Goal: Task Accomplishment & Management: Use online tool/utility

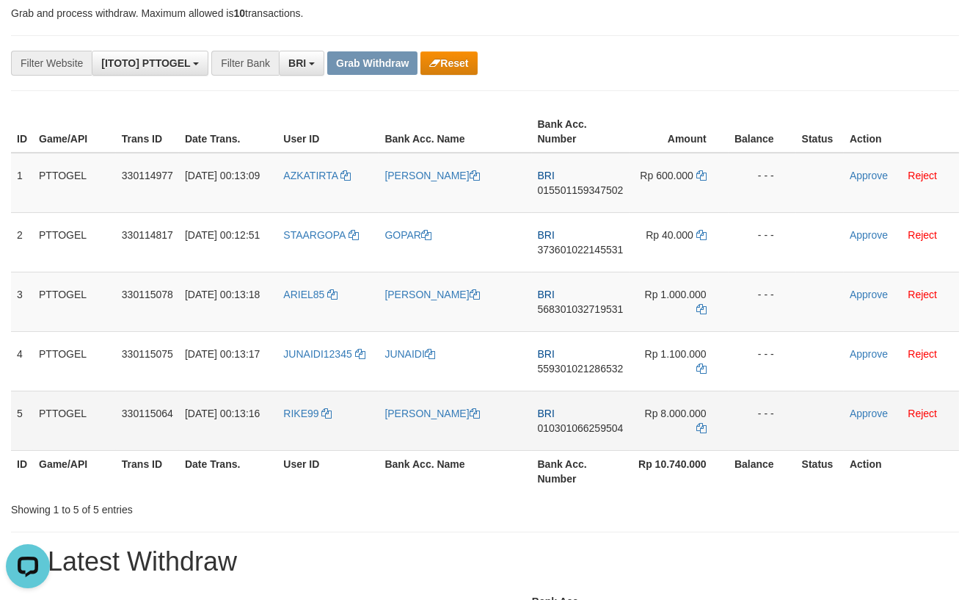
drag, startPoint x: 368, startPoint y: 166, endPoint x: 704, endPoint y: 412, distance: 416.8
click at [704, 412] on tbody "1 PTTOGEL 330114977 01/09/2025 00:13:09 AZKATIRTA ANDI SAPUTRA BRI 015501159347…" at bounding box center [485, 302] width 948 height 298
drag, startPoint x: 620, startPoint y: 119, endPoint x: 610, endPoint y: 171, distance: 53.1
click at [620, 120] on th "Bank Acc. Number" at bounding box center [581, 132] width 98 height 42
click at [598, 189] on span "015501159347502" at bounding box center [581, 190] width 86 height 12
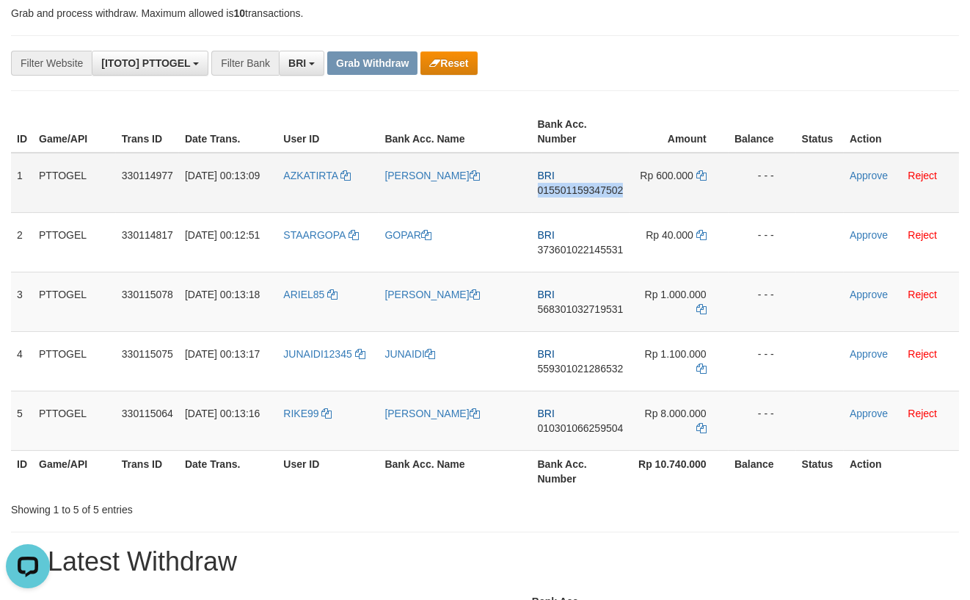
click at [598, 189] on span "015501159347502" at bounding box center [581, 190] width 86 height 12
copy span "015501159347502"
click at [589, 193] on span "015501159347502" at bounding box center [581, 190] width 86 height 12
copy span "015501159347502"
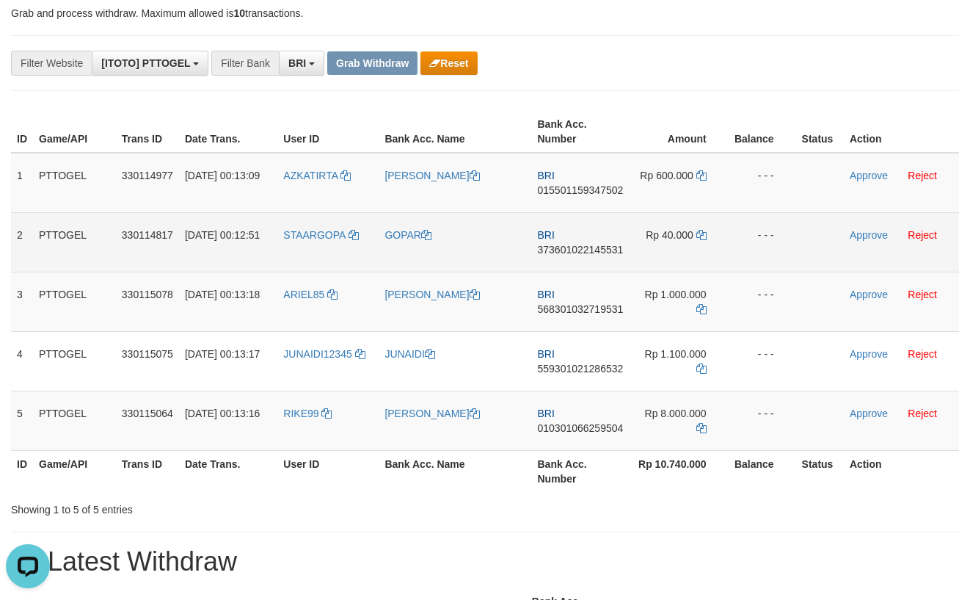
click at [591, 249] on span "373601022145531" at bounding box center [581, 250] width 86 height 12
copy span "373601022145531"
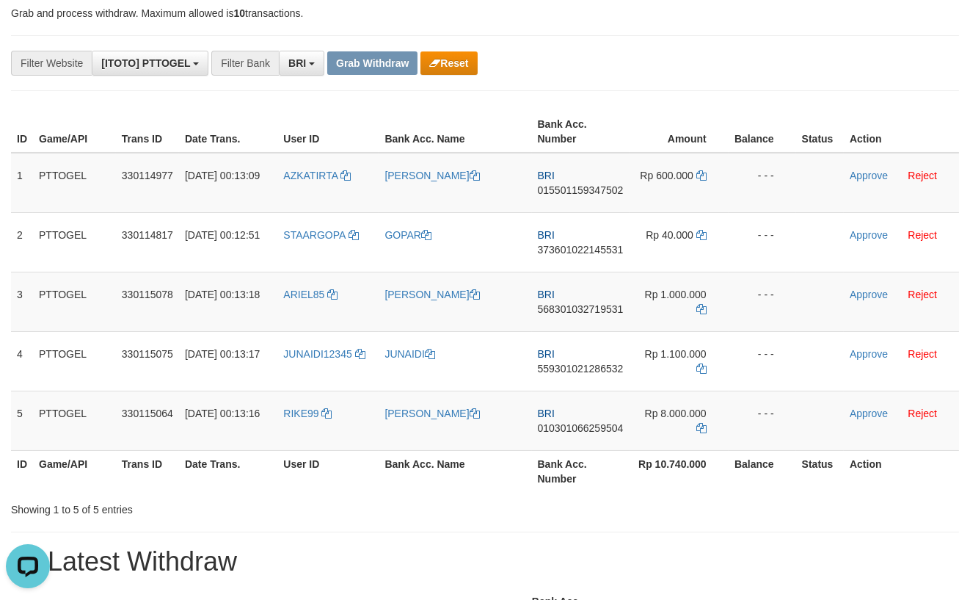
click at [753, 62] on div "**********" at bounding box center [404, 63] width 809 height 25
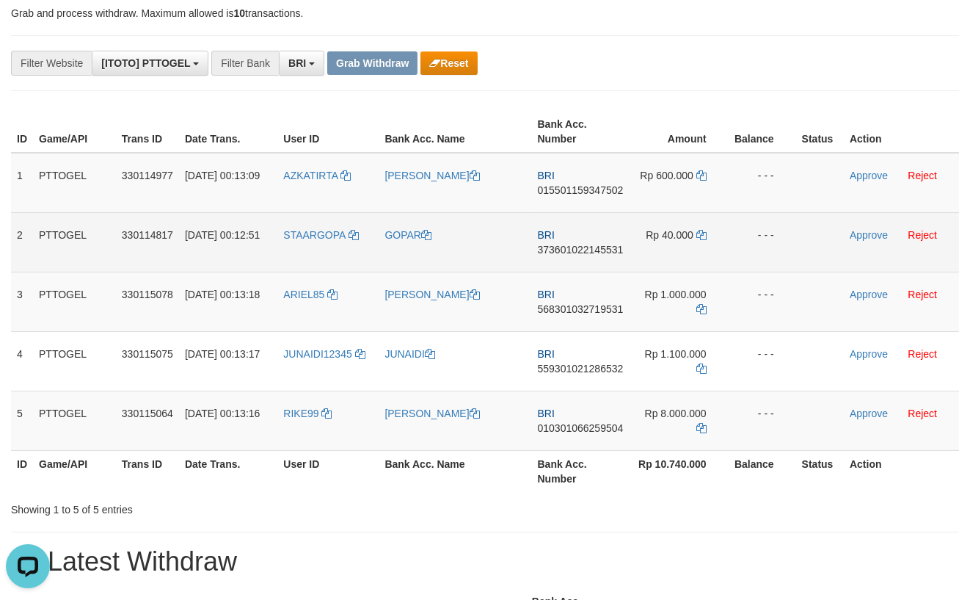
click at [558, 245] on span "373601022145531" at bounding box center [581, 250] width 86 height 12
copy span "373601022145531"
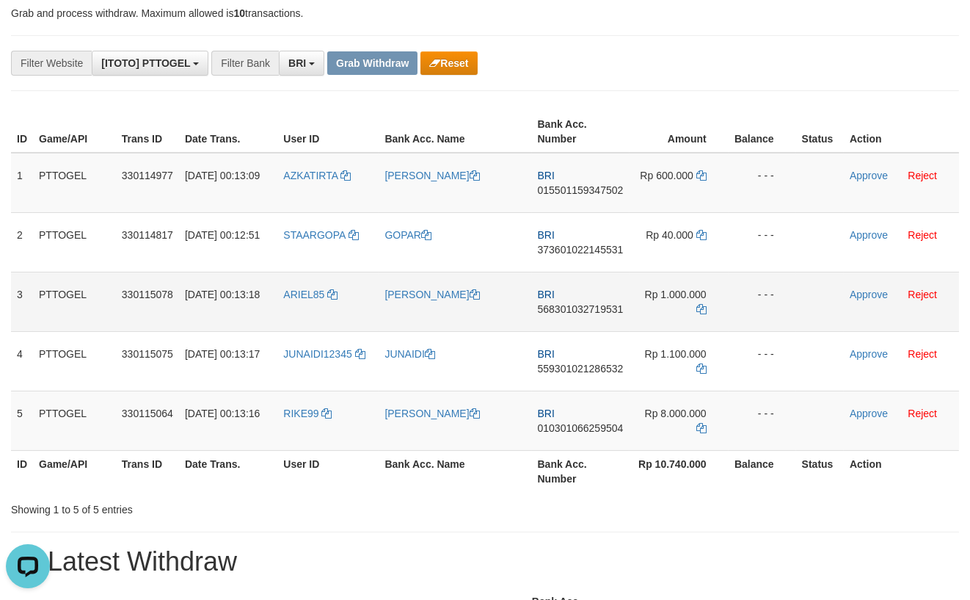
click at [569, 309] on span "568301032719531" at bounding box center [581, 309] width 86 height 12
copy span "568301032719531"
drag, startPoint x: 340, startPoint y: 164, endPoint x: 669, endPoint y: 427, distance: 420.8
click at [669, 427] on tbody "1 PTTOGEL 330114977 01/09/2025 00:13:09 AZKATIRTA ANDI SAPUTRA BRI 015501159347…" at bounding box center [485, 302] width 948 height 298
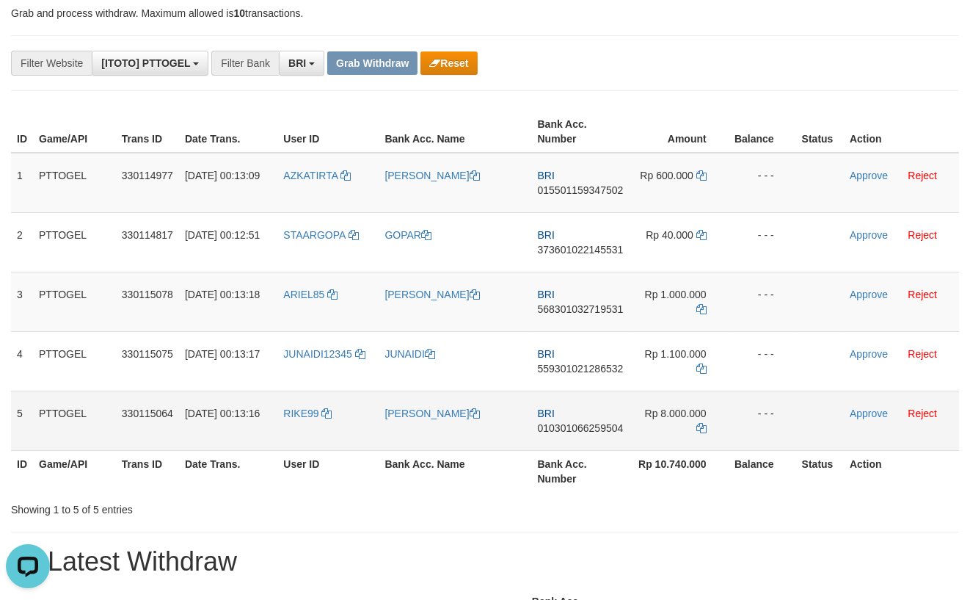
copy tr
click at [702, 121] on th "Amount" at bounding box center [679, 132] width 99 height 42
click at [587, 194] on span "015501159347502" at bounding box center [581, 190] width 86 height 12
copy span "015501159347502"
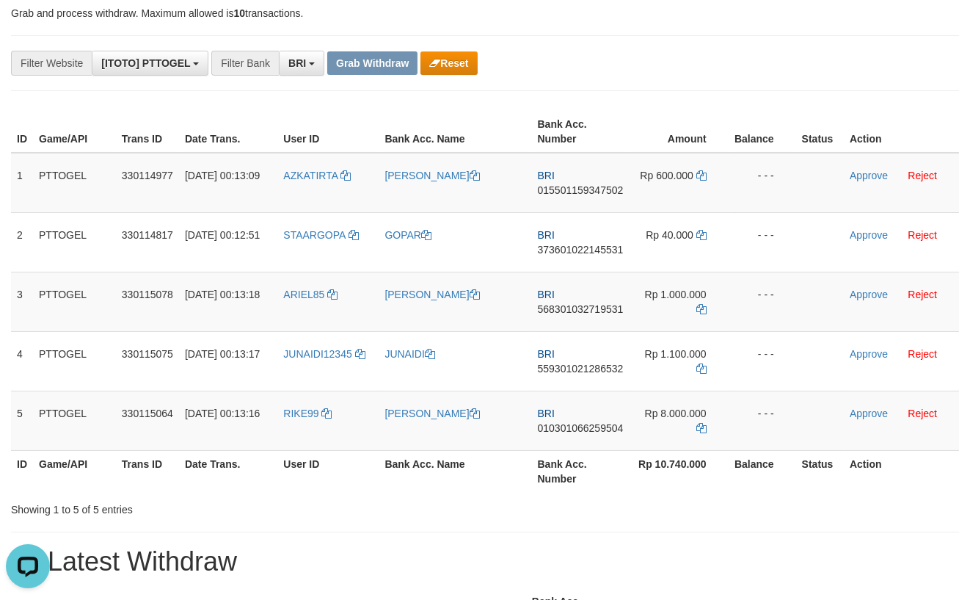
drag, startPoint x: 772, startPoint y: 112, endPoint x: 698, endPoint y: 138, distance: 78.7
click at [763, 114] on th "Balance" at bounding box center [763, 132] width 68 height 42
click at [578, 192] on span "015501159347502" at bounding box center [581, 190] width 86 height 12
copy span "015501159347502"
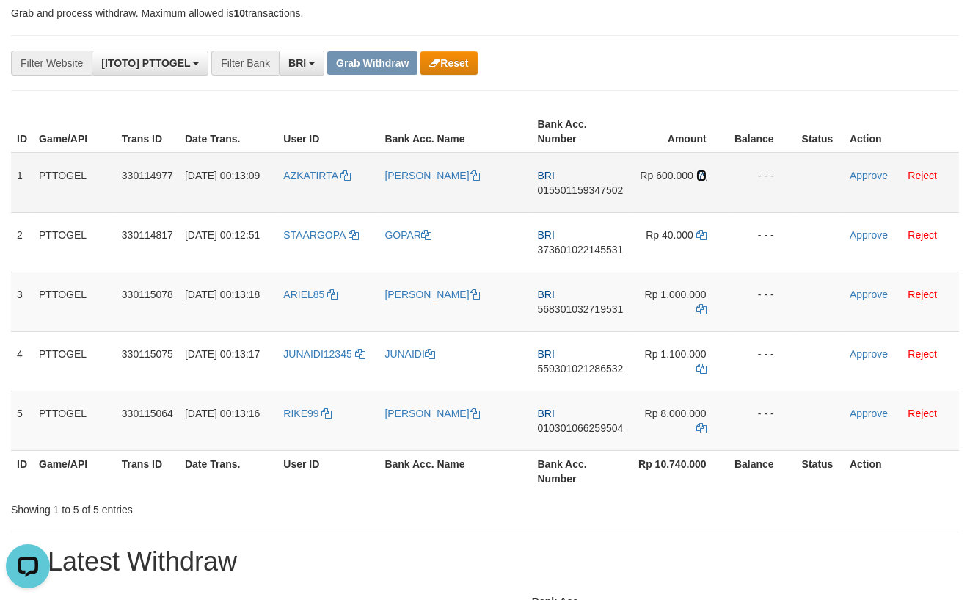
click at [701, 175] on icon at bounding box center [701, 175] width 10 height 10
click at [867, 176] on link "Approve" at bounding box center [869, 176] width 38 height 12
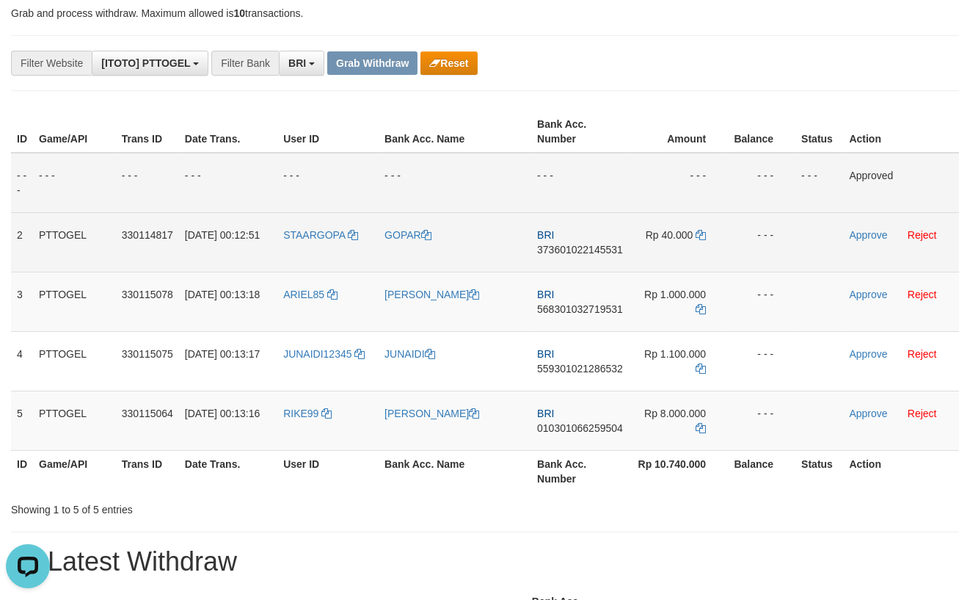
click at [579, 249] on span "373601022145531" at bounding box center [580, 250] width 86 height 12
copy span "373601022145531"
click at [702, 235] on icon at bounding box center [701, 235] width 10 height 10
drag, startPoint x: 702, startPoint y: 235, endPoint x: 757, endPoint y: 244, distance: 55.7
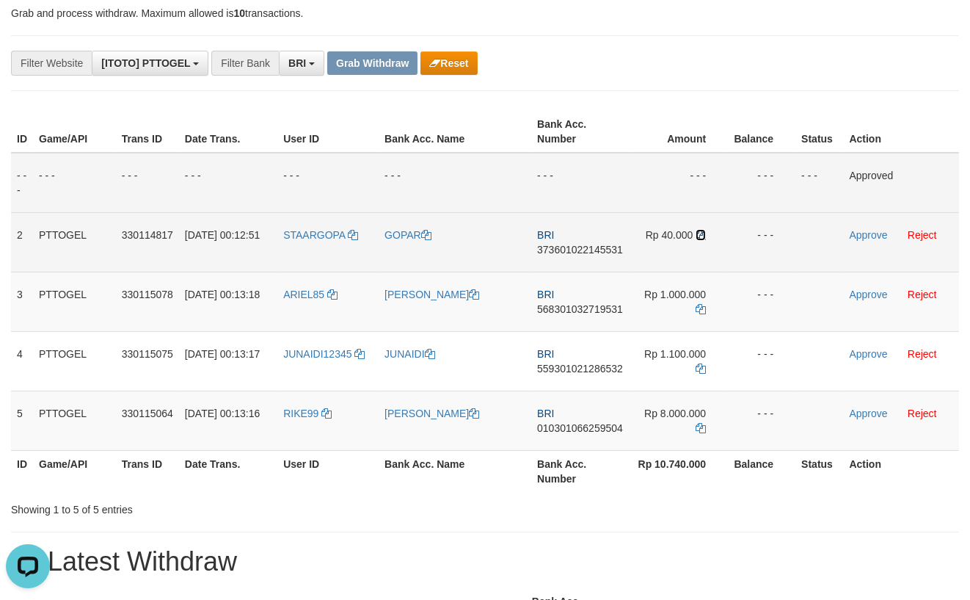
click at [702, 235] on icon at bounding box center [701, 235] width 10 height 10
click at [871, 235] on link "Approve" at bounding box center [869, 235] width 38 height 12
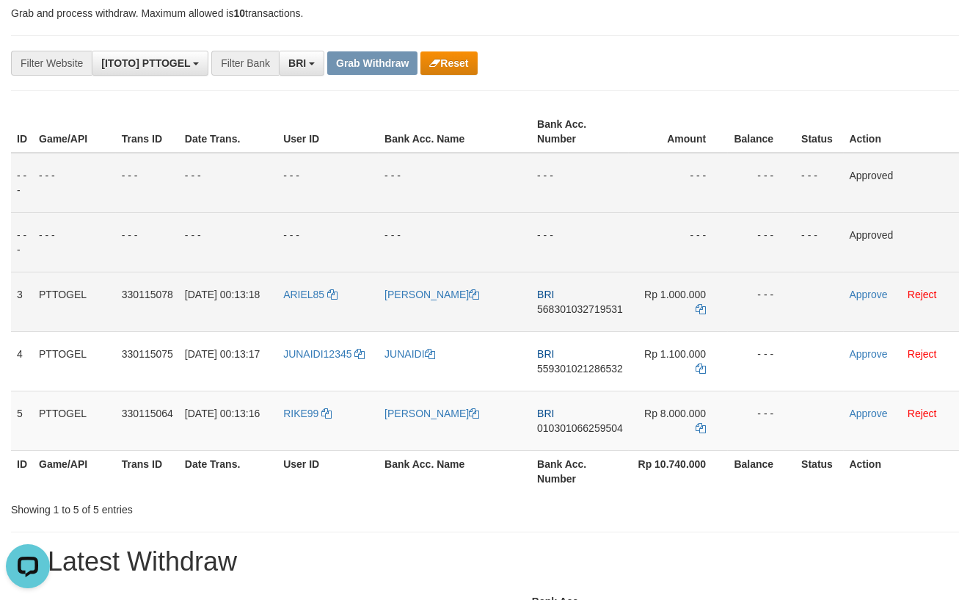
click at [573, 307] on span "568301032719531" at bounding box center [580, 309] width 86 height 12
copy span "568301032719531"
click at [701, 311] on icon at bounding box center [701, 309] width 10 height 10
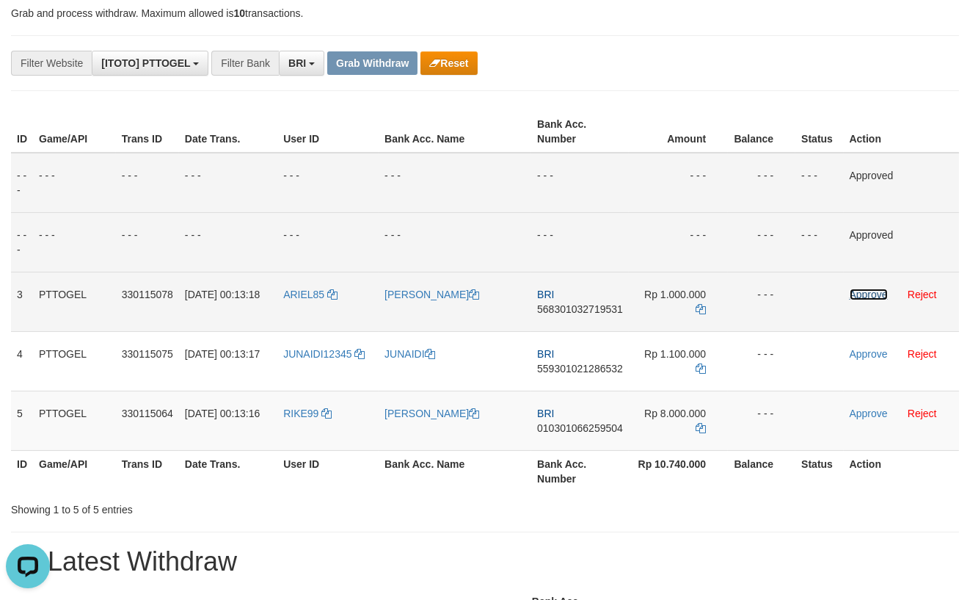
click at [865, 294] on link "Approve" at bounding box center [869, 294] width 38 height 12
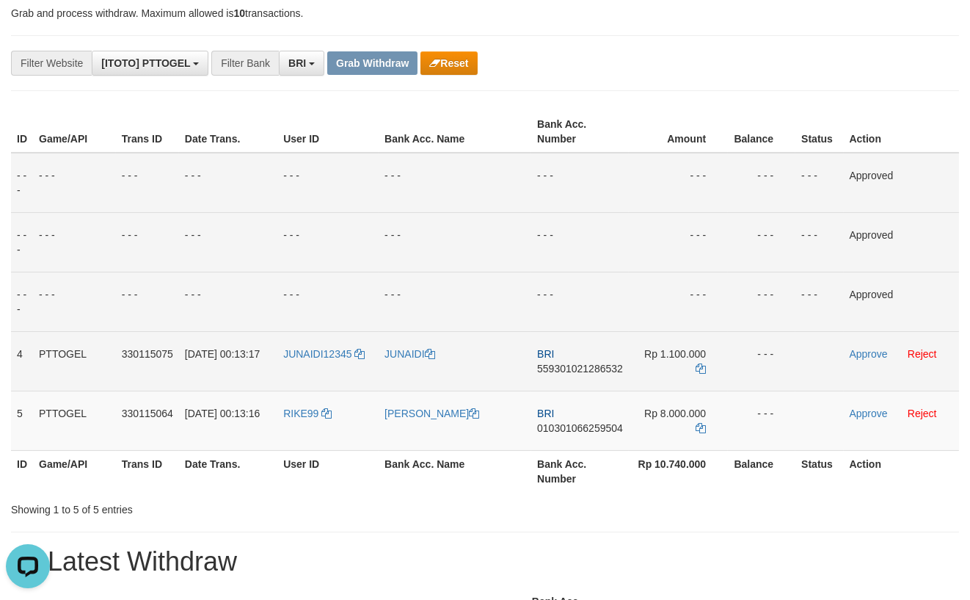
click at [561, 370] on span "559301021286532" at bounding box center [580, 368] width 86 height 12
click at [700, 368] on icon at bounding box center [701, 368] width 10 height 10
click at [864, 356] on link "Approve" at bounding box center [869, 354] width 38 height 12
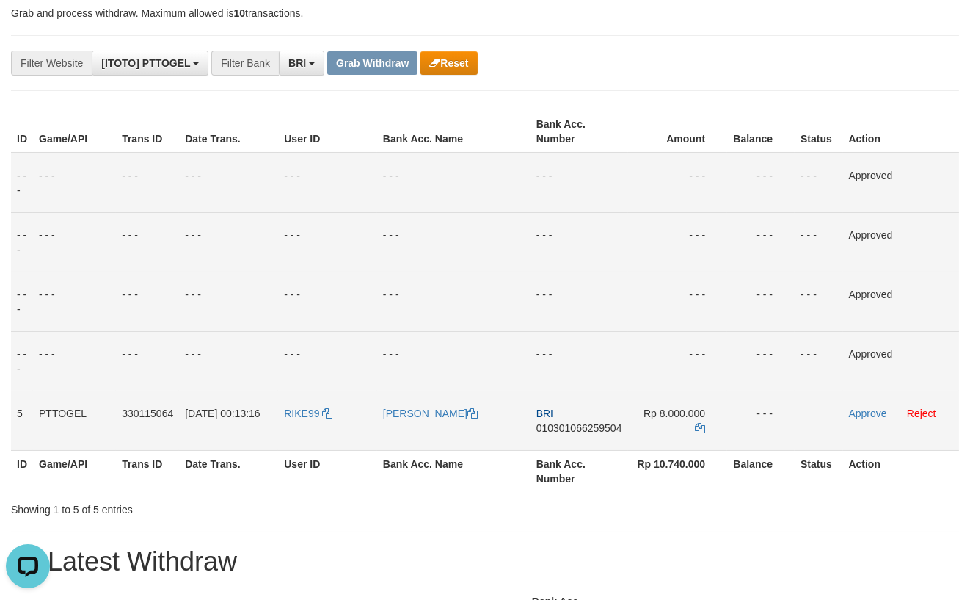
click at [561, 429] on span "010301066259504" at bounding box center [579, 428] width 86 height 12
click at [701, 428] on icon at bounding box center [700, 428] width 10 height 10
click at [864, 415] on link "Approve" at bounding box center [868, 413] width 38 height 12
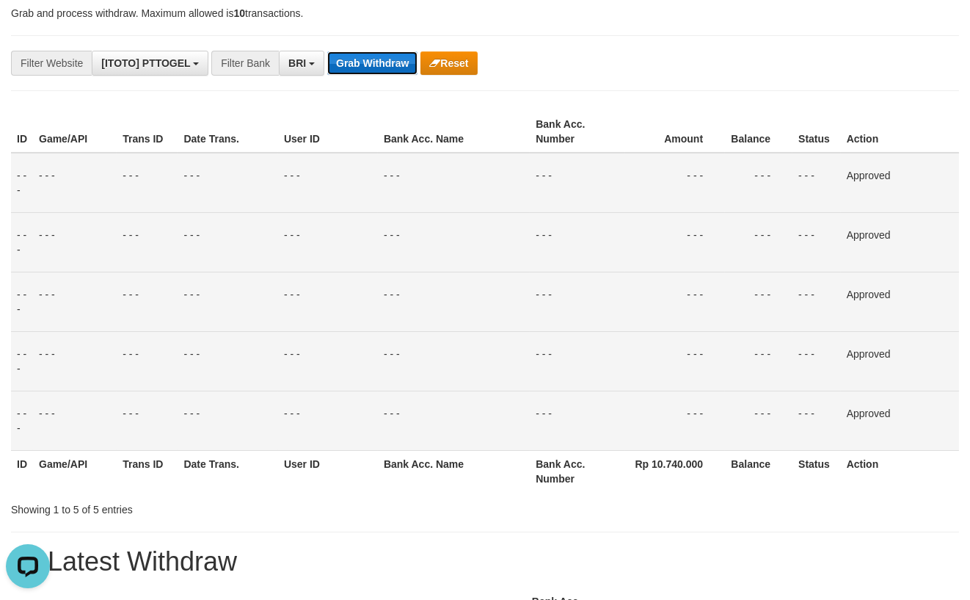
click at [368, 64] on button "Grab Withdraw" at bounding box center [372, 62] width 90 height 23
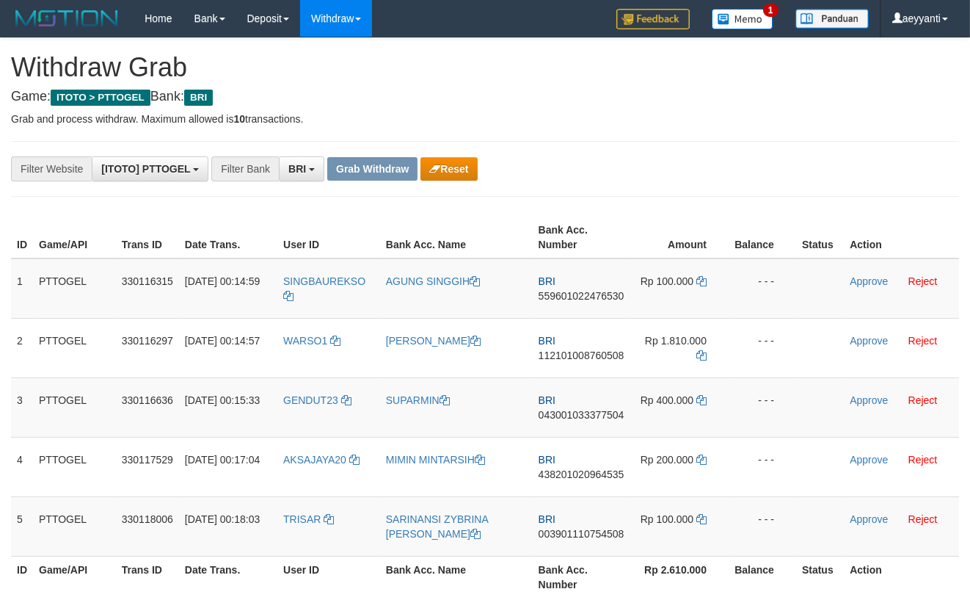
scroll to position [53, 0]
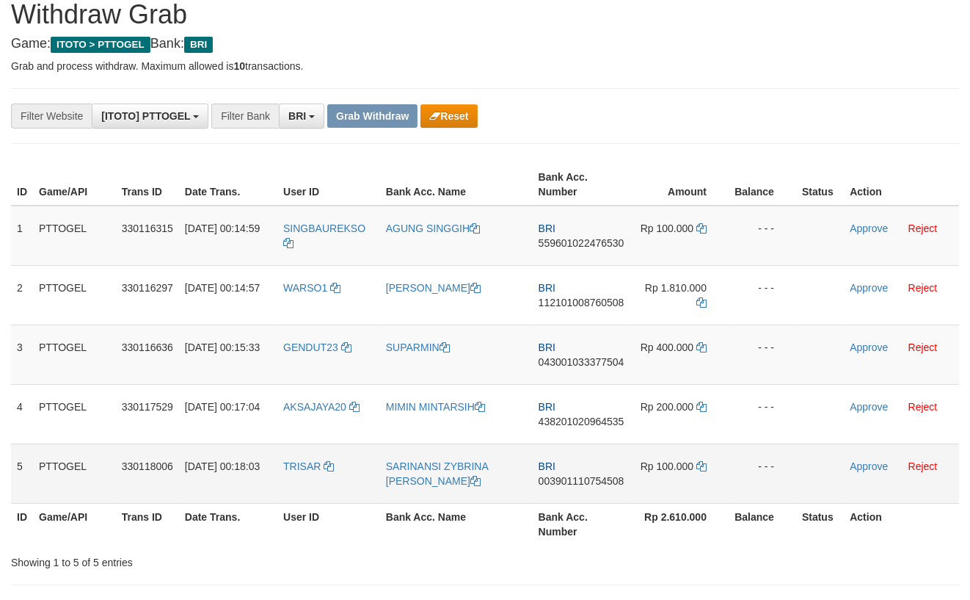
drag, startPoint x: 338, startPoint y: 209, endPoint x: 661, endPoint y: 464, distance: 412.2
click at [661, 464] on tbody "1 PTTOGEL 330116315 01/09/2025 00:14:59 SINGBAUREKSO AGUNG SINGGIH BRI 55960102…" at bounding box center [485, 354] width 948 height 298
click at [685, 123] on div "**********" at bounding box center [404, 115] width 809 height 25
click at [578, 243] on span "559601022476530" at bounding box center [582, 243] width 86 height 12
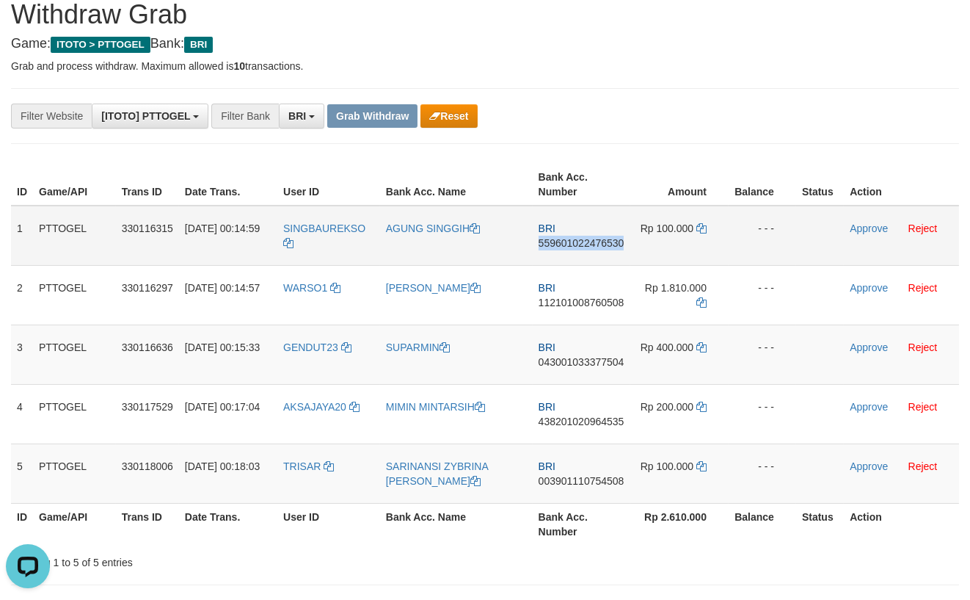
click at [578, 243] on span "559601022476530" at bounding box center [582, 243] width 86 height 12
copy span "559601022476530"
click at [702, 229] on icon at bounding box center [701, 228] width 10 height 10
click at [868, 229] on link "Approve" at bounding box center [869, 228] width 38 height 12
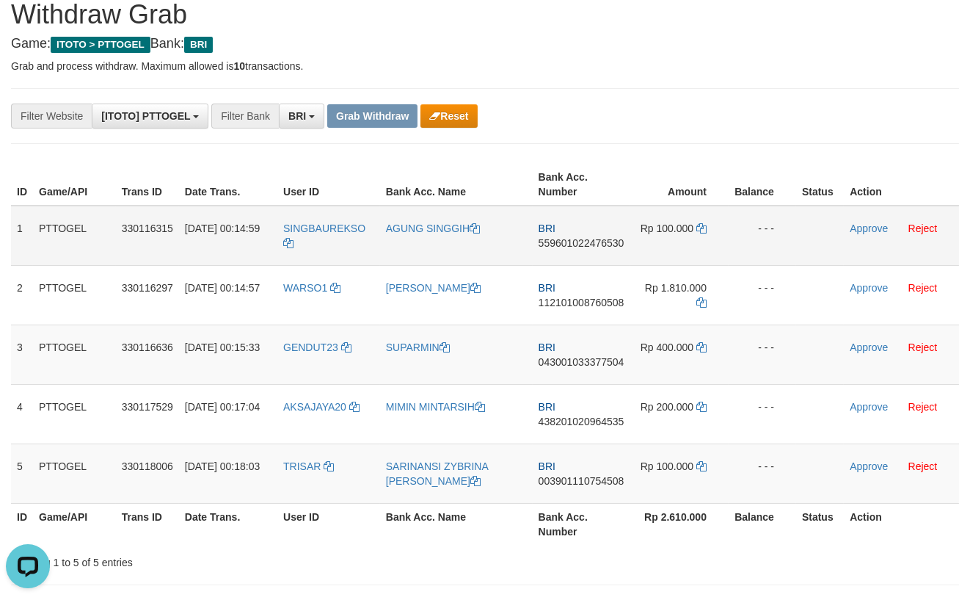
click at [859, 221] on td "Approve Reject" at bounding box center [901, 235] width 115 height 60
click at [823, 210] on td at bounding box center [820, 235] width 48 height 60
click at [850, 222] on link "Approve" at bounding box center [869, 228] width 38 height 12
click at [576, 360] on span "043001033377504" at bounding box center [580, 362] width 86 height 12
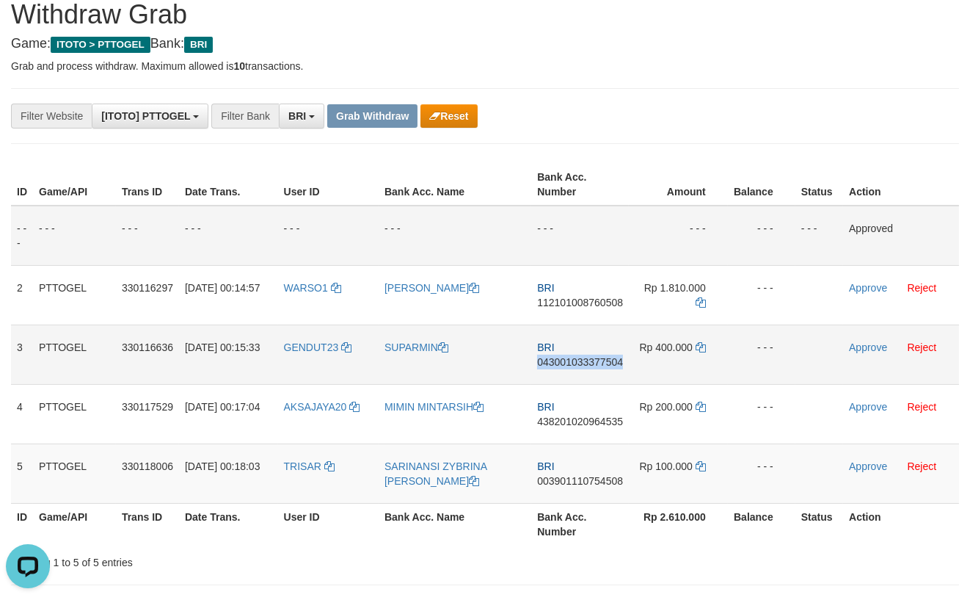
click at [576, 360] on span "043001033377504" at bounding box center [580, 362] width 86 height 12
copy span "043001033377504"
click at [699, 349] on icon at bounding box center [701, 347] width 10 height 10
click at [859, 346] on link "Approve" at bounding box center [868, 347] width 38 height 12
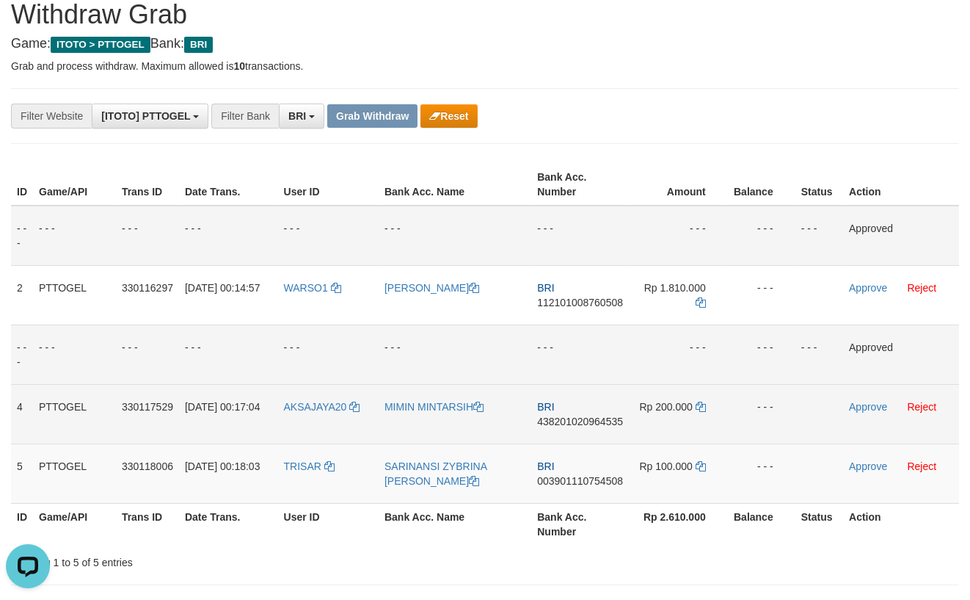
click at [560, 423] on span "438201020964535" at bounding box center [580, 421] width 86 height 12
copy span "438201020964535"
click at [702, 406] on icon at bounding box center [701, 406] width 10 height 10
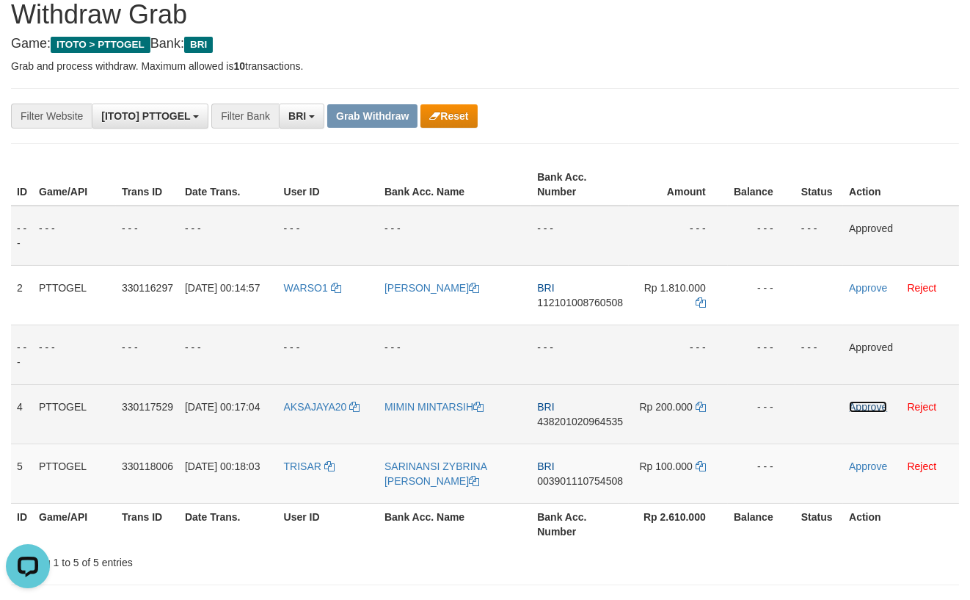
click at [868, 408] on link "Approve" at bounding box center [868, 407] width 38 height 12
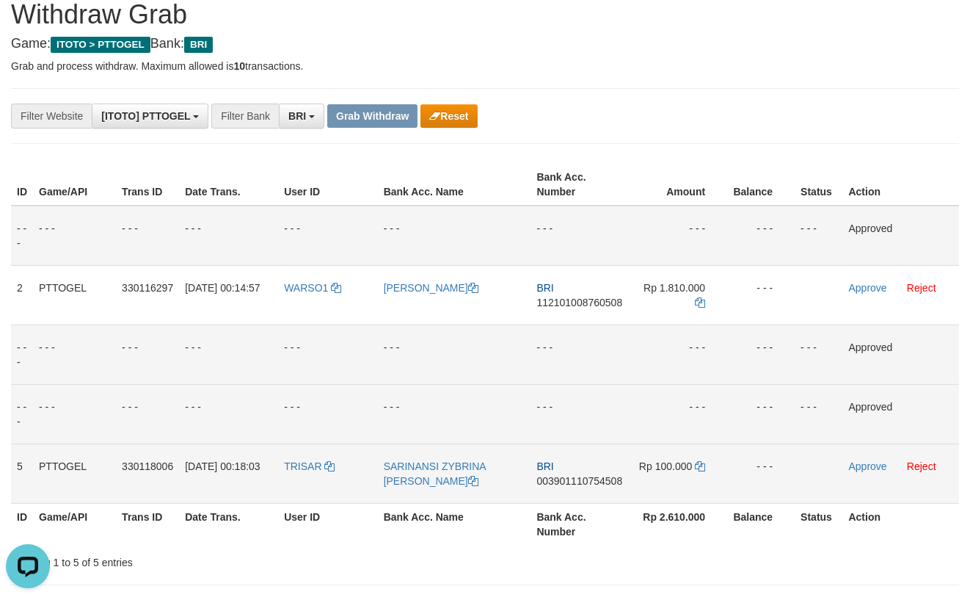
click at [585, 481] on span "003901110754508" at bounding box center [579, 481] width 86 height 12
copy span "003901110754508"
click at [585, 481] on span "003901110754508" at bounding box center [579, 481] width 86 height 12
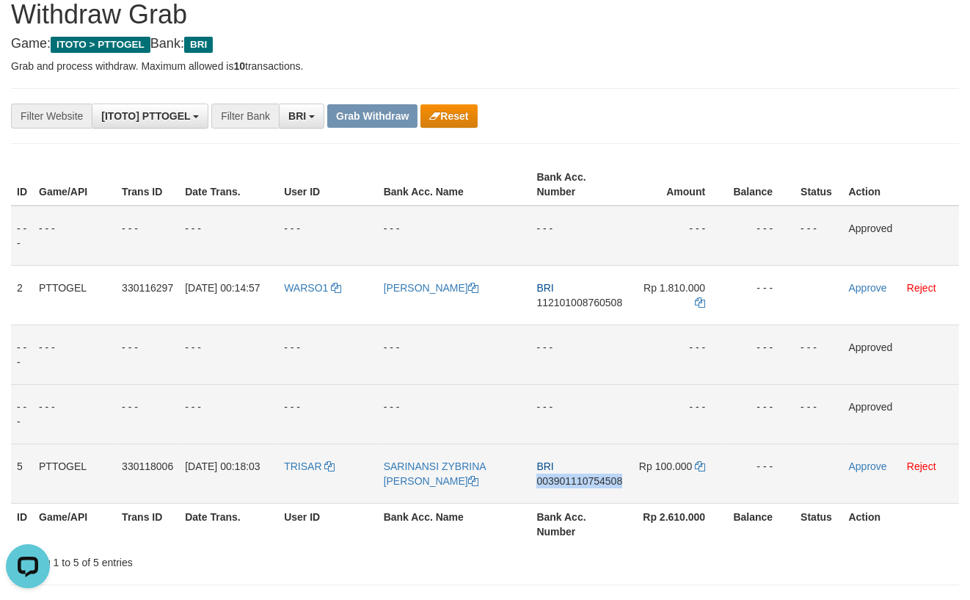
copy span "003901110754508"
click at [699, 465] on icon at bounding box center [700, 466] width 10 height 10
click at [859, 468] on link "Approve" at bounding box center [868, 466] width 38 height 12
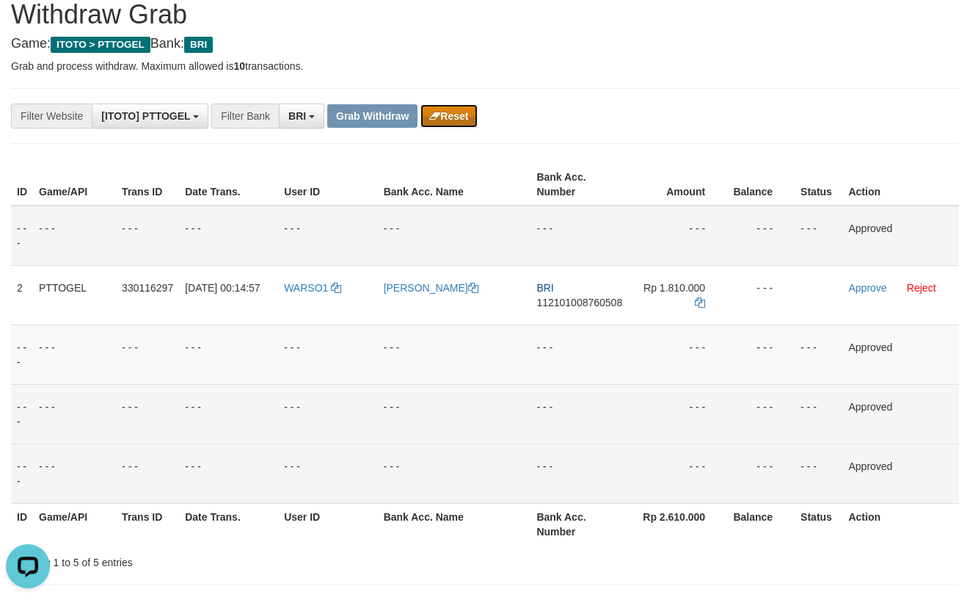
click at [468, 120] on button "Reset" at bounding box center [448, 115] width 57 height 23
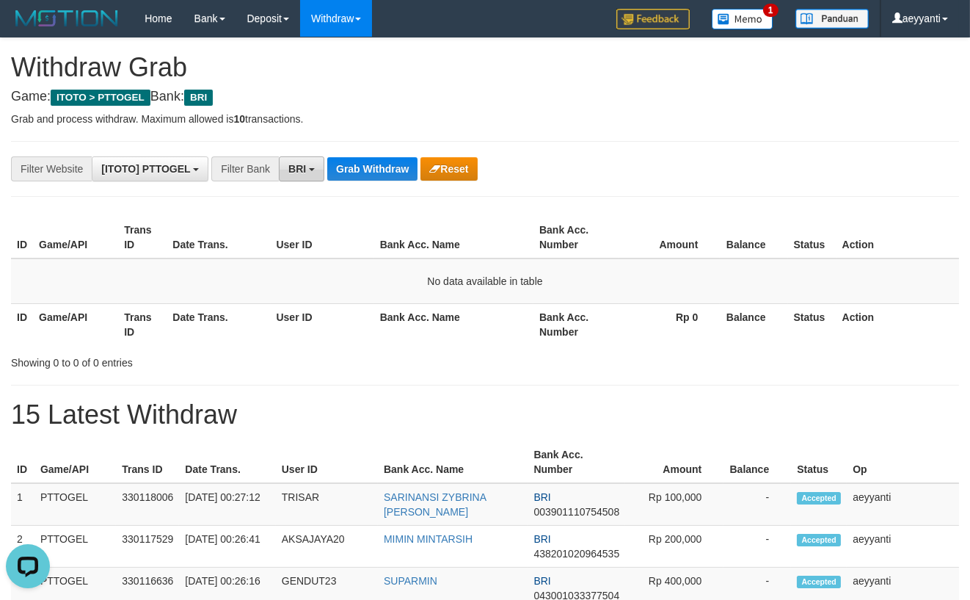
click at [290, 164] on span "BRI" at bounding box center [297, 169] width 18 height 12
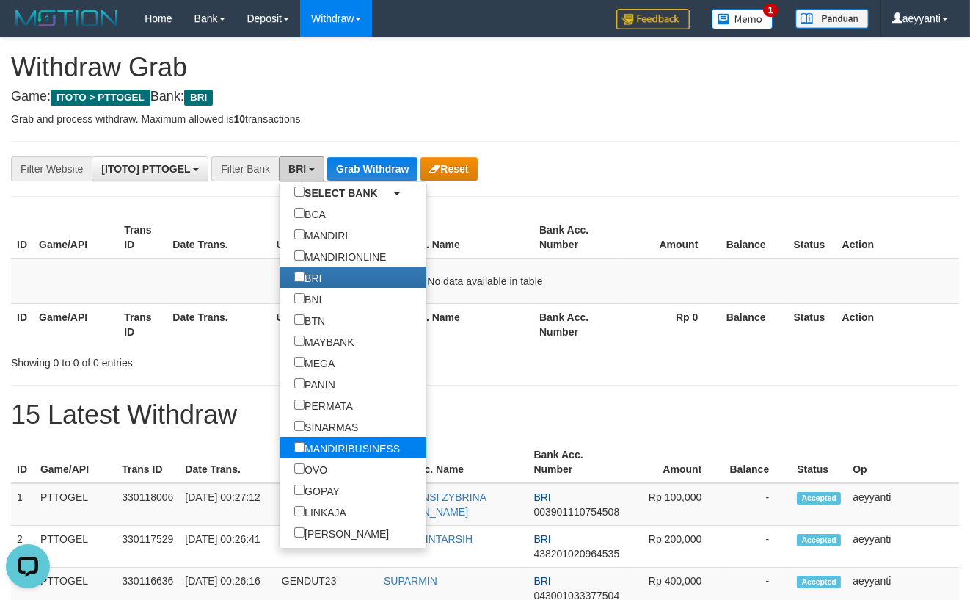
scroll to position [90, 0]
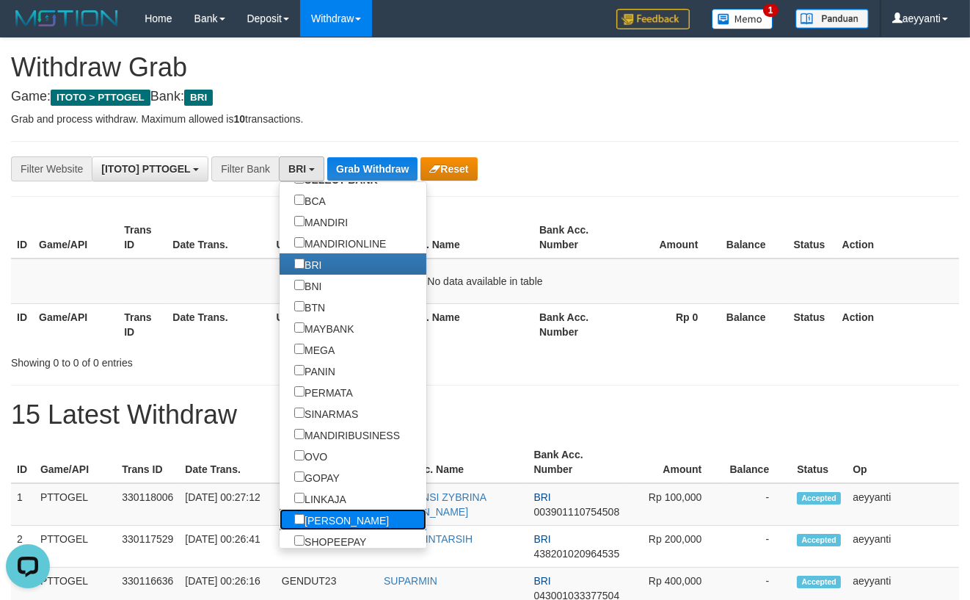
click at [280, 520] on label "[PERSON_NAME]" at bounding box center [342, 519] width 124 height 21
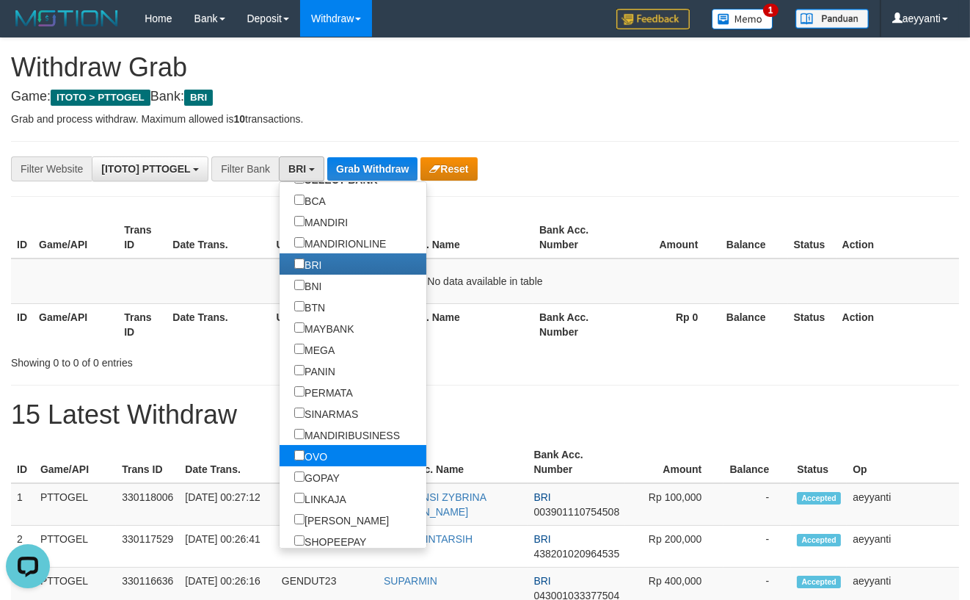
scroll to position [249, 0]
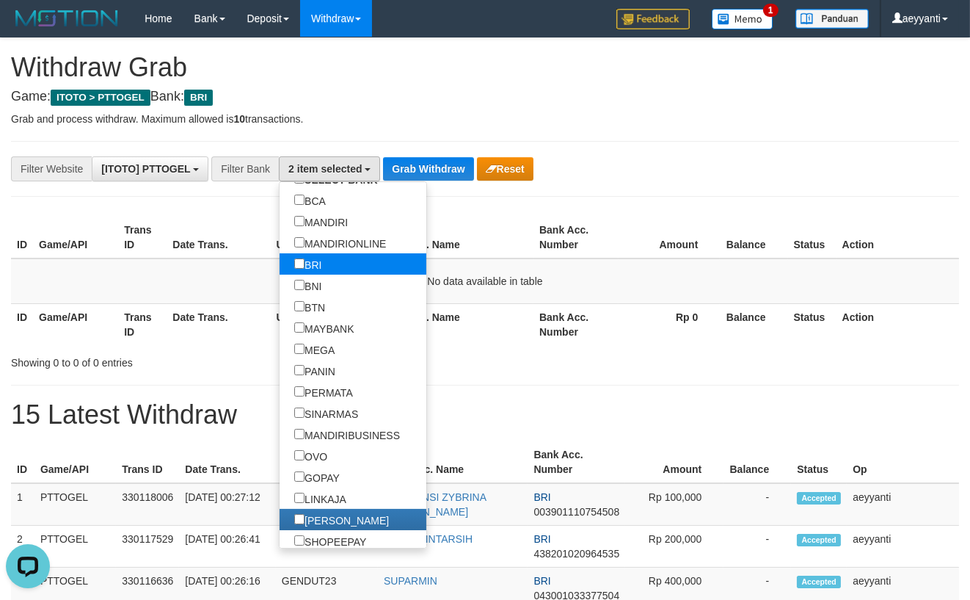
click at [280, 266] on link "BRI" at bounding box center [353, 263] width 147 height 21
select select "****"
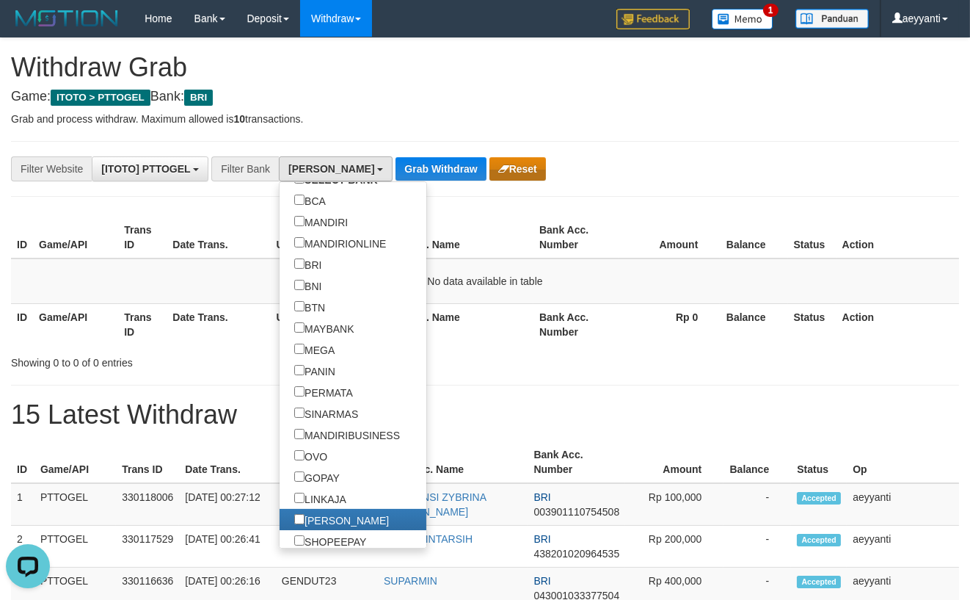
drag, startPoint x: 621, startPoint y: 197, endPoint x: 456, endPoint y: 176, distance: 165.7
click at [616, 195] on div "**********" at bounding box center [485, 503] width 970 height 930
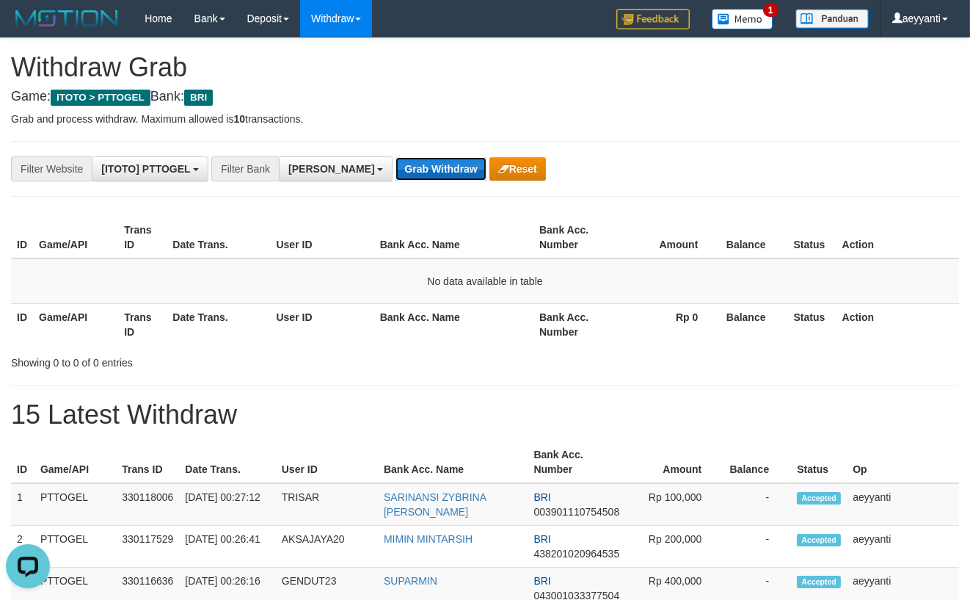
click at [396, 175] on button "Grab Withdraw" at bounding box center [441, 168] width 90 height 23
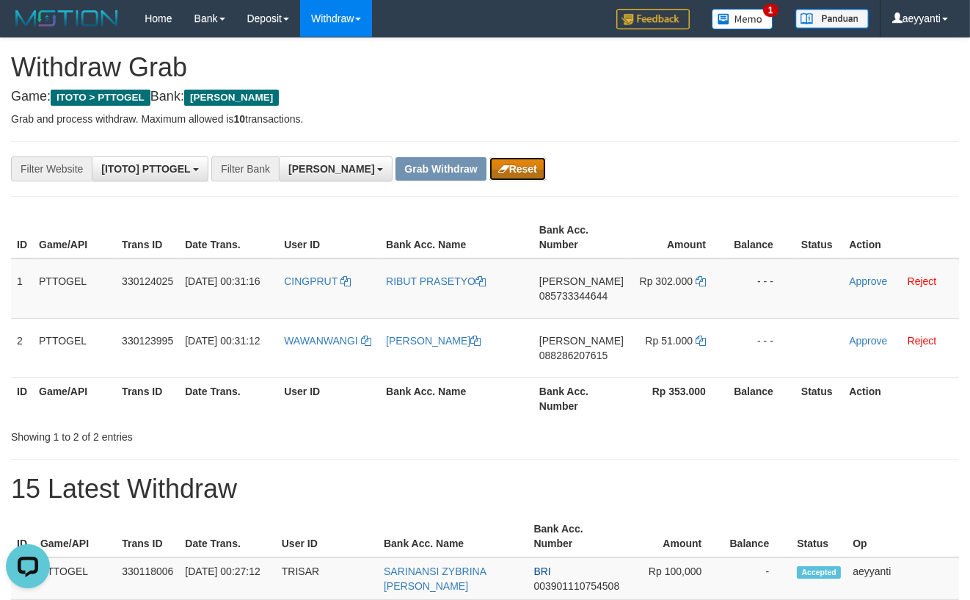
click at [489, 163] on button "Reset" at bounding box center [517, 168] width 57 height 23
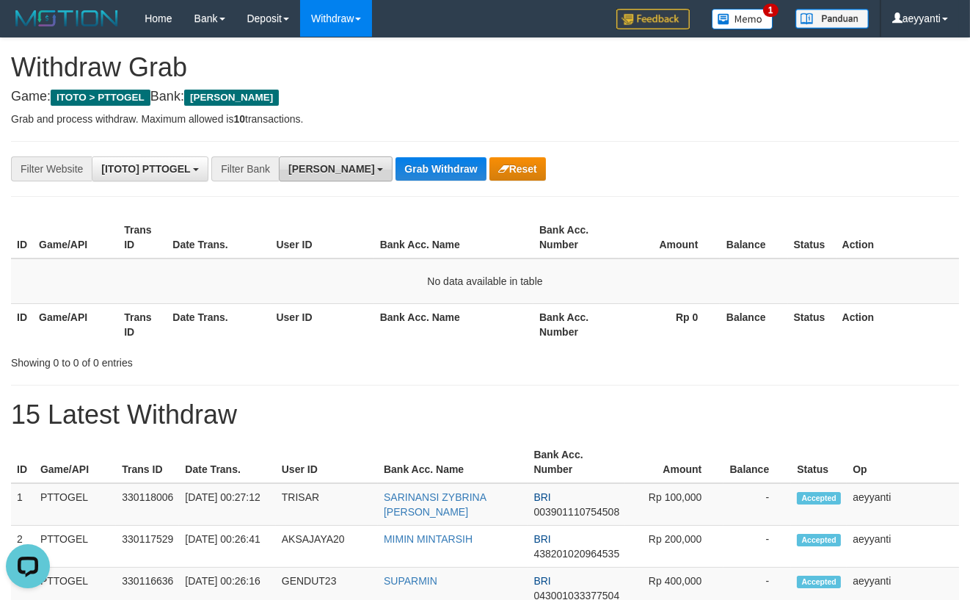
click at [320, 172] on span "[PERSON_NAME]" at bounding box center [331, 169] width 86 height 12
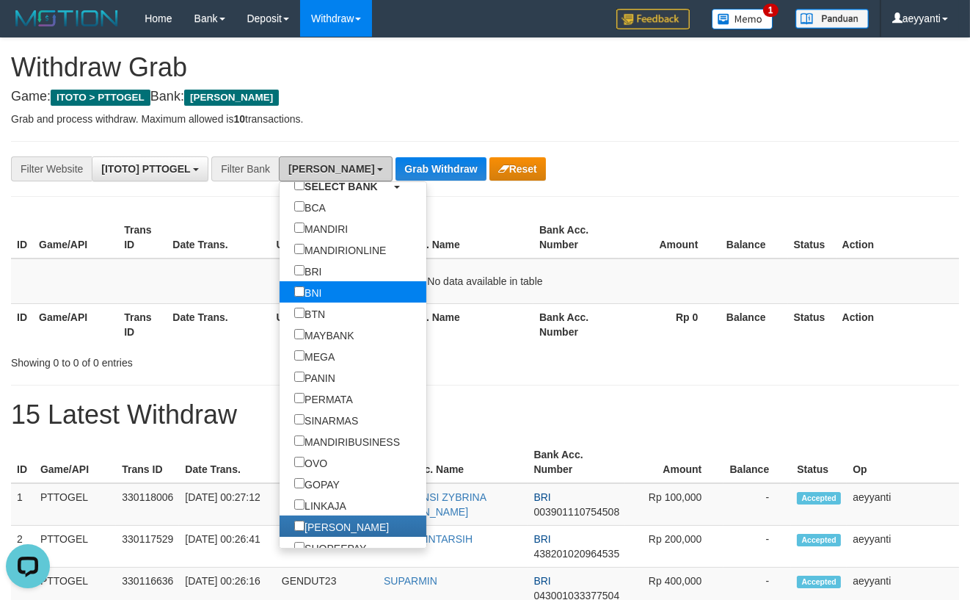
scroll to position [45, 0]
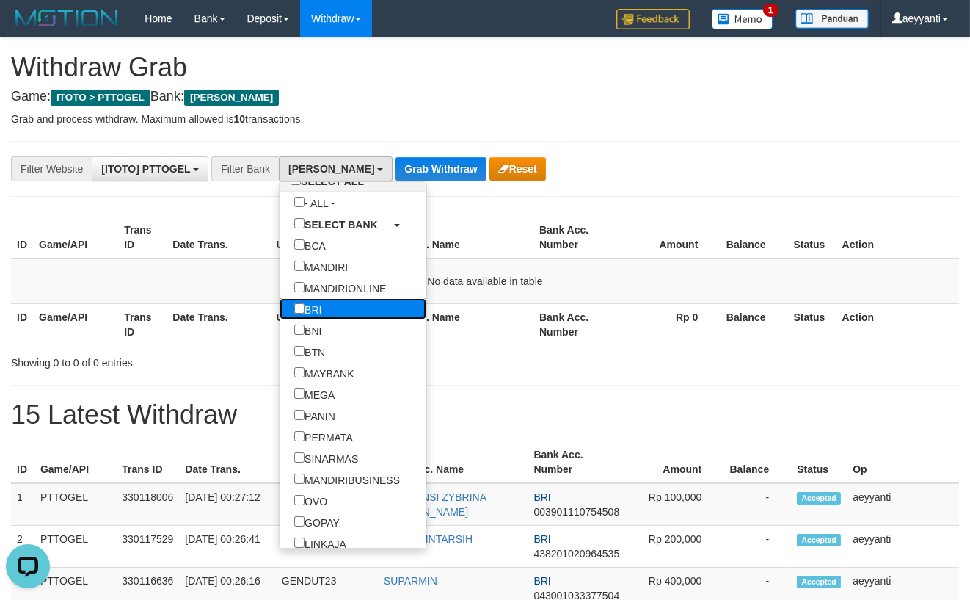
click at [280, 301] on label "BRI" at bounding box center [308, 308] width 57 height 21
select select "***"
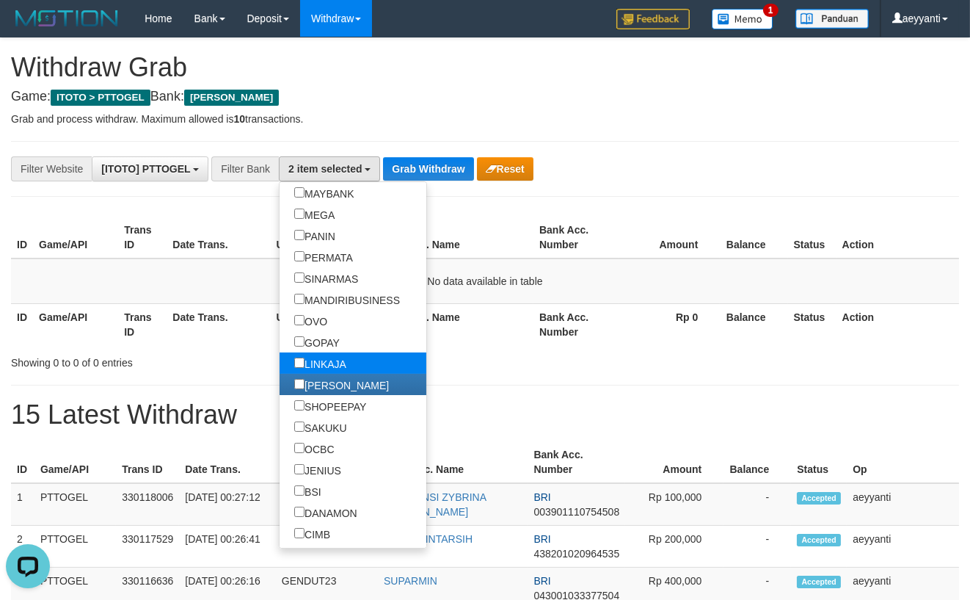
scroll to position [269, 0]
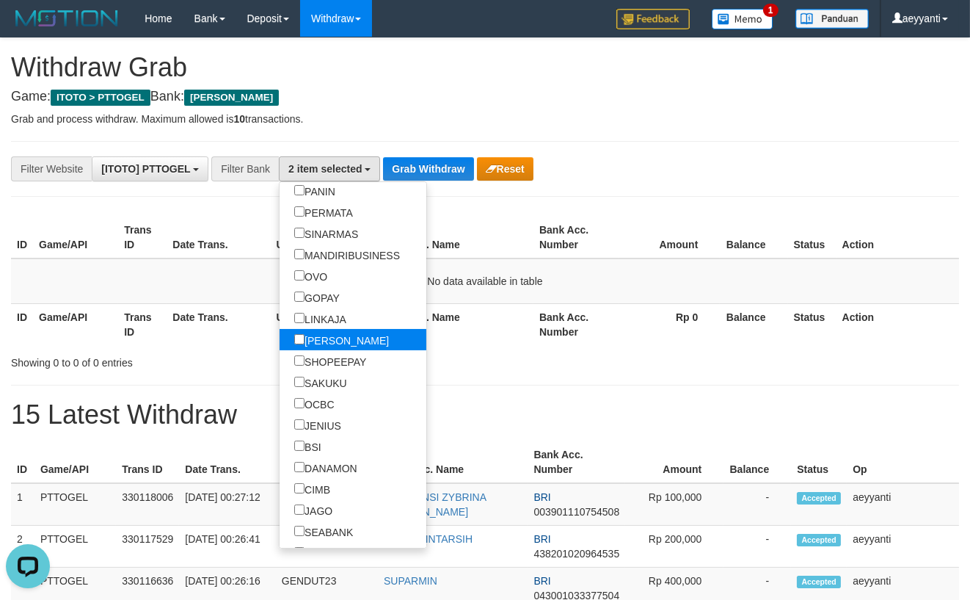
click at [280, 341] on label "[PERSON_NAME]" at bounding box center [342, 339] width 124 height 21
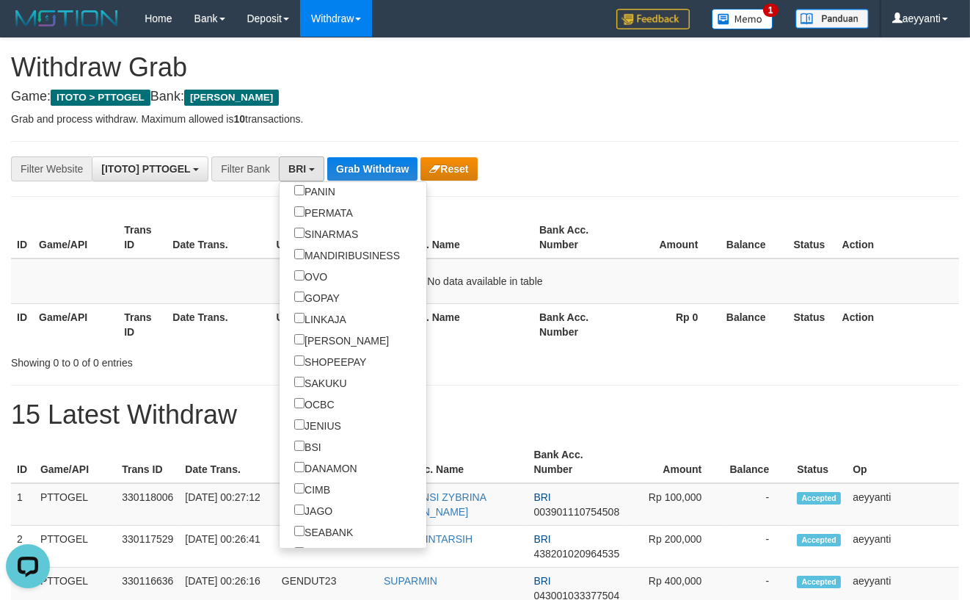
click at [704, 149] on div "**********" at bounding box center [485, 503] width 970 height 930
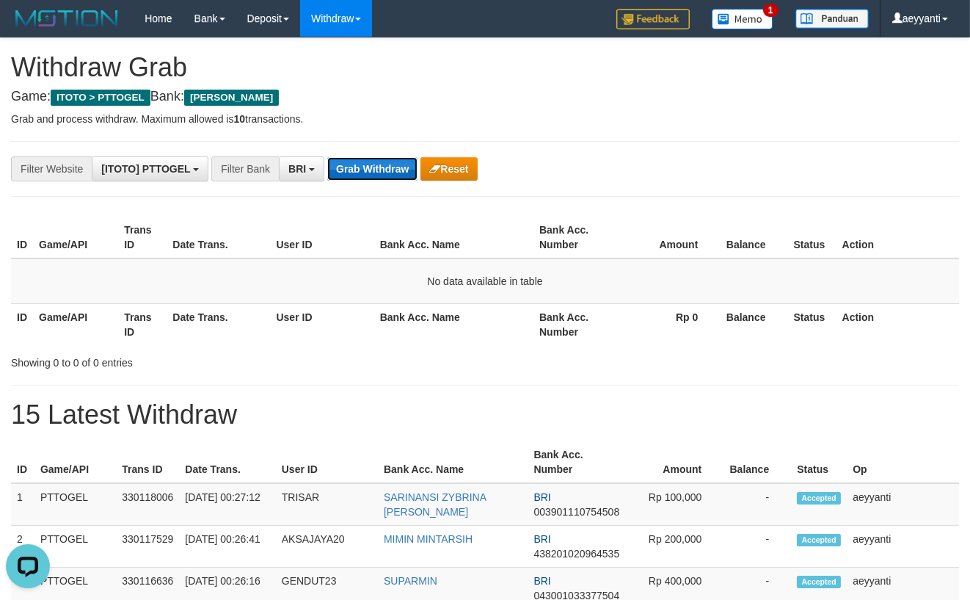
click at [387, 159] on button "Grab Withdraw" at bounding box center [372, 168] width 90 height 23
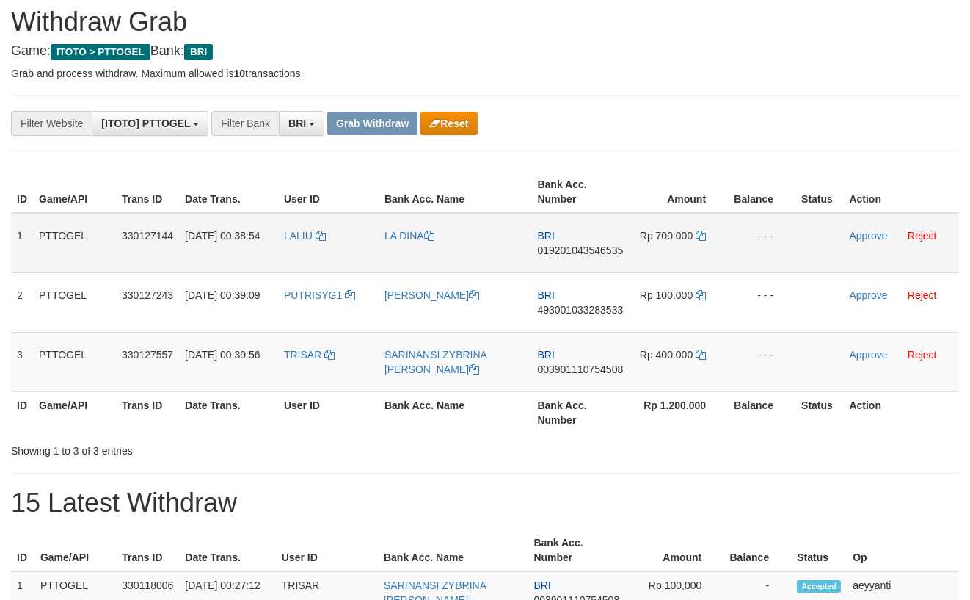
scroll to position [53, 0]
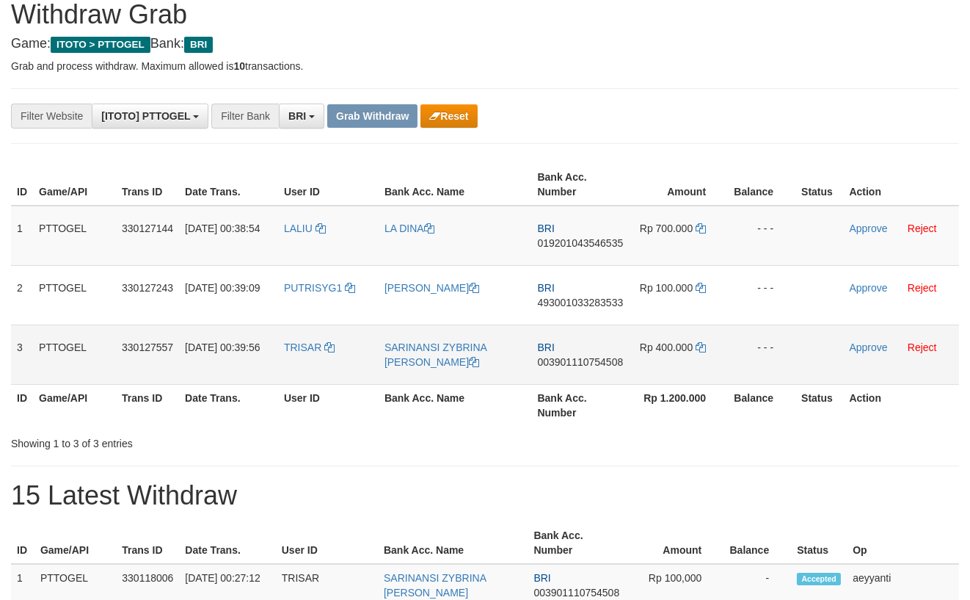
drag, startPoint x: 361, startPoint y: 222, endPoint x: 681, endPoint y: 346, distance: 342.9
click at [681, 346] on tbody "1 PTTOGEL 330127144 01/09/2025 00:38:54 LALIU LA DINA BRI 019201043546535 Rp 70…" at bounding box center [485, 294] width 948 height 179
click at [738, 137] on div "**********" at bounding box center [485, 516] width 970 height 1063
click at [600, 239] on span "019201043546535" at bounding box center [581, 243] width 86 height 12
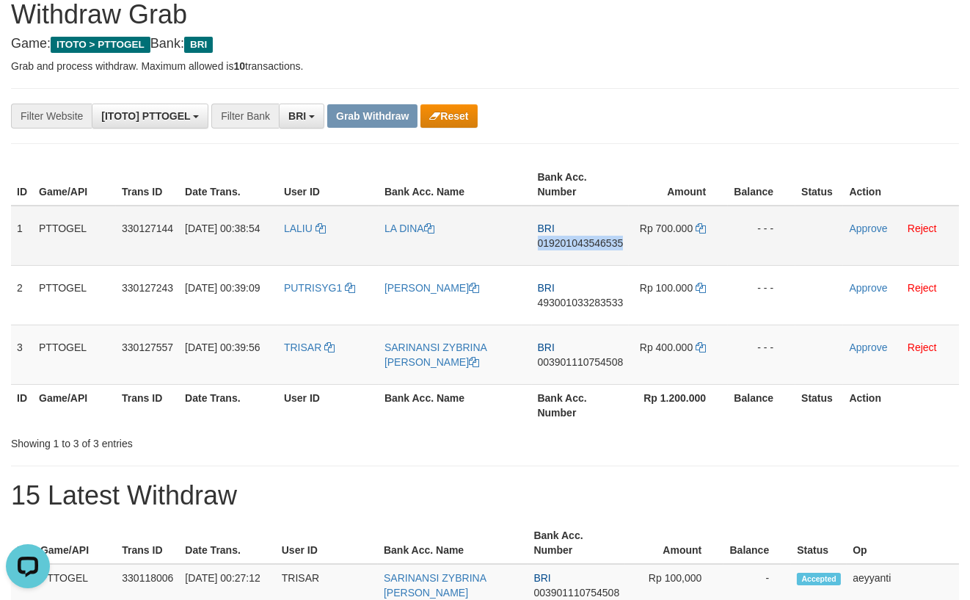
click at [600, 239] on span "019201043546535" at bounding box center [581, 243] width 86 height 12
copy span "019201043546535"
click at [704, 230] on icon at bounding box center [701, 228] width 10 height 10
click at [860, 232] on link "Approve" at bounding box center [868, 228] width 38 height 12
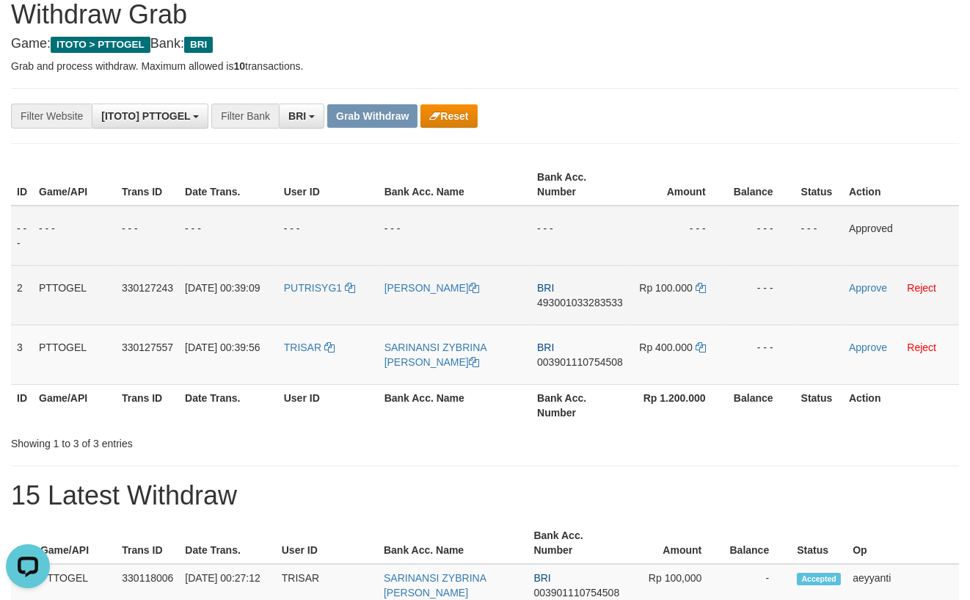
click at [578, 305] on span "493001033283533" at bounding box center [580, 302] width 86 height 12
copy span "493001033283533"
click at [600, 303] on span "493001033283533" at bounding box center [580, 302] width 86 height 12
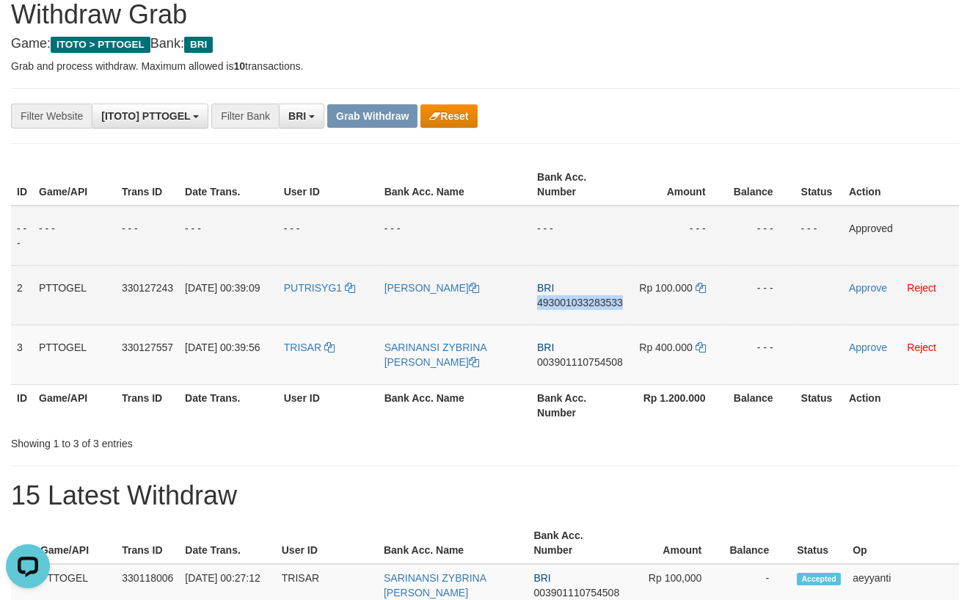
copy span "493001033283533"
click at [701, 288] on icon at bounding box center [701, 288] width 10 height 10
click at [868, 286] on link "Approve" at bounding box center [868, 288] width 38 height 12
click at [852, 285] on link "Approve" at bounding box center [868, 288] width 38 height 12
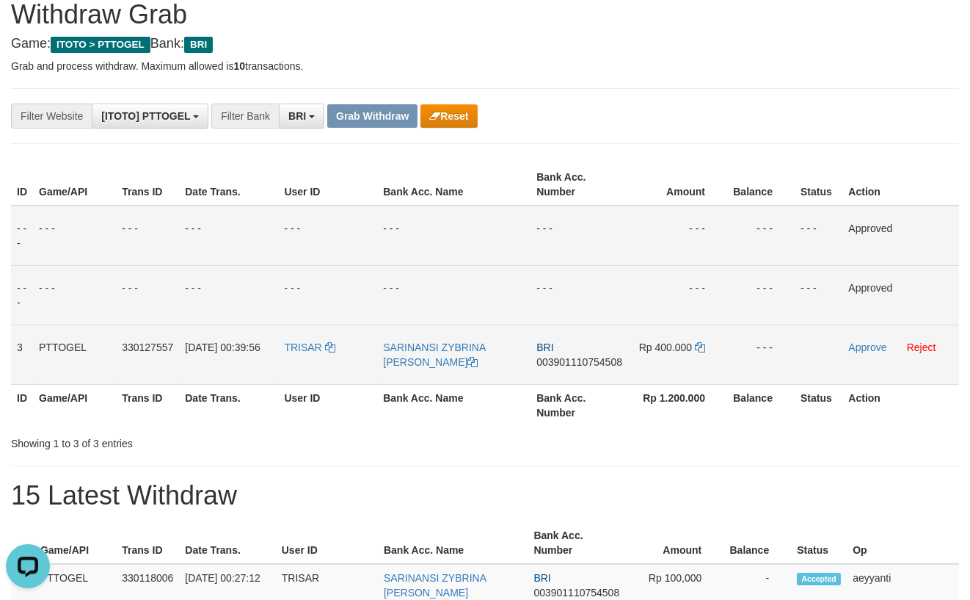
click at [542, 362] on span "003901110754508" at bounding box center [579, 362] width 86 height 12
copy span "003901110754508"
click at [701, 346] on icon at bounding box center [700, 347] width 10 height 10
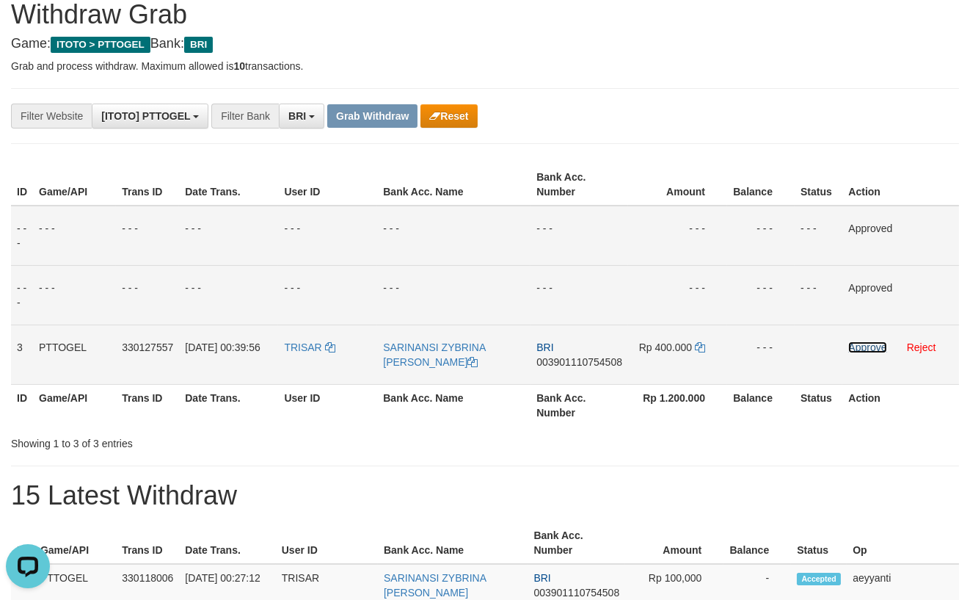
click at [859, 349] on link "Approve" at bounding box center [867, 347] width 38 height 12
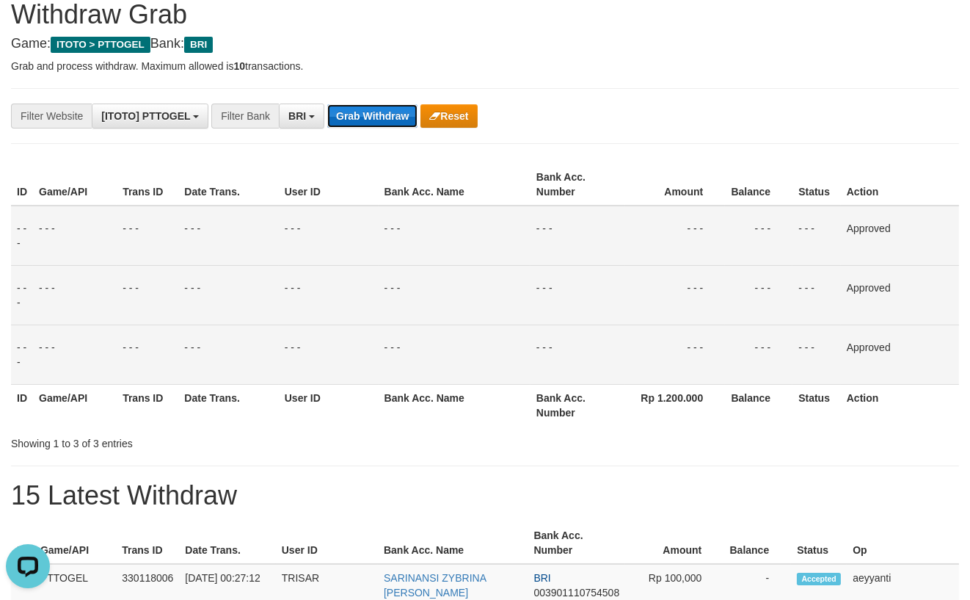
click at [357, 124] on button "Grab Withdraw" at bounding box center [372, 115] width 90 height 23
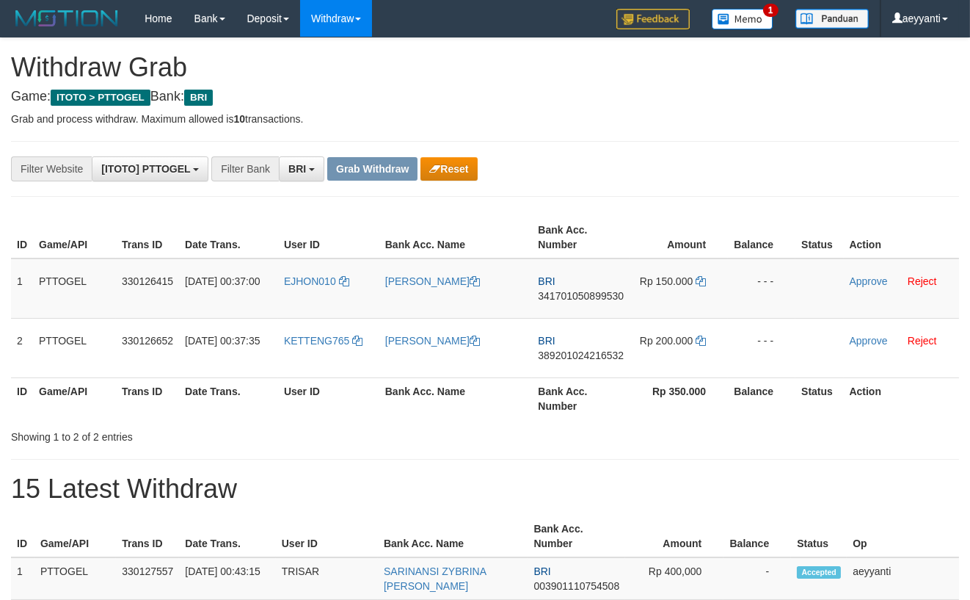
scroll to position [71, 0]
click at [411, 310] on td "[PERSON_NAME]" at bounding box center [455, 288] width 153 height 60
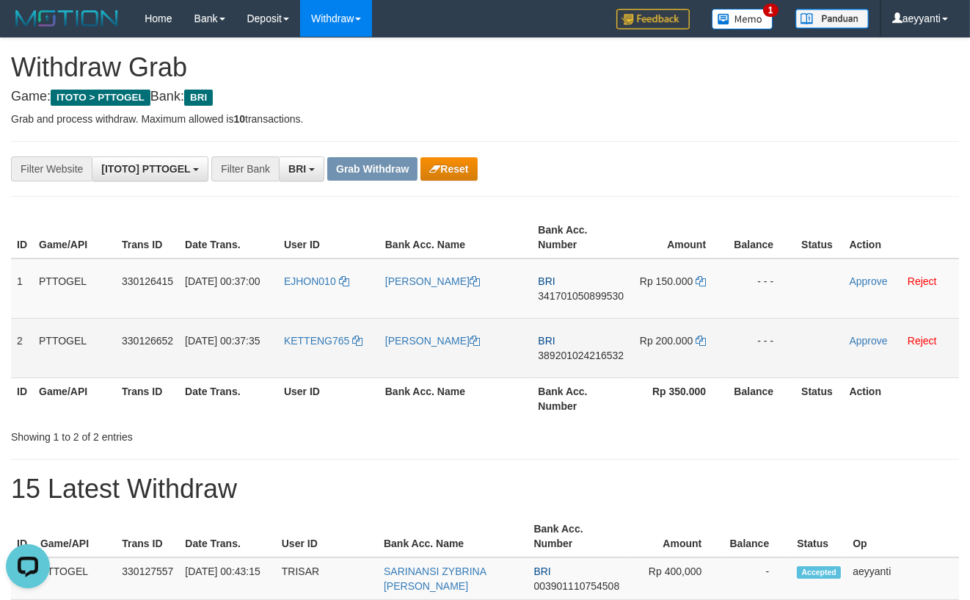
drag, startPoint x: 334, startPoint y: 269, endPoint x: 651, endPoint y: 337, distance: 324.1
click at [651, 337] on tbody "1 PTTOGEL 330126415 [DATE] 00:37:00 EJHON010 [PERSON_NAME] BRI 341701050899530 …" at bounding box center [485, 318] width 948 height 120
copy tr
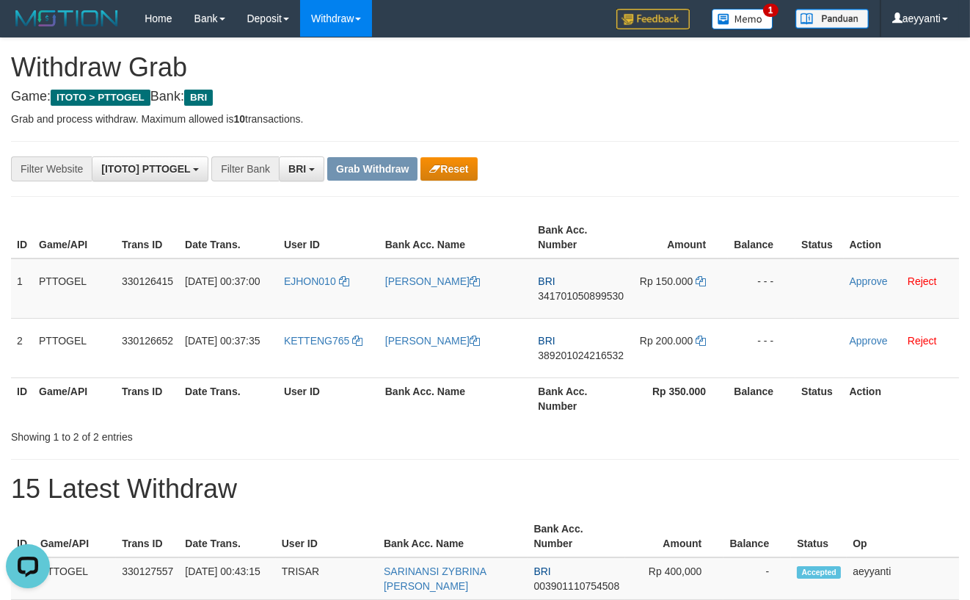
click at [732, 193] on div "**********" at bounding box center [485, 602] width 970 height 1129
click at [592, 297] on span "341701050899530" at bounding box center [581, 296] width 86 height 12
copy span "341701050899530"
click at [699, 281] on icon at bounding box center [701, 281] width 10 height 10
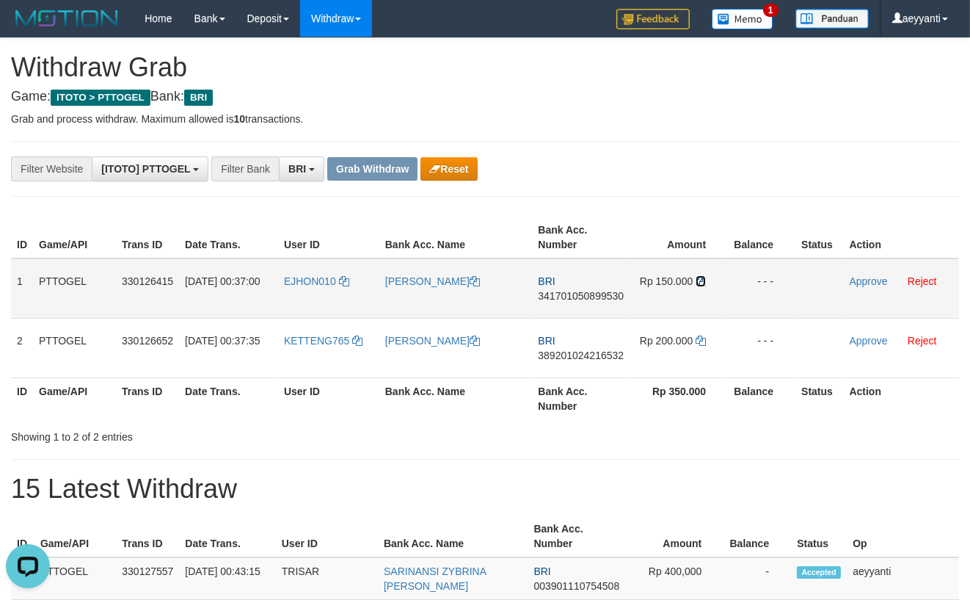
click at [699, 281] on icon at bounding box center [701, 281] width 10 height 10
click at [850, 280] on link "Approve" at bounding box center [869, 281] width 38 height 12
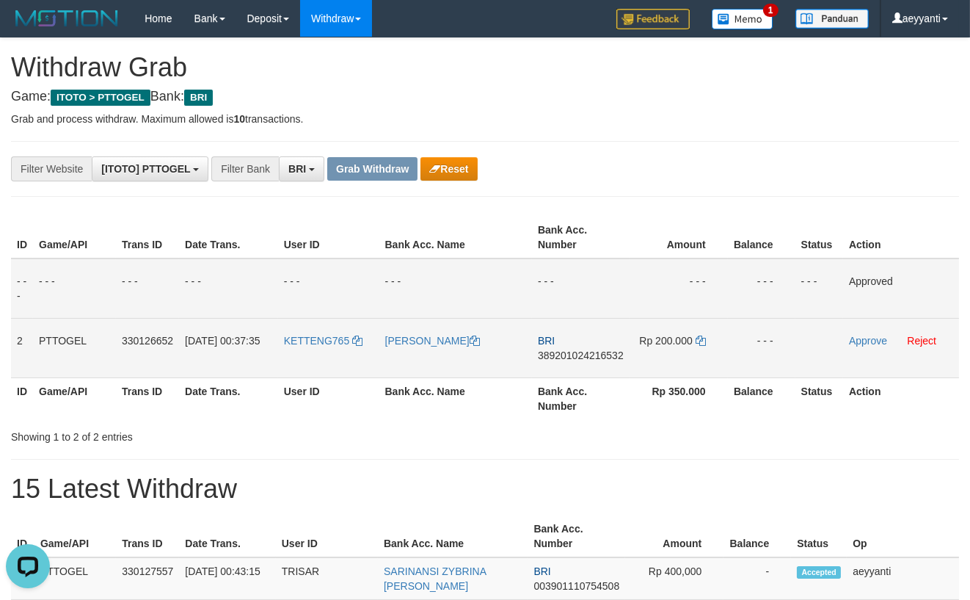
click at [553, 355] on span "389201024216532" at bounding box center [581, 355] width 86 height 12
copy span "389201024216532"
click at [700, 340] on icon at bounding box center [701, 340] width 10 height 10
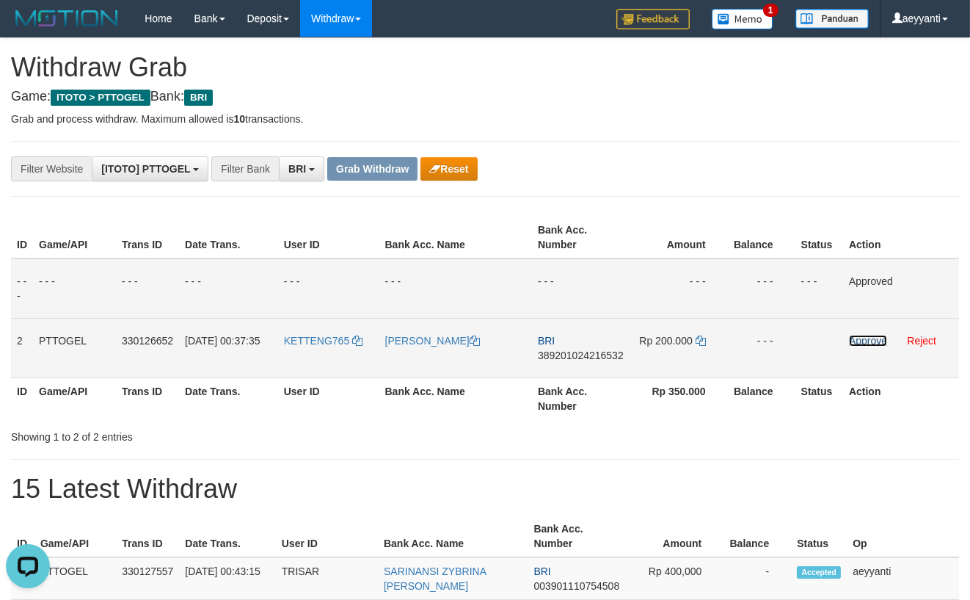
click at [870, 342] on link "Approve" at bounding box center [868, 341] width 38 height 12
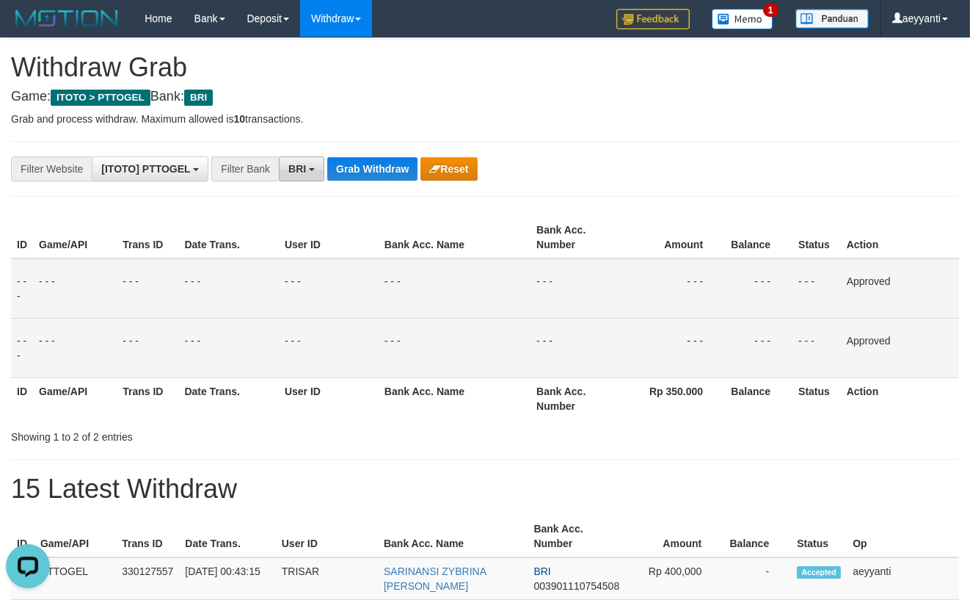
click at [300, 171] on span "BRI" at bounding box center [297, 169] width 18 height 12
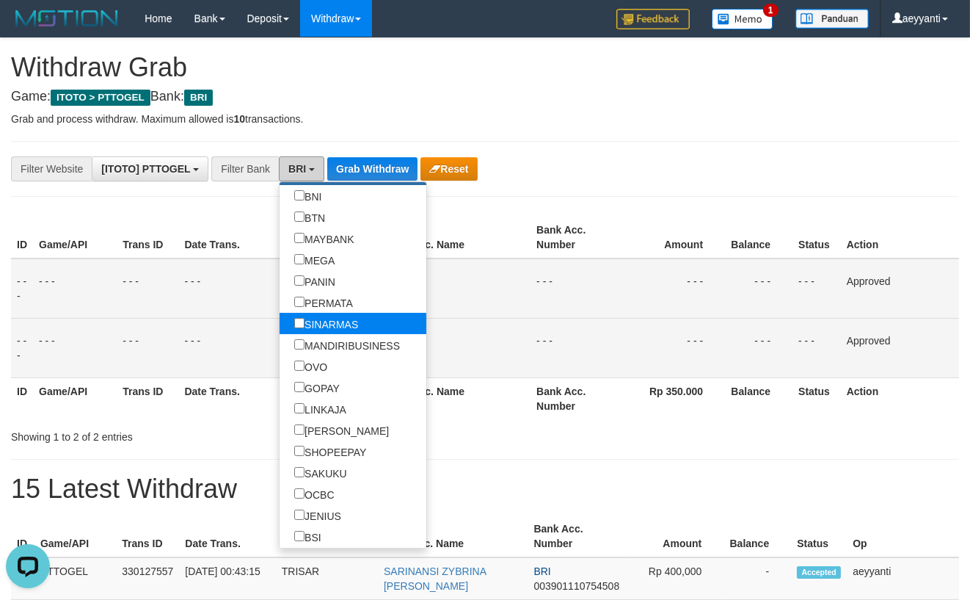
scroll to position [90, 0]
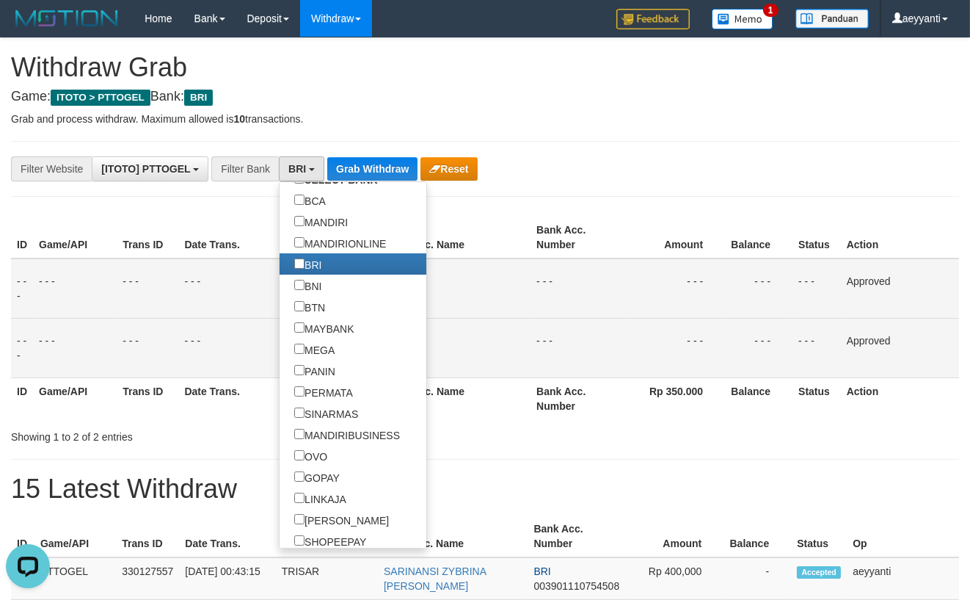
click at [591, 125] on p "Grab and process withdraw. Maximum allowed is 10 transactions." at bounding box center [485, 119] width 948 height 15
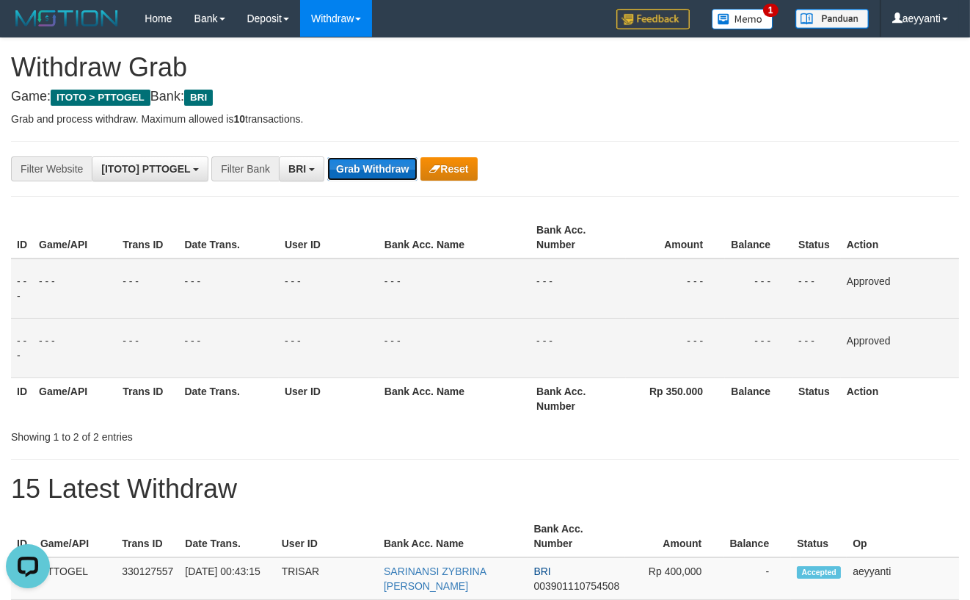
click at [377, 161] on button "Grab Withdraw" at bounding box center [372, 168] width 90 height 23
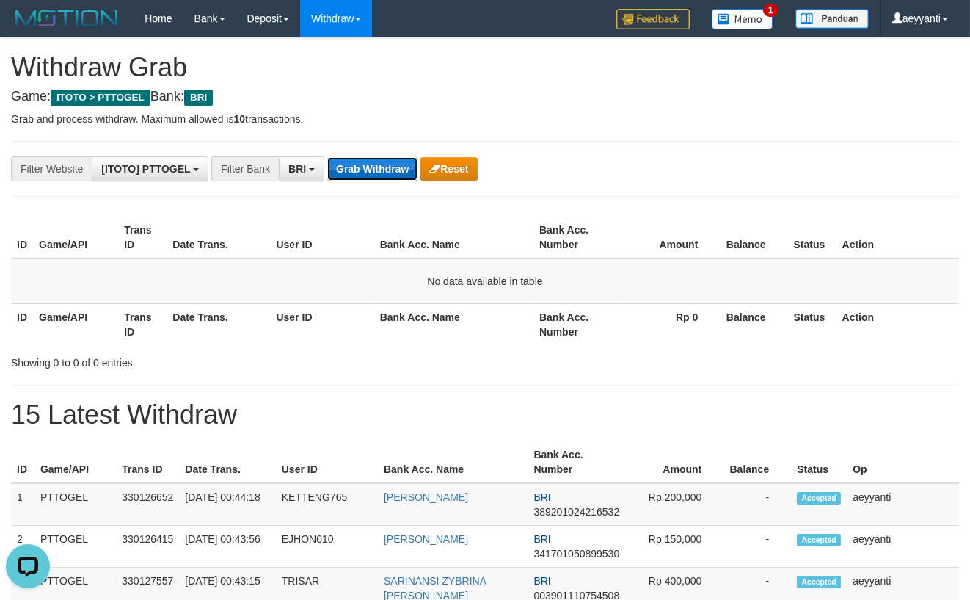
click at [354, 165] on button "Grab Withdraw" at bounding box center [372, 168] width 90 height 23
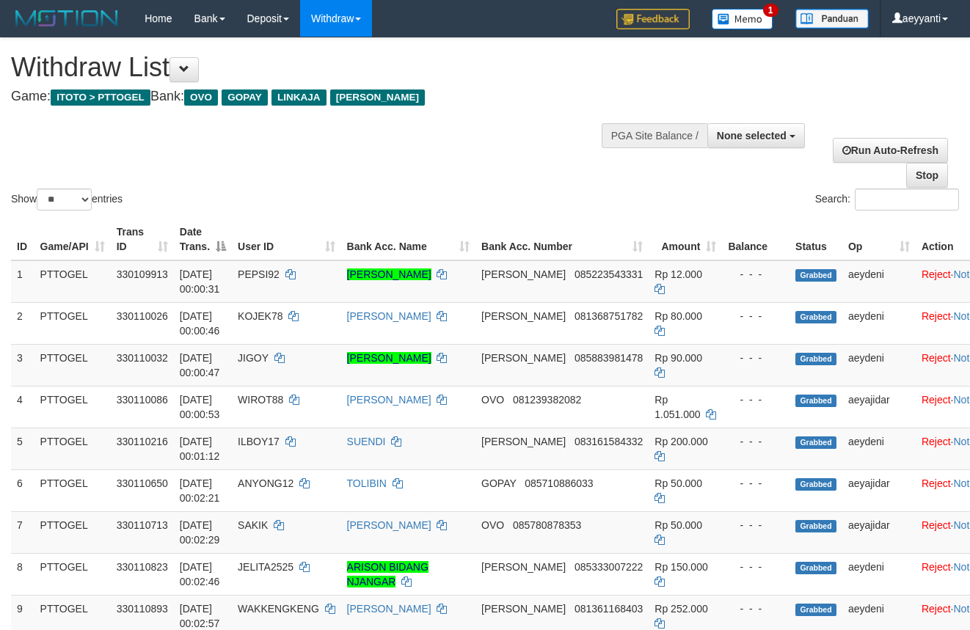
select select
select select "**"
click at [189, 70] on span at bounding box center [184, 69] width 10 height 10
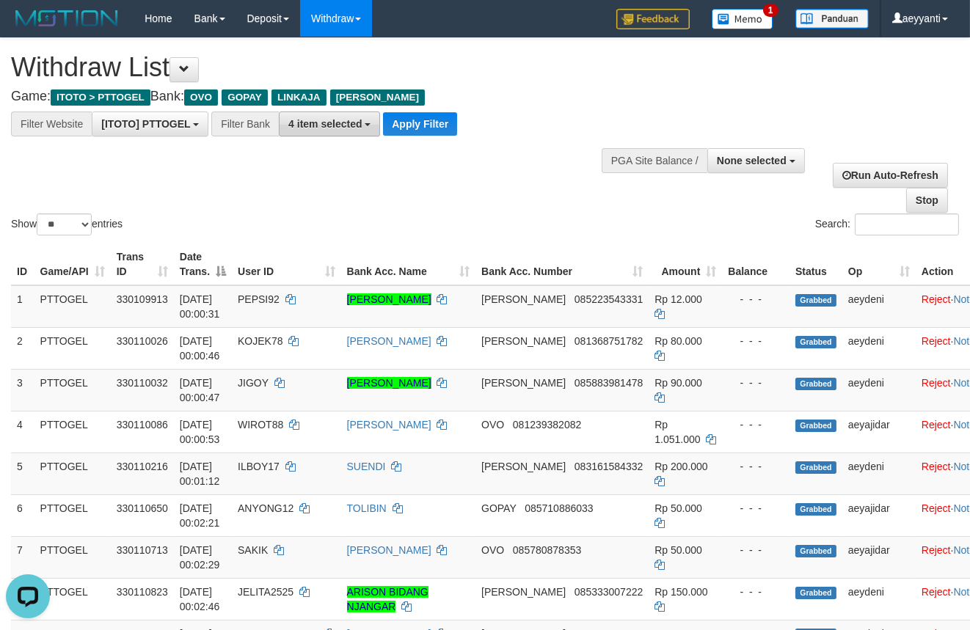
click at [327, 128] on span "4 item selected" at bounding box center [324, 124] width 73 height 12
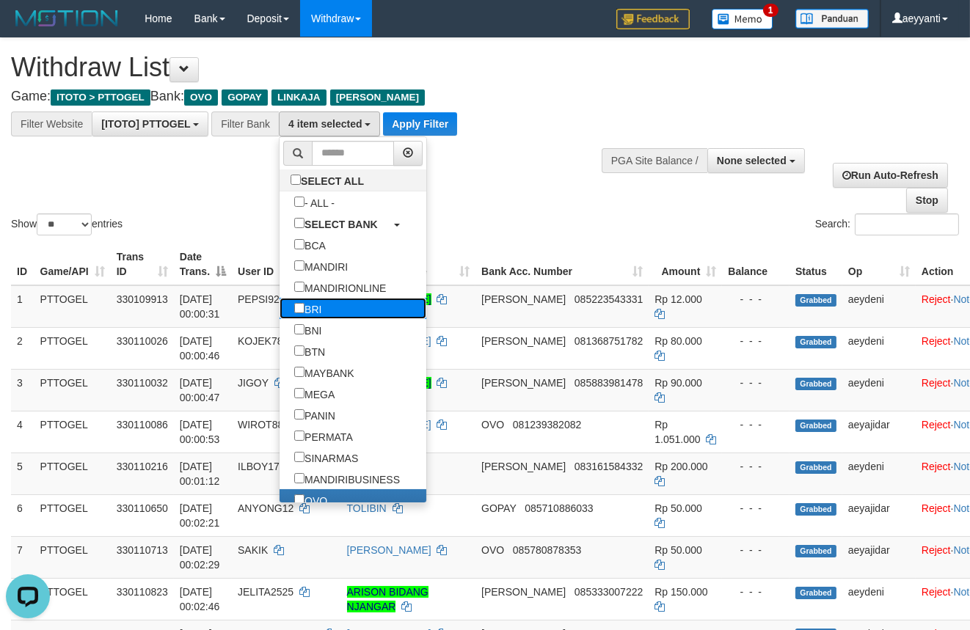
click at [280, 312] on label "BRI" at bounding box center [308, 308] width 57 height 21
select select "***"
click at [413, 125] on button "Apply Filter" at bounding box center [420, 123] width 74 height 23
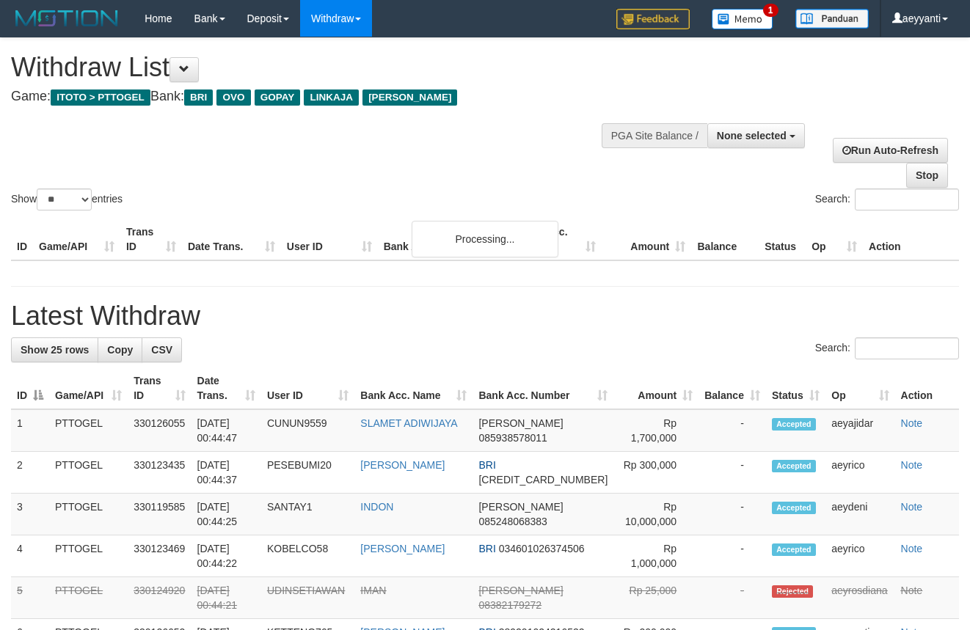
select select
select select "**"
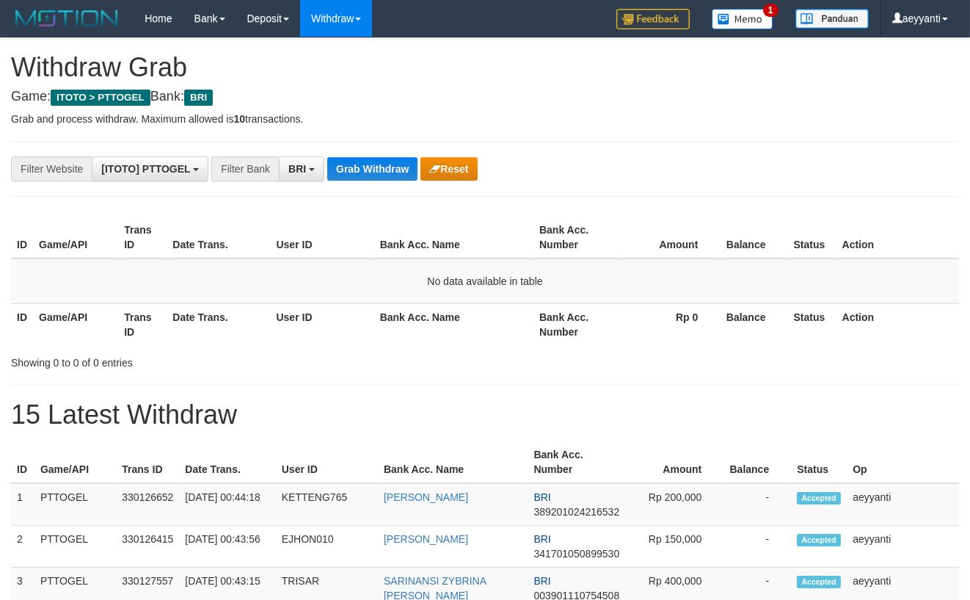
scroll to position [71, 0]
click at [354, 165] on button "Grab Withdraw" at bounding box center [372, 168] width 90 height 23
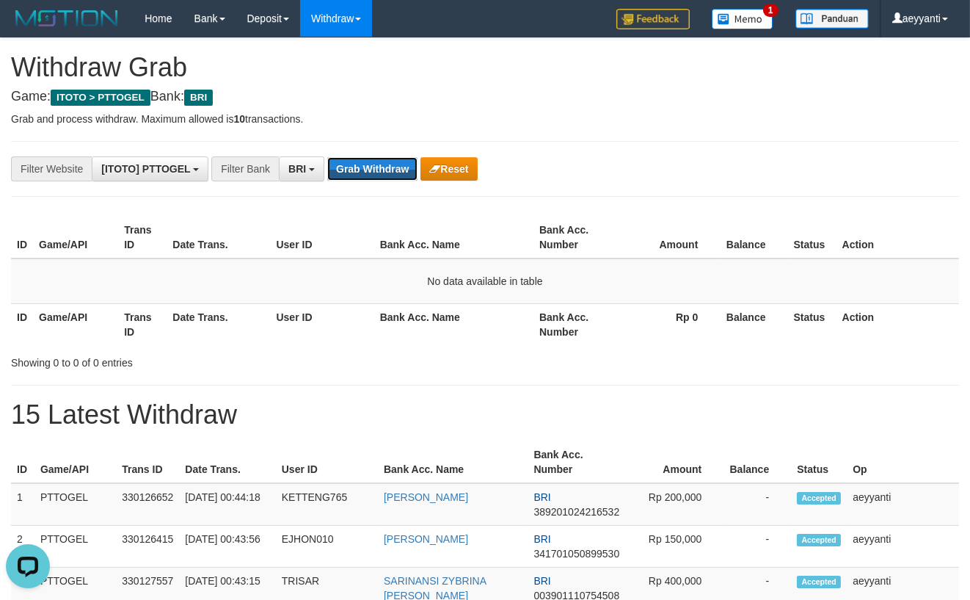
click at [354, 165] on button "Grab Withdraw" at bounding box center [372, 168] width 90 height 23
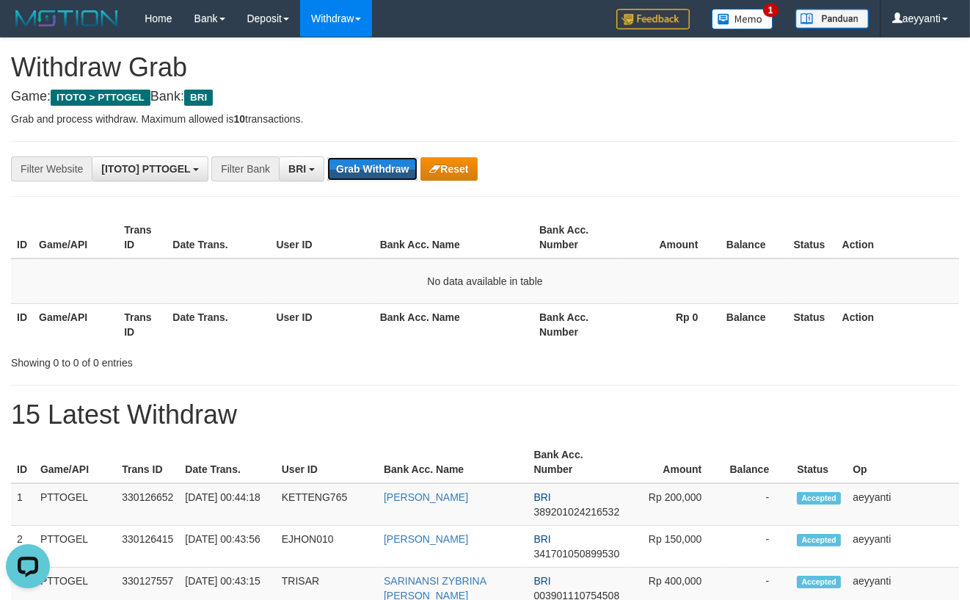
scroll to position [0, 0]
click at [354, 165] on button "Grab Withdraw" at bounding box center [372, 168] width 90 height 23
click at [308, 160] on button "BRI" at bounding box center [301, 168] width 45 height 25
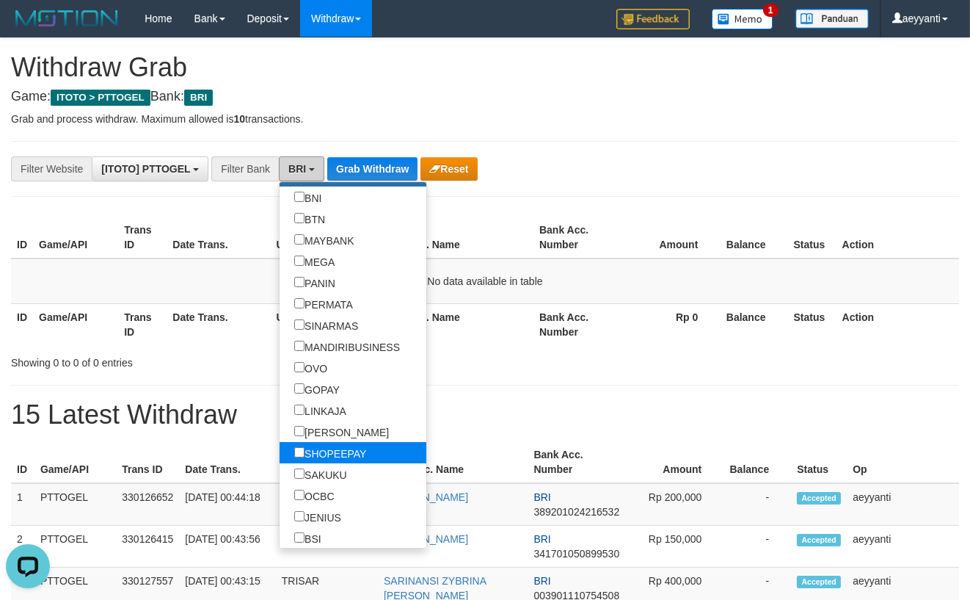
scroll to position [225, 0]
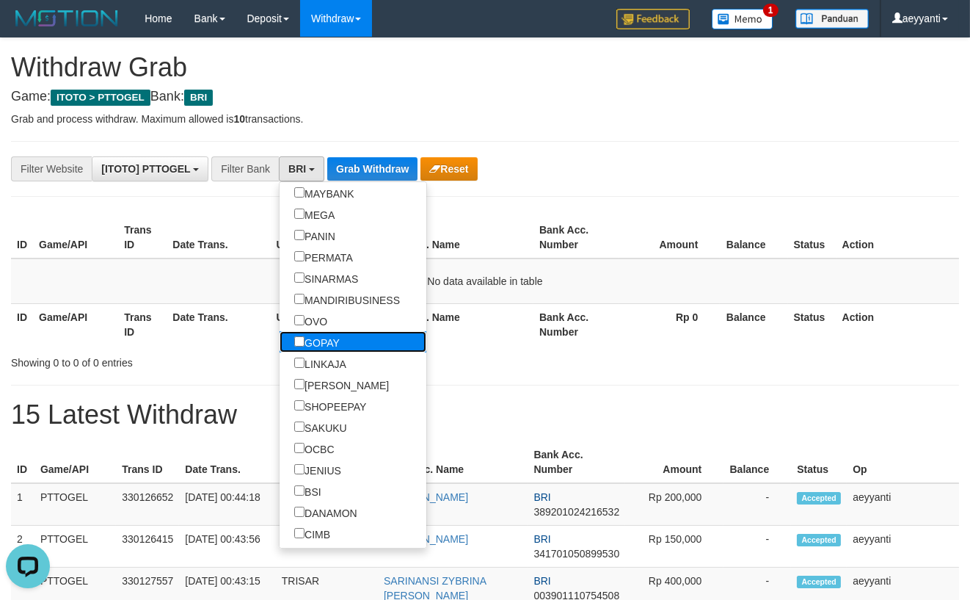
click at [280, 344] on label "GOPAY" at bounding box center [317, 341] width 75 height 21
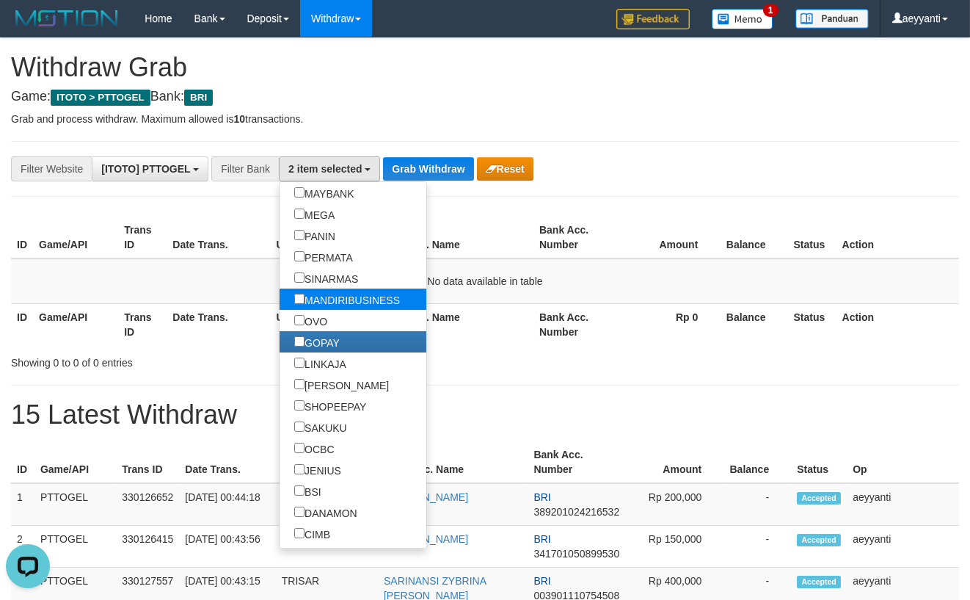
scroll to position [0, 0]
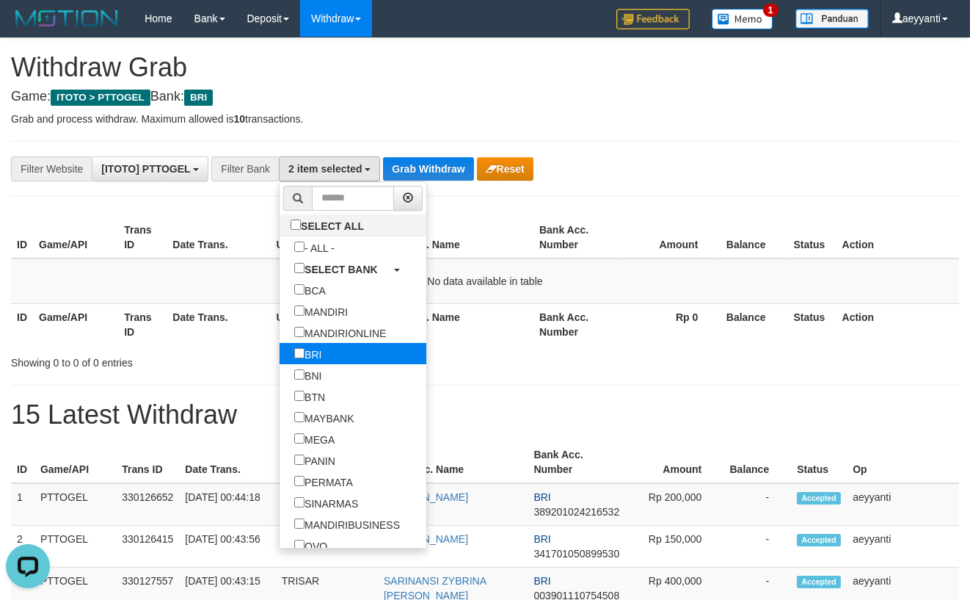
click at [280, 360] on label "BRI" at bounding box center [308, 353] width 57 height 21
select select "*****"
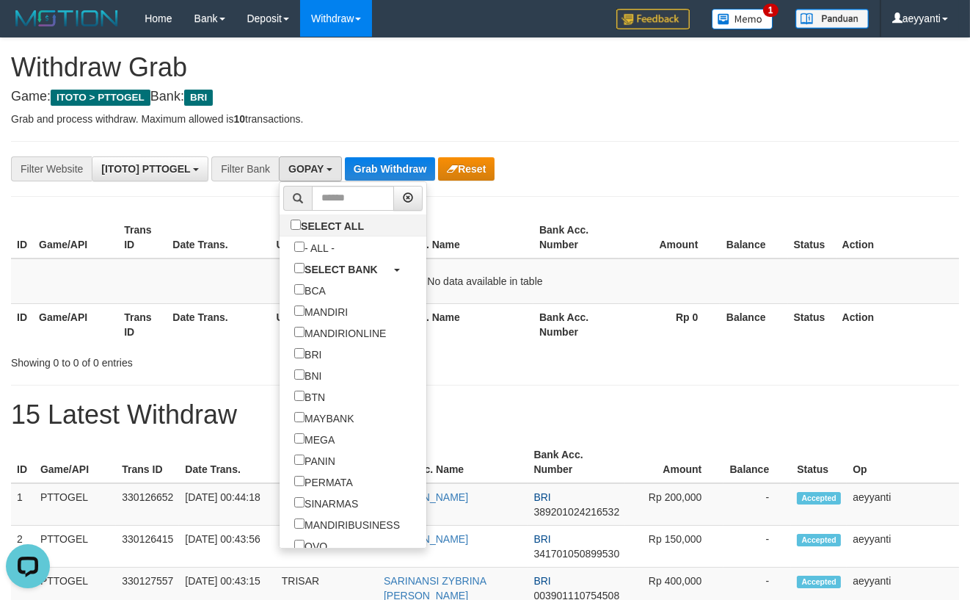
click at [546, 205] on div "**********" at bounding box center [485, 607] width 970 height 1139
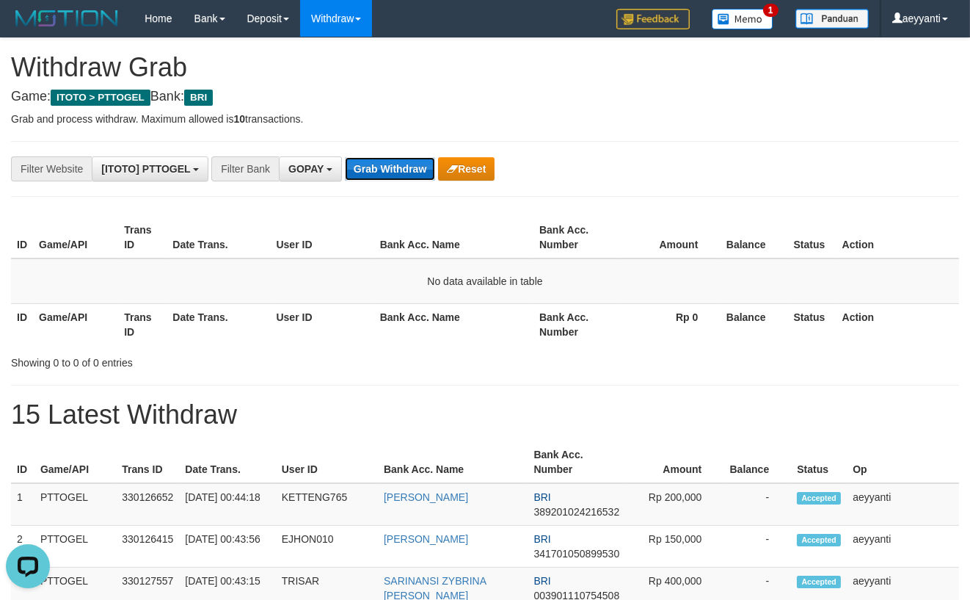
click at [407, 176] on button "Grab Withdraw" at bounding box center [390, 168] width 90 height 23
click at [320, 171] on span "GOPAY" at bounding box center [305, 169] width 35 height 12
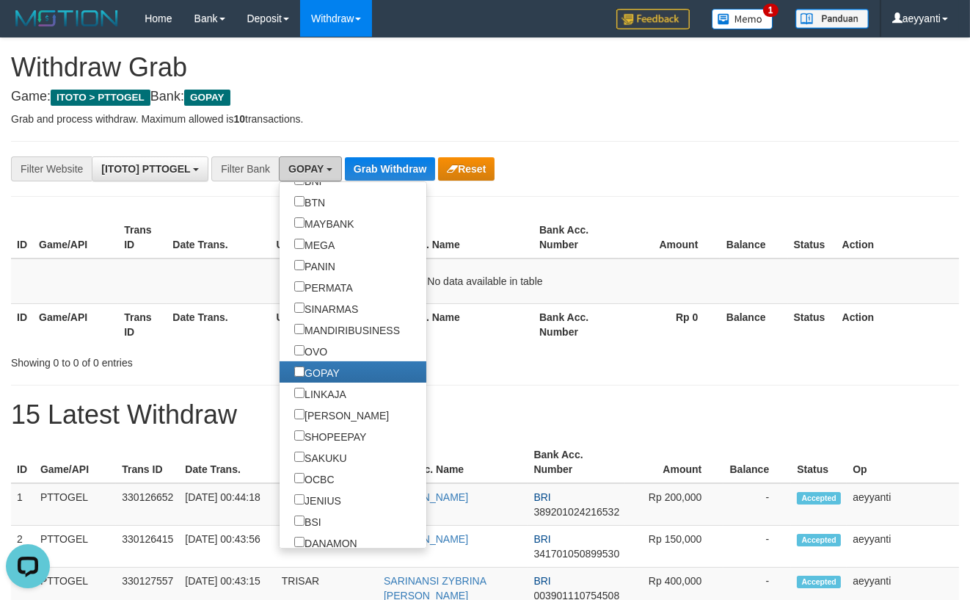
scroll to position [269, 0]
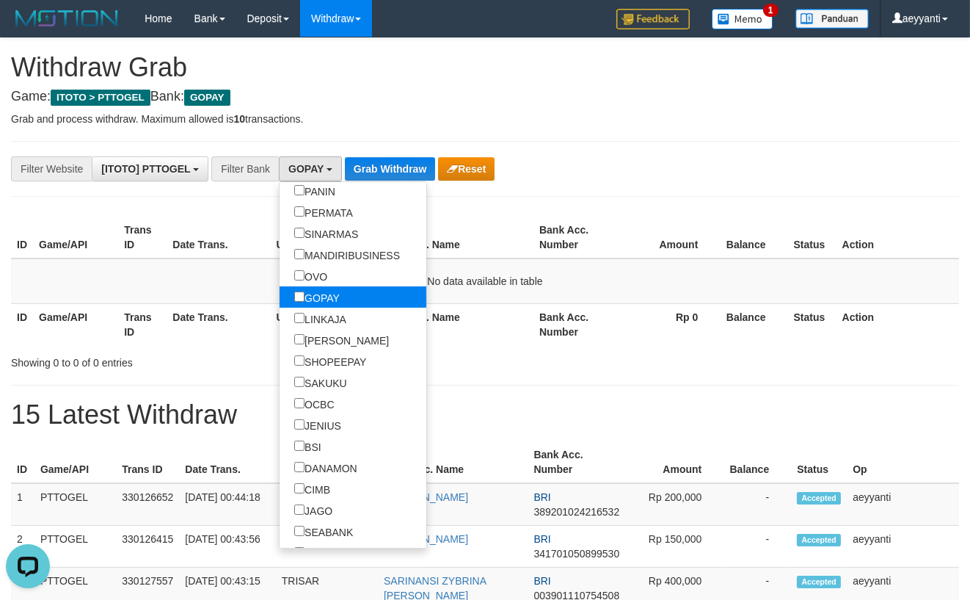
click at [280, 296] on label "GOPAY" at bounding box center [317, 296] width 75 height 21
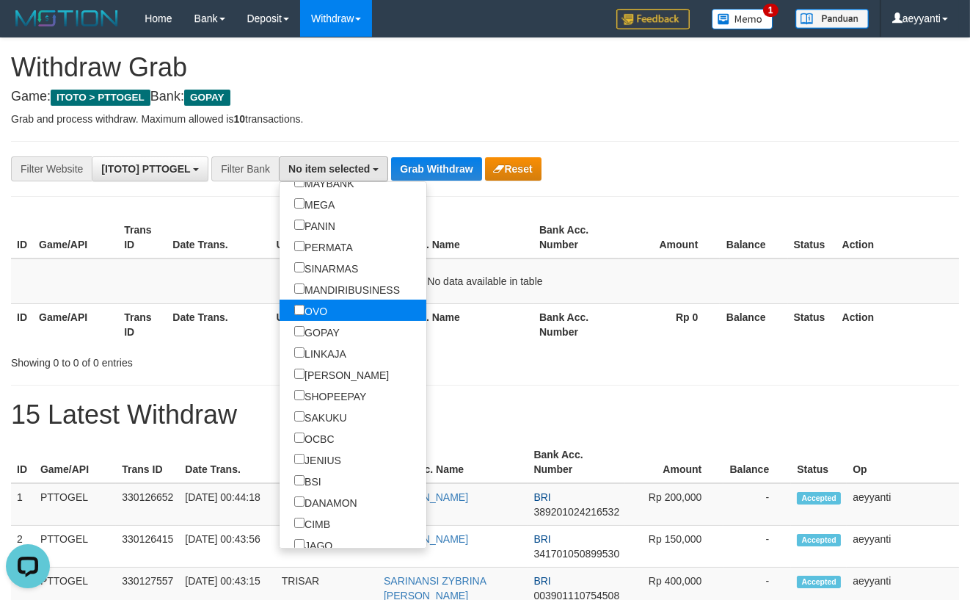
scroll to position [90, 0]
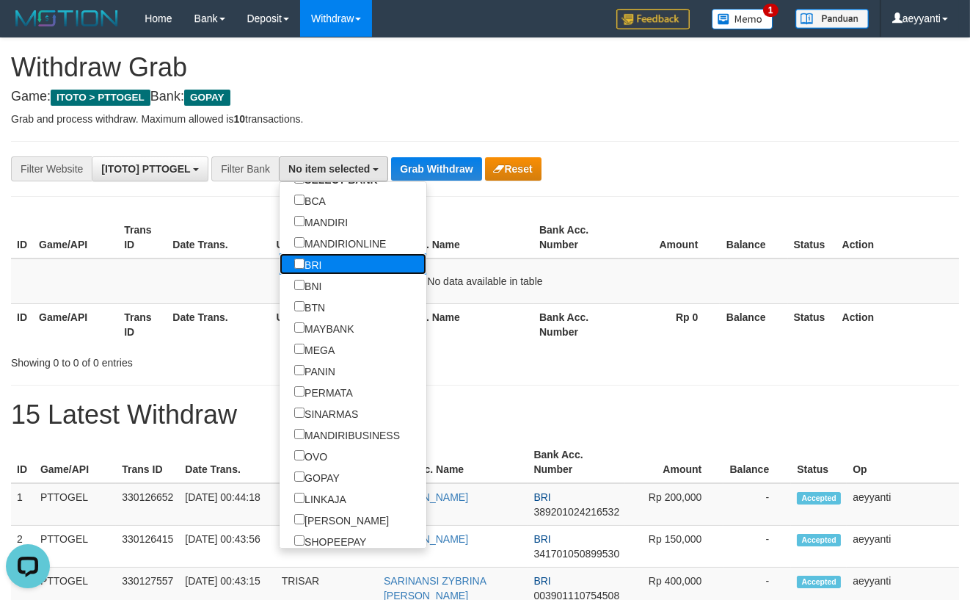
click at [280, 268] on label "BRI" at bounding box center [308, 263] width 57 height 21
select select "***"
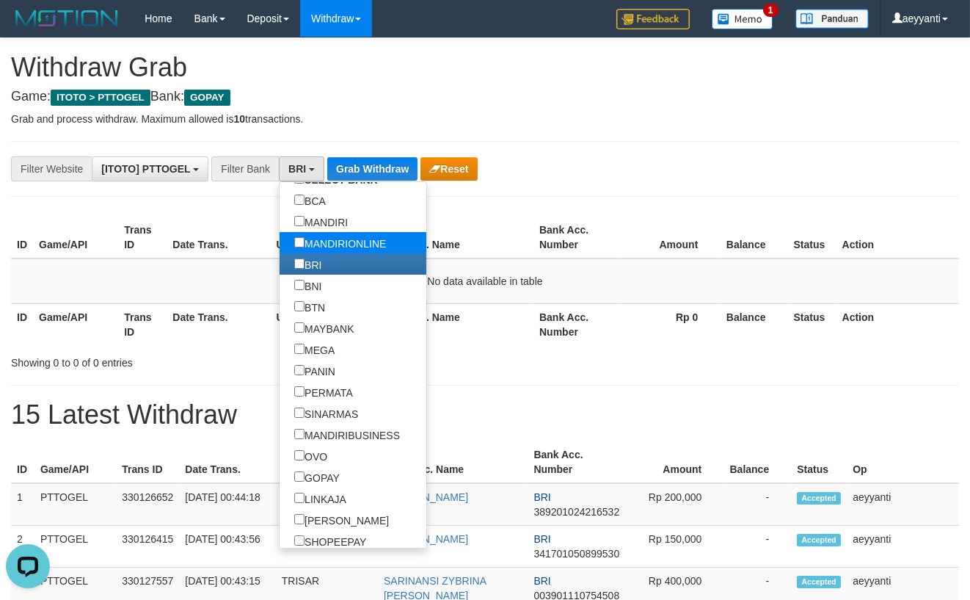
scroll to position [85, 0]
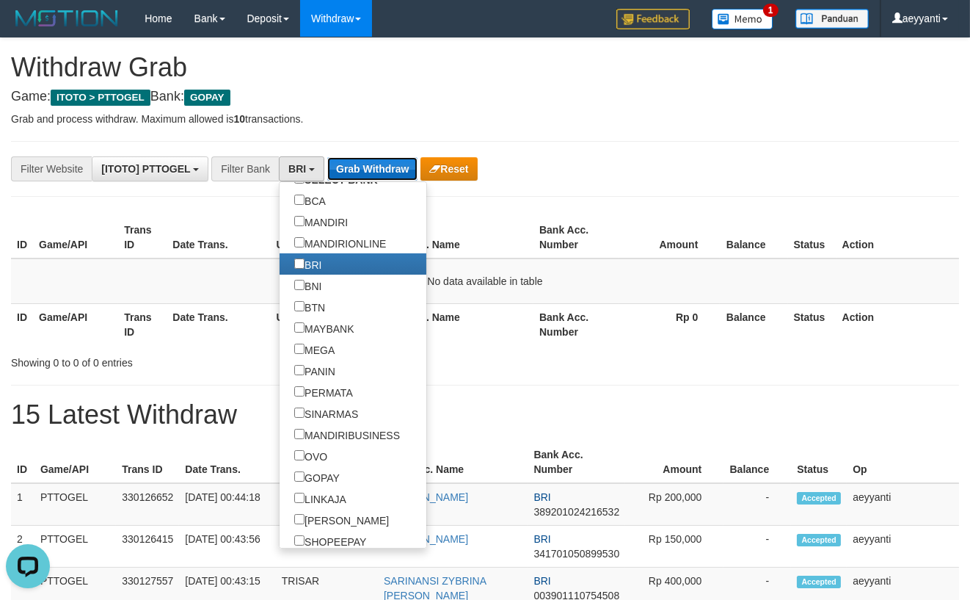
click at [363, 170] on button "Grab Withdraw" at bounding box center [372, 168] width 90 height 23
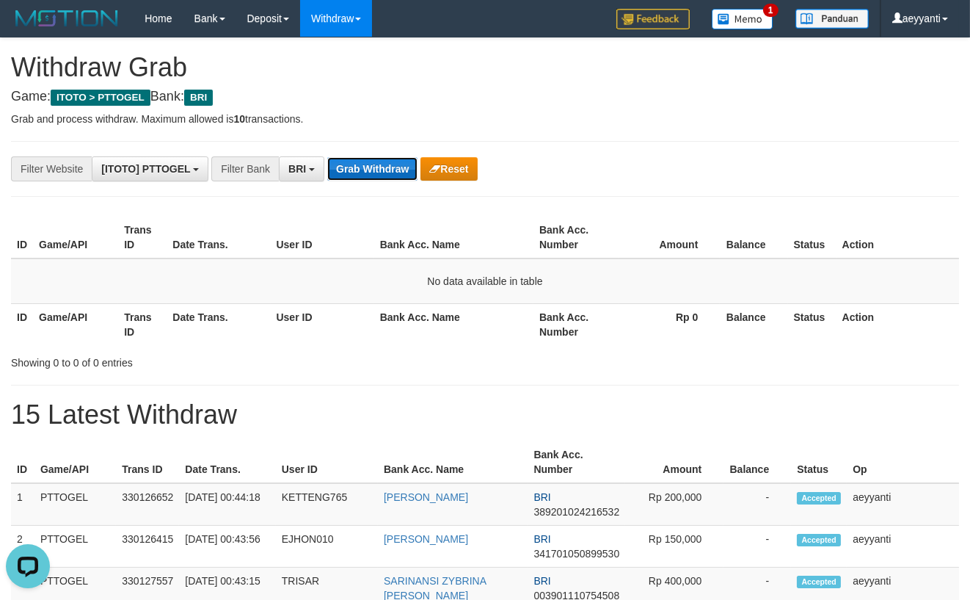
click at [379, 177] on button "Grab Withdraw" at bounding box center [372, 168] width 90 height 23
click at [356, 170] on button "Grab Withdraw" at bounding box center [372, 168] width 90 height 23
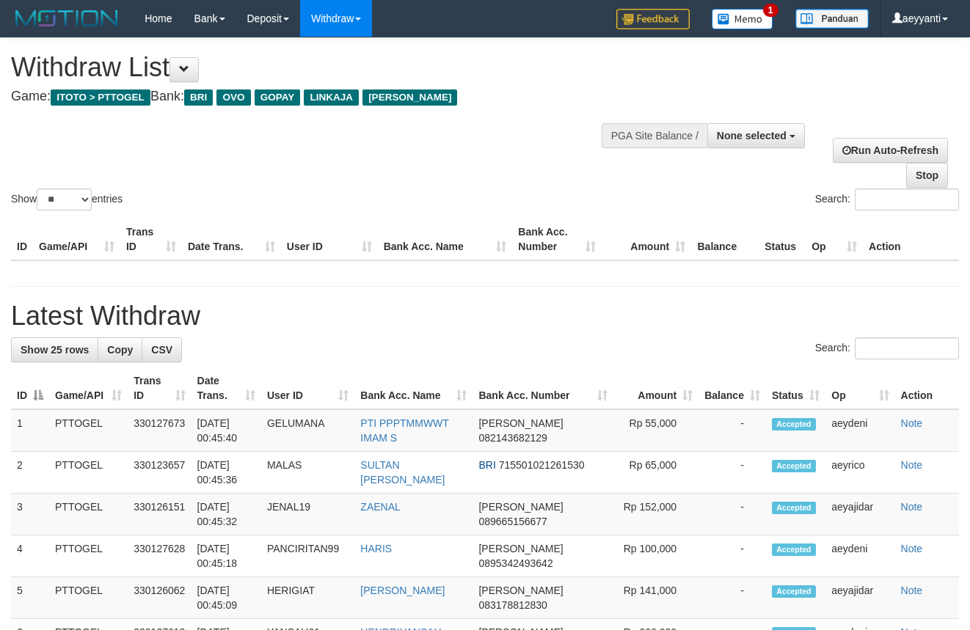
select select
select select "**"
click at [318, 324] on h1 "Latest Withdraw" at bounding box center [485, 316] width 948 height 29
click at [390, 178] on div "Show ** ** ** *** entries Search:" at bounding box center [485, 125] width 970 height 175
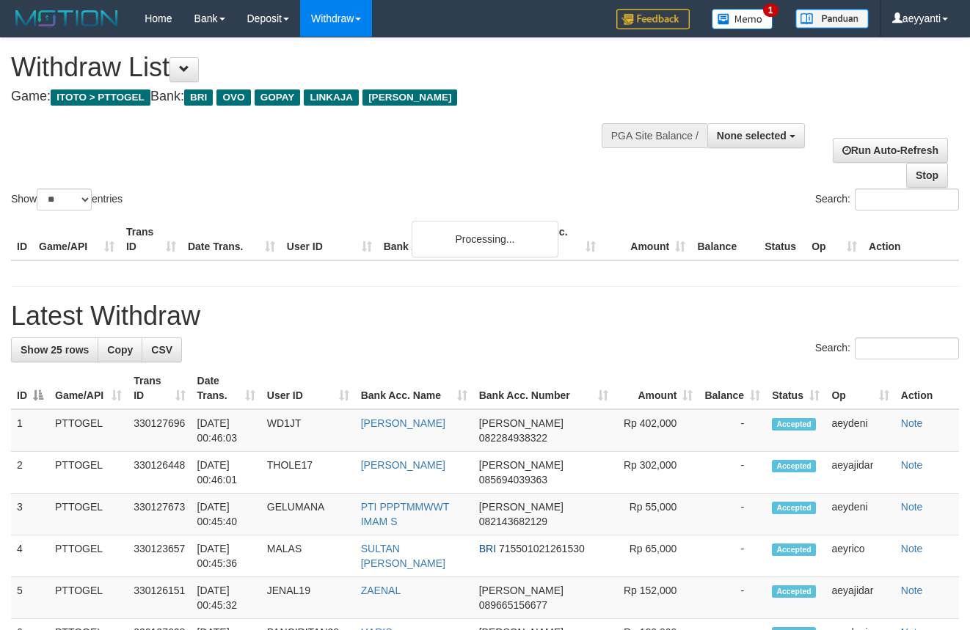
select select
select select "**"
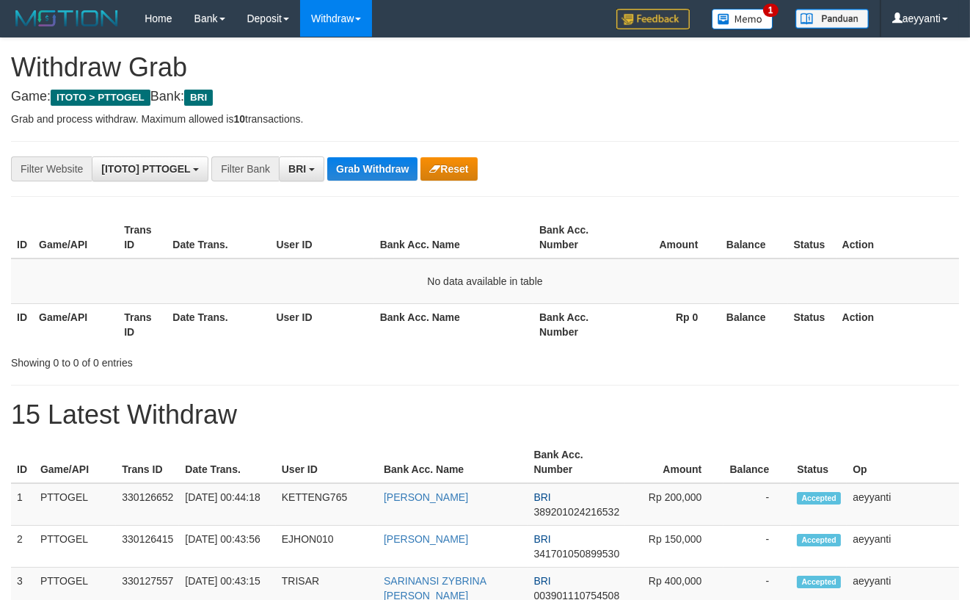
scroll to position [71, 0]
click at [380, 166] on button "Grab Withdraw" at bounding box center [372, 168] width 90 height 23
click at [370, 178] on button "Grab Withdraw" at bounding box center [372, 168] width 90 height 23
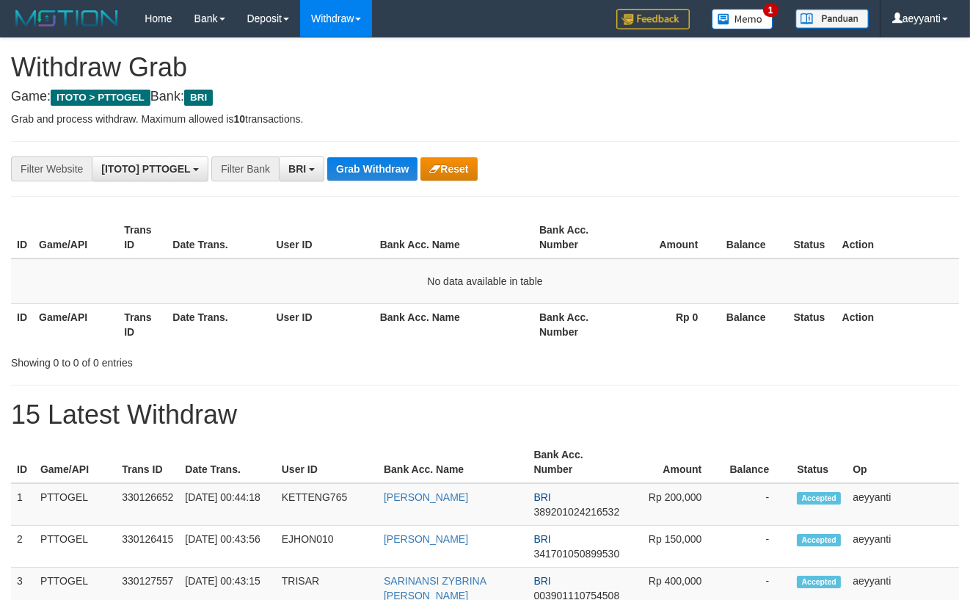
scroll to position [71, 0]
click at [378, 129] on div "**********" at bounding box center [485, 607] width 970 height 1139
click at [361, 163] on button "Grab Withdraw" at bounding box center [372, 168] width 90 height 23
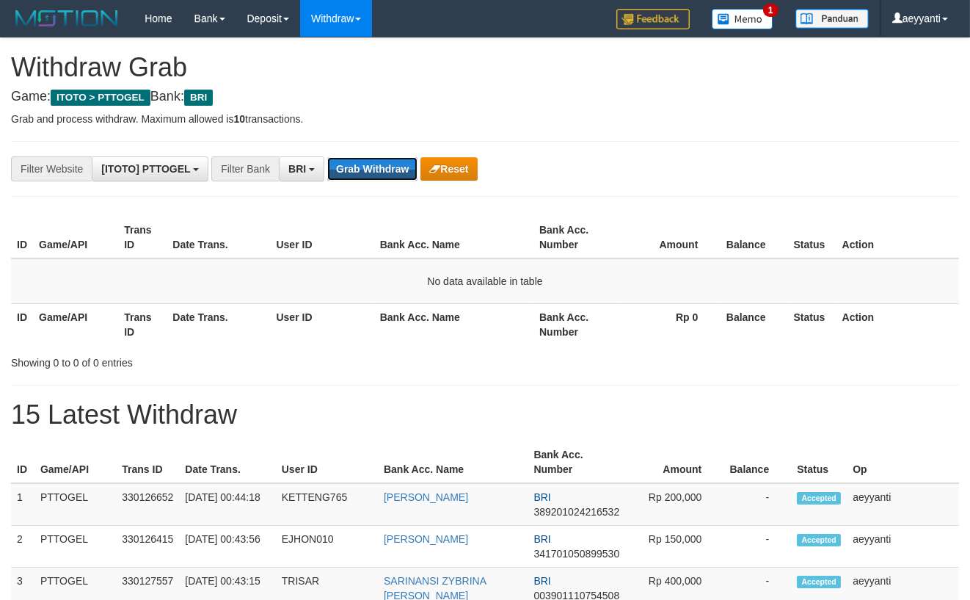
click at [361, 163] on button "Grab Withdraw" at bounding box center [372, 168] width 90 height 23
click at [358, 159] on button "Grab Withdraw" at bounding box center [372, 168] width 90 height 23
click at [311, 178] on button "BRI" at bounding box center [301, 168] width 45 height 25
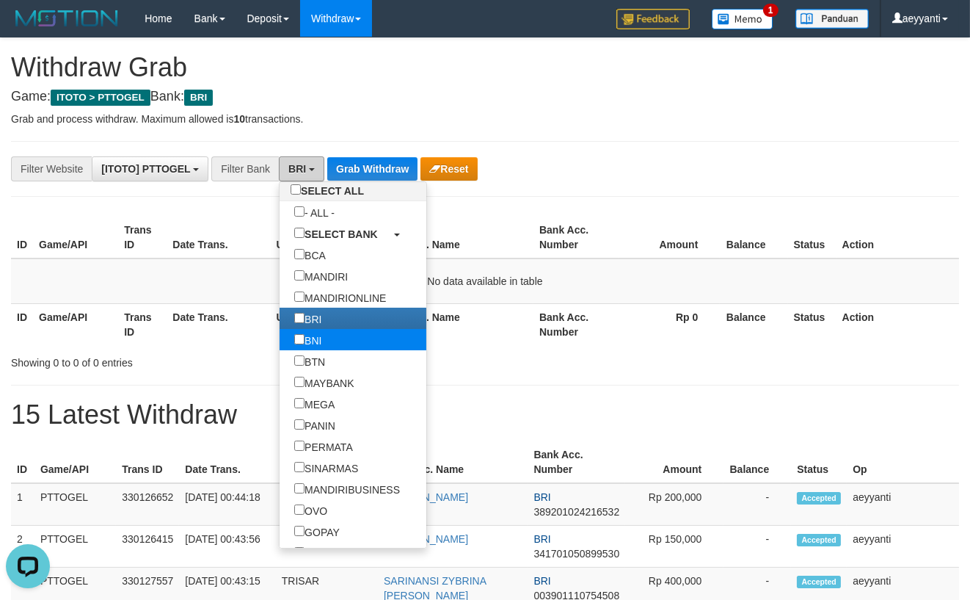
scroll to position [45, 0]
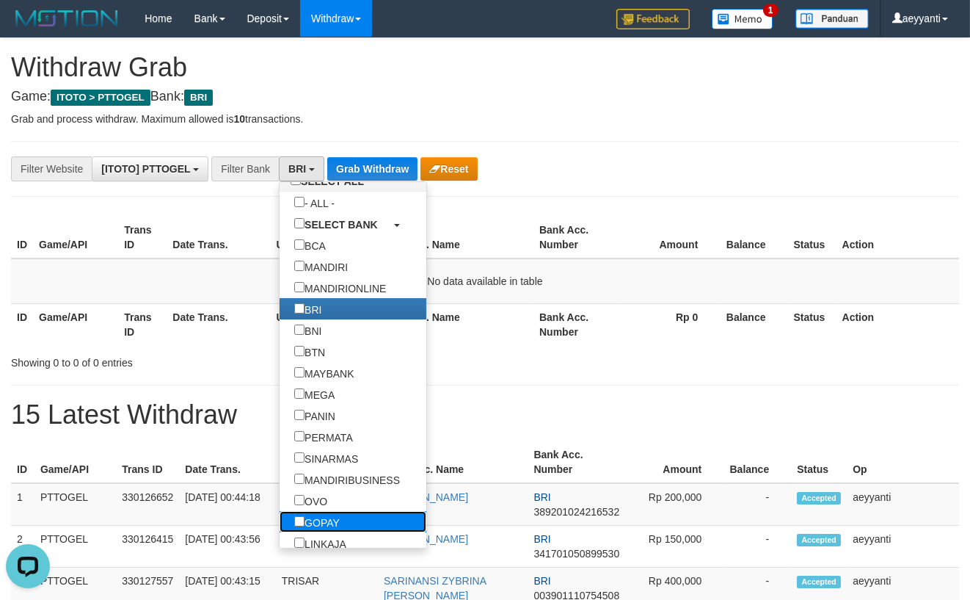
click at [280, 522] on label "GOPAY" at bounding box center [317, 521] width 75 height 21
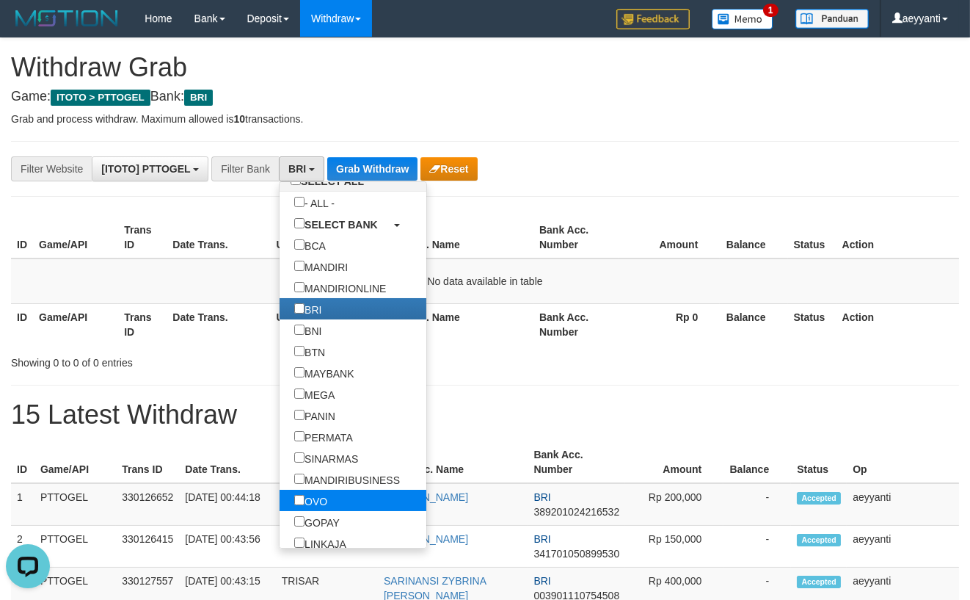
scroll to position [219, 0]
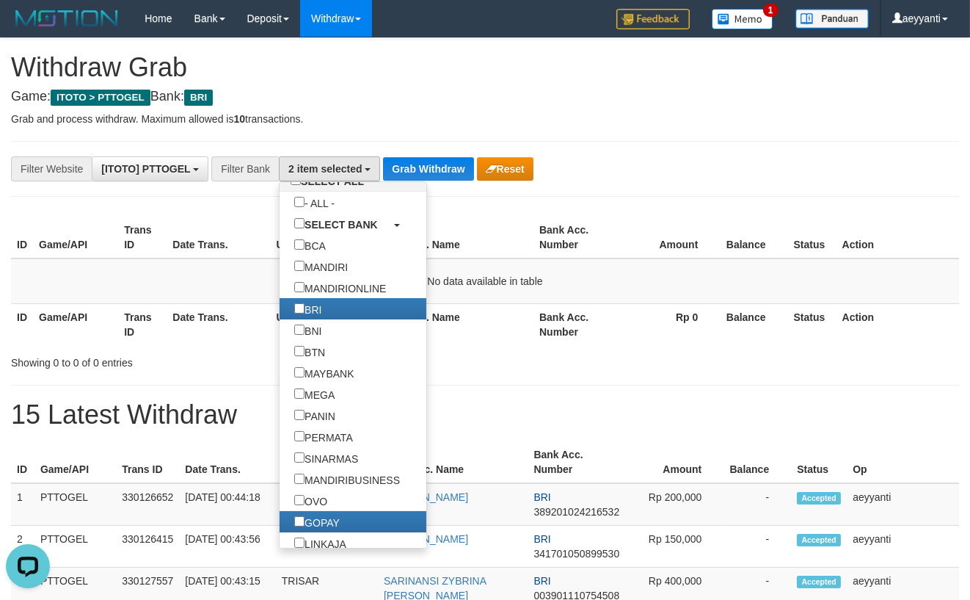
drag, startPoint x: 545, startPoint y: 205, endPoint x: 472, endPoint y: 195, distance: 74.0
click at [545, 203] on div "**********" at bounding box center [485, 607] width 970 height 1139
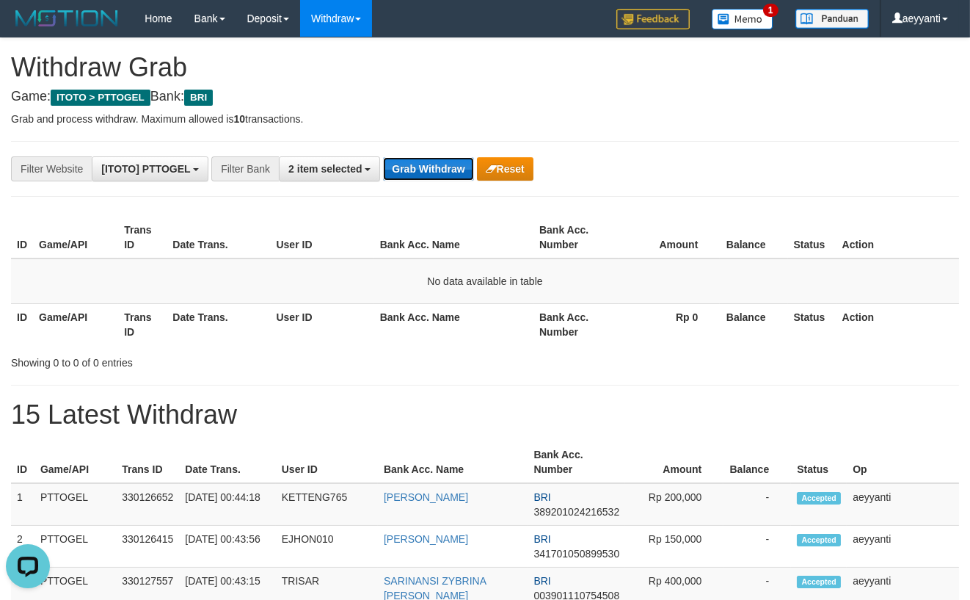
click at [424, 159] on button "Grab Withdraw" at bounding box center [428, 168] width 90 height 23
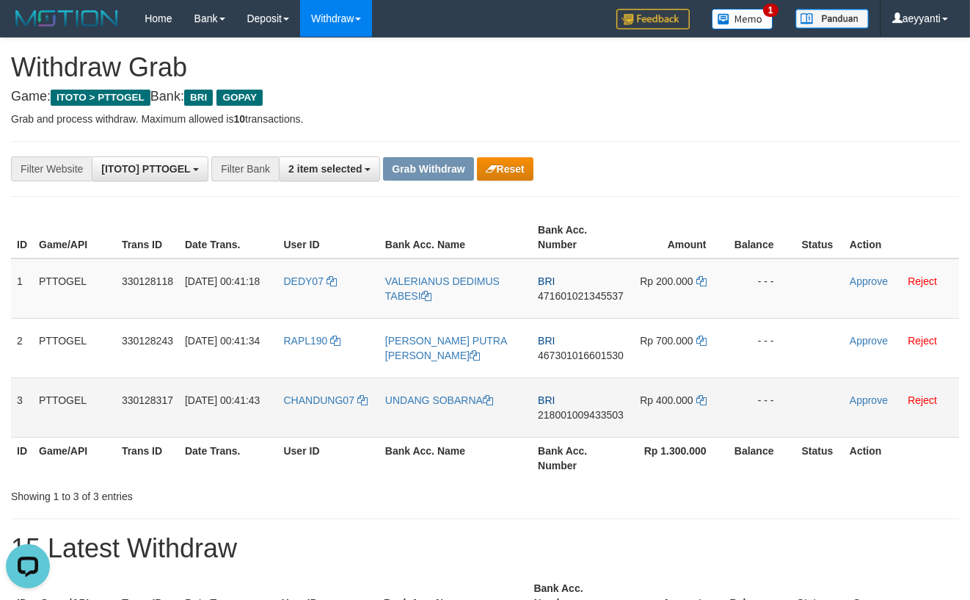
drag, startPoint x: 358, startPoint y: 270, endPoint x: 674, endPoint y: 413, distance: 347.1
click at [674, 413] on tbody "1 PTTOGEL 330128118 [DATE] 00:41:18 DEDY07 VALERIANUS DEDIMUS TABESI BRI 471601…" at bounding box center [485, 347] width 948 height 179
click at [575, 299] on span "471601021345537" at bounding box center [581, 296] width 86 height 12
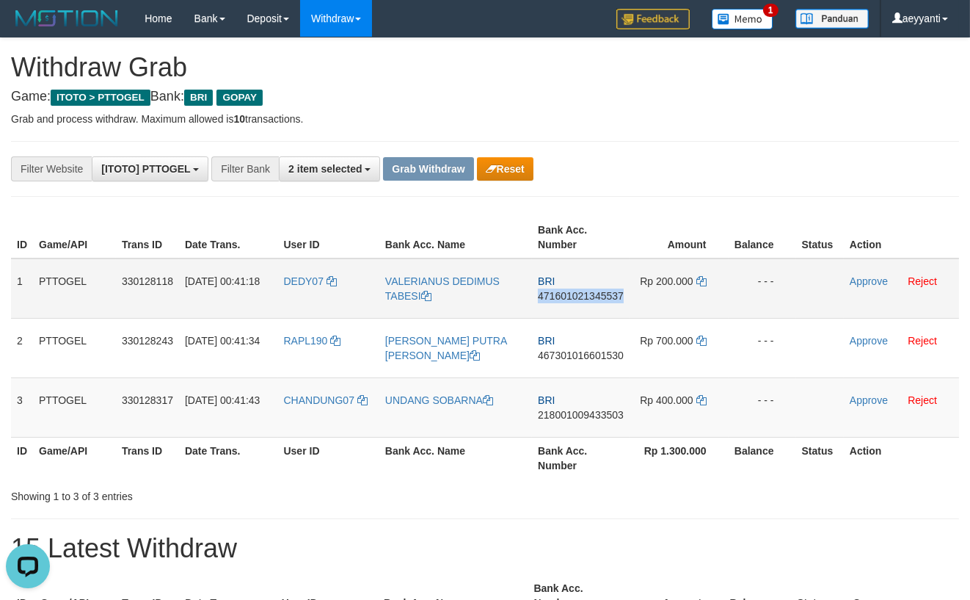
copy span "471601021345537"
click at [702, 282] on icon at bounding box center [701, 281] width 10 height 10
click at [869, 283] on link "Approve" at bounding box center [869, 281] width 38 height 12
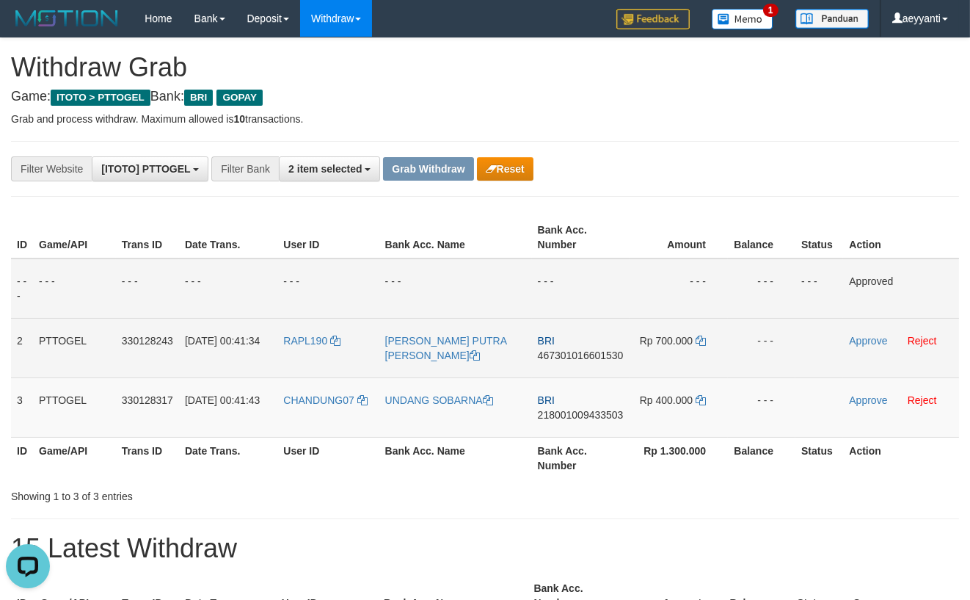
click at [565, 355] on span "467301016601530" at bounding box center [581, 355] width 86 height 12
copy span "467301016601530"
click at [584, 357] on span "467301016601530" at bounding box center [581, 355] width 86 height 12
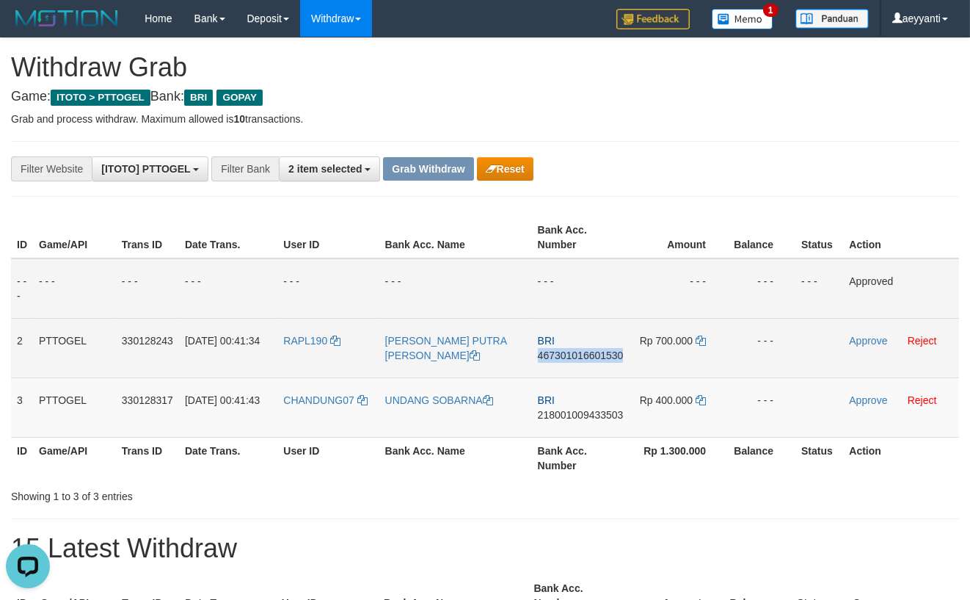
copy span "467301016601530"
click at [704, 340] on icon at bounding box center [701, 340] width 10 height 10
click at [863, 340] on link "Approve" at bounding box center [868, 341] width 38 height 12
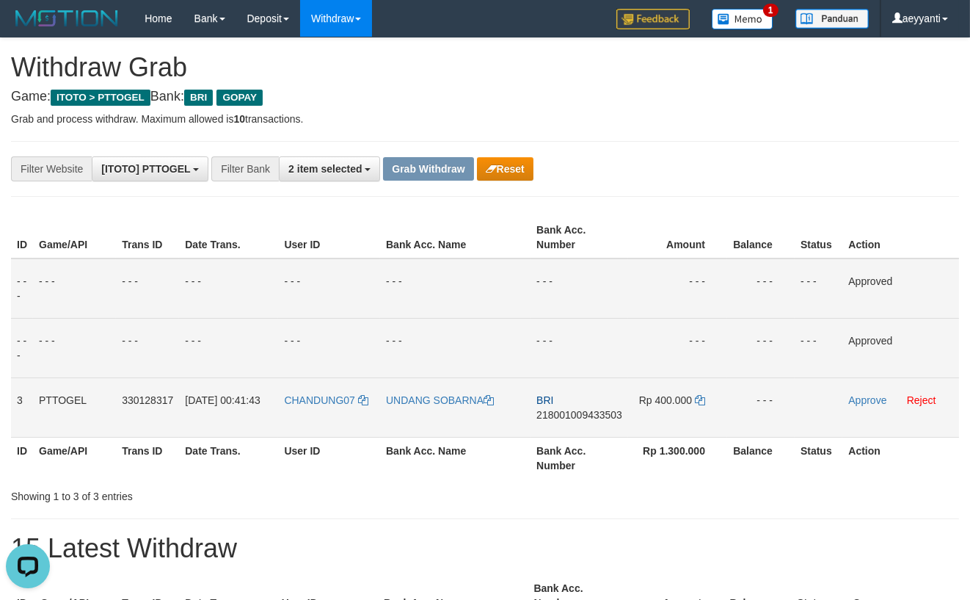
click at [586, 417] on span "218001009433503" at bounding box center [579, 415] width 86 height 12
click at [586, 416] on span "218001009433503" at bounding box center [579, 415] width 86 height 12
copy span "218001009433503"
click at [699, 401] on icon at bounding box center [700, 400] width 10 height 10
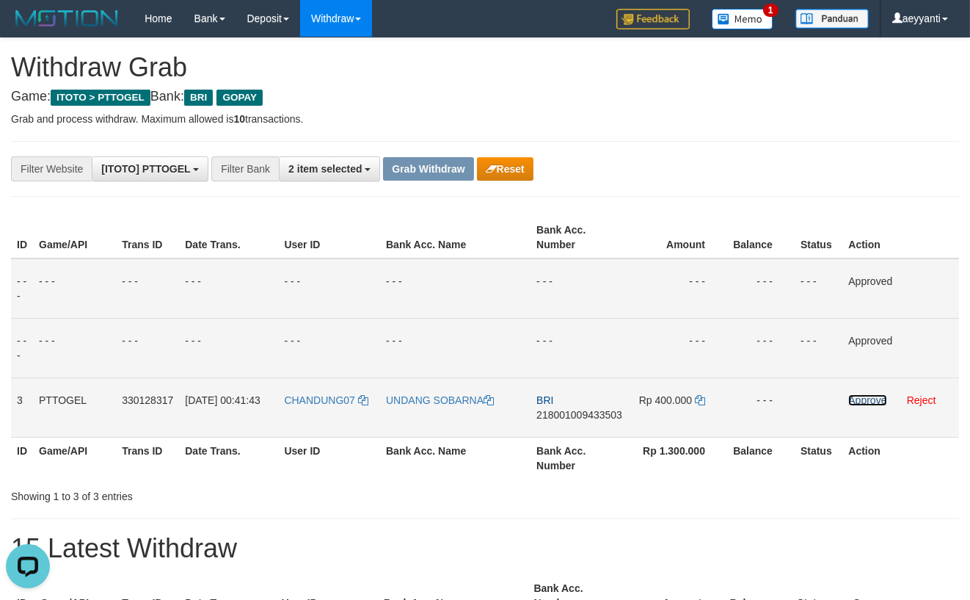
click at [861, 397] on link "Approve" at bounding box center [867, 400] width 38 height 12
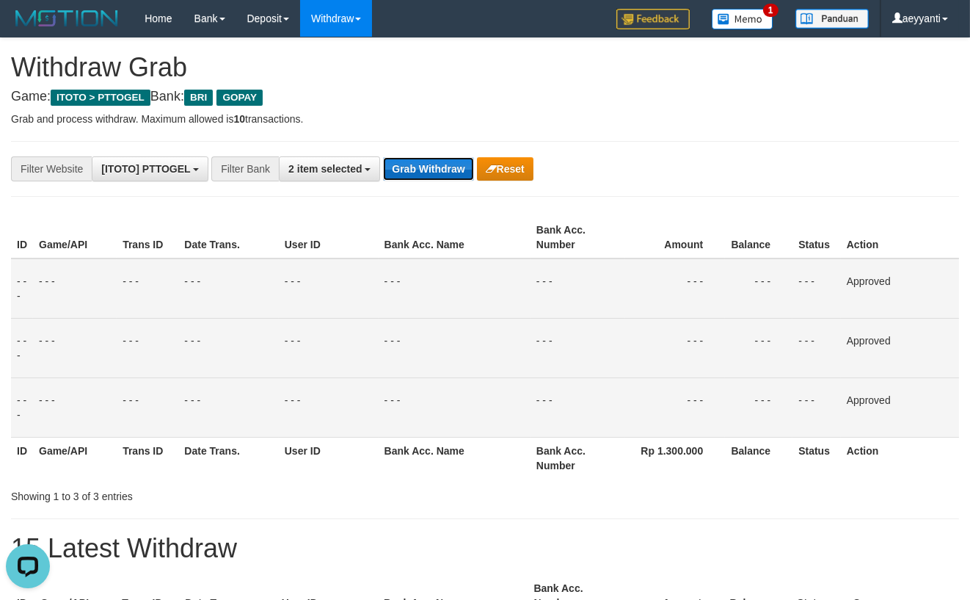
click at [431, 175] on button "Grab Withdraw" at bounding box center [428, 168] width 90 height 23
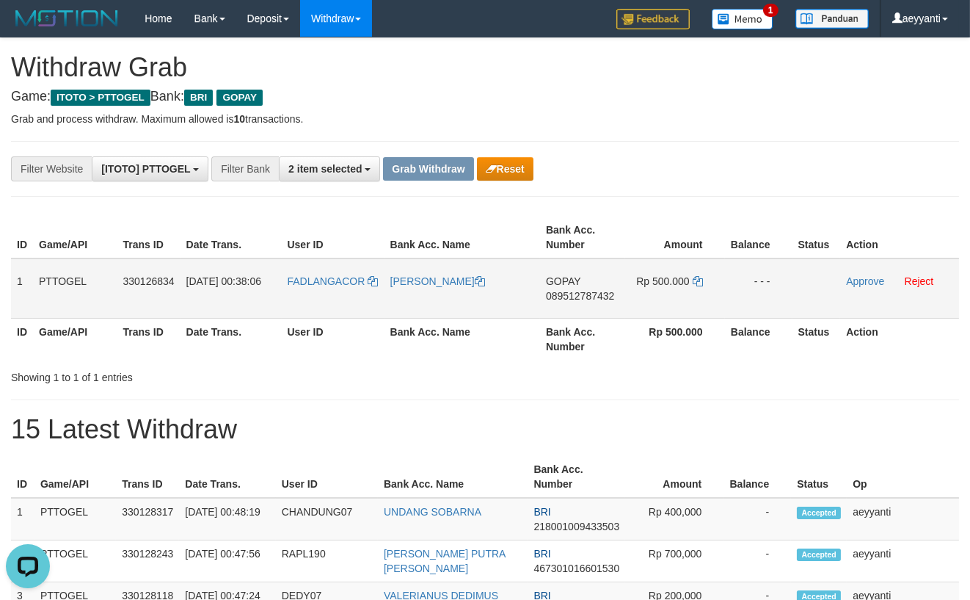
drag, startPoint x: 365, startPoint y: 261, endPoint x: 654, endPoint y: 292, distance: 290.8
click at [654, 292] on tr "1 PTTOGEL 330126834 01/09/2025 00:38:06 FADLANGACOR PITRI SURYANI GOPAY 0895127…" at bounding box center [485, 288] width 948 height 60
drag, startPoint x: 765, startPoint y: 193, endPoint x: 671, endPoint y: 245, distance: 108.1
click at [598, 294] on span "089512787432" at bounding box center [580, 296] width 68 height 12
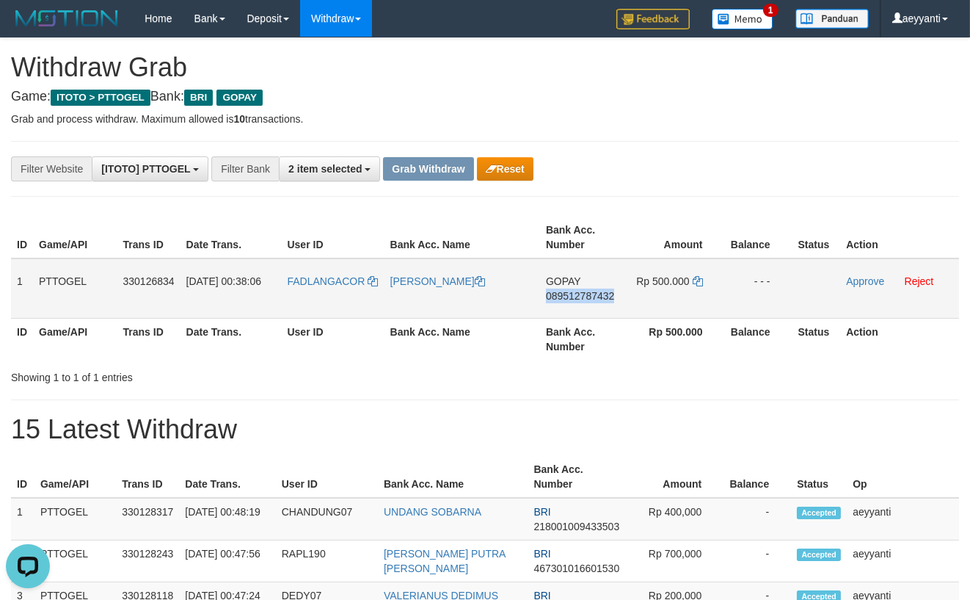
click at [598, 294] on span "089512787432" at bounding box center [580, 296] width 68 height 12
copy span "089512787432"
click at [697, 281] on icon at bounding box center [698, 281] width 10 height 10
click at [305, 269] on td "FADLANGACOR" at bounding box center [333, 288] width 103 height 60
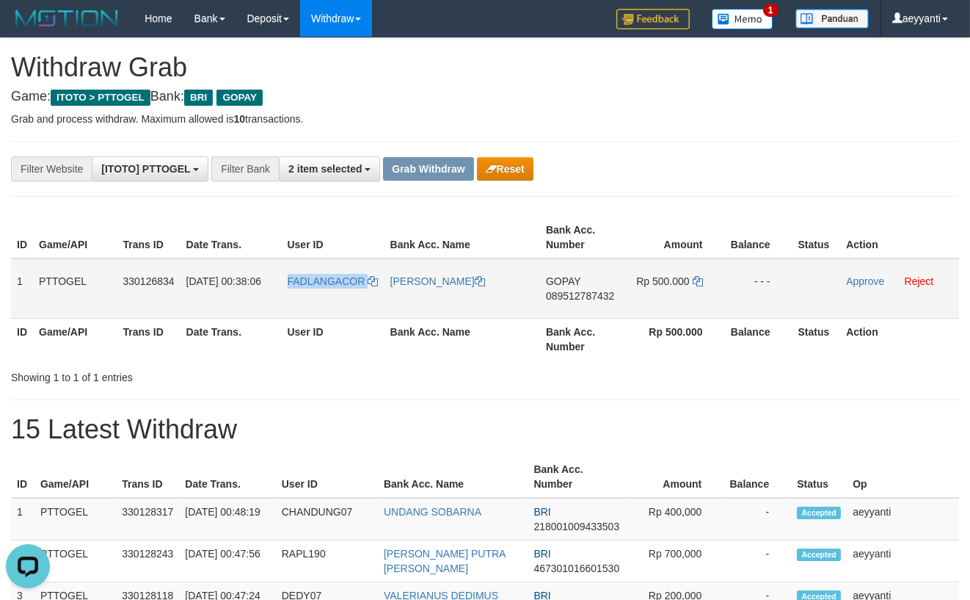
click at [305, 269] on td "FADLANGACOR" at bounding box center [333, 288] width 103 height 60
copy link "FADLANGACOR"
click at [857, 281] on link "Approve" at bounding box center [865, 281] width 38 height 12
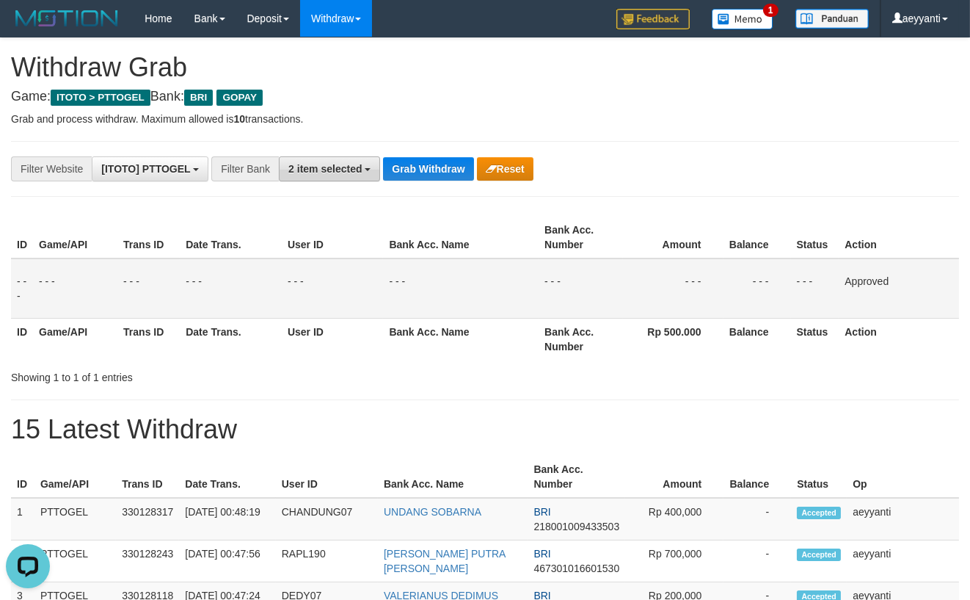
click at [341, 168] on span "2 item selected" at bounding box center [324, 169] width 73 height 12
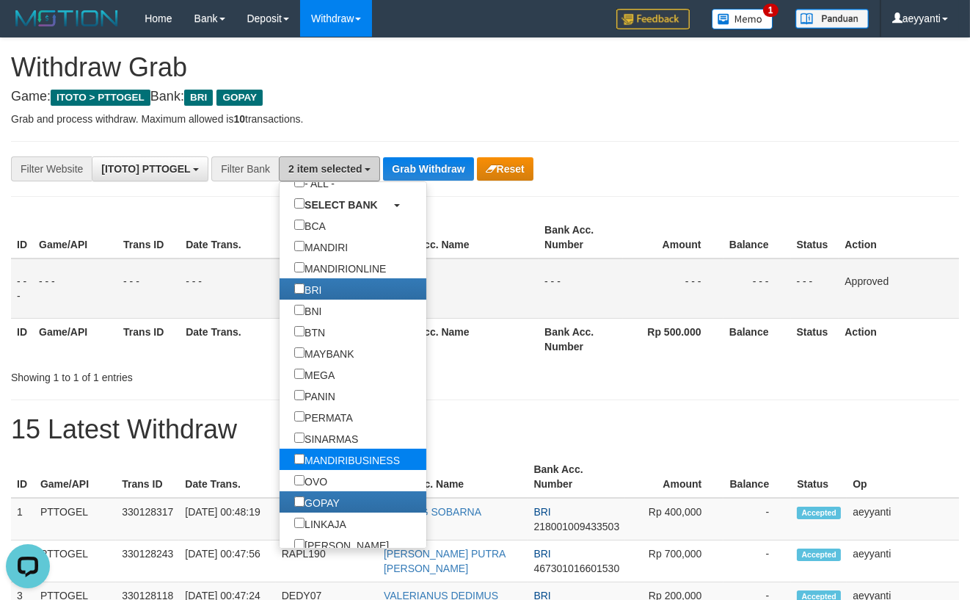
scroll to position [134, 0]
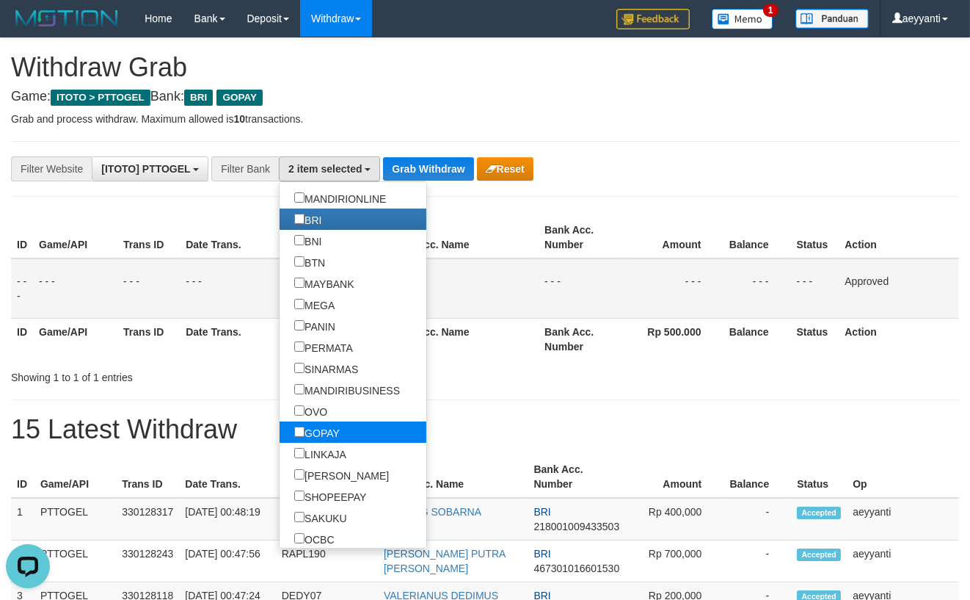
click at [280, 435] on label "GOPAY" at bounding box center [317, 431] width 75 height 21
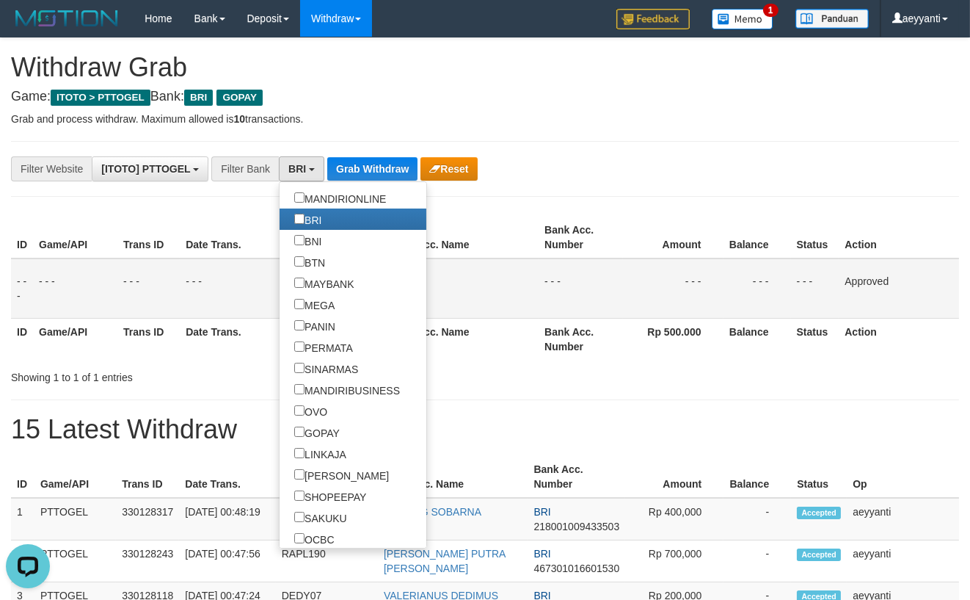
click at [588, 178] on div "**********" at bounding box center [404, 168] width 809 height 25
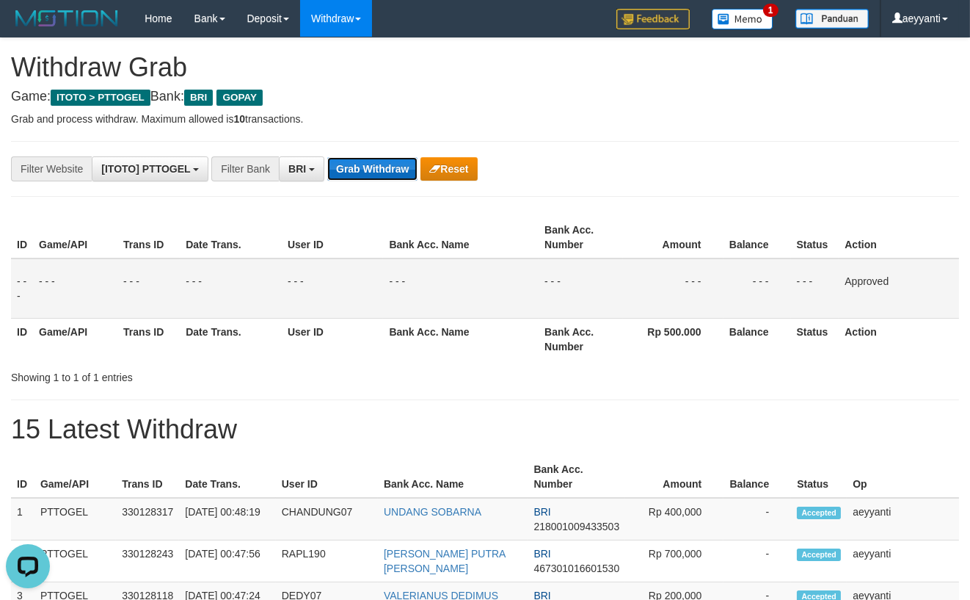
click at [373, 164] on button "Grab Withdraw" at bounding box center [372, 168] width 90 height 23
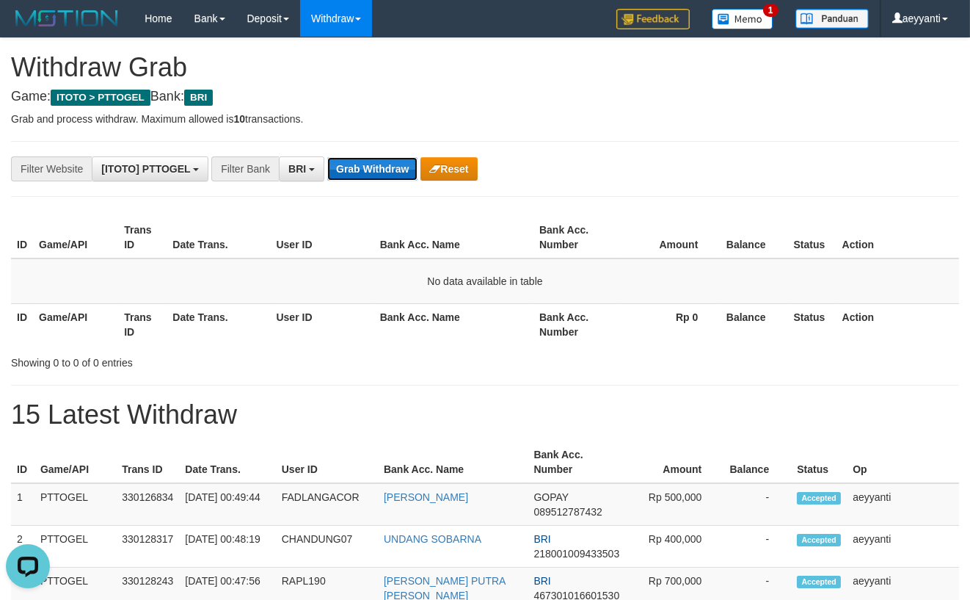
click at [359, 162] on button "Grab Withdraw" at bounding box center [372, 168] width 90 height 23
click at [304, 172] on span "BRI" at bounding box center [297, 169] width 18 height 12
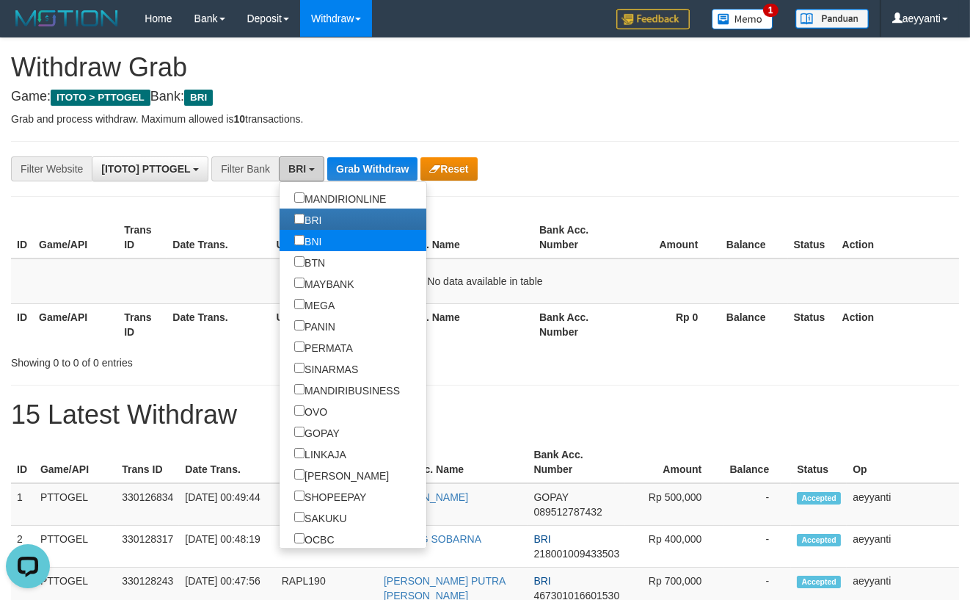
scroll to position [0, 0]
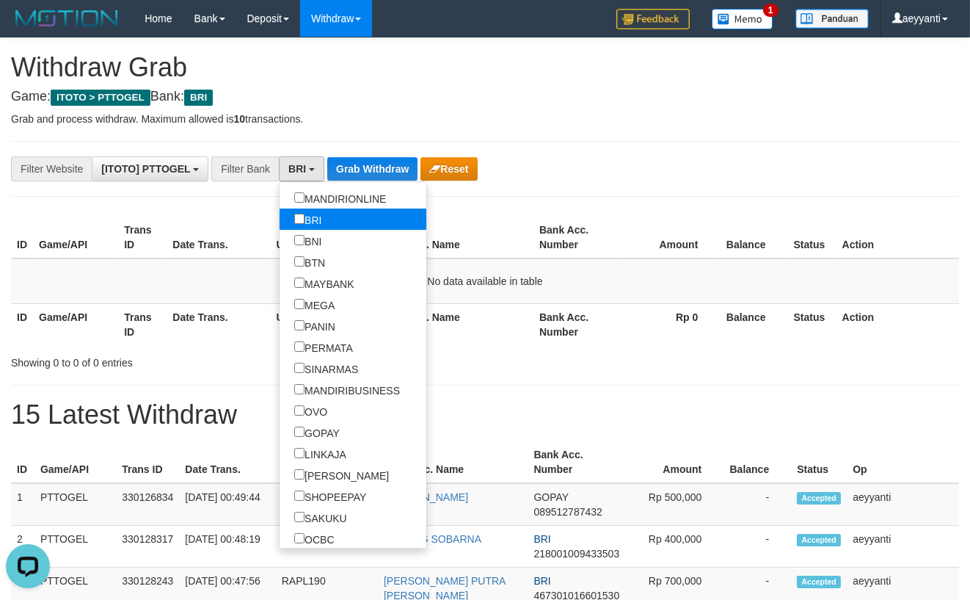
click at [280, 222] on label "BRI" at bounding box center [308, 218] width 57 height 21
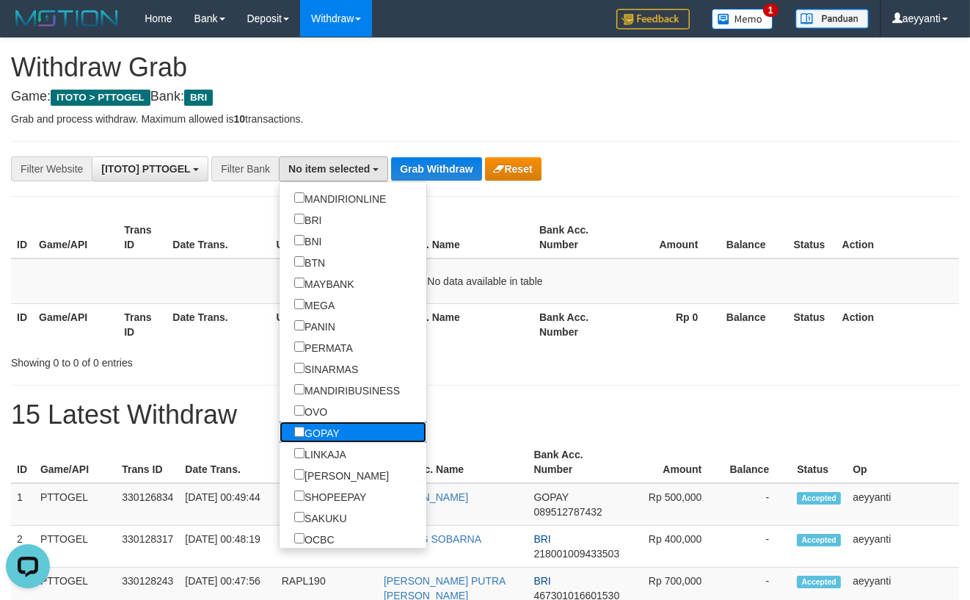
click at [280, 431] on label "GOPAY" at bounding box center [317, 431] width 75 height 21
select select "*****"
click at [392, 167] on button "Grab Withdraw" at bounding box center [390, 168] width 90 height 23
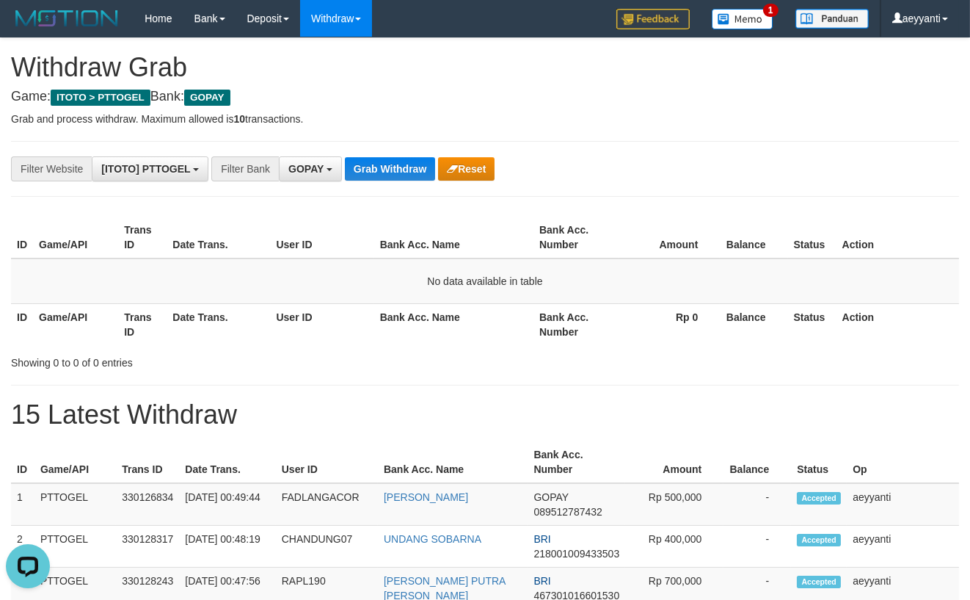
drag, startPoint x: 281, startPoint y: 174, endPoint x: 310, endPoint y: 169, distance: 29.1
click at [288, 173] on button "GOPAY" at bounding box center [310, 168] width 63 height 25
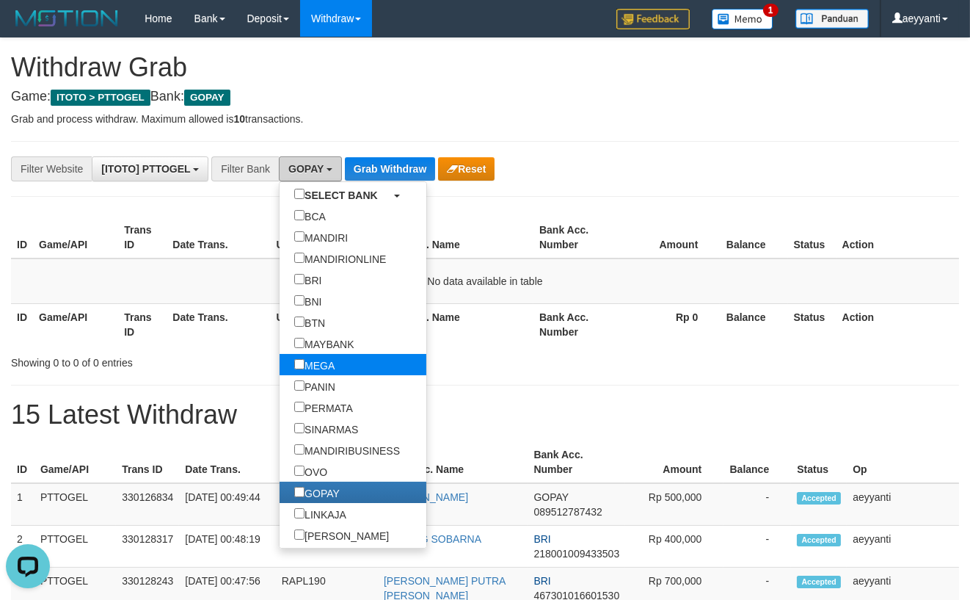
scroll to position [134, 0]
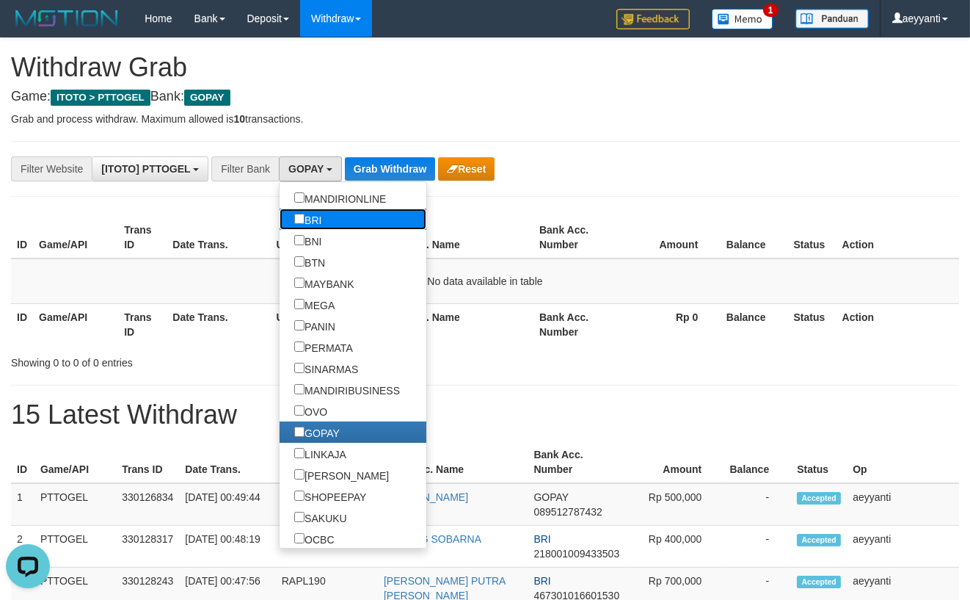
click at [280, 224] on label "BRI" at bounding box center [308, 218] width 57 height 21
select select "***"
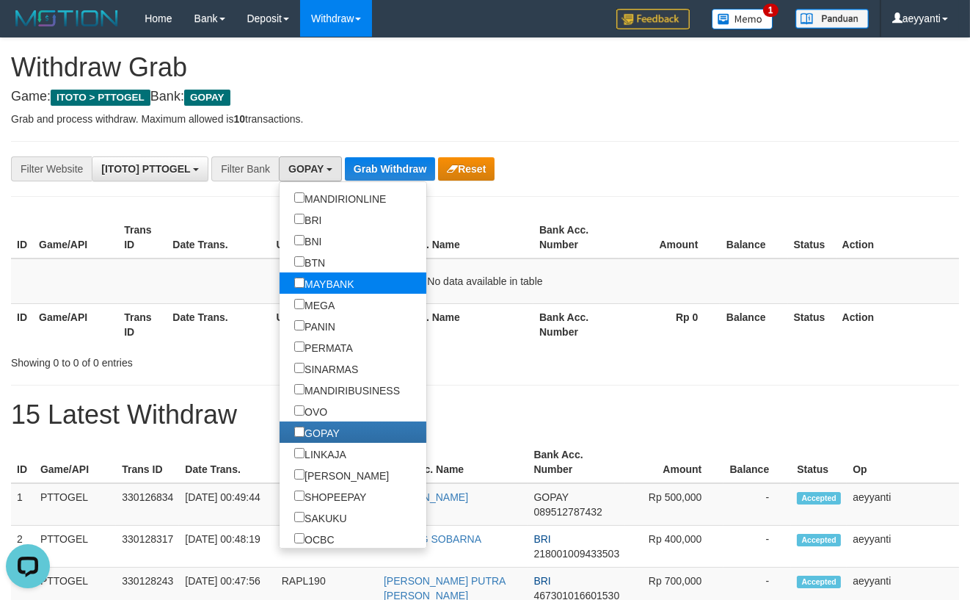
scroll to position [85, 0]
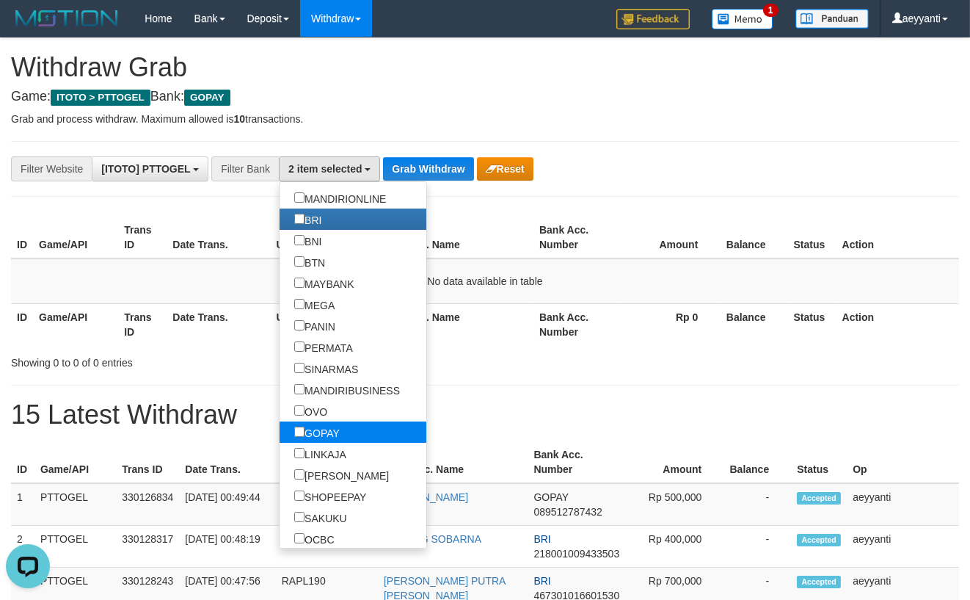
click at [280, 435] on label "GOPAY" at bounding box center [317, 431] width 75 height 21
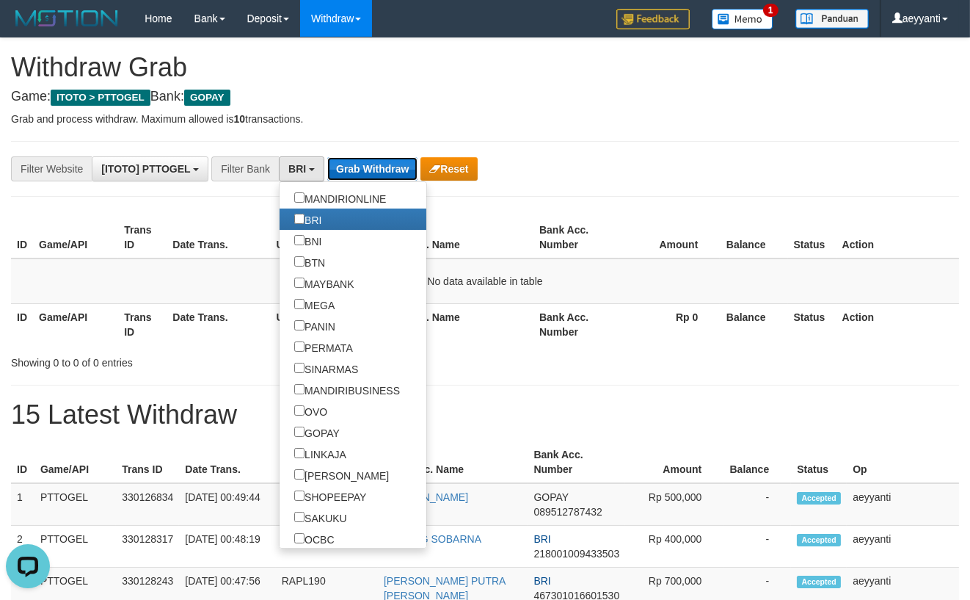
click at [387, 172] on button "Grab Withdraw" at bounding box center [372, 168] width 90 height 23
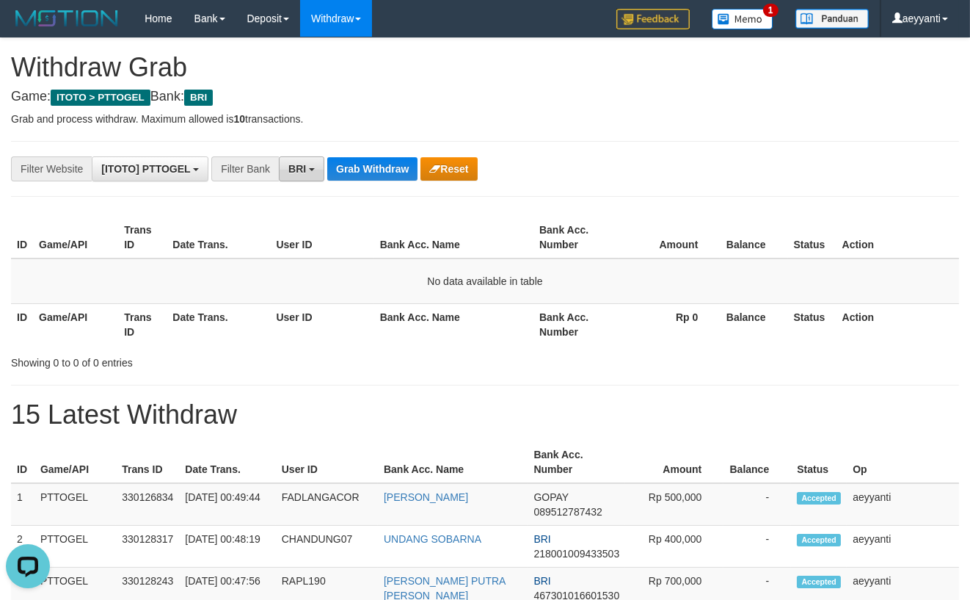
click at [303, 164] on span "BRI" at bounding box center [297, 169] width 18 height 12
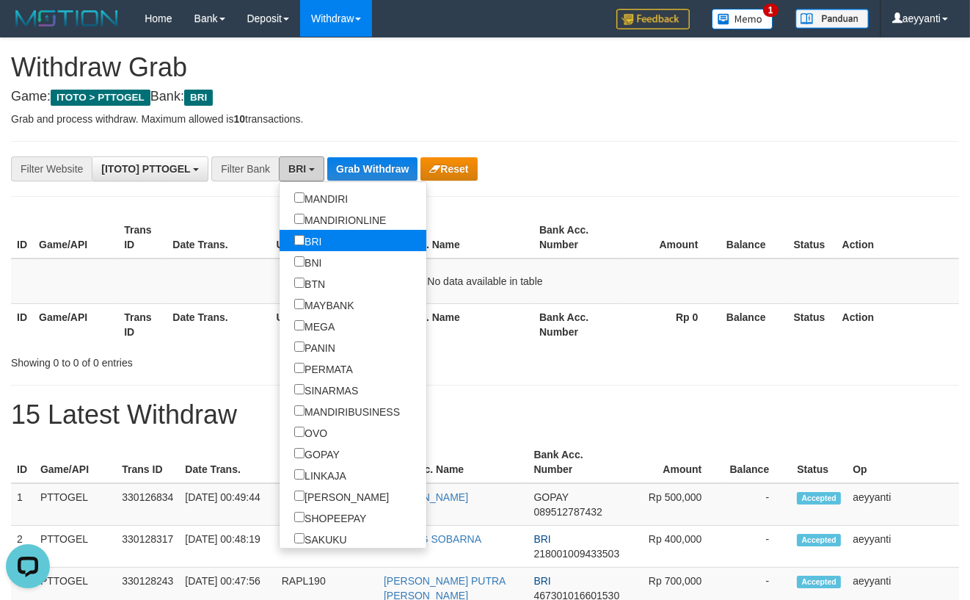
scroll to position [134, 0]
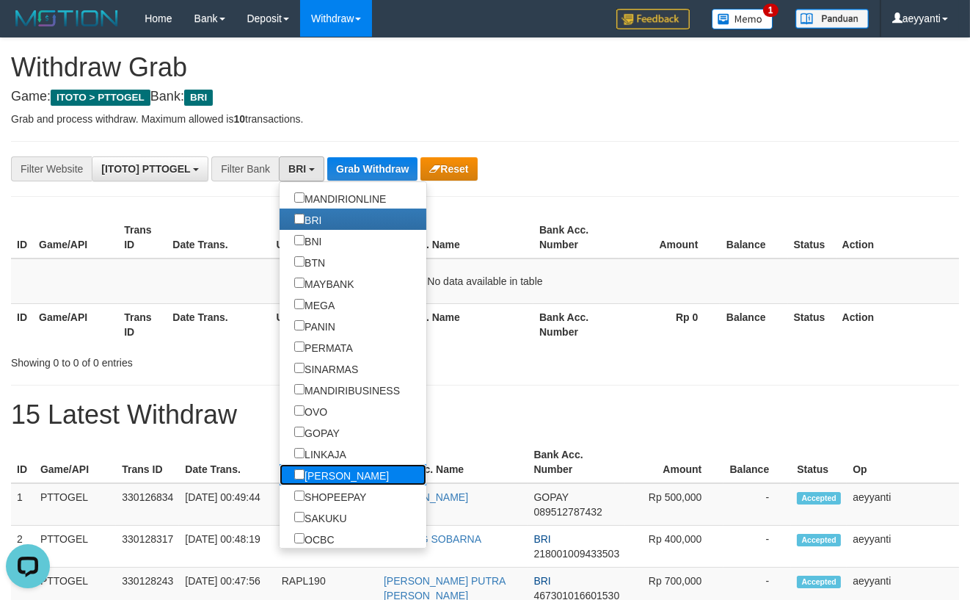
click at [280, 478] on label "[PERSON_NAME]" at bounding box center [342, 474] width 124 height 21
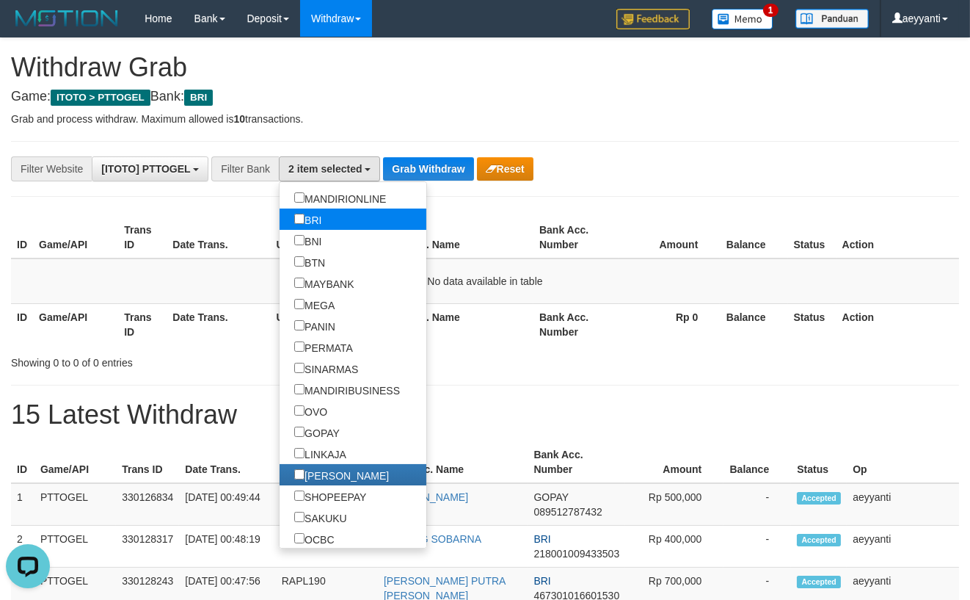
click at [280, 222] on label "BRI" at bounding box center [308, 218] width 57 height 21
select select "****"
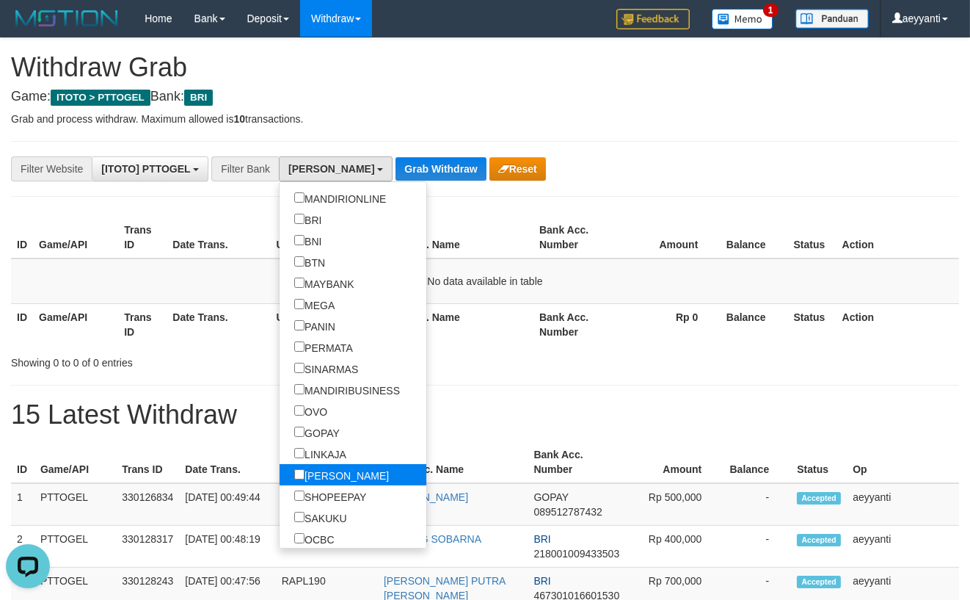
click at [280, 479] on label "[PERSON_NAME]" at bounding box center [342, 474] width 124 height 21
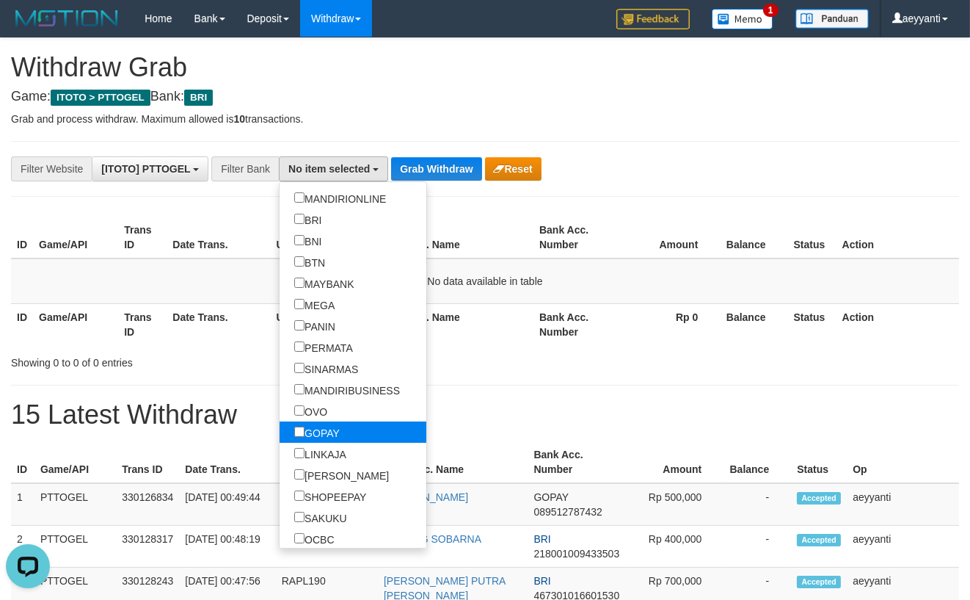
select select "*****"
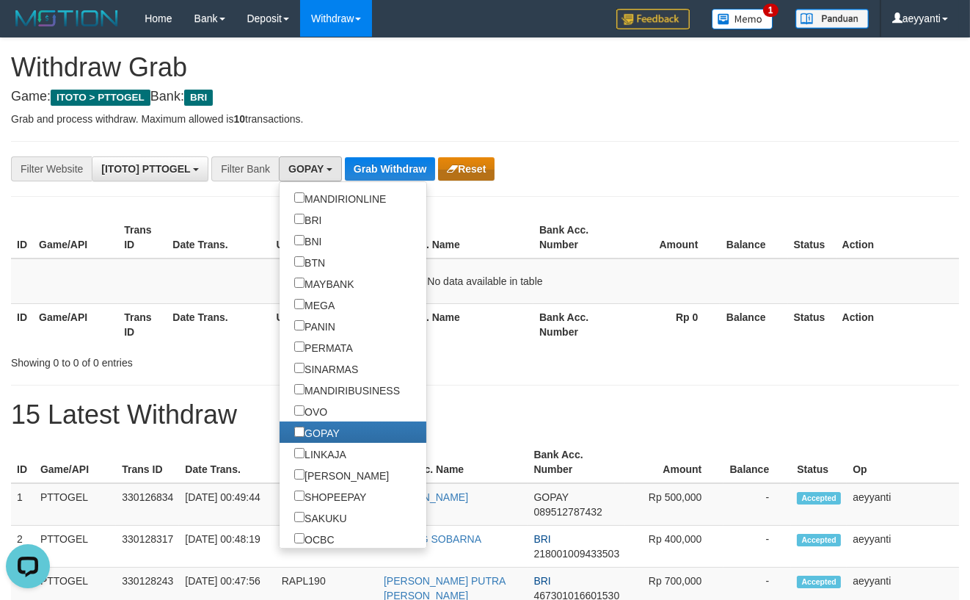
drag, startPoint x: 593, startPoint y: 184, endPoint x: 476, endPoint y: 173, distance: 117.9
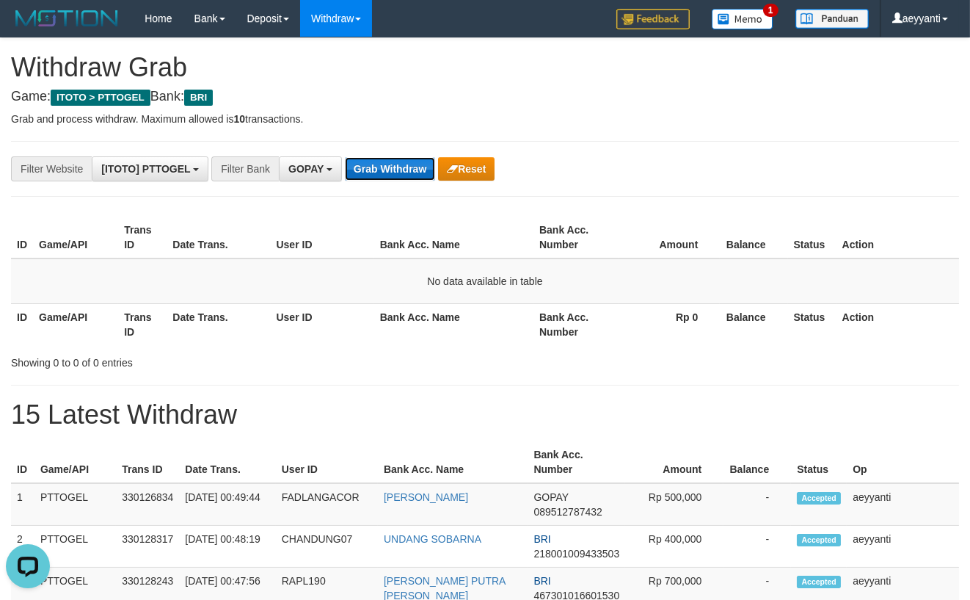
click at [398, 170] on button "Grab Withdraw" at bounding box center [390, 168] width 90 height 23
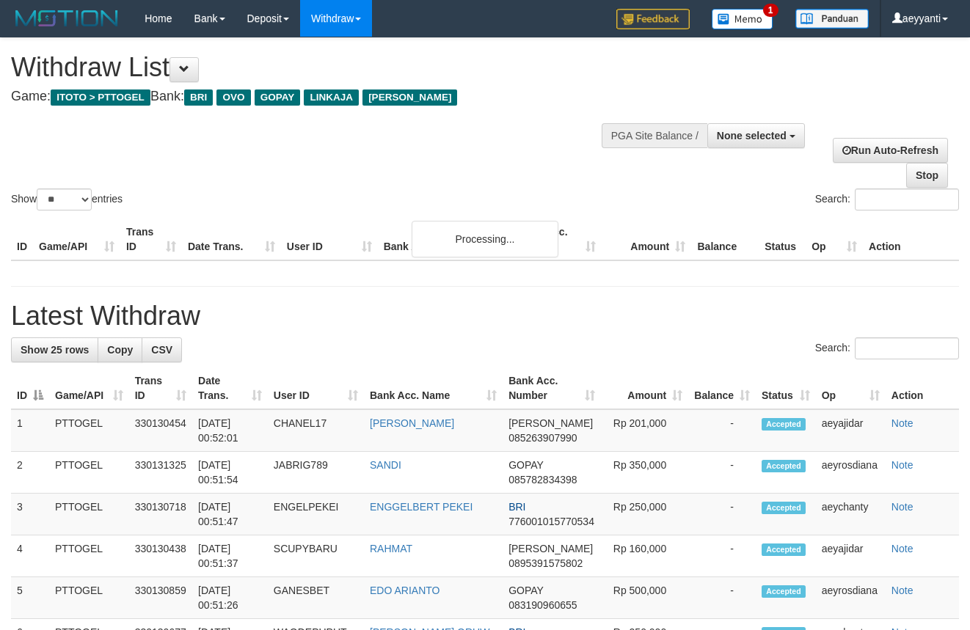
select select
select select "**"
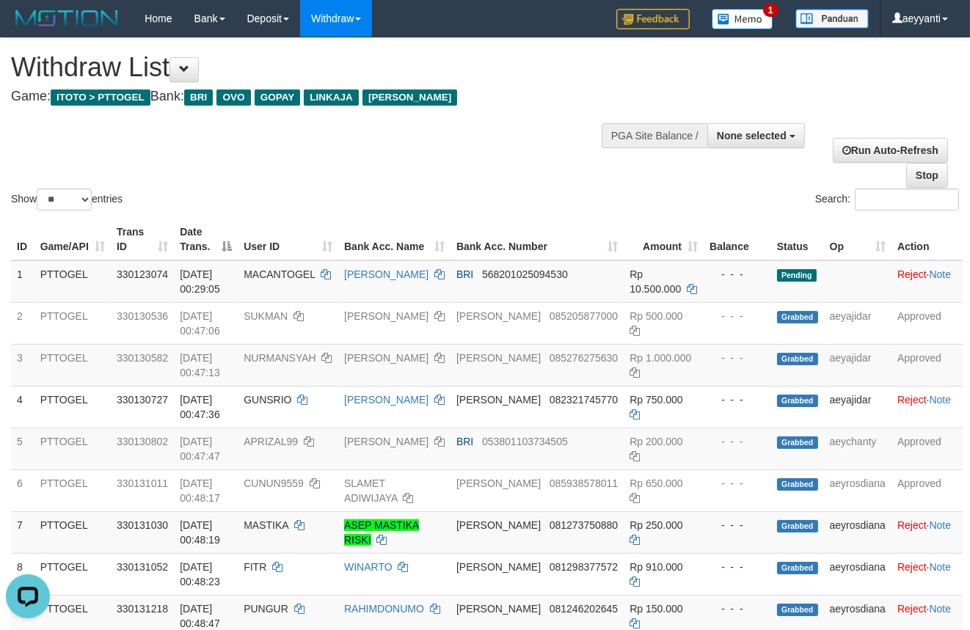
click at [503, 146] on div "Show ** ** ** *** entries Search:" at bounding box center [485, 125] width 970 height 175
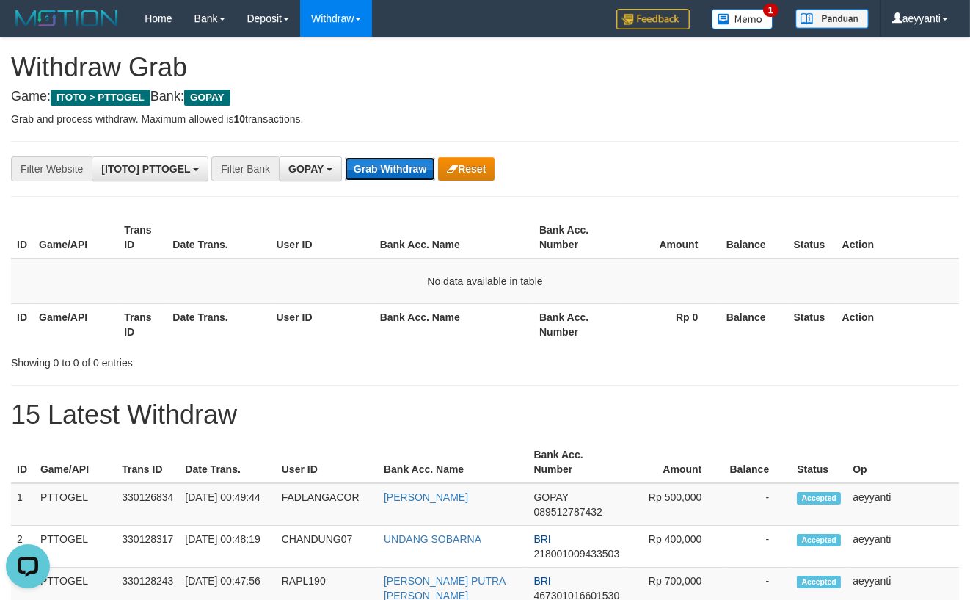
click at [385, 173] on button "Grab Withdraw" at bounding box center [390, 168] width 90 height 23
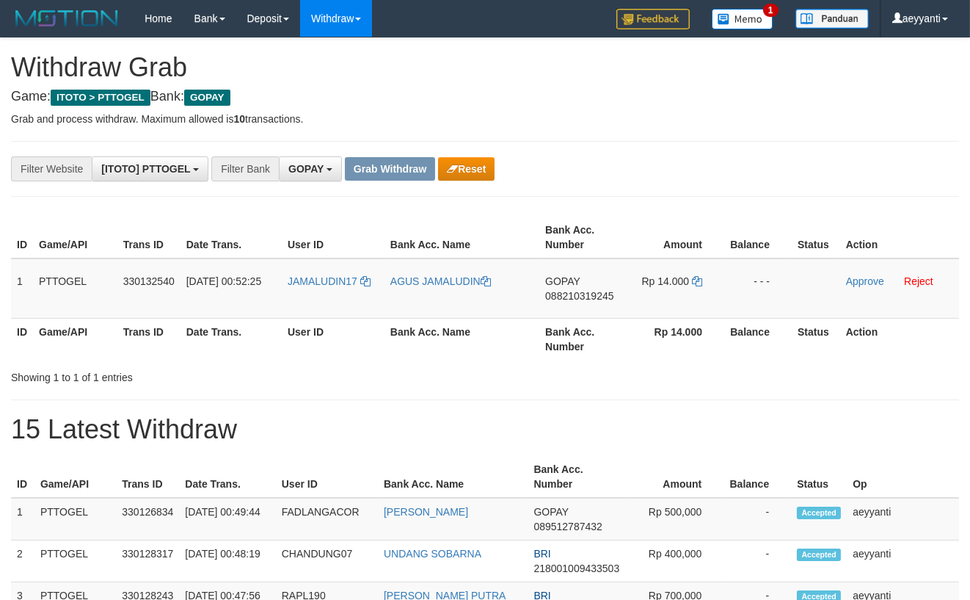
scroll to position [219, 0]
drag, startPoint x: 334, startPoint y: 266, endPoint x: 699, endPoint y: 280, distance: 365.0
click at [699, 280] on tr "1 PTTOGEL 330132540 [DATE] 00:52:25 JAMALUDIN17 AGUS JAMALUDIN GOPAY 0882103192…" at bounding box center [485, 288] width 948 height 60
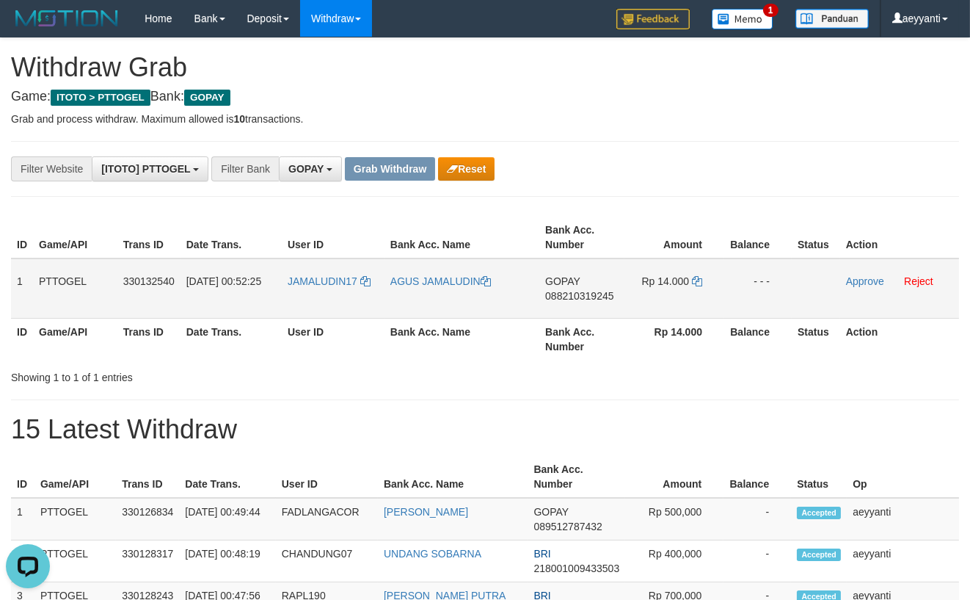
click at [586, 293] on span "088210319245" at bounding box center [579, 296] width 68 height 12
copy span "088210319245"
click at [698, 281] on icon at bounding box center [697, 281] width 10 height 10
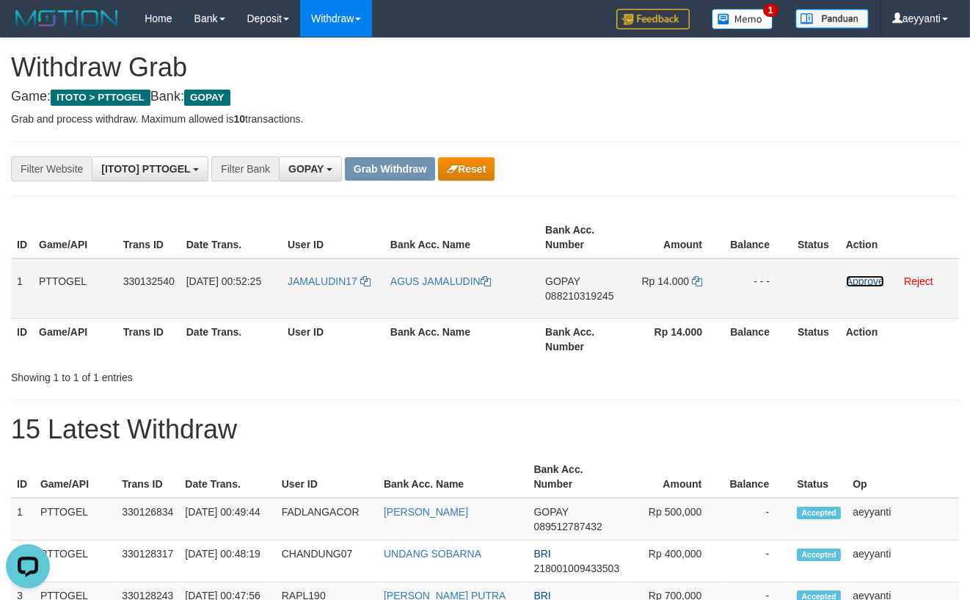
click at [856, 280] on link "Approve" at bounding box center [865, 281] width 38 height 12
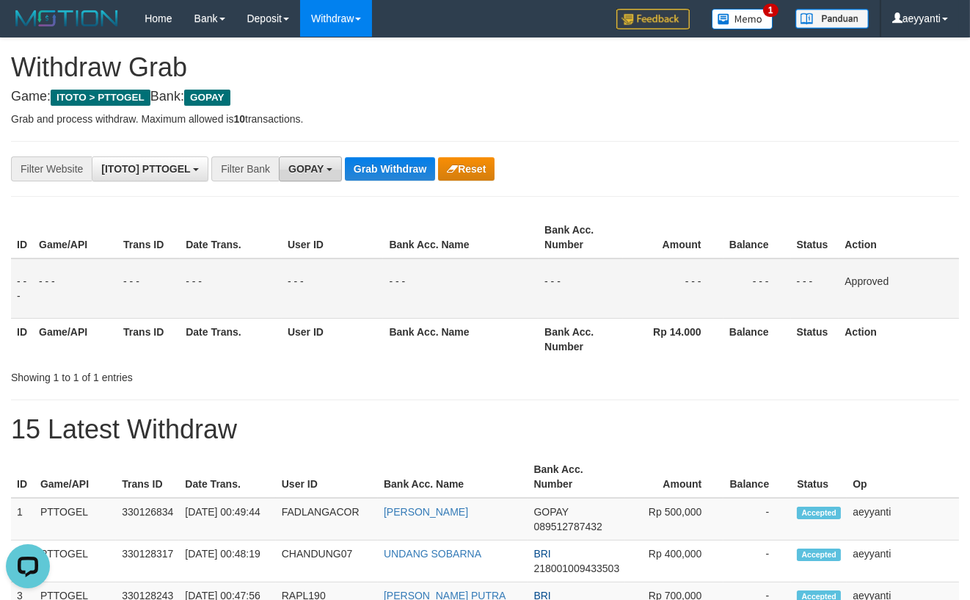
click at [301, 175] on button "GOPAY" at bounding box center [310, 168] width 63 height 25
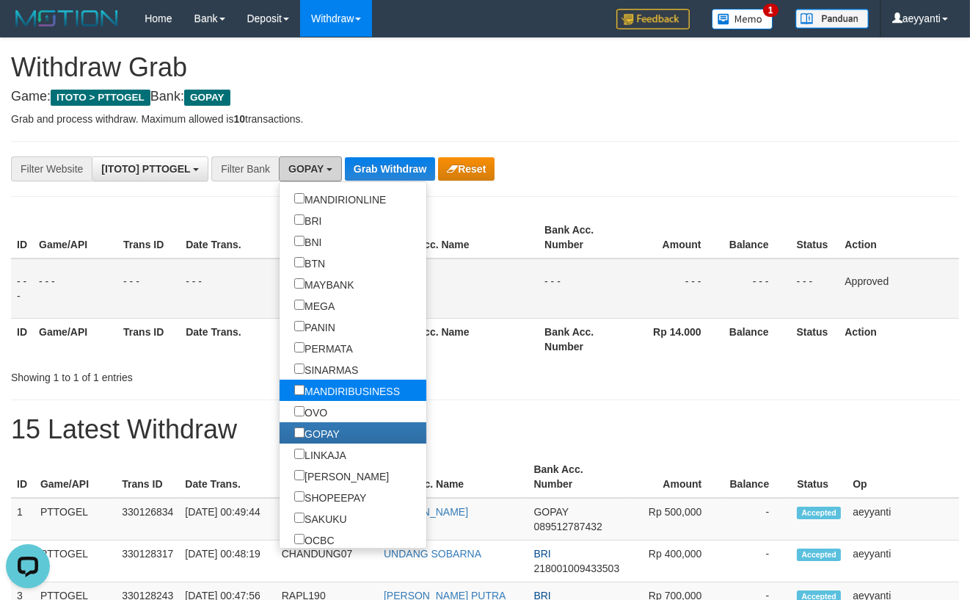
scroll to position [134, 0]
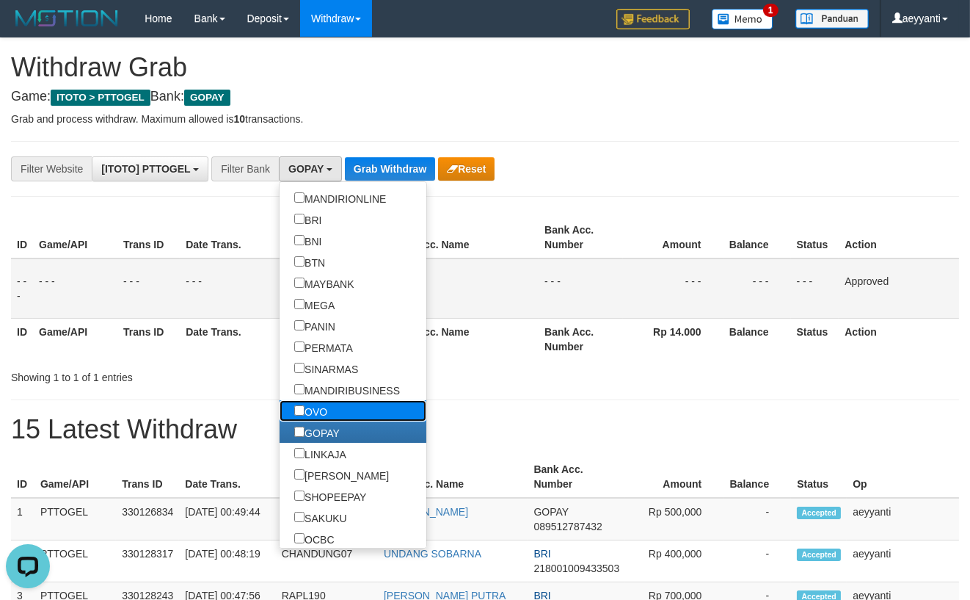
click at [280, 413] on label "OVO" at bounding box center [311, 410] width 62 height 21
select select "***"
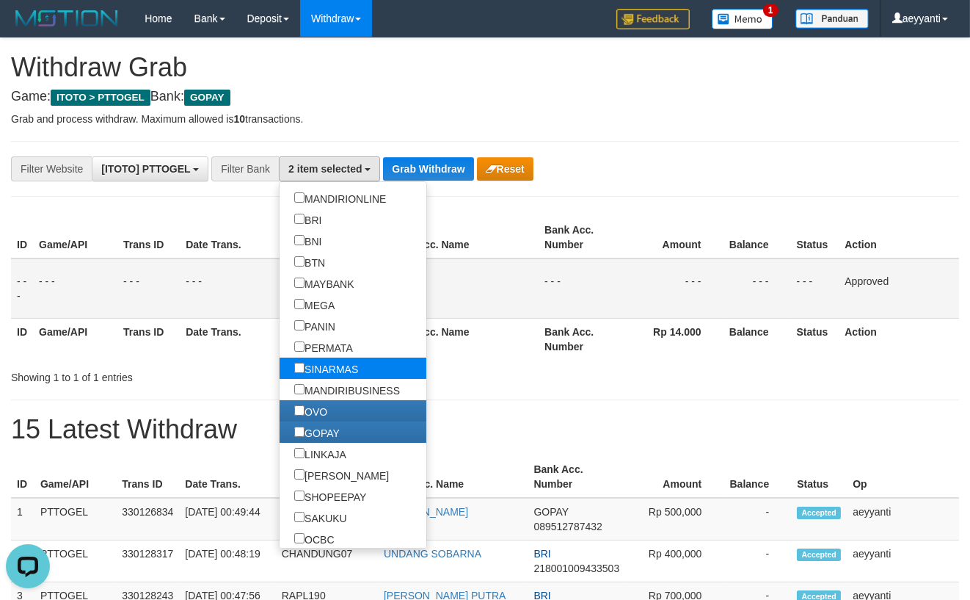
scroll to position [0, 0]
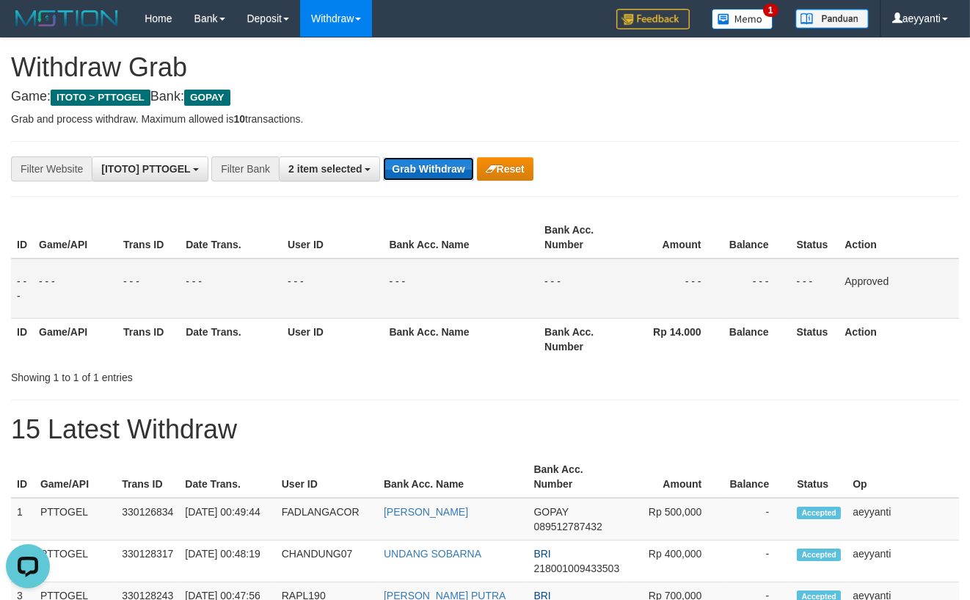
click at [415, 171] on button "Grab Withdraw" at bounding box center [428, 168] width 90 height 23
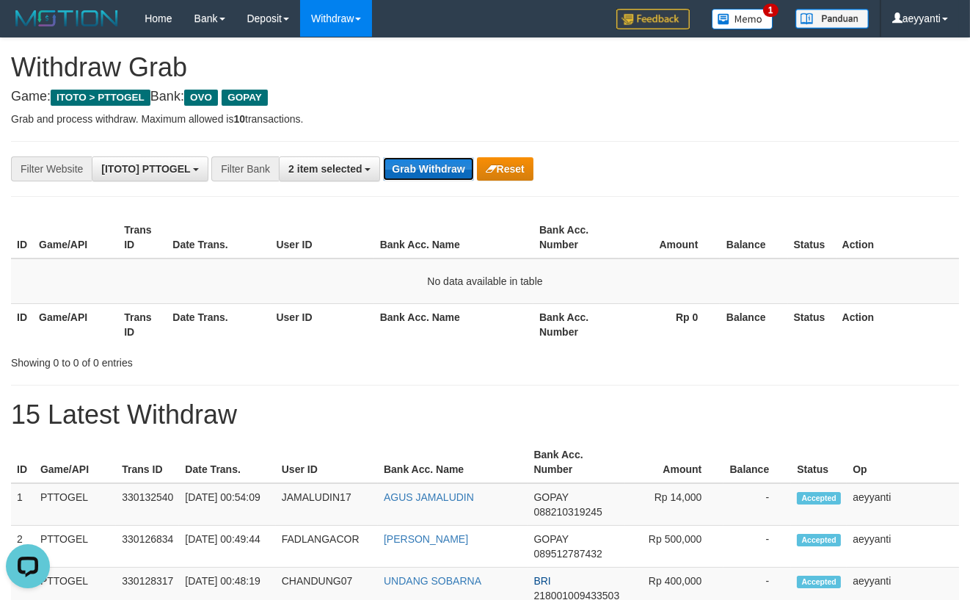
click at [420, 166] on button "Grab Withdraw" at bounding box center [428, 168] width 90 height 23
click at [421, 172] on button "Grab Withdraw" at bounding box center [428, 168] width 90 height 23
click at [431, 172] on button "Grab Withdraw" at bounding box center [428, 168] width 90 height 23
click at [404, 170] on button "Grab Withdraw" at bounding box center [428, 168] width 90 height 23
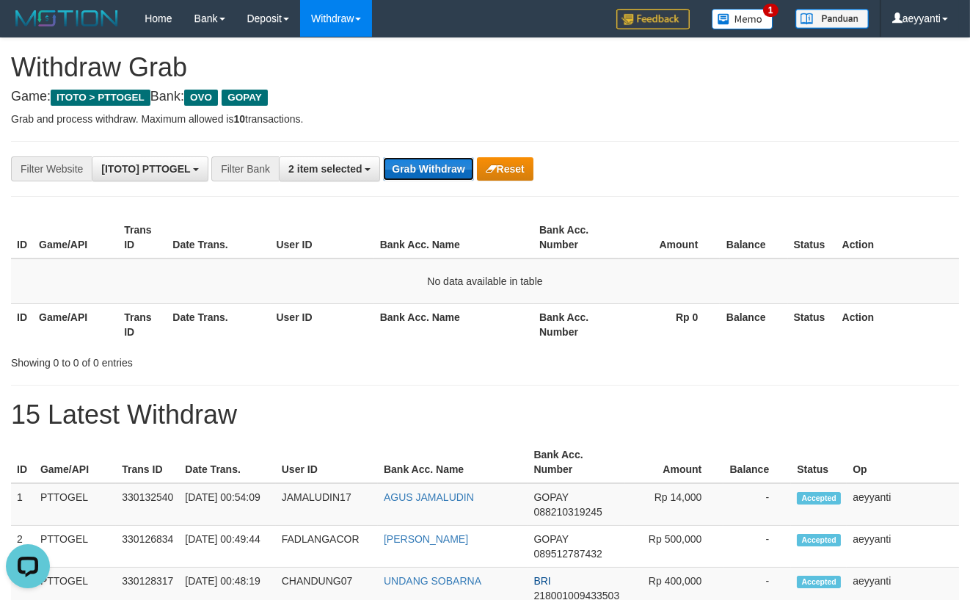
click at [422, 174] on button "Grab Withdraw" at bounding box center [428, 168] width 90 height 23
click at [409, 164] on button "Grab Withdraw" at bounding box center [428, 168] width 90 height 23
click at [340, 168] on span "2 item selected" at bounding box center [324, 169] width 73 height 12
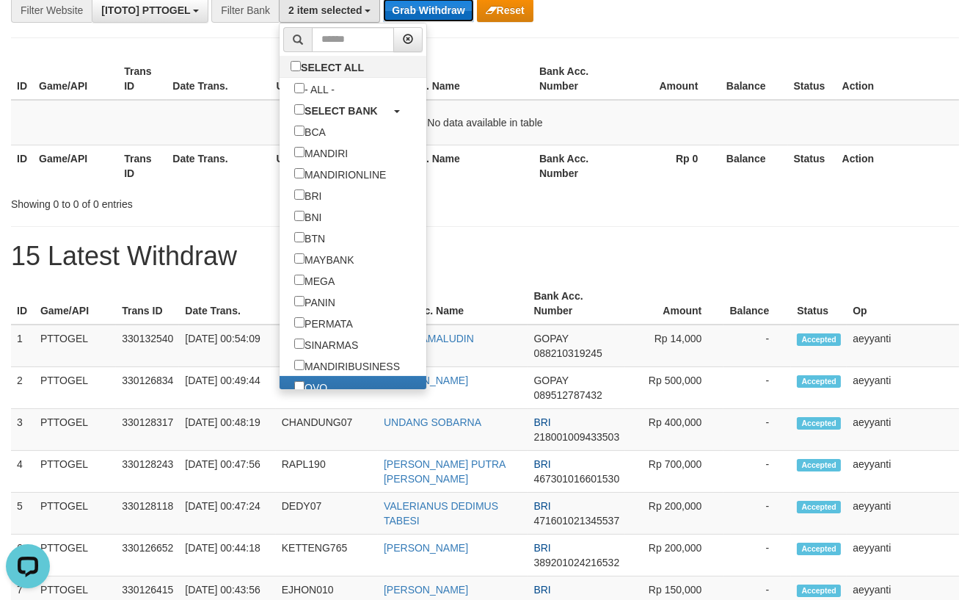
click at [439, 10] on button "Grab Withdraw" at bounding box center [428, 10] width 90 height 23
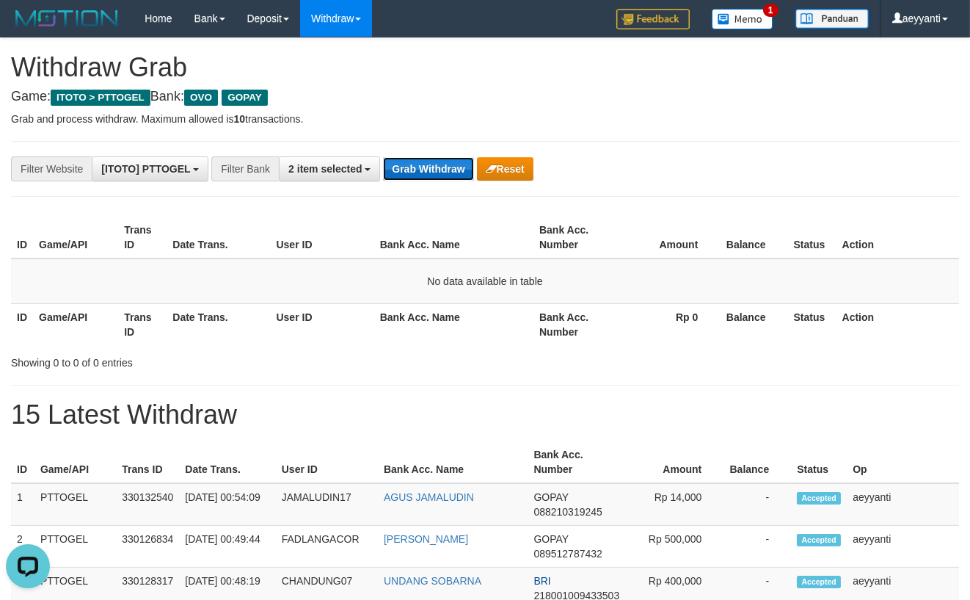
click at [404, 160] on button "Grab Withdraw" at bounding box center [428, 168] width 90 height 23
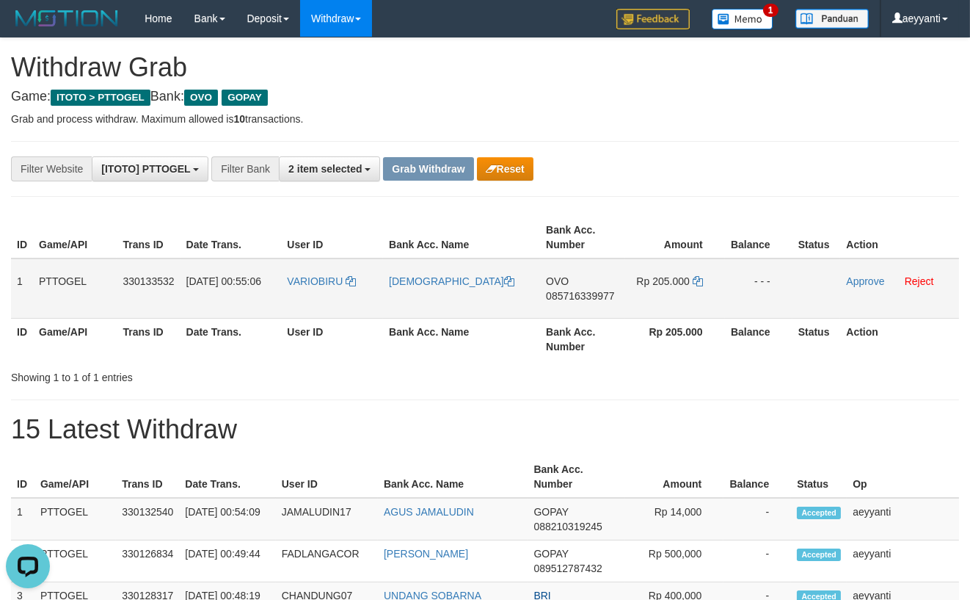
drag, startPoint x: 343, startPoint y: 268, endPoint x: 649, endPoint y: 287, distance: 306.6
click at [649, 287] on tr "1 PTTOGEL 330133532 [DATE] 00:55:06 VARIOBIRU HANAFI OVO 085716339977 Rp 205.00…" at bounding box center [485, 288] width 948 height 60
click at [776, 167] on div "**********" at bounding box center [404, 168] width 809 height 25
click at [589, 293] on span "085716339977" at bounding box center [580, 296] width 68 height 12
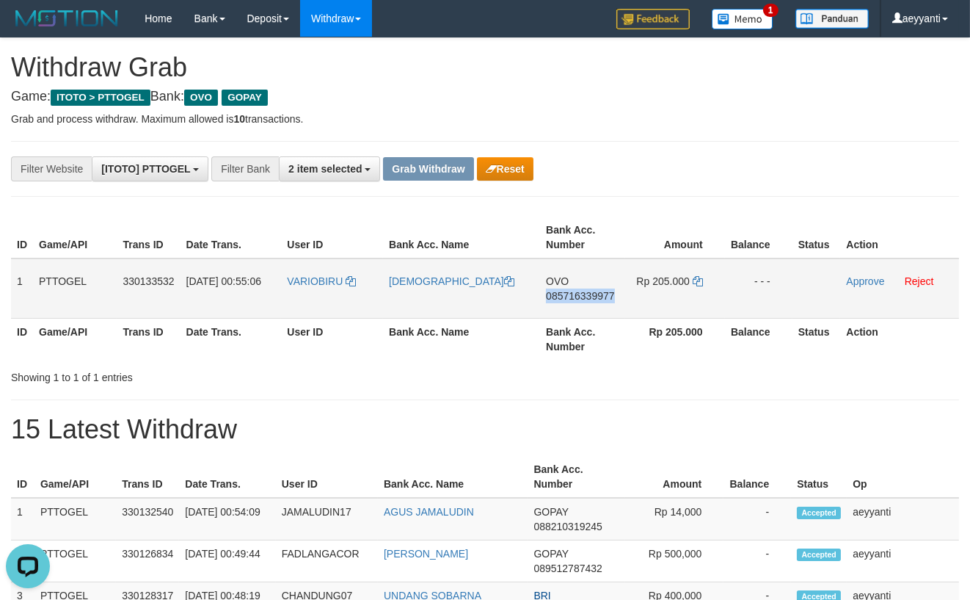
copy span "085716339977"
click at [697, 283] on icon at bounding box center [698, 281] width 10 height 10
click at [856, 281] on link "Approve" at bounding box center [865, 281] width 38 height 12
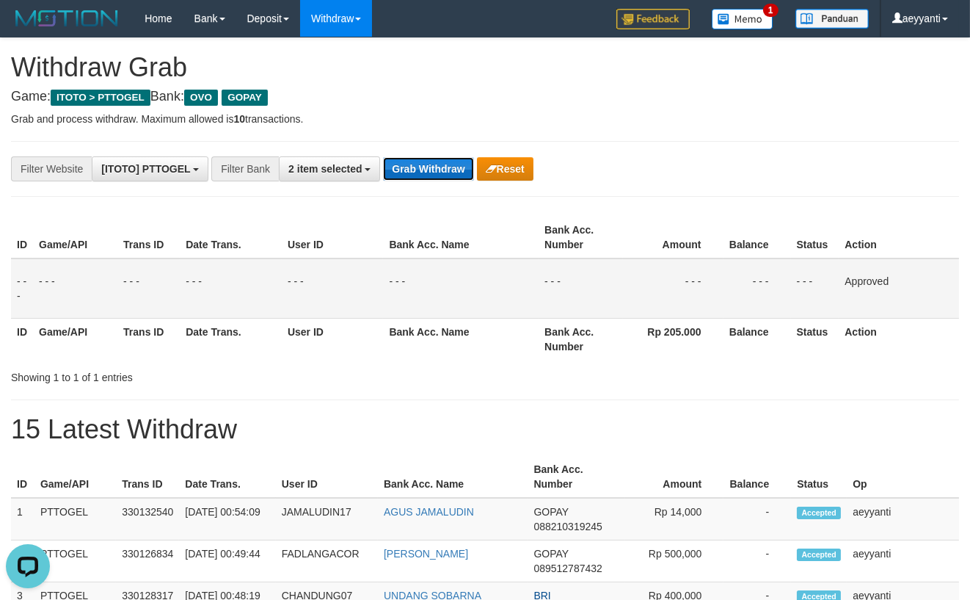
click at [442, 163] on button "Grab Withdraw" at bounding box center [428, 168] width 90 height 23
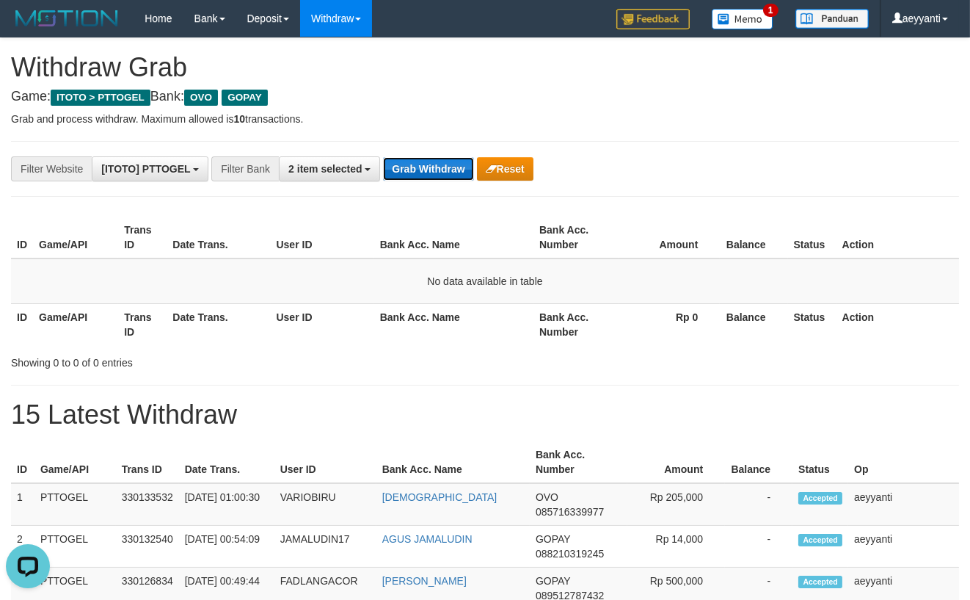
click at [403, 174] on button "Grab Withdraw" at bounding box center [428, 168] width 90 height 23
click at [411, 171] on button "Grab Withdraw" at bounding box center [428, 168] width 90 height 23
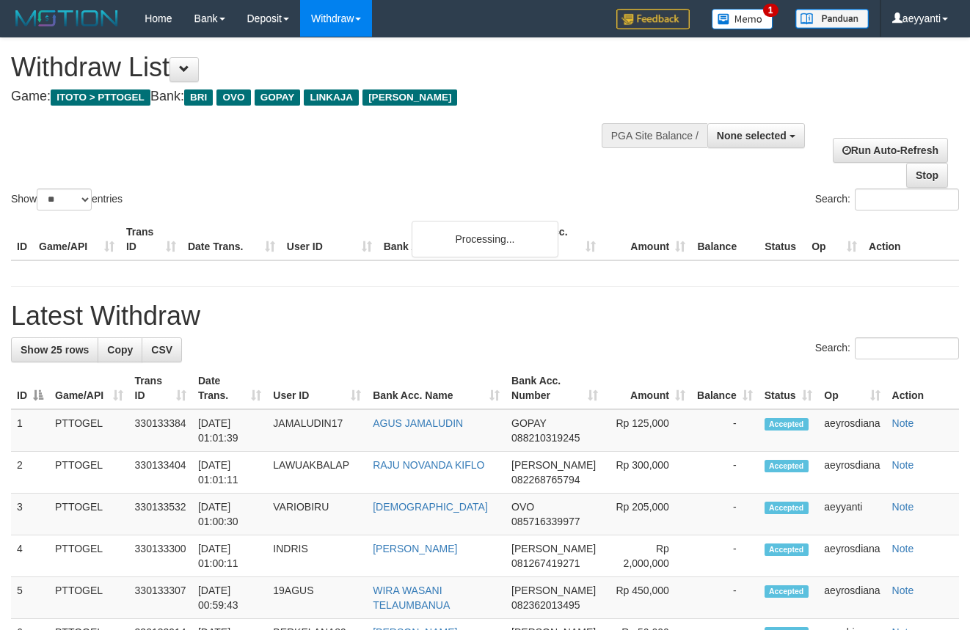
select select
select select "**"
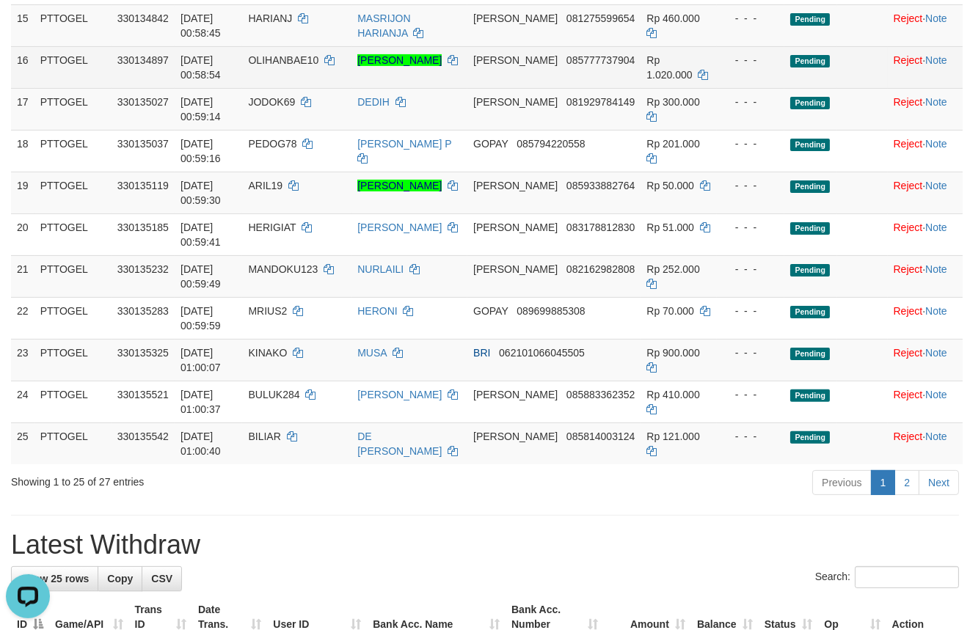
scroll to position [845, 0]
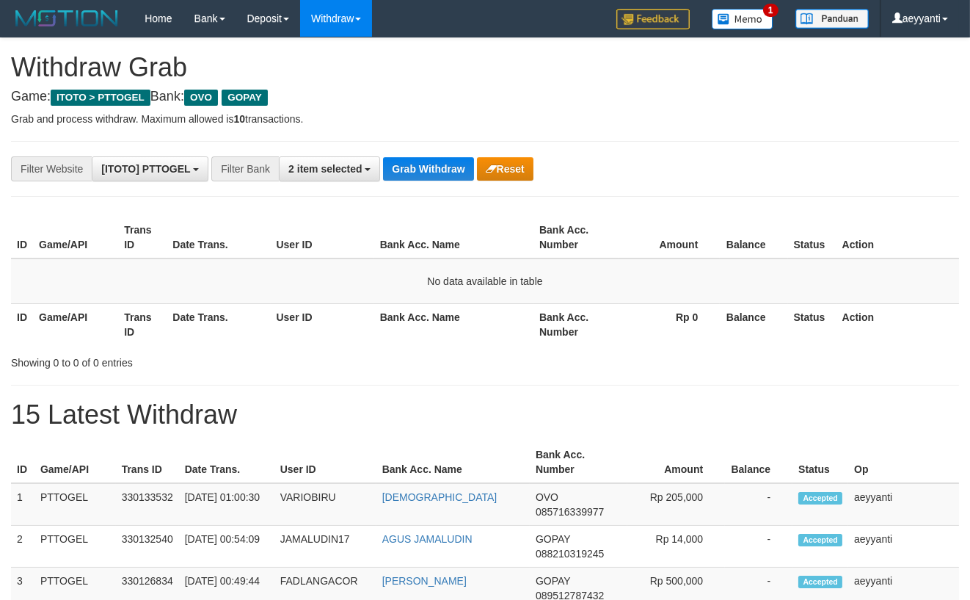
scroll to position [204, 0]
click at [437, 170] on button "Grab Withdraw" at bounding box center [428, 168] width 90 height 23
click at [409, 162] on button "Grab Withdraw" at bounding box center [428, 168] width 90 height 23
click at [421, 179] on button "Grab Withdraw" at bounding box center [428, 168] width 90 height 23
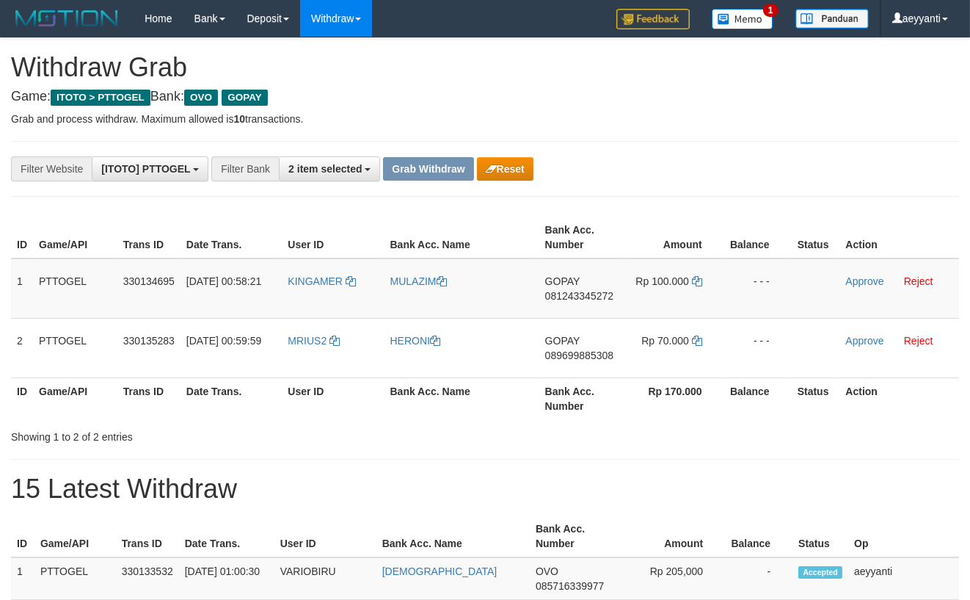
scroll to position [204, 0]
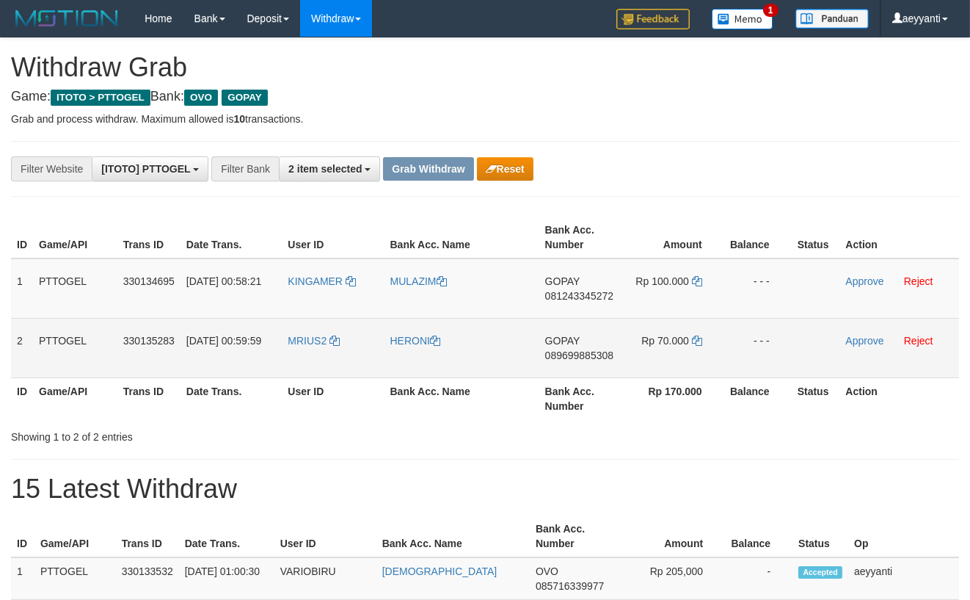
drag, startPoint x: 380, startPoint y: 273, endPoint x: 688, endPoint y: 345, distance: 315.8
click at [688, 345] on tbody "1 PTTOGEL 330134695 [DATE] 00:58:21 KINGAMER MULAZIM GOPAY 081243345272 Rp 100.…" at bounding box center [485, 318] width 948 height 120
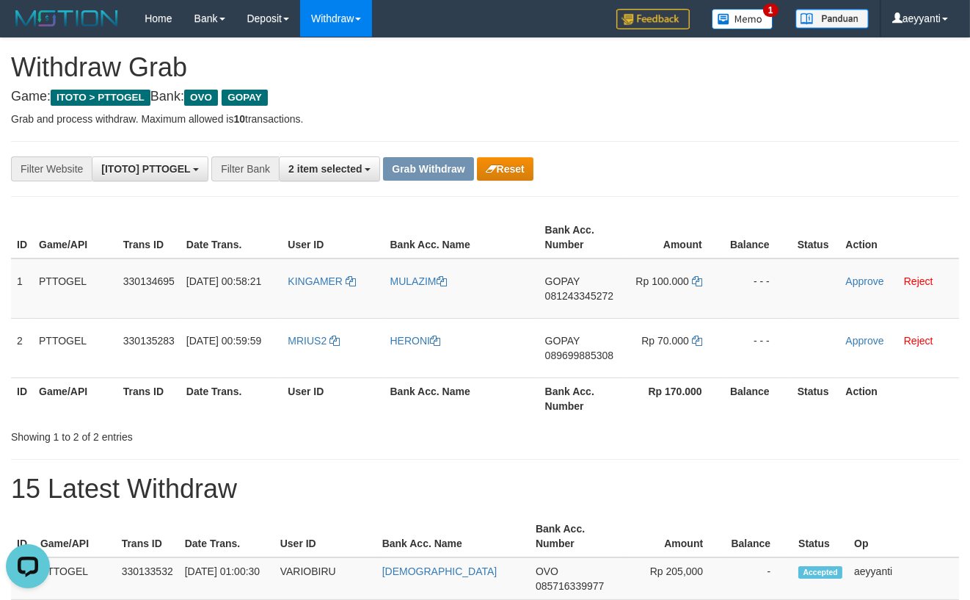
drag, startPoint x: 639, startPoint y: 195, endPoint x: 619, endPoint y: 248, distance: 56.4
click at [584, 302] on td "GOPAY 081243345272" at bounding box center [581, 288] width 85 height 60
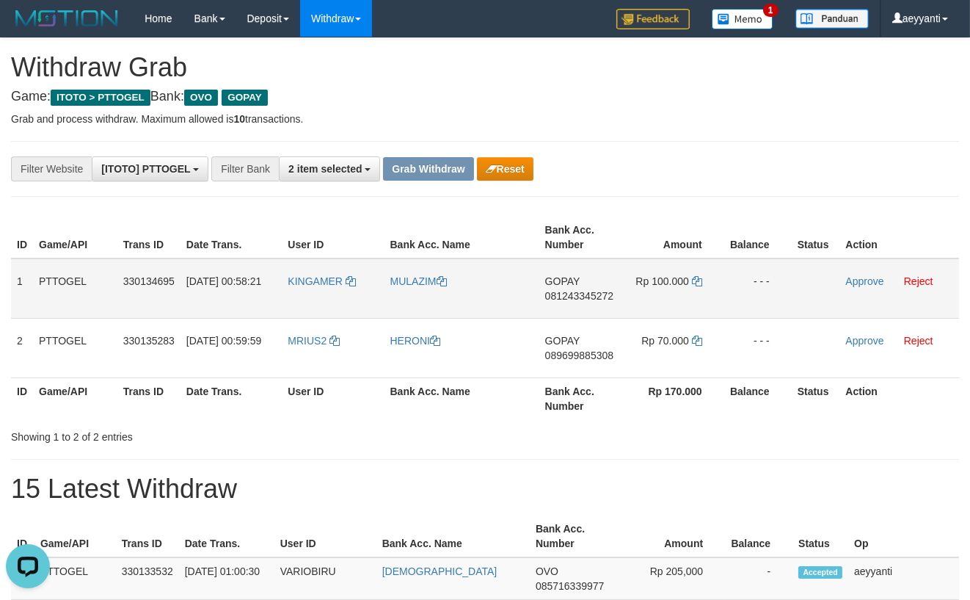
click at [586, 294] on span "081243345272" at bounding box center [579, 296] width 68 height 12
drag, startPoint x: 586, startPoint y: 294, endPoint x: 749, endPoint y: 255, distance: 168.2
click at [586, 294] on span "081243345272" at bounding box center [579, 296] width 68 height 12
copy span "081243345272"
click at [698, 283] on icon at bounding box center [697, 281] width 10 height 10
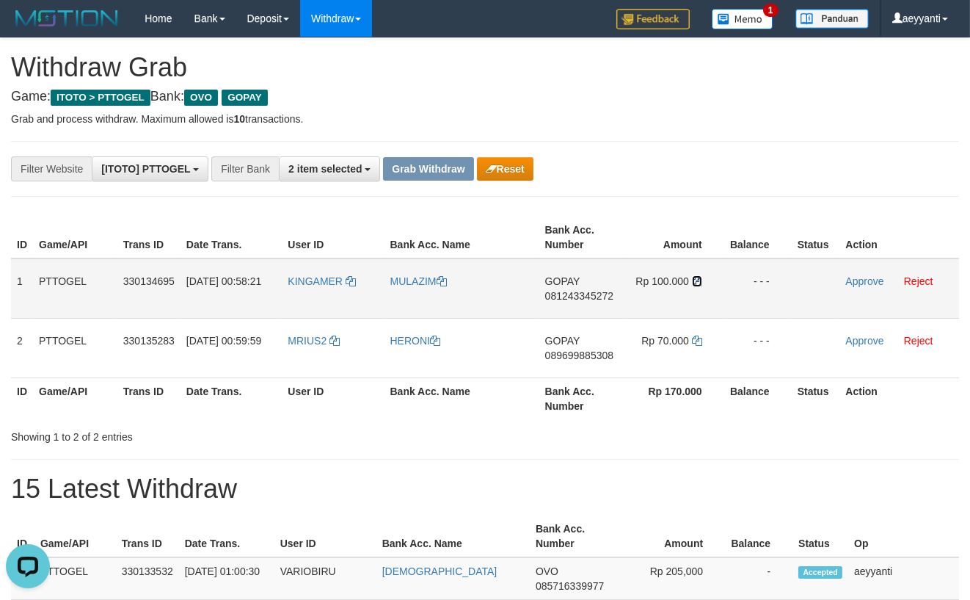
click at [698, 283] on icon at bounding box center [697, 281] width 10 height 10
click at [863, 284] on link "Approve" at bounding box center [864, 281] width 38 height 12
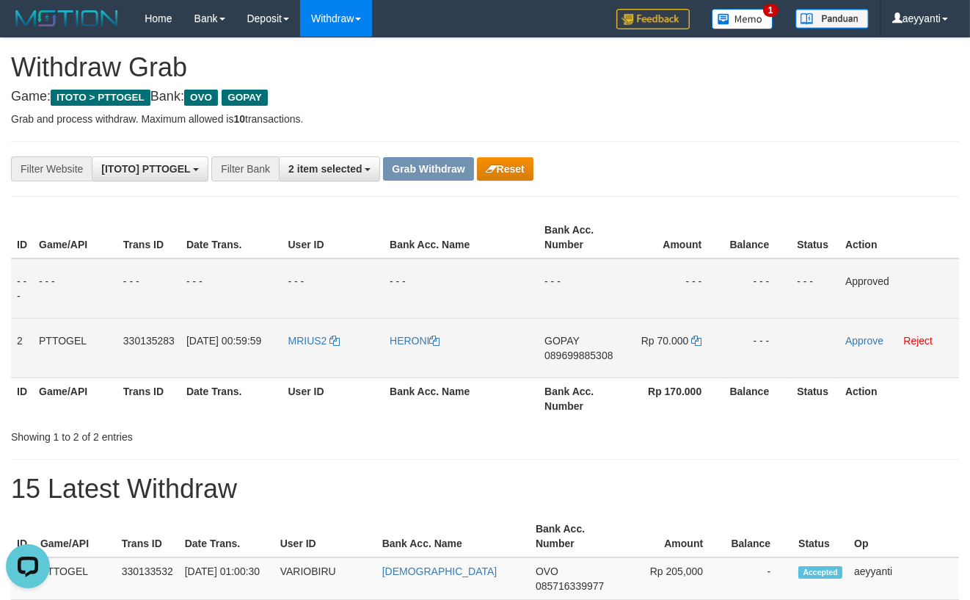
click at [558, 354] on span "089699885308" at bounding box center [578, 355] width 68 height 12
copy span "089699885308"
click at [696, 340] on icon at bounding box center [696, 340] width 10 height 10
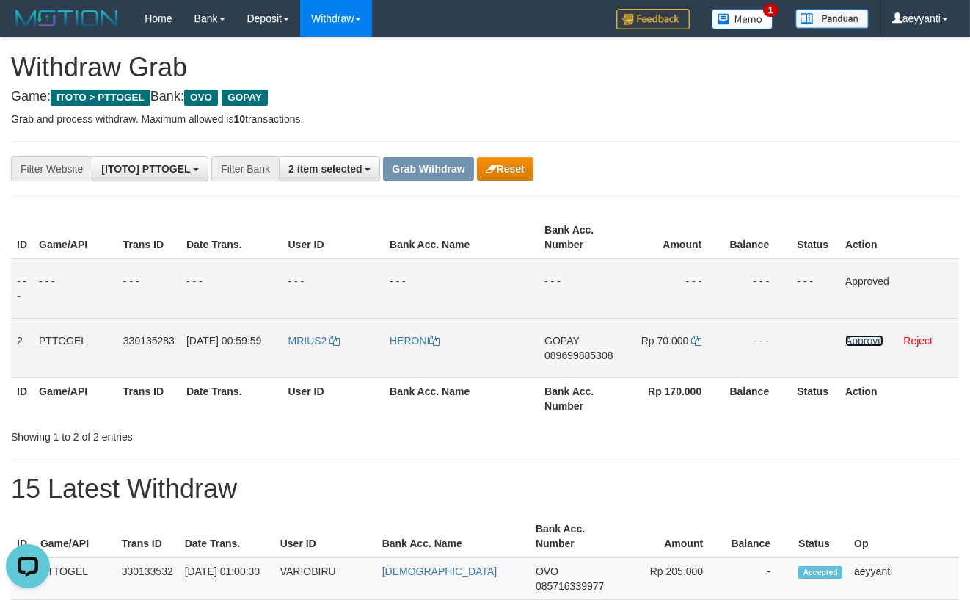
click at [850, 340] on link "Approve" at bounding box center [864, 341] width 38 height 12
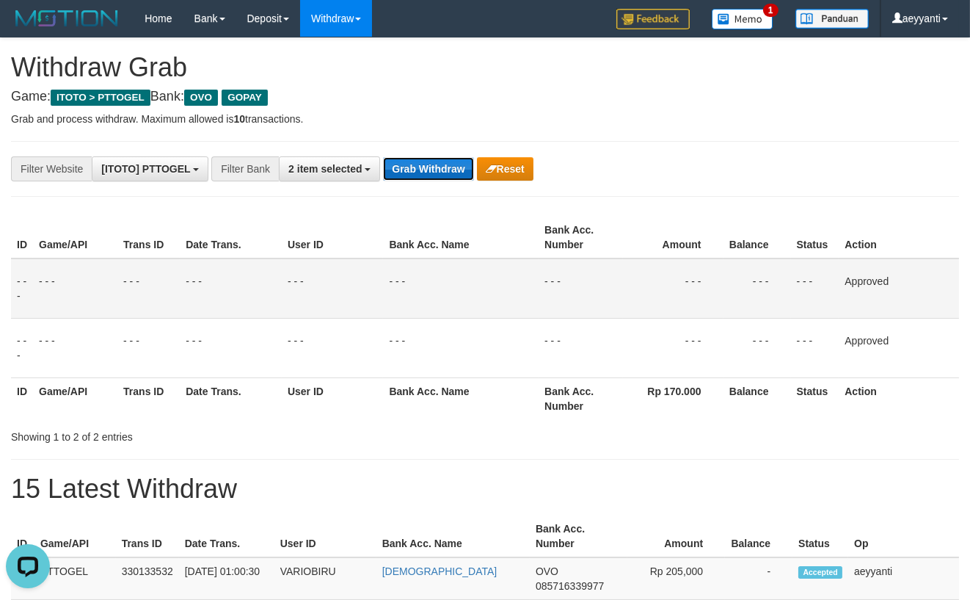
click at [431, 175] on button "Grab Withdraw" at bounding box center [428, 168] width 90 height 23
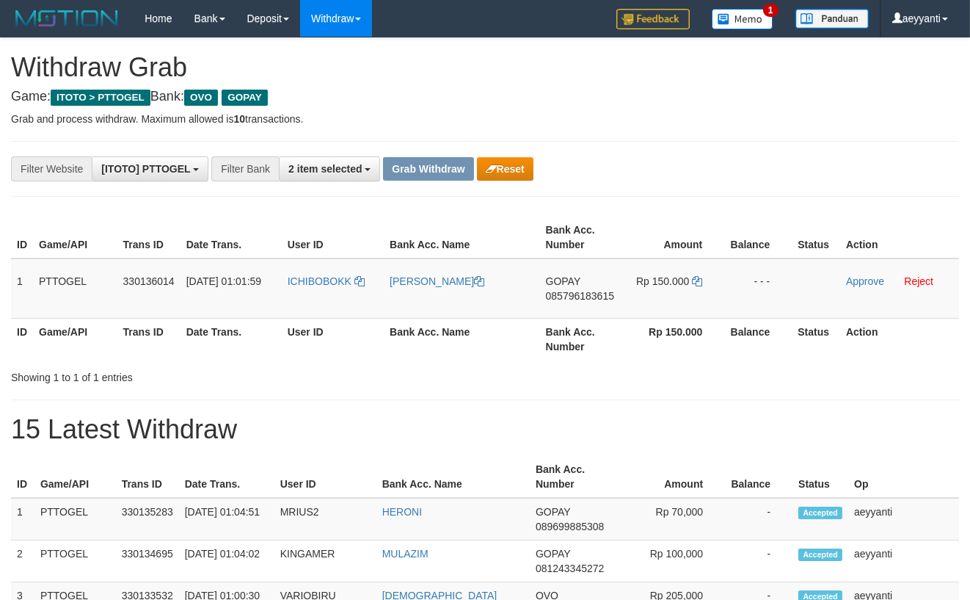
scroll to position [204, 0]
drag, startPoint x: 354, startPoint y: 266, endPoint x: 682, endPoint y: 297, distance: 330.2
click at [682, 297] on tr "1 PTTOGEL 330136014 [DATE] 01:01:59 ICHIBOBOKK [PERSON_NAME] GOPAY 085796183615…" at bounding box center [485, 288] width 948 height 60
drag, startPoint x: 578, startPoint y: 196, endPoint x: 568, endPoint y: 276, distance: 80.6
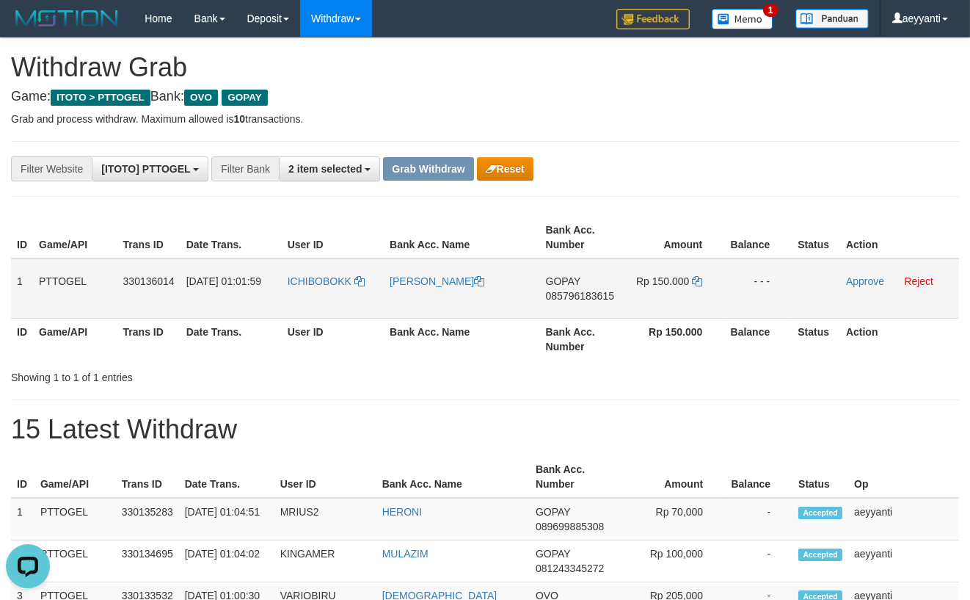
click at [568, 299] on span "085796183615" at bounding box center [580, 296] width 68 height 12
copy span "085796183615"
click at [695, 280] on icon at bounding box center [697, 281] width 10 height 10
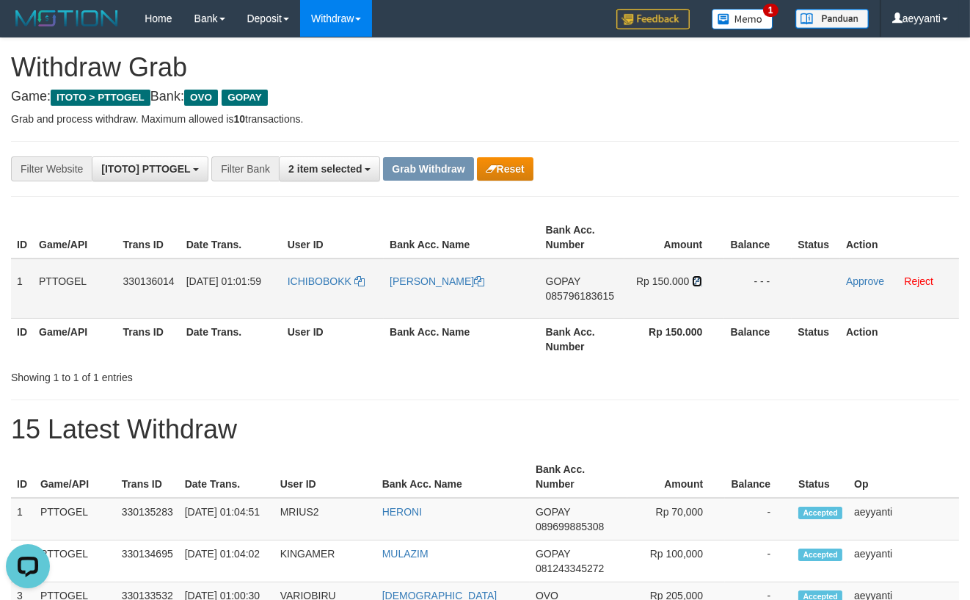
click at [695, 280] on icon at bounding box center [697, 281] width 10 height 10
click at [849, 283] on link "Approve" at bounding box center [865, 281] width 38 height 12
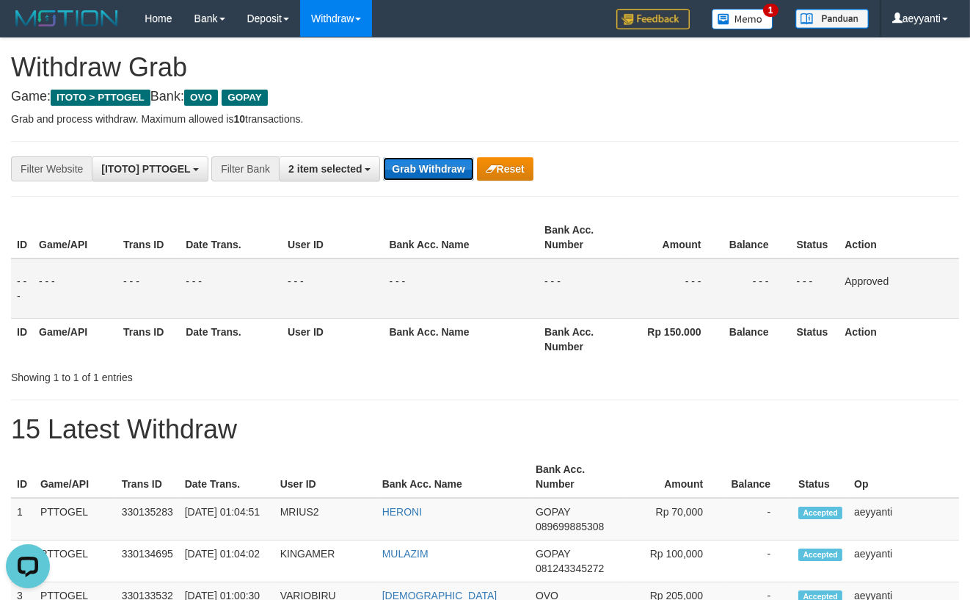
click at [422, 176] on button "Grab Withdraw" at bounding box center [428, 168] width 90 height 23
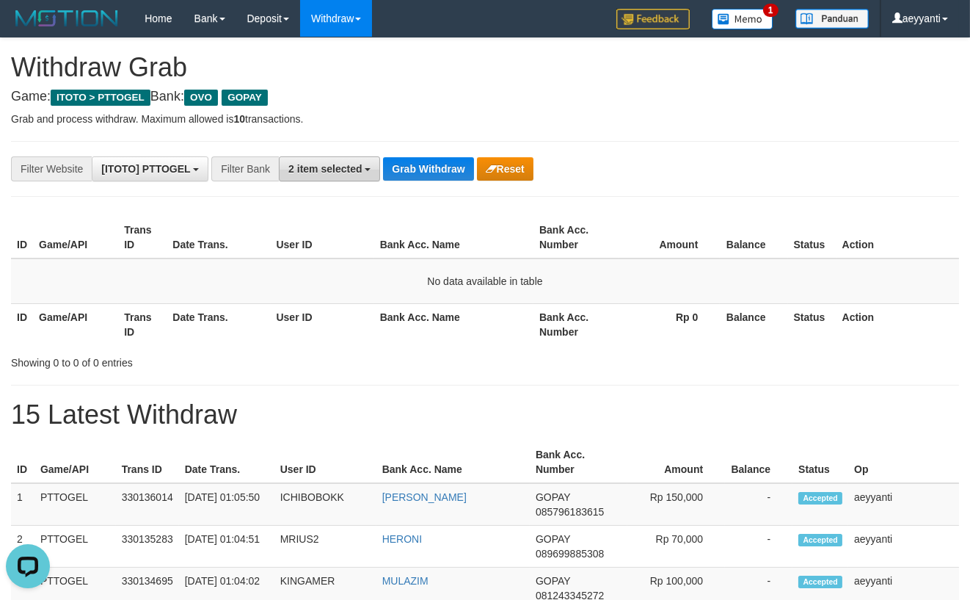
click at [314, 170] on span "2 item selected" at bounding box center [324, 169] width 73 height 12
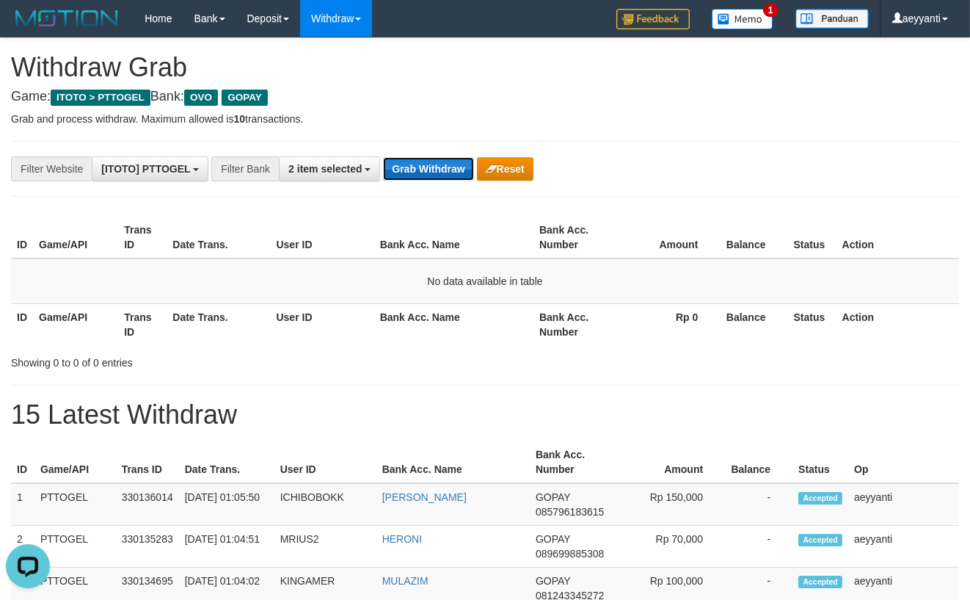
click at [444, 169] on button "Grab Withdraw" at bounding box center [428, 168] width 90 height 23
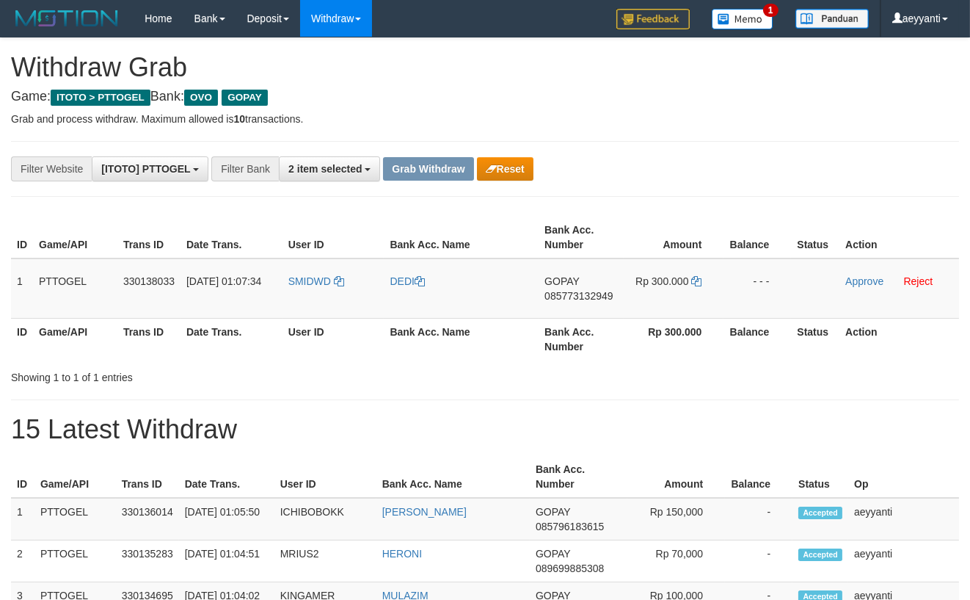
scroll to position [204, 0]
drag, startPoint x: 347, startPoint y: 267, endPoint x: 647, endPoint y: 287, distance: 300.8
click at [647, 287] on tr "1 PTTOGEL 330138033 [DATE] 01:07:34 SMIDWD DEDI GOPAY 085773132949 Rp 300.000 -…" at bounding box center [485, 288] width 948 height 60
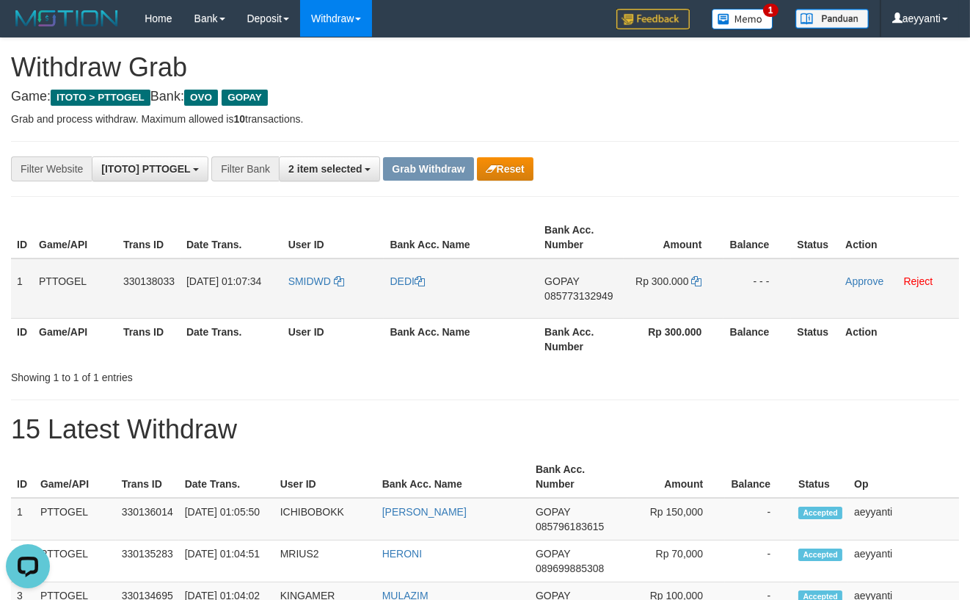
click at [587, 295] on span "085773132949" at bounding box center [578, 296] width 68 height 12
copy span "085773132949"
click at [578, 294] on span "085773132949" at bounding box center [578, 296] width 68 height 12
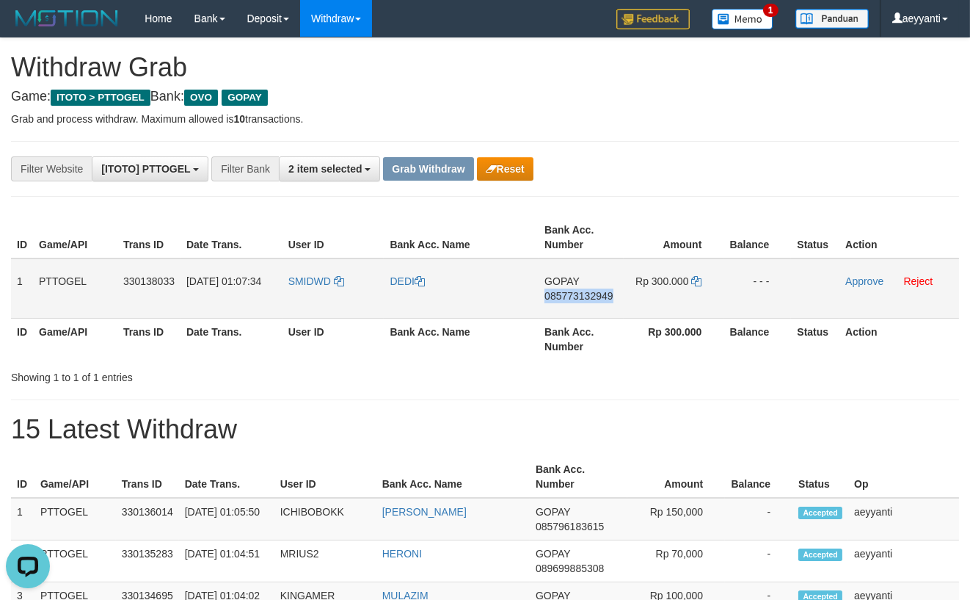
copy span "085773132949"
click at [699, 282] on icon at bounding box center [696, 281] width 10 height 10
click at [860, 281] on link "Approve" at bounding box center [864, 281] width 38 height 12
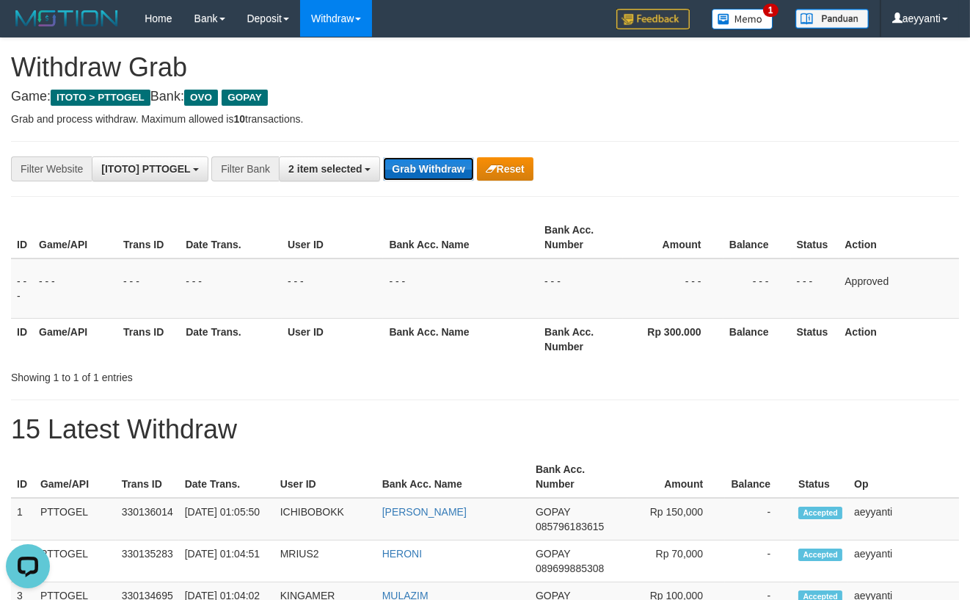
click at [415, 167] on button "Grab Withdraw" at bounding box center [428, 168] width 90 height 23
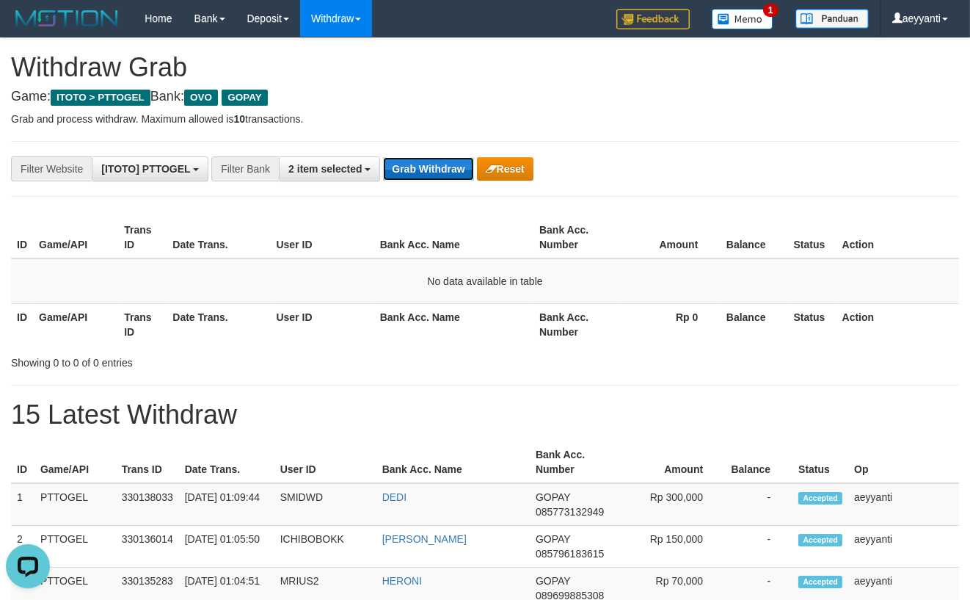
click at [415, 167] on button "Grab Withdraw" at bounding box center [428, 168] width 90 height 23
click at [343, 171] on span "2 item selected" at bounding box center [324, 169] width 73 height 12
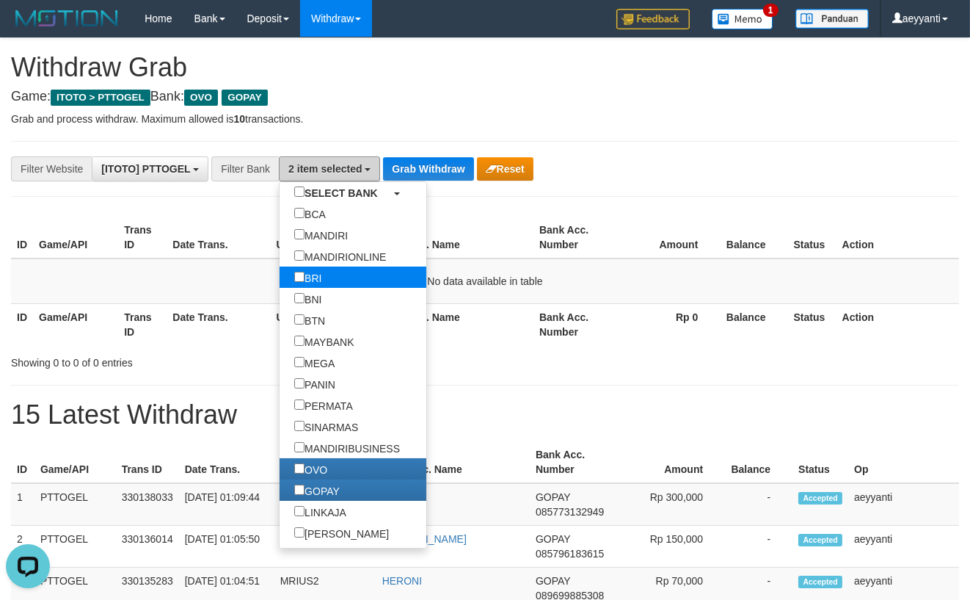
scroll to position [179, 0]
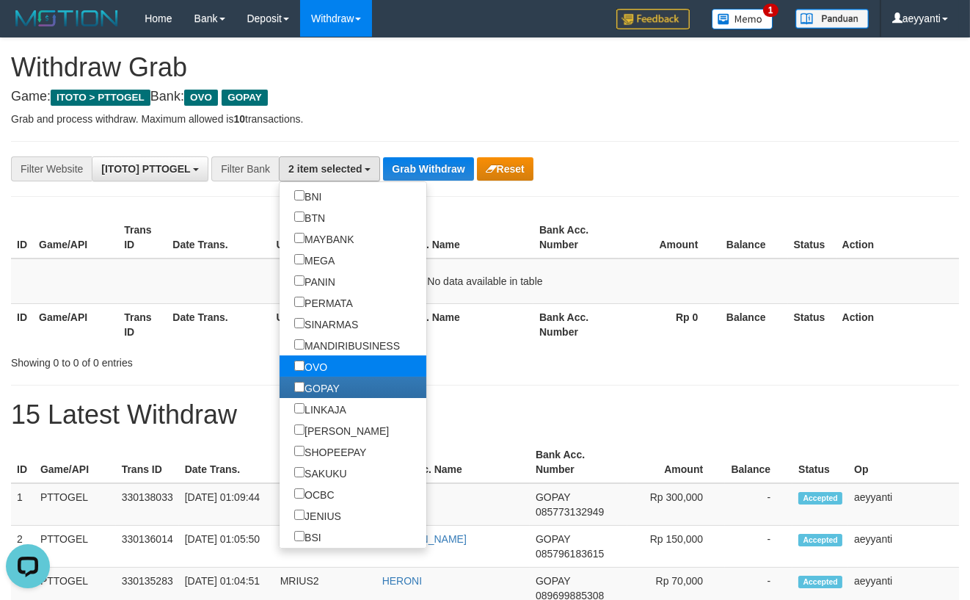
click at [280, 363] on label "OVO" at bounding box center [311, 365] width 62 height 21
select select "*****"
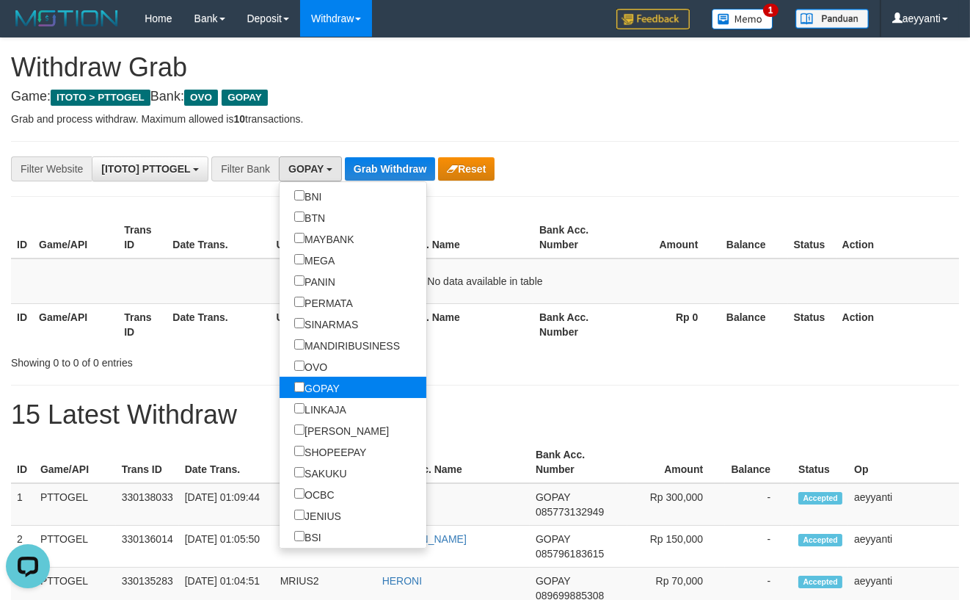
click at [280, 385] on label "GOPAY" at bounding box center [317, 386] width 75 height 21
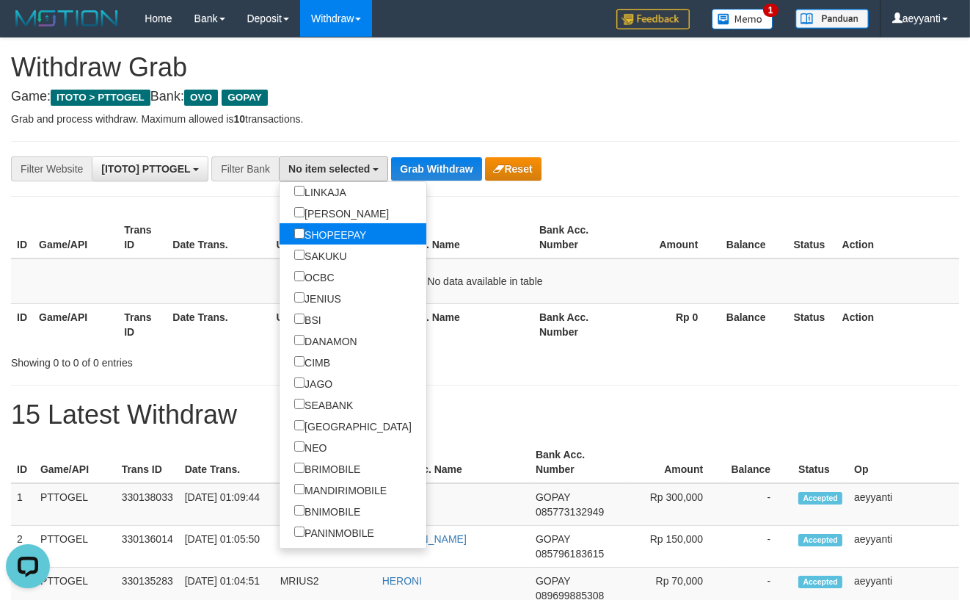
scroll to position [404, 0]
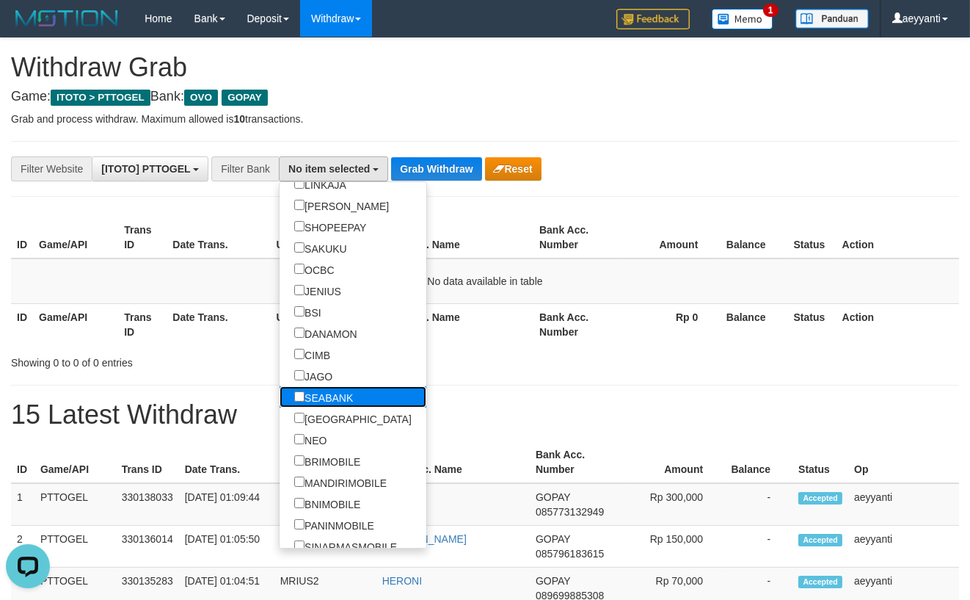
click at [280, 398] on label "SEABANK" at bounding box center [324, 396] width 88 height 21
select select "*******"
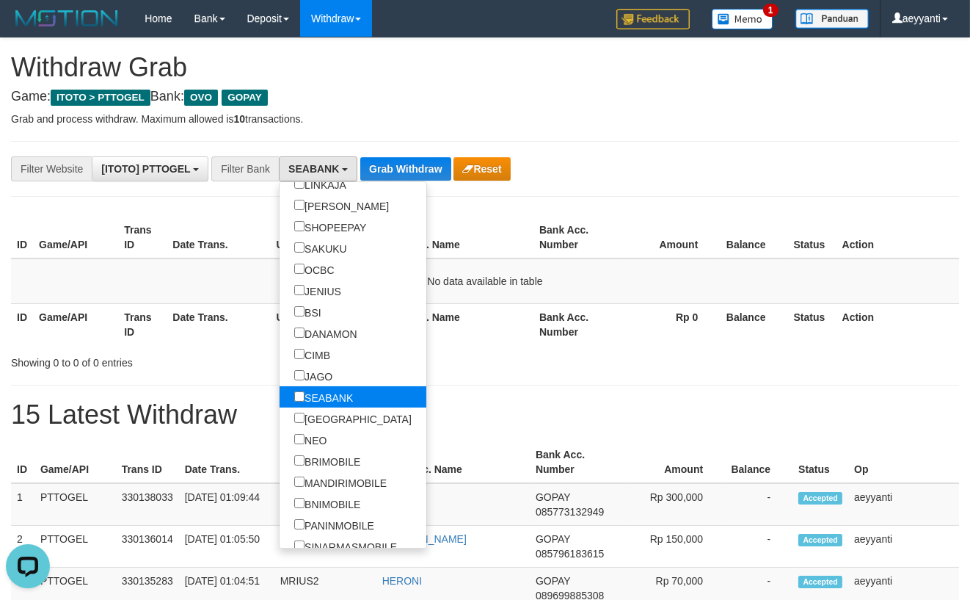
scroll to position [382, 0]
drag, startPoint x: 688, startPoint y: 182, endPoint x: 586, endPoint y: 164, distance: 103.6
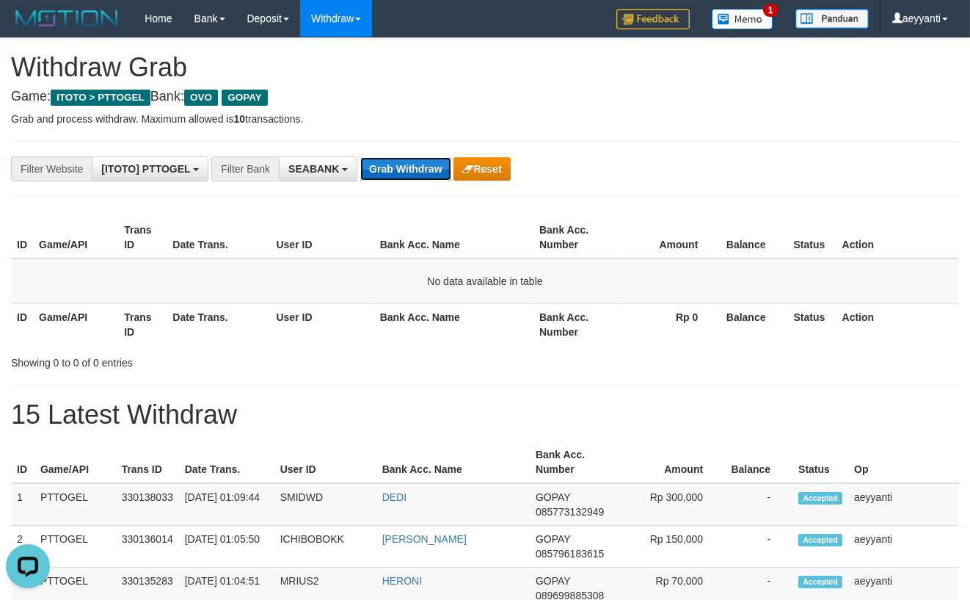
click at [409, 172] on button "Grab Withdraw" at bounding box center [405, 168] width 90 height 23
drag, startPoint x: 0, startPoint y: 0, endPoint x: 408, endPoint y: 173, distance: 443.2
click at [408, 173] on button "Grab Withdraw" at bounding box center [405, 168] width 90 height 23
click at [327, 165] on span "SEABANK" at bounding box center [313, 169] width 51 height 12
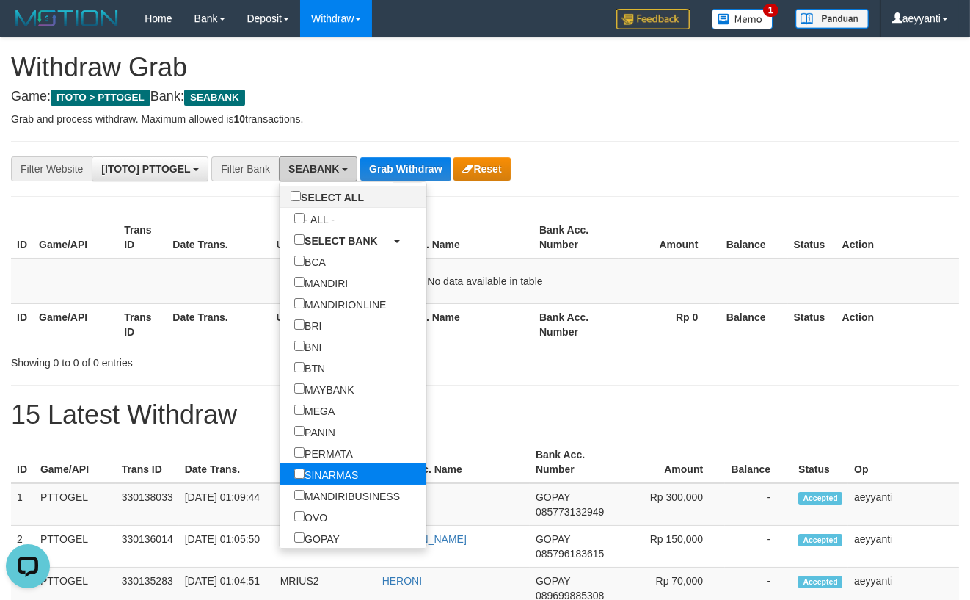
scroll to position [45, 0]
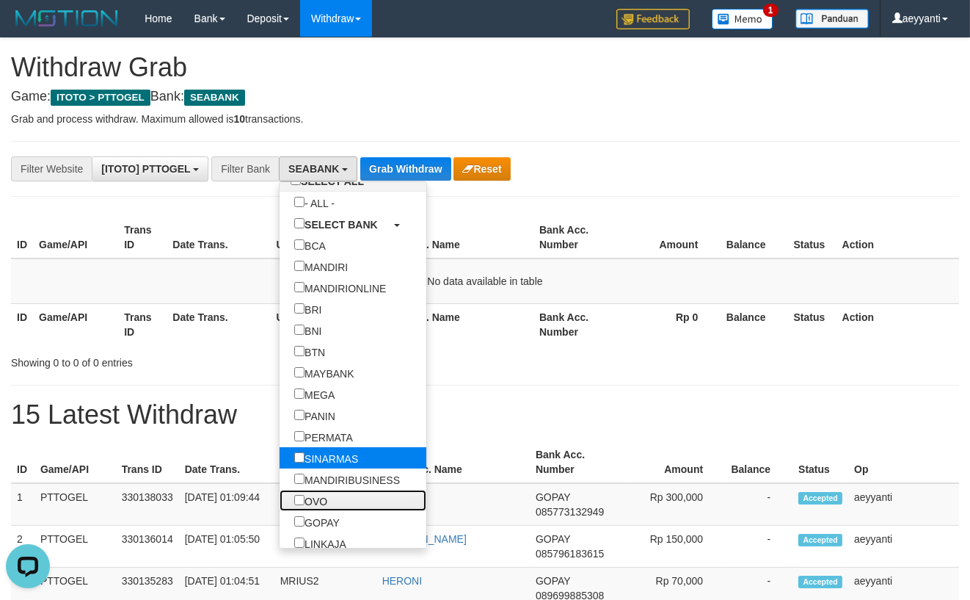
click at [280, 497] on label "OVO" at bounding box center [311, 499] width 62 height 21
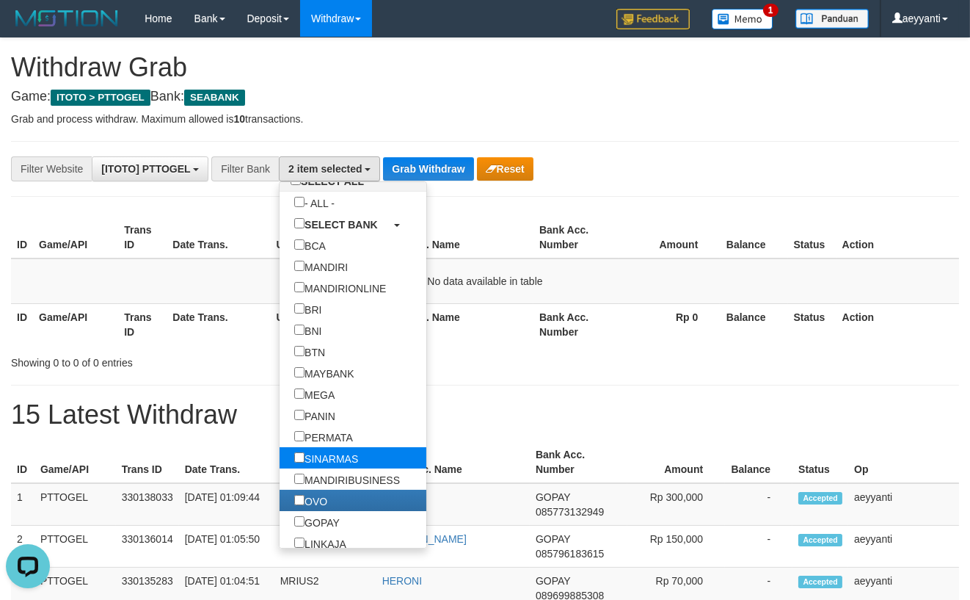
click at [280, 497] on label "OVO" at bounding box center [311, 499] width 62 height 21
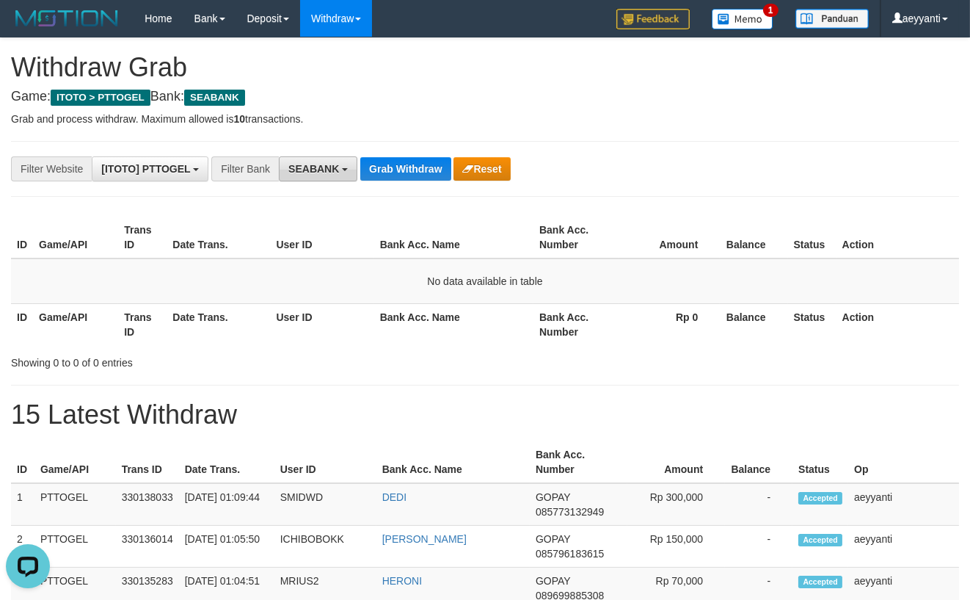
click at [338, 174] on span "SEABANK" at bounding box center [313, 169] width 51 height 12
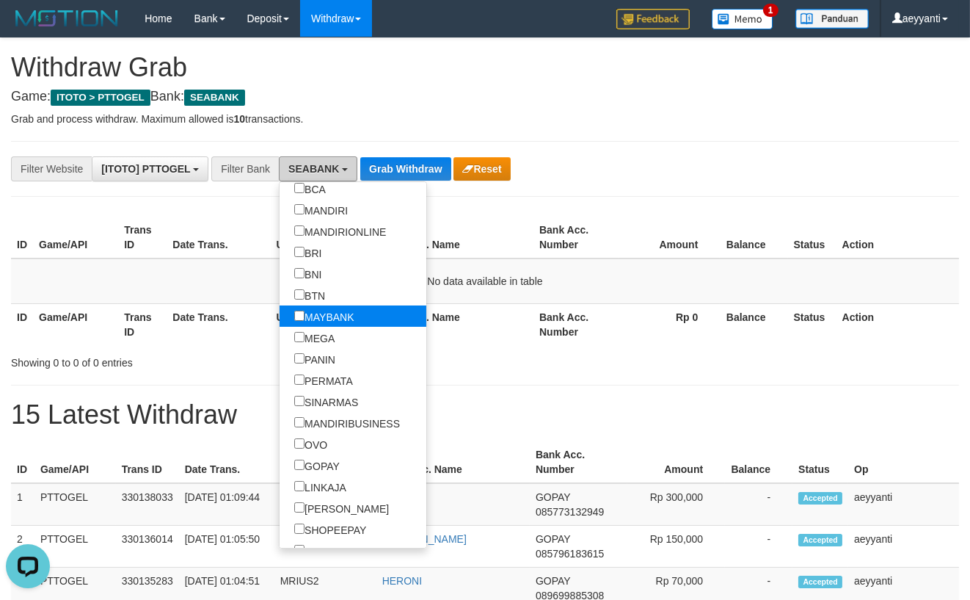
scroll to position [134, 0]
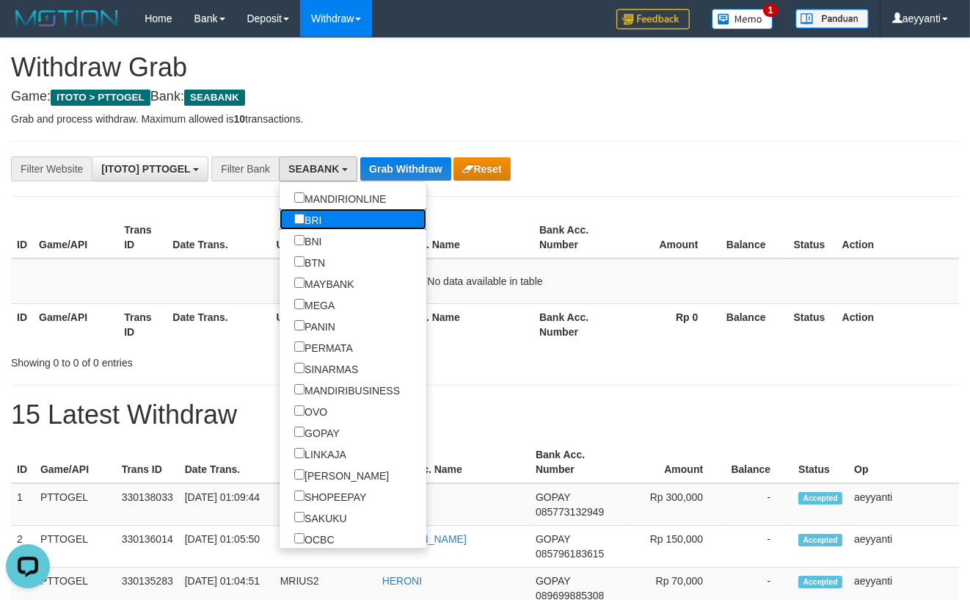
click at [280, 216] on link "BRI" at bounding box center [353, 218] width 147 height 21
click at [280, 222] on label "BRI" at bounding box center [308, 218] width 57 height 21
select select "***"
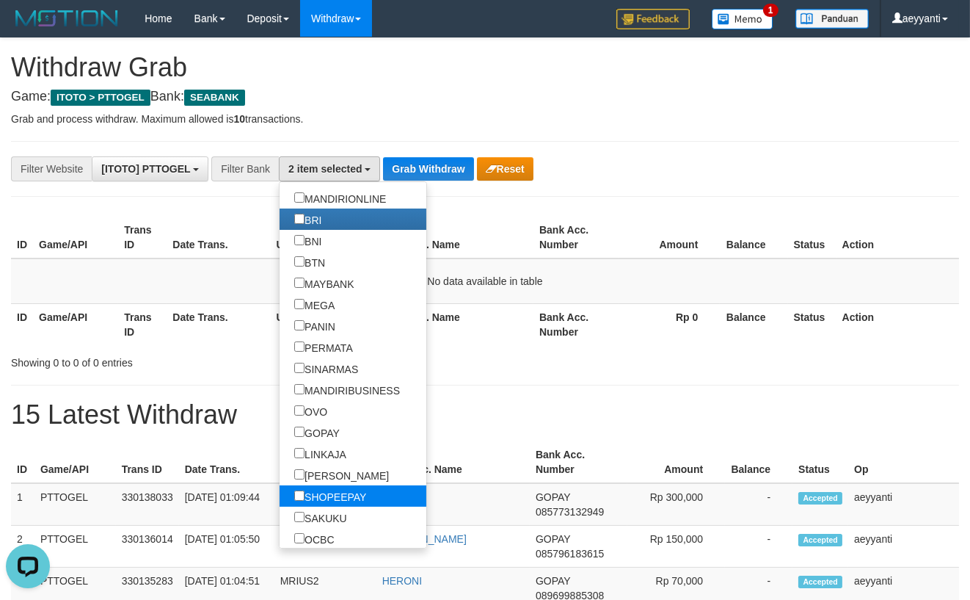
scroll to position [269, 0]
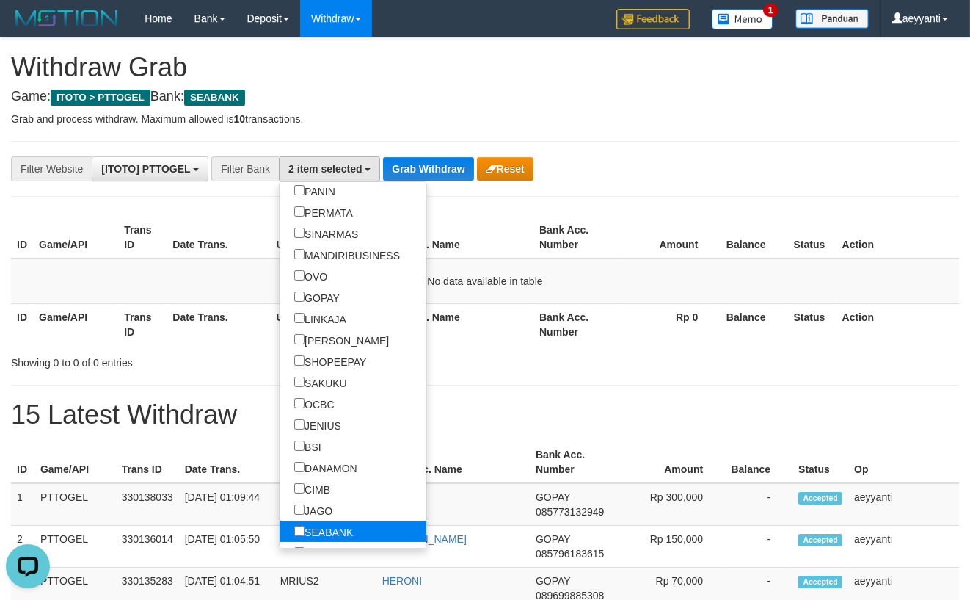
click at [280, 531] on label "SEABANK" at bounding box center [324, 530] width 88 height 21
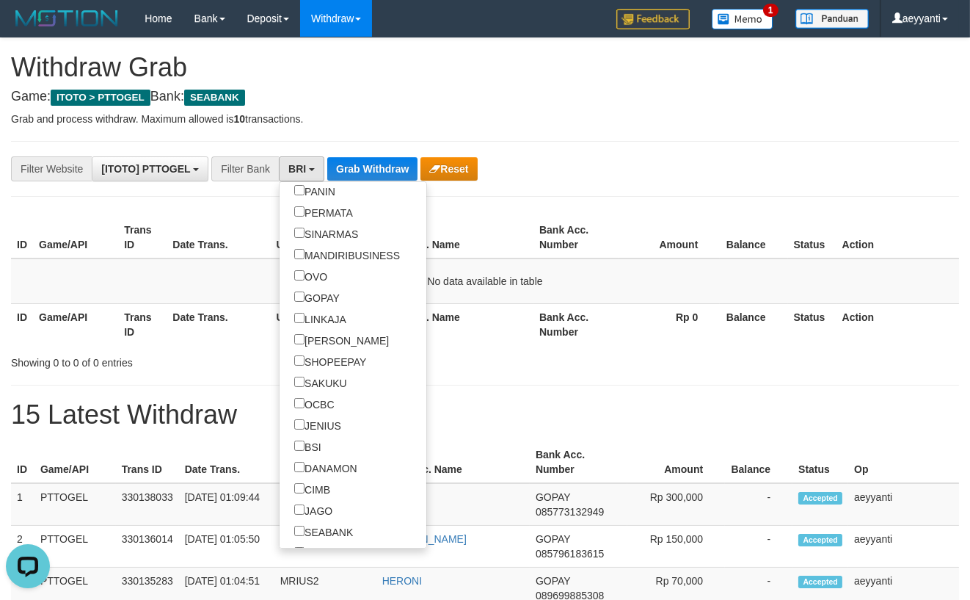
click at [569, 168] on div "**********" at bounding box center [404, 168] width 809 height 25
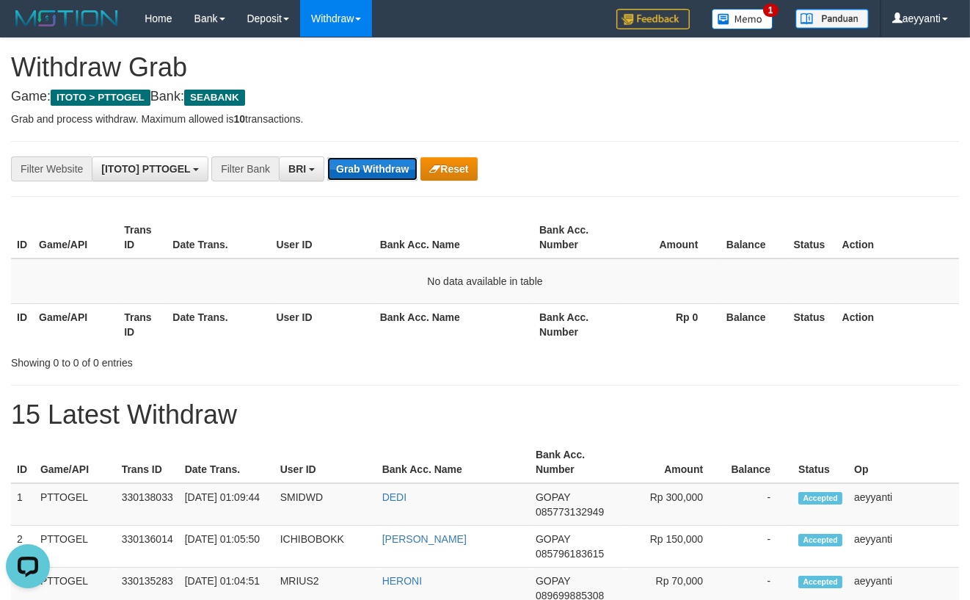
click at [366, 163] on button "Grab Withdraw" at bounding box center [372, 168] width 90 height 23
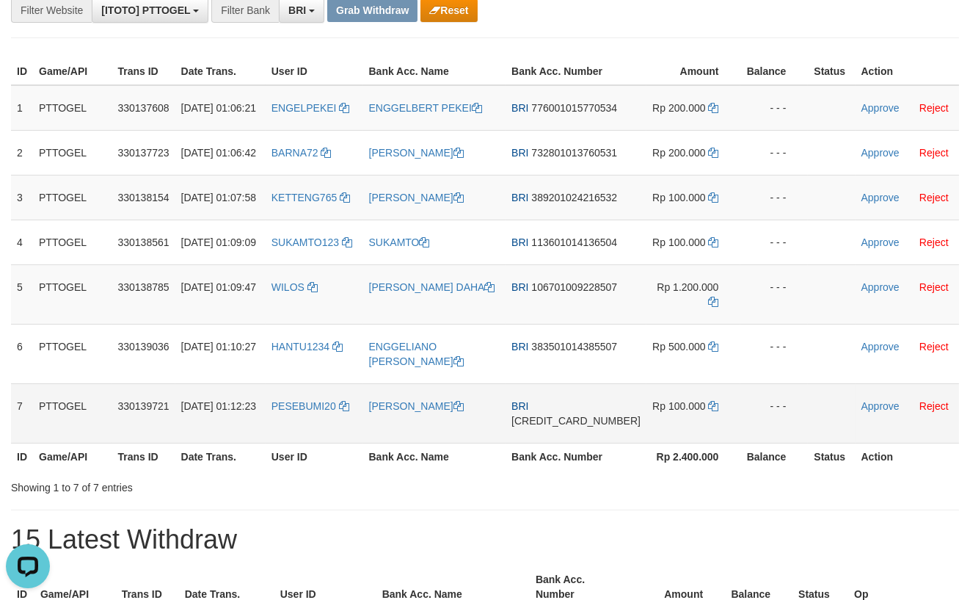
drag, startPoint x: 327, startPoint y: 121, endPoint x: 701, endPoint y: 471, distance: 511.9
click at [701, 443] on tbody "1 PTTOGEL 330137608 01/09/2025 01:06:21 ENGELPEKEI ENGGELBERT PEKEI BRI 7760010…" at bounding box center [485, 264] width 948 height 358
click at [586, 114] on span "776001015770534" at bounding box center [574, 108] width 86 height 12
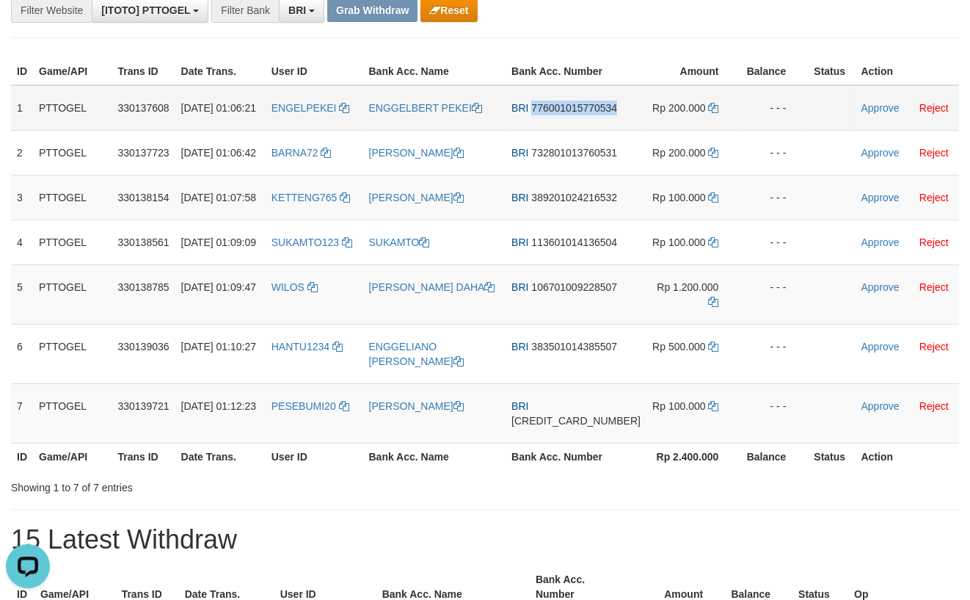
copy span "776001015770534"
click at [708, 113] on icon at bounding box center [713, 108] width 10 height 10
click at [862, 114] on link "Approve" at bounding box center [880, 108] width 38 height 12
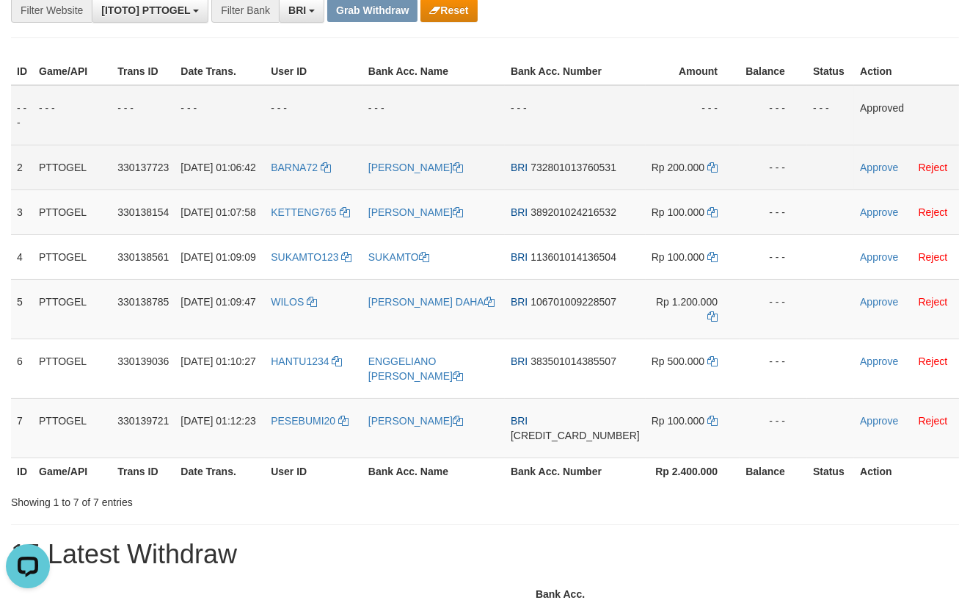
click at [585, 173] on span "732801013760531" at bounding box center [574, 167] width 86 height 12
copy span "732801013760531"
click at [707, 172] on icon at bounding box center [712, 167] width 10 height 10
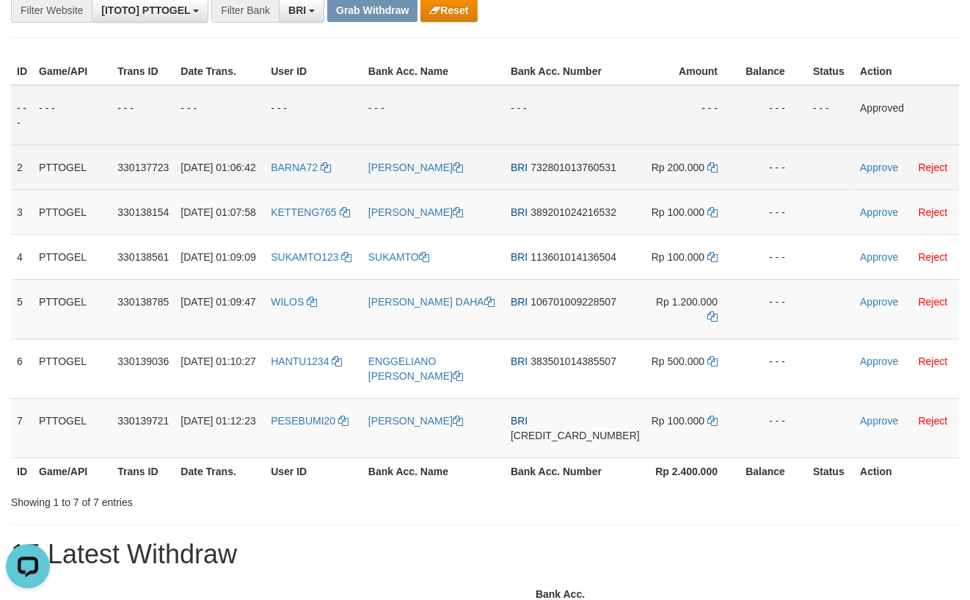
click at [865, 187] on td "Approve Reject" at bounding box center [906, 167] width 105 height 45
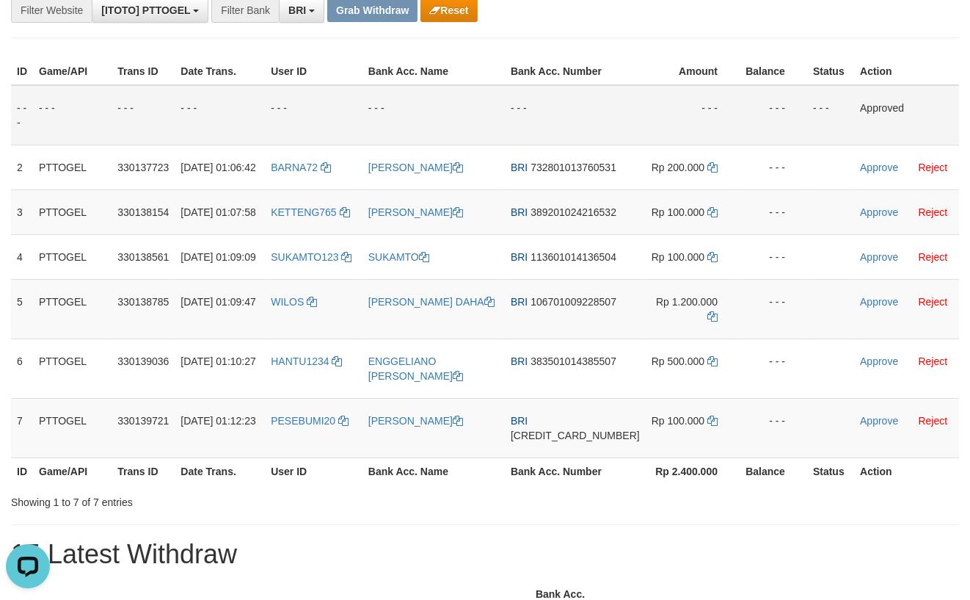
drag, startPoint x: 823, startPoint y: 140, endPoint x: 820, endPoint y: 156, distance: 15.7
click at [821, 142] on td "- - -" at bounding box center [830, 115] width 47 height 60
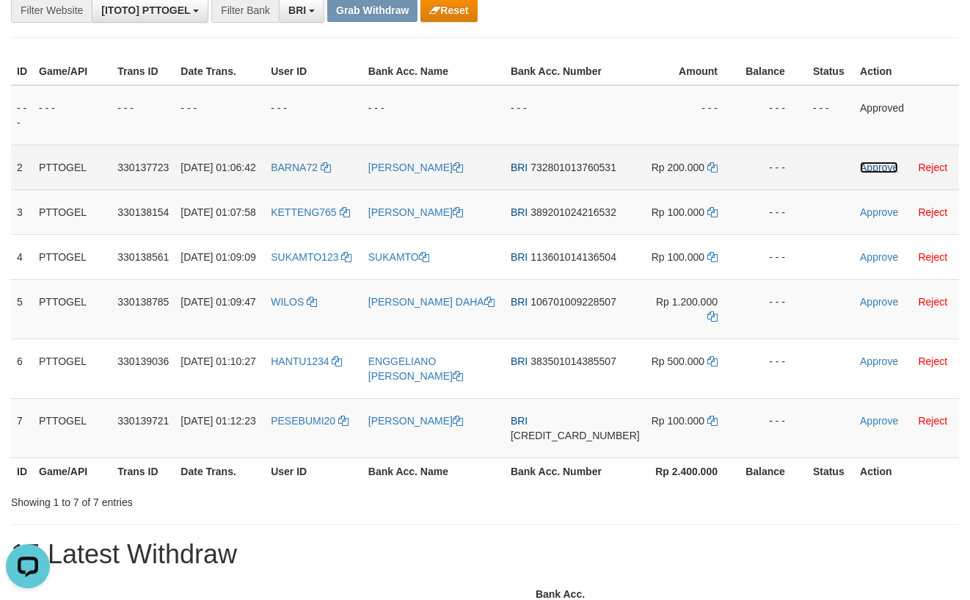
click at [861, 173] on link "Approve" at bounding box center [879, 167] width 38 height 12
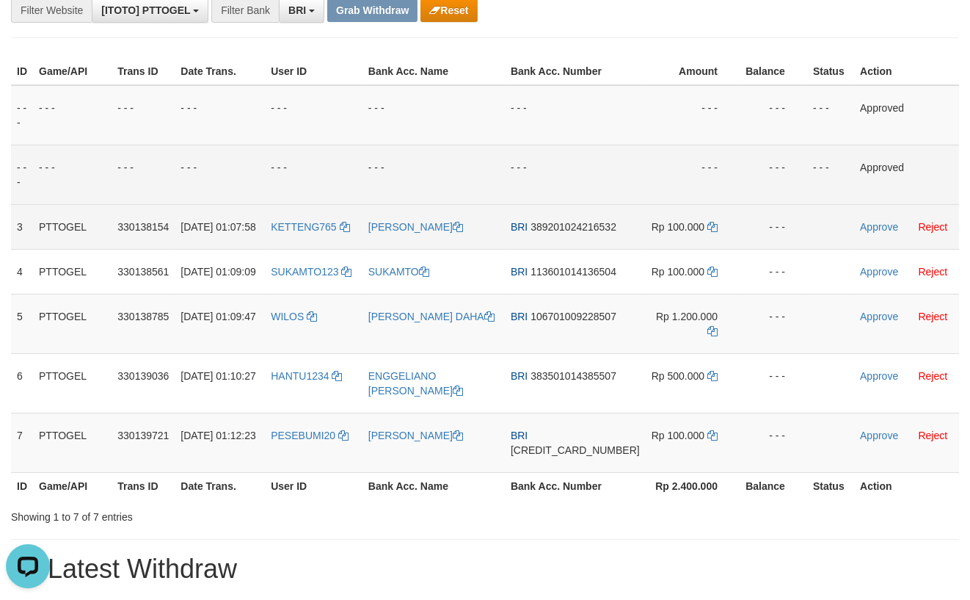
click at [572, 233] on span "389201024216532" at bounding box center [574, 227] width 86 height 12
copy span "389201024216532"
click at [707, 232] on icon at bounding box center [712, 227] width 10 height 10
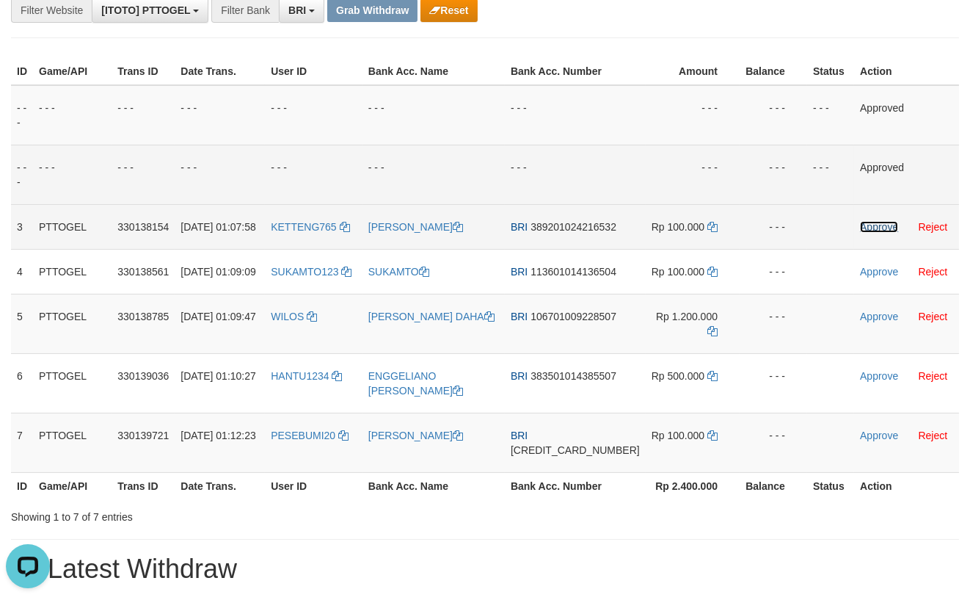
click at [860, 233] on link "Approve" at bounding box center [879, 227] width 38 height 12
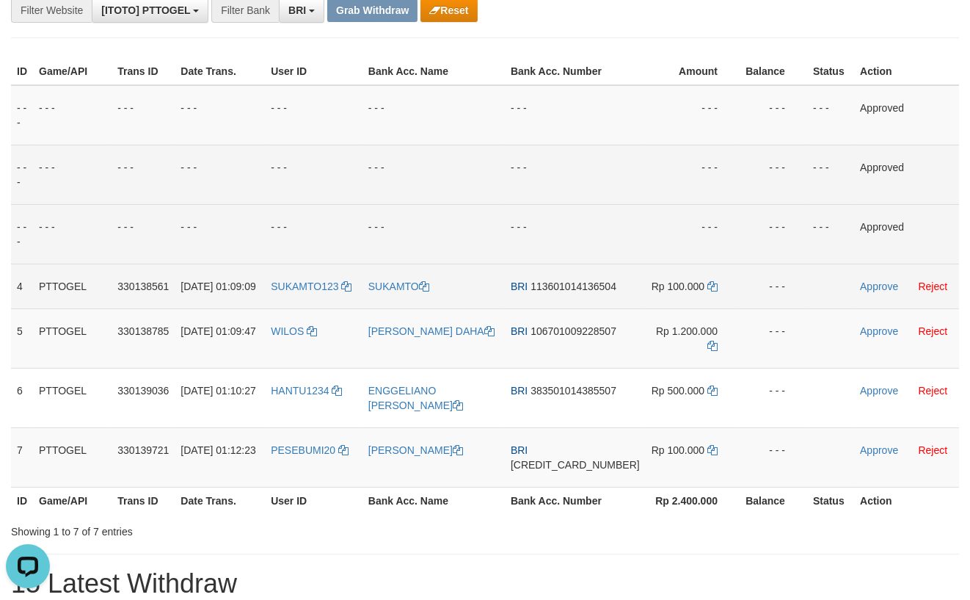
click at [553, 308] on td "BRI 113601014136504" at bounding box center [575, 285] width 141 height 45
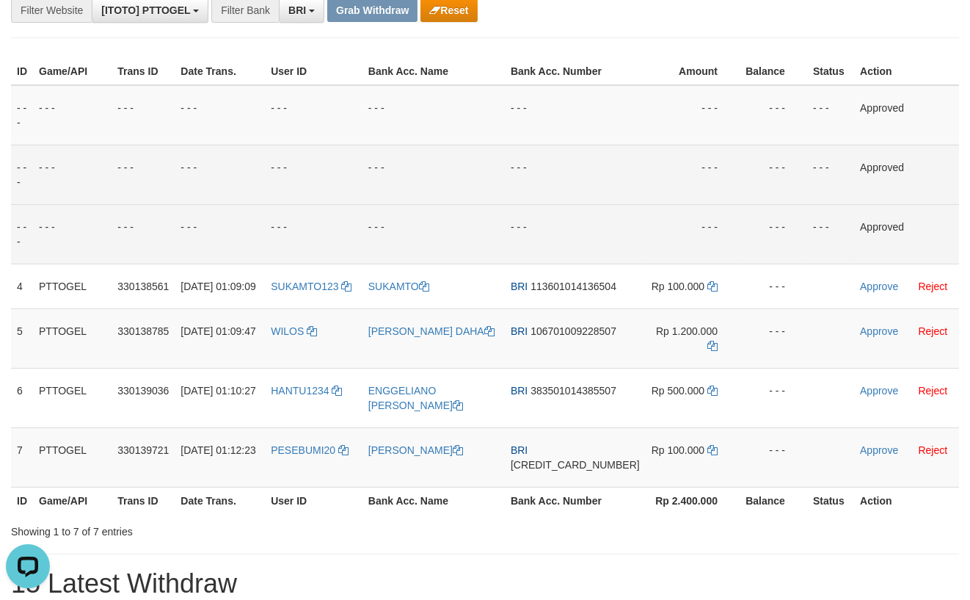
drag, startPoint x: 603, startPoint y: 251, endPoint x: 592, endPoint y: 255, distance: 11.9
click at [595, 254] on td "- - -" at bounding box center [575, 233] width 141 height 59
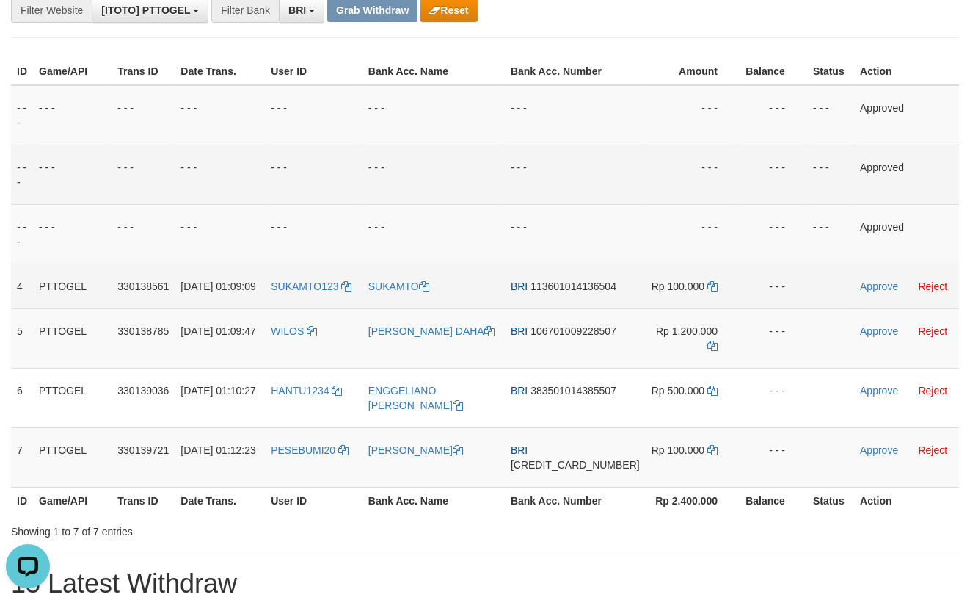
click at [585, 292] on span "113601014136504" at bounding box center [574, 286] width 86 height 12
copy span "113601014136504"
click at [707, 291] on icon at bounding box center [712, 286] width 10 height 10
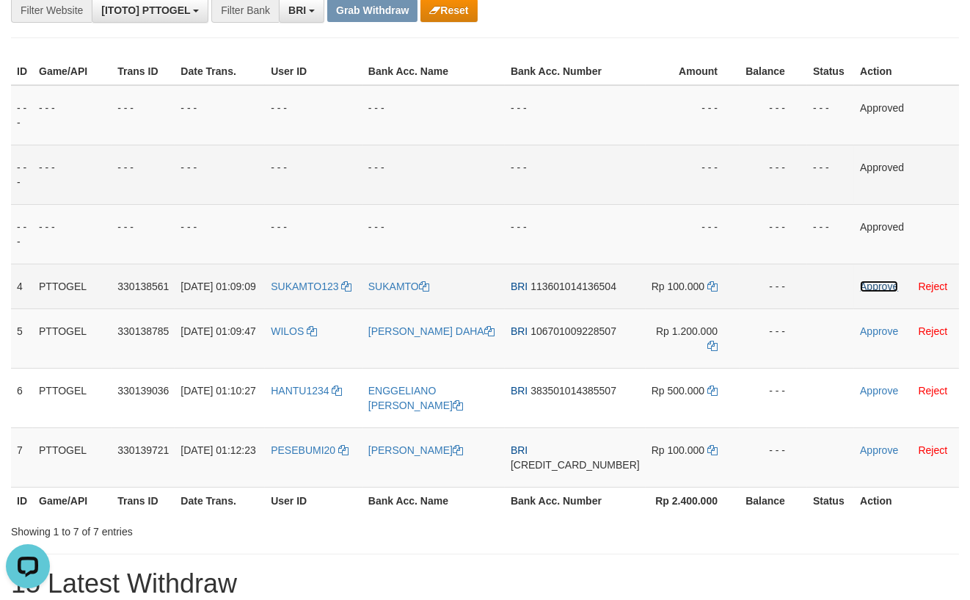
click at [869, 292] on link "Approve" at bounding box center [879, 286] width 38 height 12
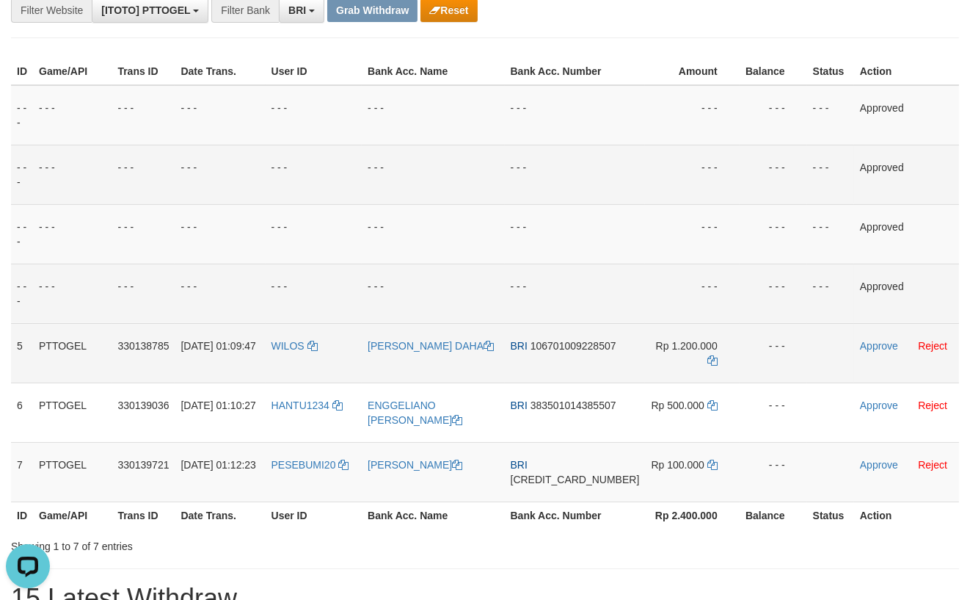
click at [576, 351] on span "106701009228507" at bounding box center [574, 346] width 86 height 12
copy span "106701009228507"
click at [707, 365] on icon at bounding box center [712, 360] width 10 height 10
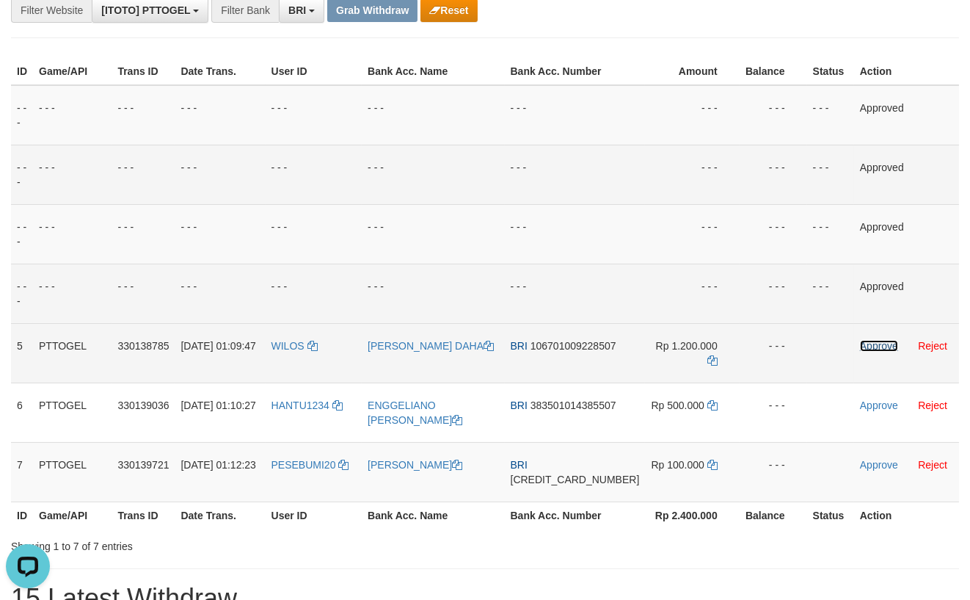
click at [867, 351] on link "Approve" at bounding box center [879, 346] width 38 height 12
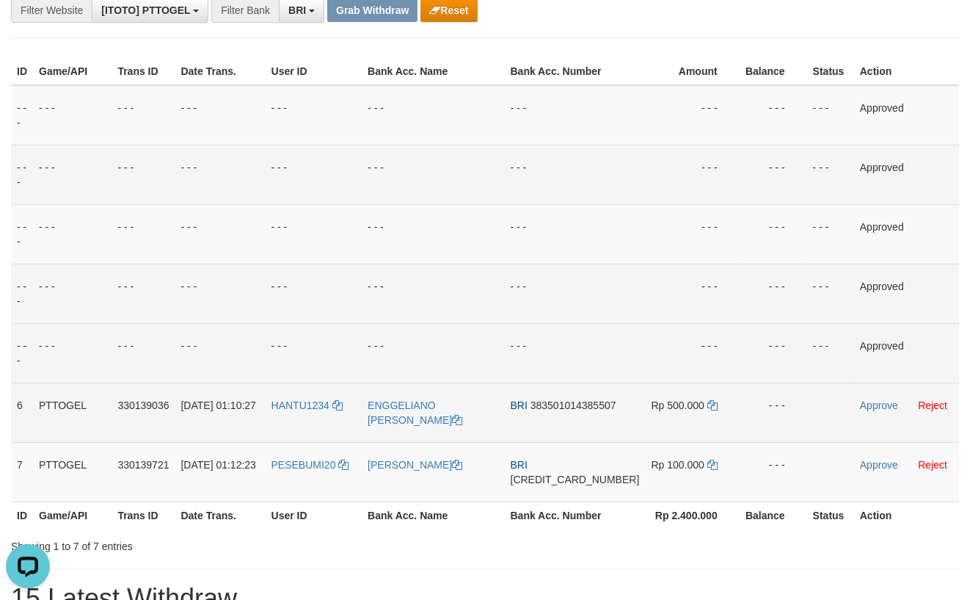
click at [578, 411] on span "383501014385507" at bounding box center [574, 405] width 86 height 12
copy span "383501014385507"
click at [707, 410] on icon at bounding box center [712, 405] width 10 height 10
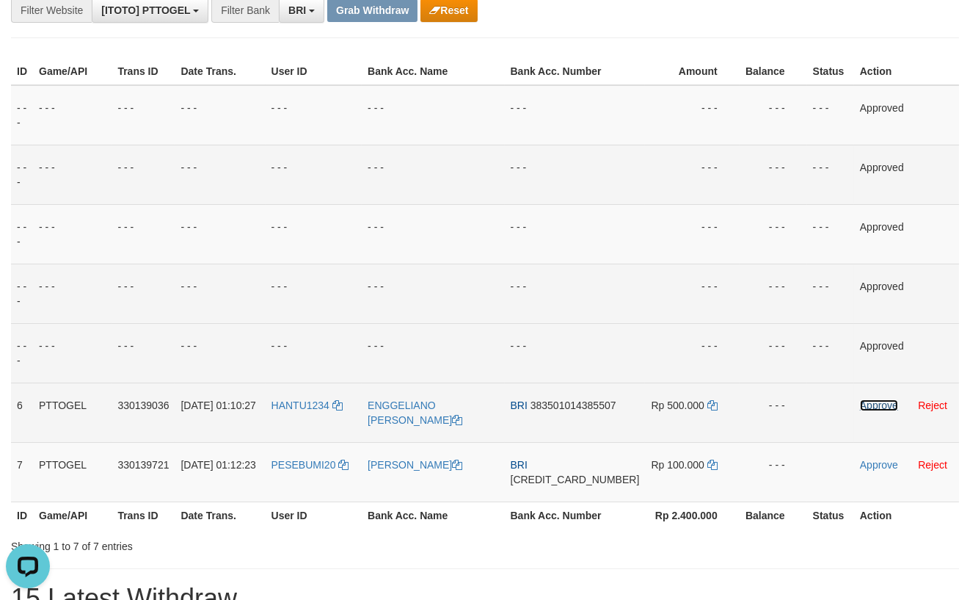
click at [860, 411] on link "Approve" at bounding box center [879, 405] width 38 height 12
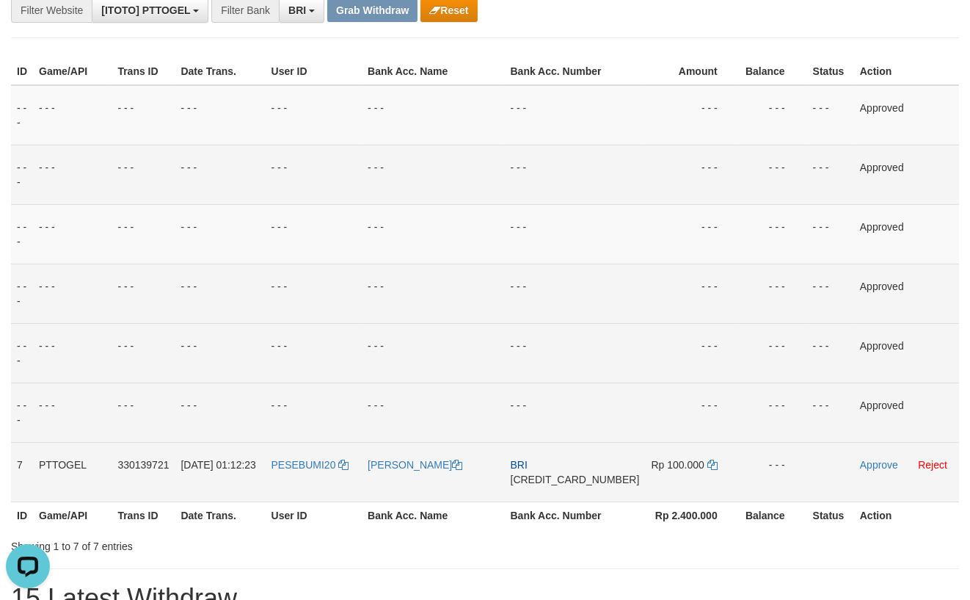
click at [572, 485] on span "[CREDIT_CARD_NUMBER]" at bounding box center [575, 479] width 129 height 12
copy span "[CREDIT_CARD_NUMBER]"
click at [707, 470] on icon at bounding box center [712, 464] width 10 height 10
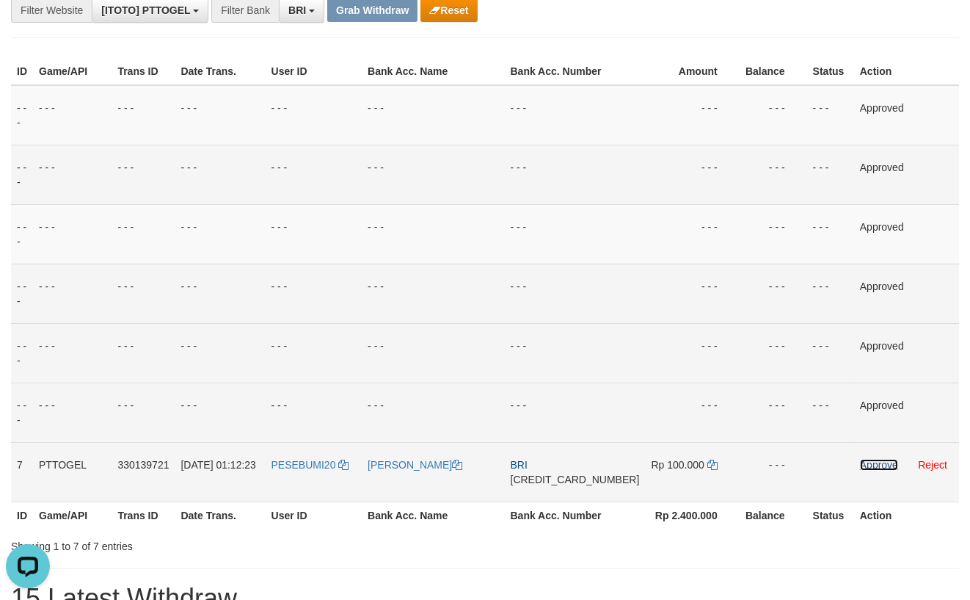
click at [860, 470] on link "Approve" at bounding box center [879, 465] width 38 height 12
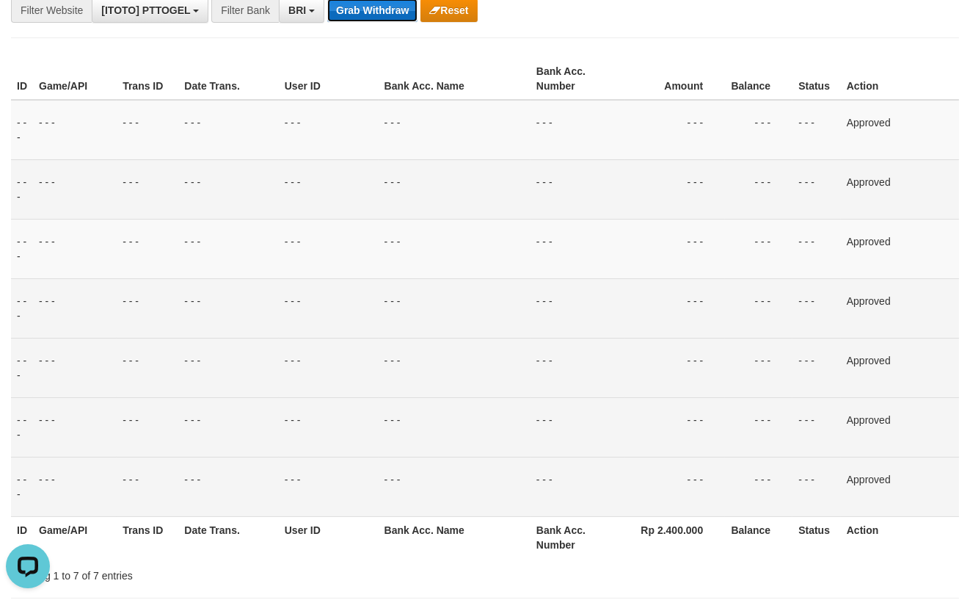
click at [367, 19] on button "Grab Withdraw" at bounding box center [372, 10] width 90 height 23
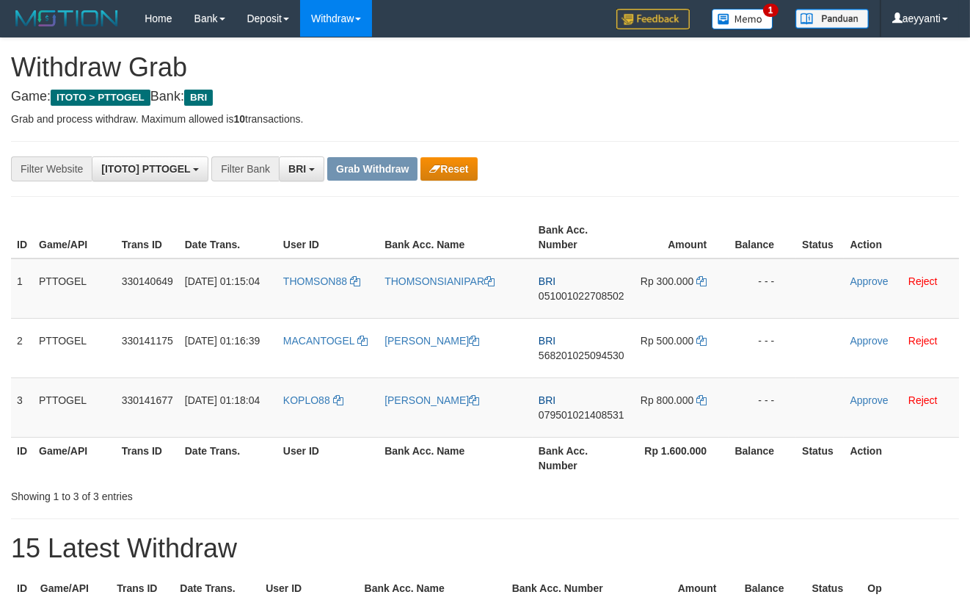
scroll to position [71, 0]
drag, startPoint x: 335, startPoint y: 293, endPoint x: 669, endPoint y: 398, distance: 350.0
click at [669, 398] on tbody "1 PTTOGEL 330140649 [DATE] 01:15:04 THOMSON88 THOMSONSIANIPAR BRI 0510010227085…" at bounding box center [485, 347] width 948 height 179
drag, startPoint x: 596, startPoint y: 147, endPoint x: 583, endPoint y: 252, distance: 105.8
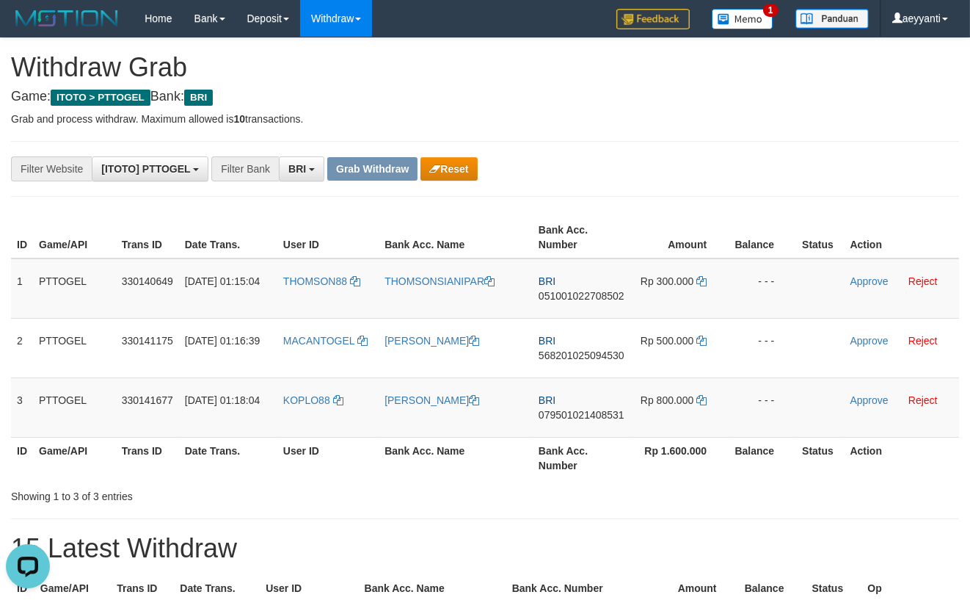
click at [581, 295] on span "051001022708502" at bounding box center [582, 296] width 86 height 12
copy span "051001022708502"
click at [704, 281] on icon at bounding box center [701, 281] width 10 height 10
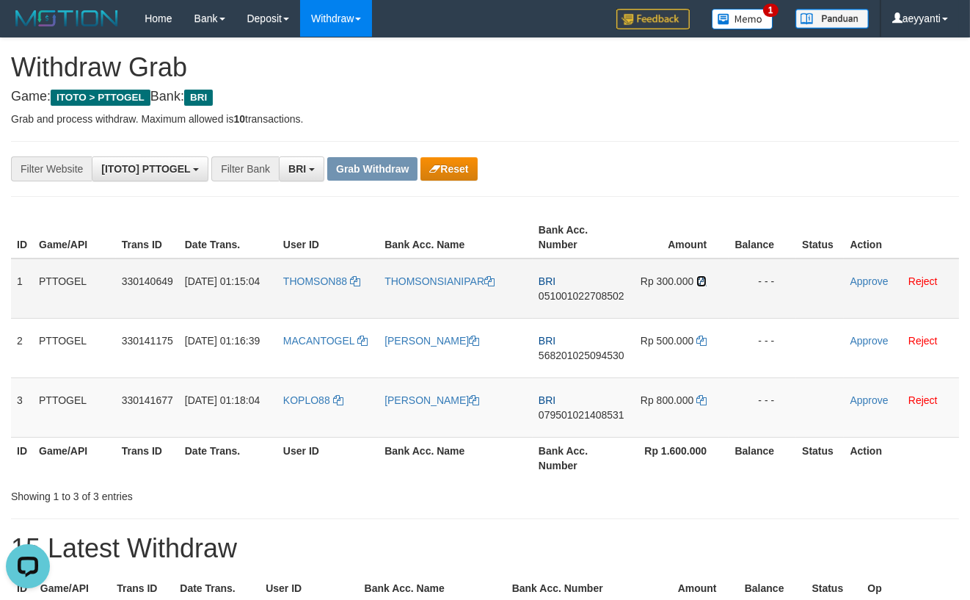
click at [704, 281] on icon at bounding box center [701, 281] width 10 height 10
click at [871, 281] on link "Approve" at bounding box center [869, 281] width 38 height 12
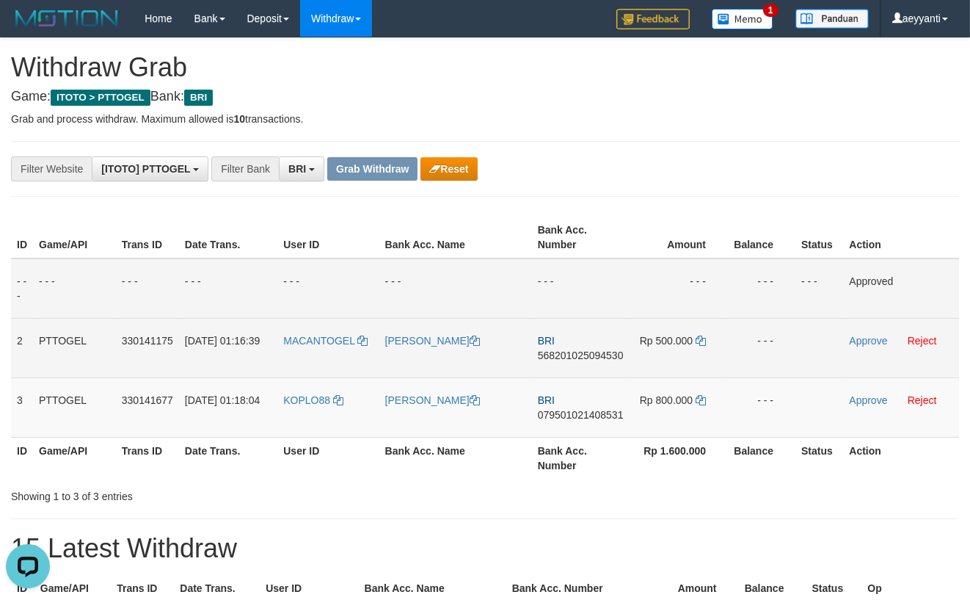
click at [557, 354] on span "568201025094530" at bounding box center [581, 355] width 86 height 12
copy span "568201025094530"
click at [701, 338] on icon at bounding box center [701, 340] width 10 height 10
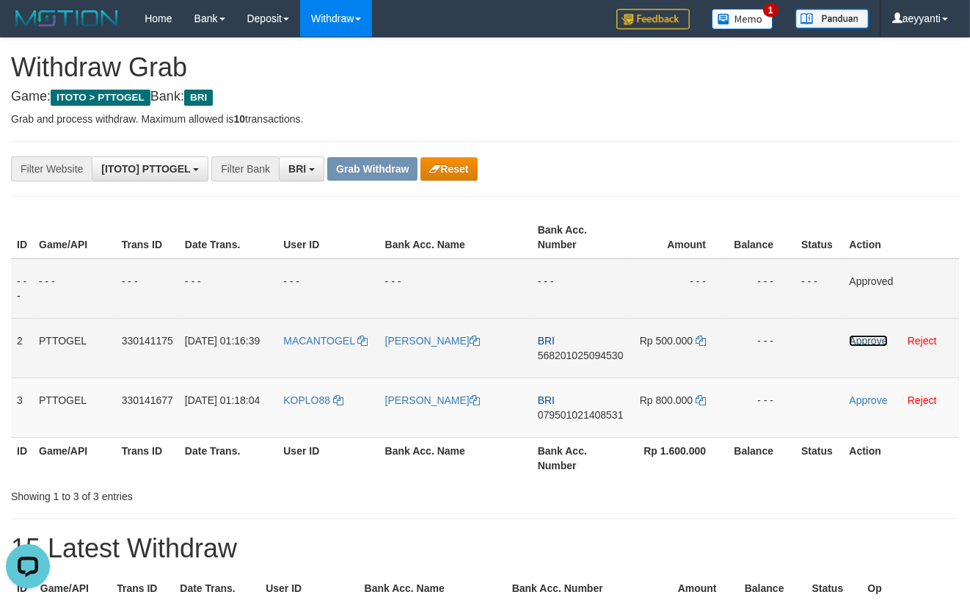
click at [860, 338] on link "Approve" at bounding box center [868, 341] width 38 height 12
click at [578, 416] on span "079501021408531" at bounding box center [580, 415] width 86 height 12
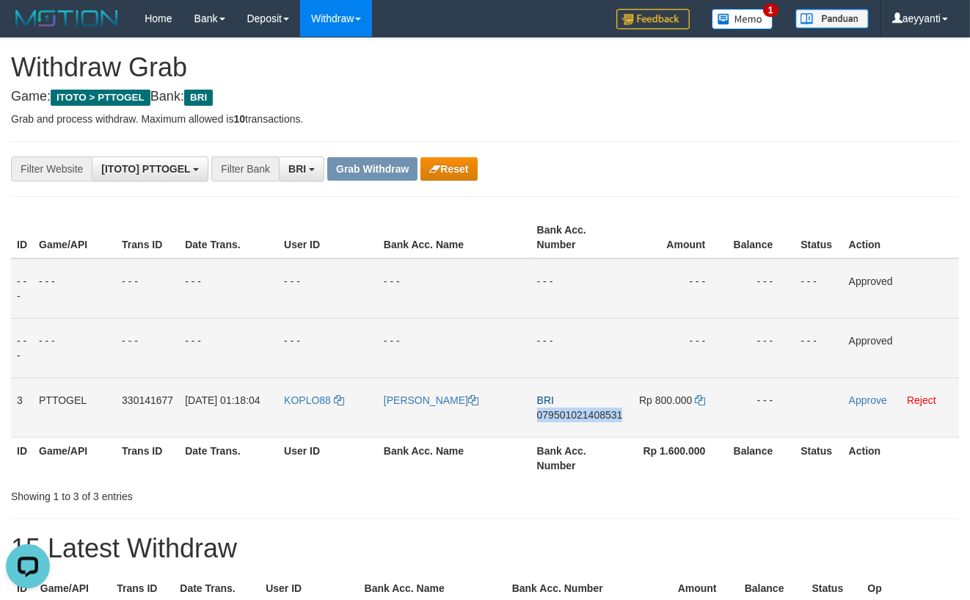
click at [578, 416] on span "079501021408531" at bounding box center [580, 415] width 86 height 12
copy span "079501021408531"
click at [704, 399] on icon at bounding box center [700, 400] width 10 height 10
click at [857, 400] on link "Approve" at bounding box center [868, 400] width 38 height 12
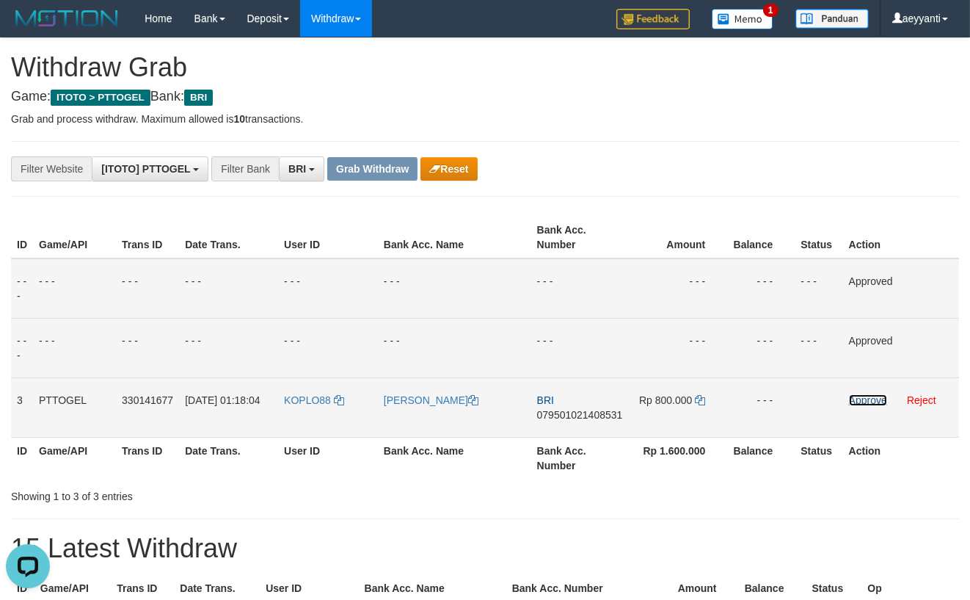
click at [861, 395] on link "Approve" at bounding box center [868, 400] width 38 height 12
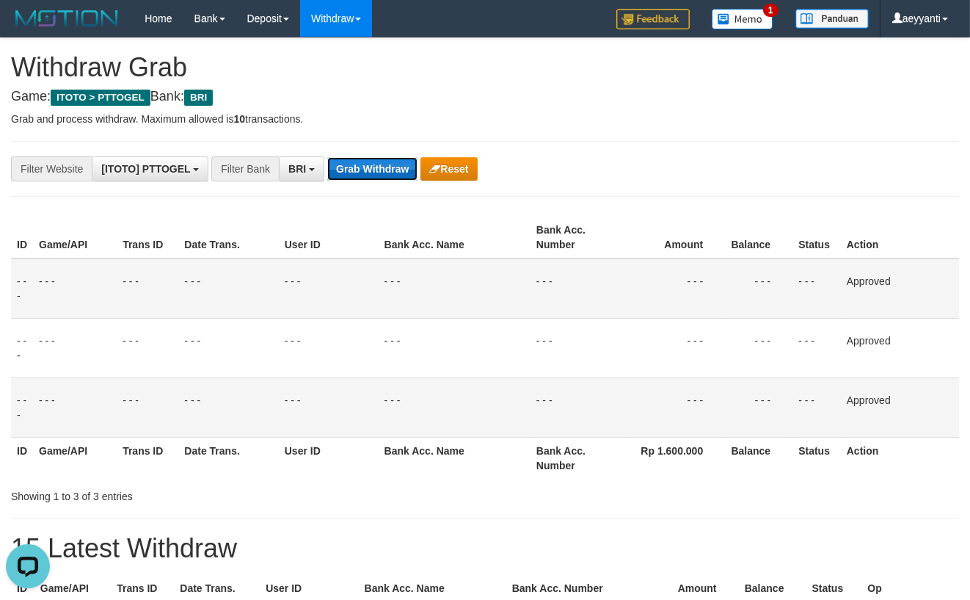
click at [375, 157] on button "Grab Withdraw" at bounding box center [372, 168] width 90 height 23
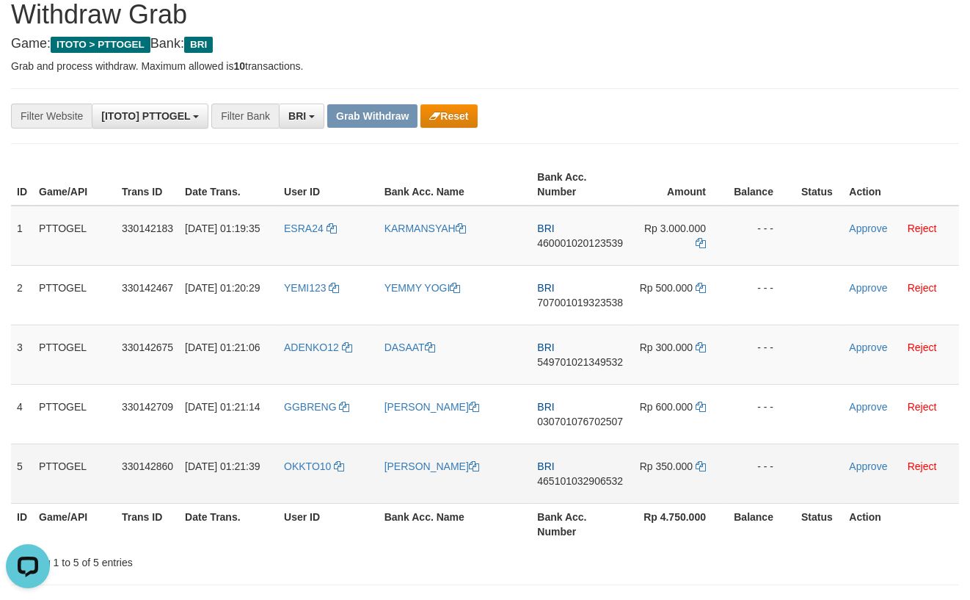
drag, startPoint x: 349, startPoint y: 218, endPoint x: 665, endPoint y: 473, distance: 405.5
click at [665, 473] on tbody "1 PTTOGEL 330142183 01/09/2025 01:19:35 ESRA24 KARMANSYAH BRI 460001020123539 R…" at bounding box center [485, 354] width 948 height 298
click at [589, 241] on span "460001020123539" at bounding box center [580, 243] width 86 height 12
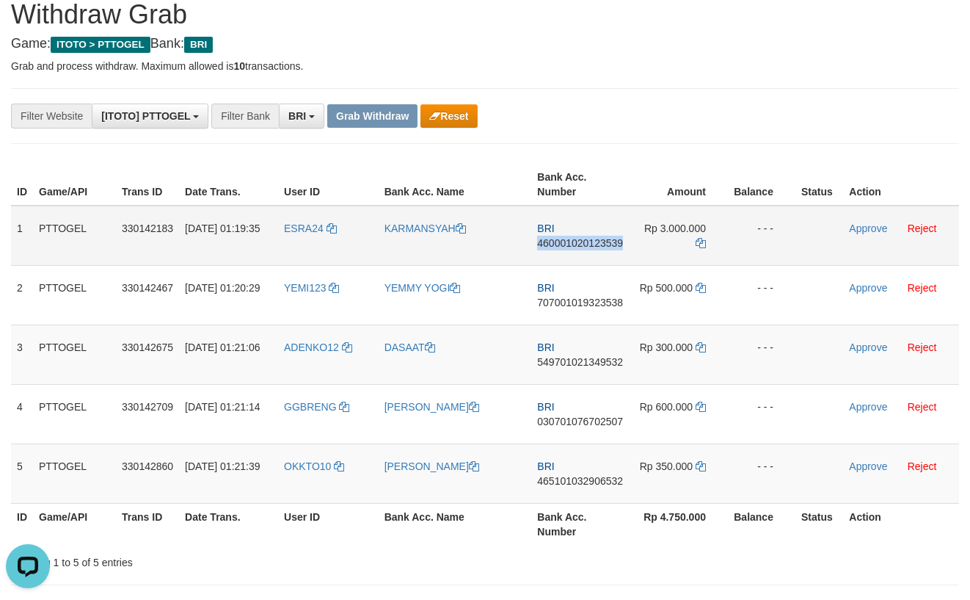
copy span "460001020123539"
click at [704, 243] on icon at bounding box center [701, 243] width 10 height 10
click at [856, 233] on link "Approve" at bounding box center [868, 228] width 38 height 12
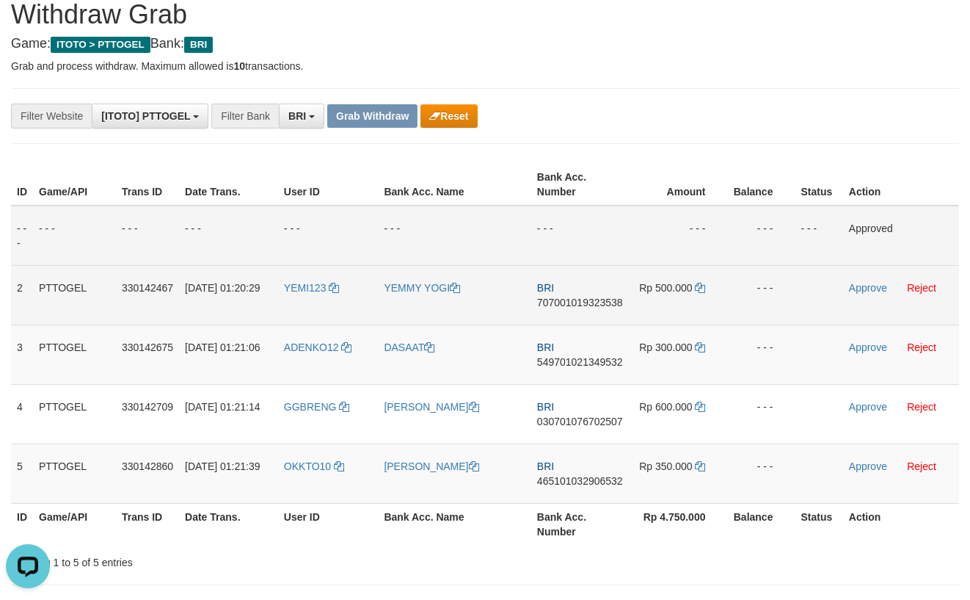
click at [554, 298] on span "707001019323538" at bounding box center [580, 302] width 86 height 12
copy span "707001019323538"
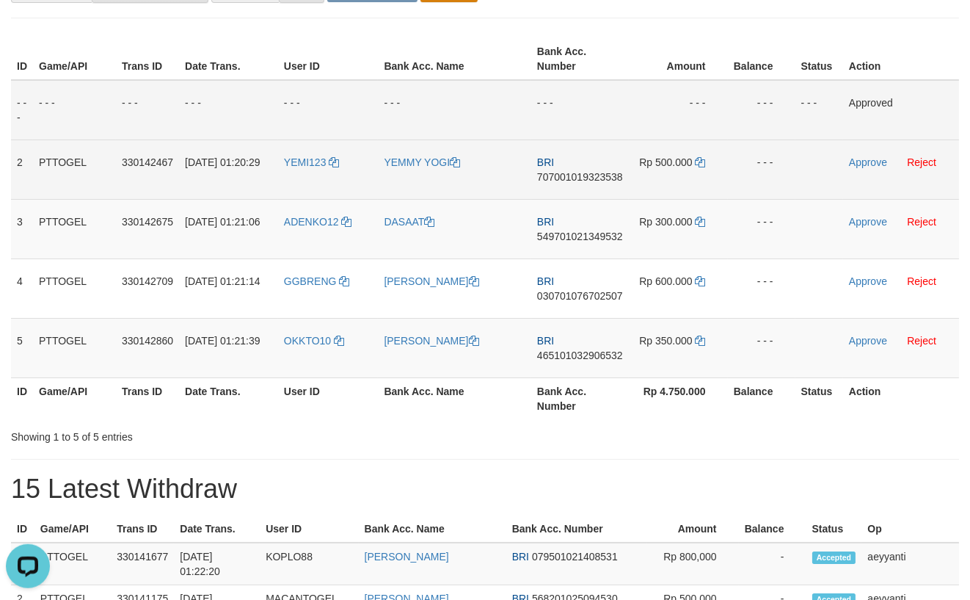
scroll to position [159, 0]
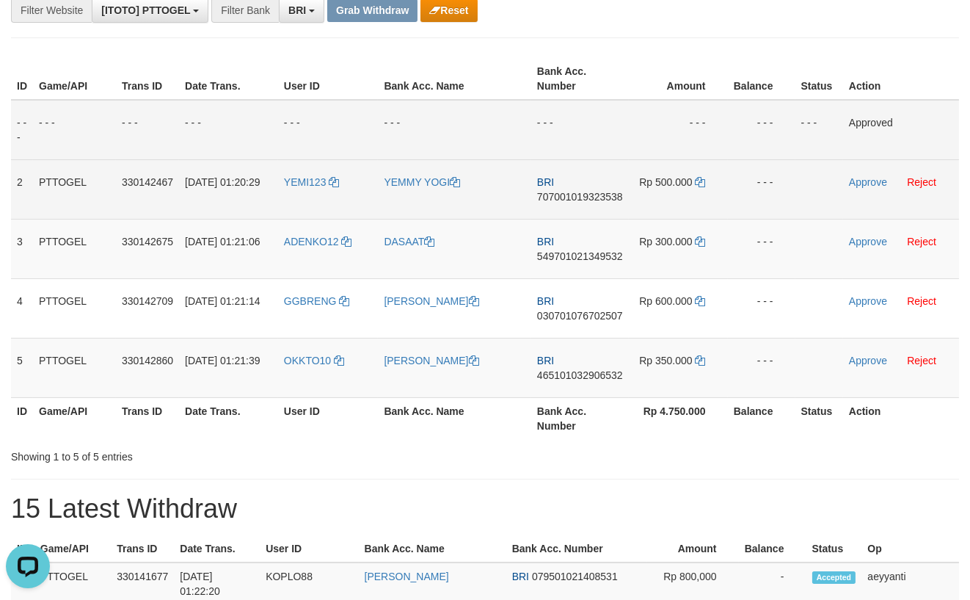
click at [293, 175] on td "YEMI123" at bounding box center [328, 188] width 101 height 59
copy link "YEMI123"
click at [920, 183] on link "Reject" at bounding box center [921, 182] width 29 height 12
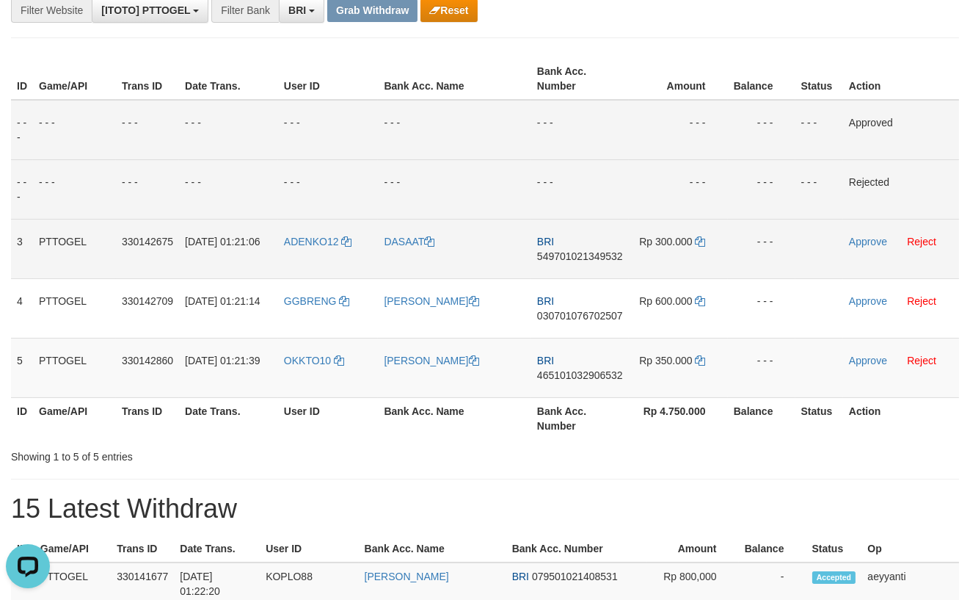
click at [569, 259] on span "549701021349532" at bounding box center [580, 256] width 86 height 12
copy span "549701021349532"
click at [702, 241] on icon at bounding box center [701, 241] width 10 height 10
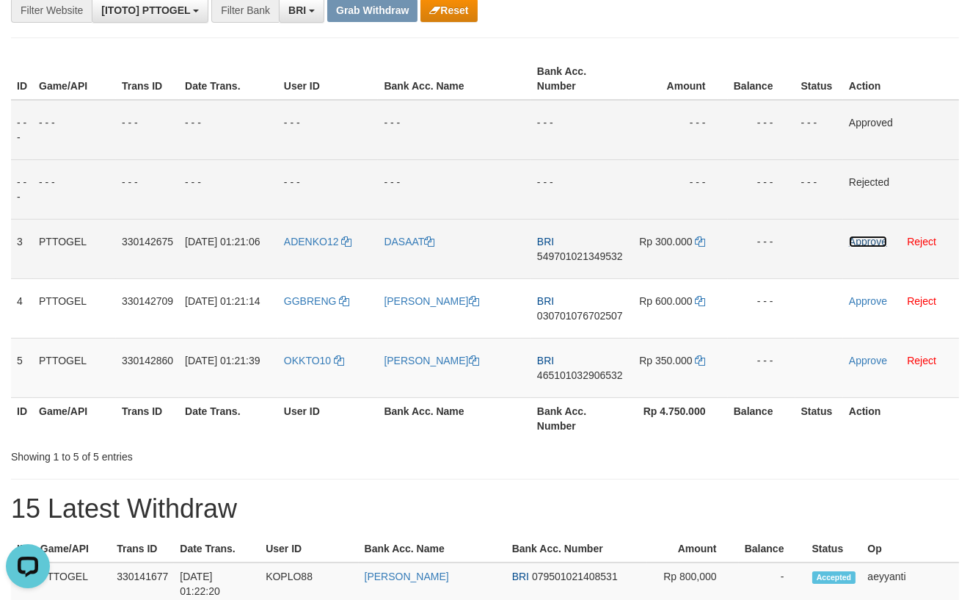
click at [856, 238] on link "Approve" at bounding box center [868, 242] width 38 height 12
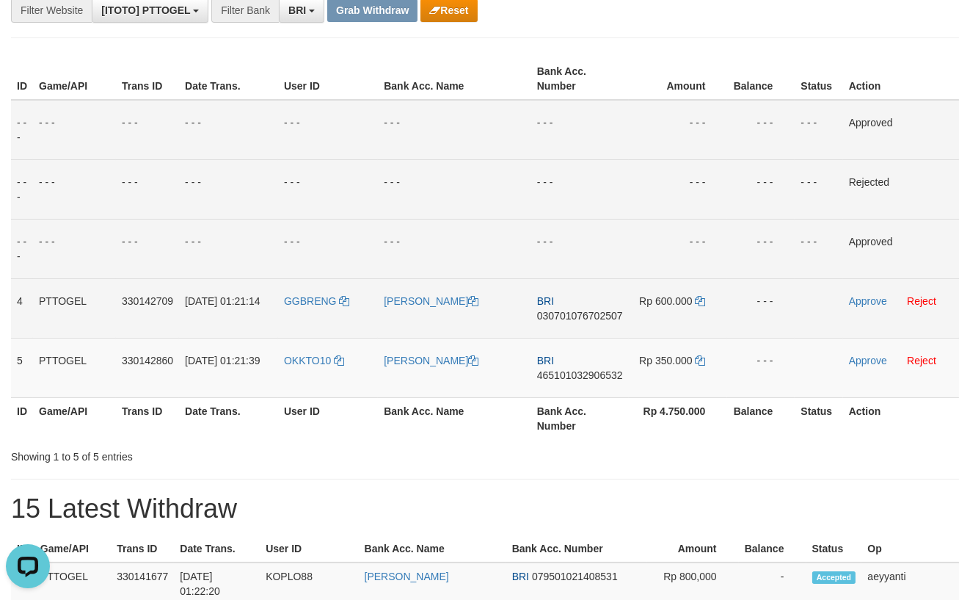
click at [566, 318] on span "030701076702507" at bounding box center [580, 316] width 86 height 12
copy span "030701076702507"
click at [702, 299] on icon at bounding box center [700, 301] width 10 height 10
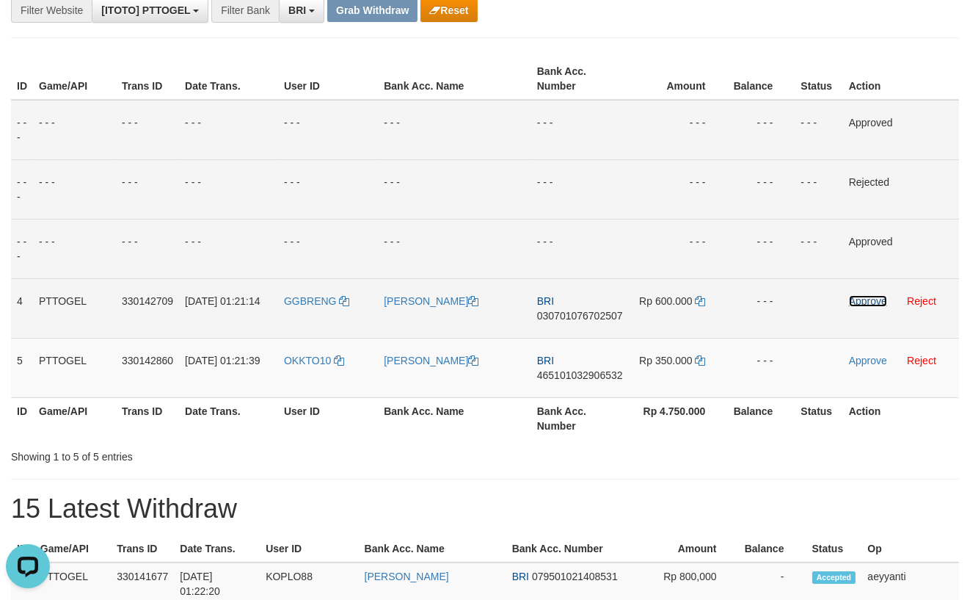
click at [861, 305] on link "Approve" at bounding box center [868, 301] width 38 height 12
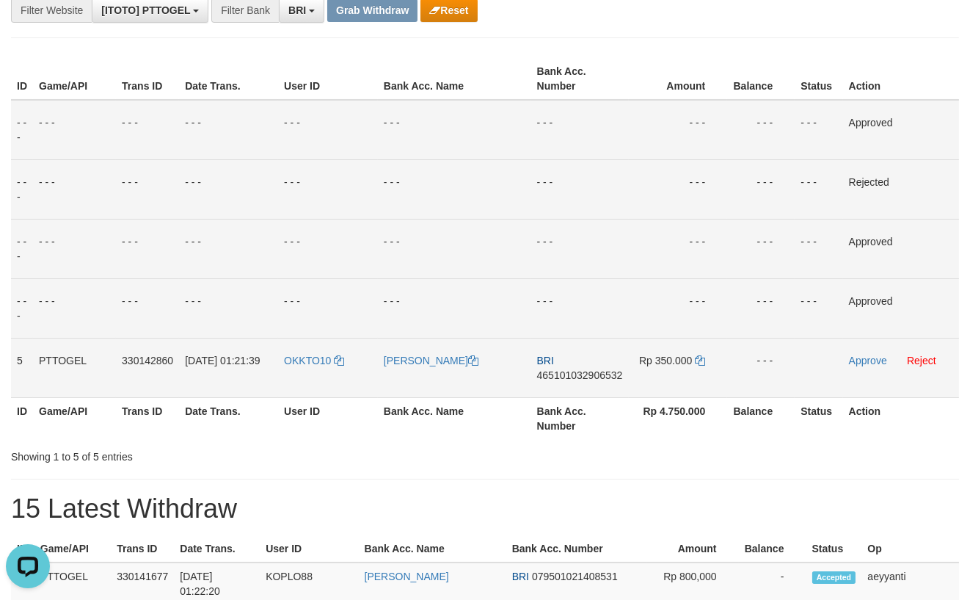
click at [553, 374] on span "465101032906532" at bounding box center [580, 375] width 86 height 12
copy span "465101032906532"
click at [702, 360] on icon at bounding box center [700, 360] width 10 height 10
drag, startPoint x: 702, startPoint y: 360, endPoint x: 906, endPoint y: 335, distance: 205.6
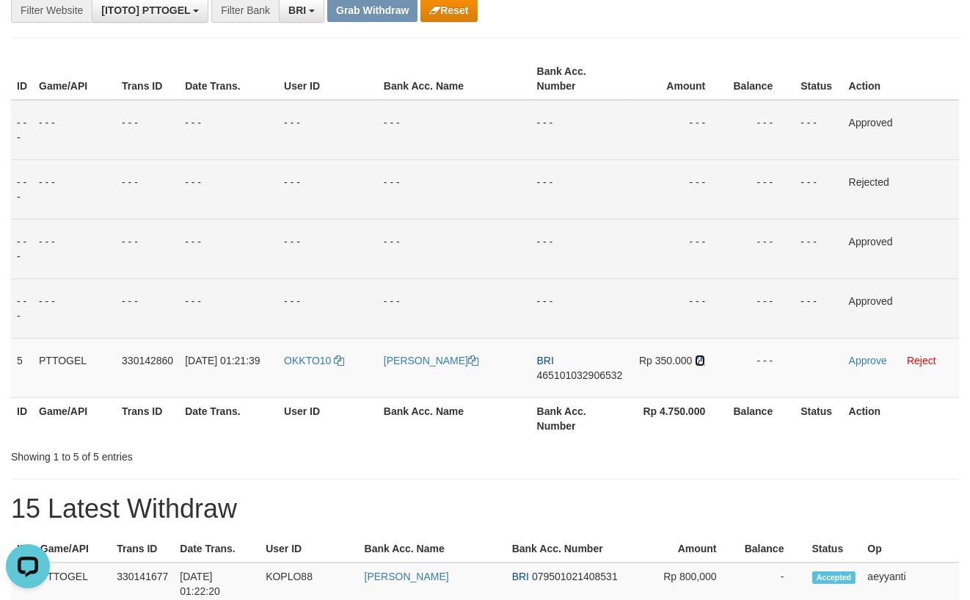
click at [702, 360] on icon at bounding box center [700, 360] width 10 height 10
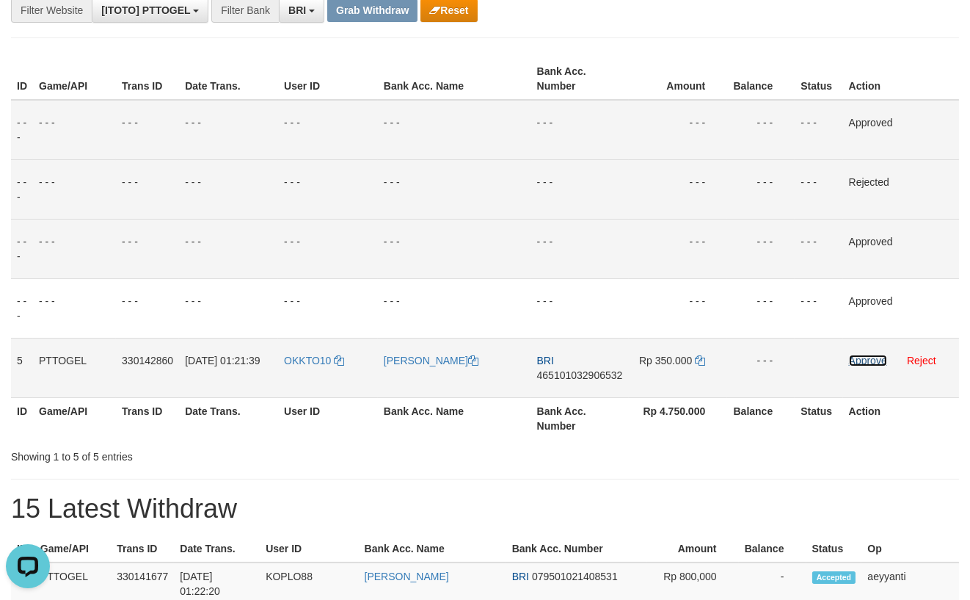
click at [856, 357] on link "Approve" at bounding box center [868, 360] width 38 height 12
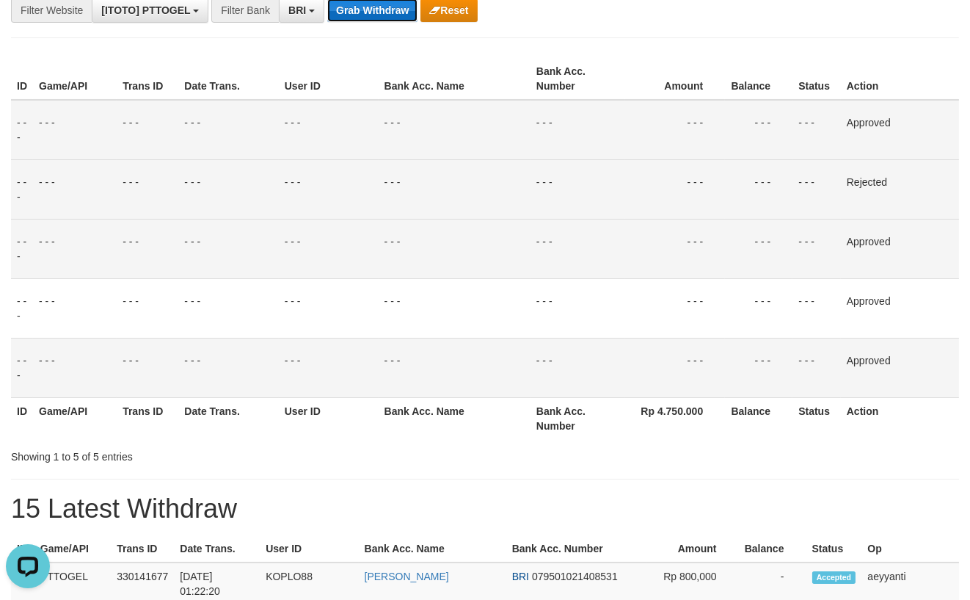
click at [367, 9] on button "Grab Withdraw" at bounding box center [372, 10] width 90 height 23
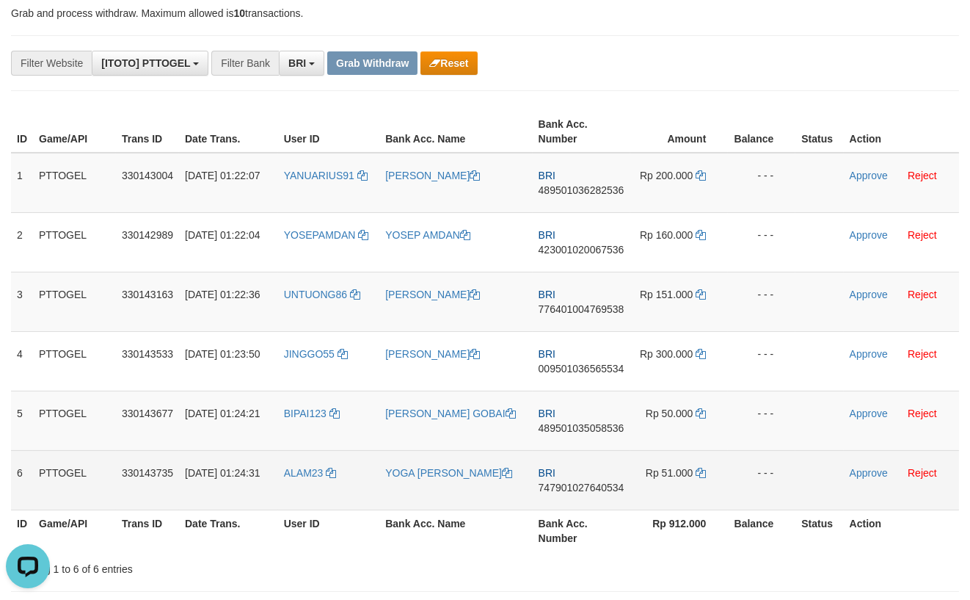
drag, startPoint x: 365, startPoint y: 159, endPoint x: 661, endPoint y: 466, distance: 426.6
click at [661, 466] on tbody "1 PTTOGEL 330143004 [DATE] 01:22:07 YANUARIUS91 [PERSON_NAME] BRI 4895010362825…" at bounding box center [485, 331] width 948 height 357
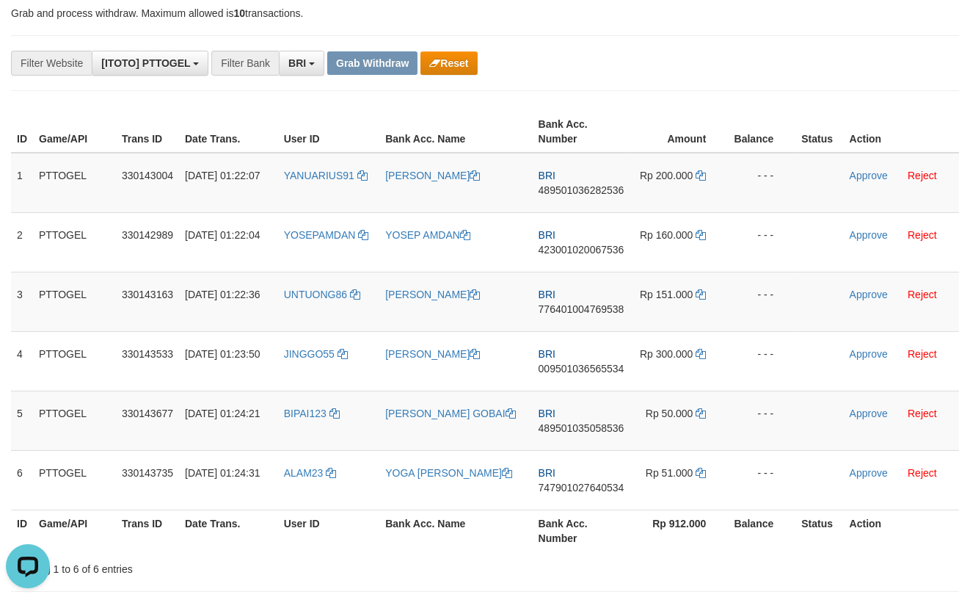
click at [578, 192] on span "489501036282536" at bounding box center [582, 190] width 86 height 12
copy span "489501036282536"
click at [702, 175] on icon at bounding box center [701, 175] width 10 height 10
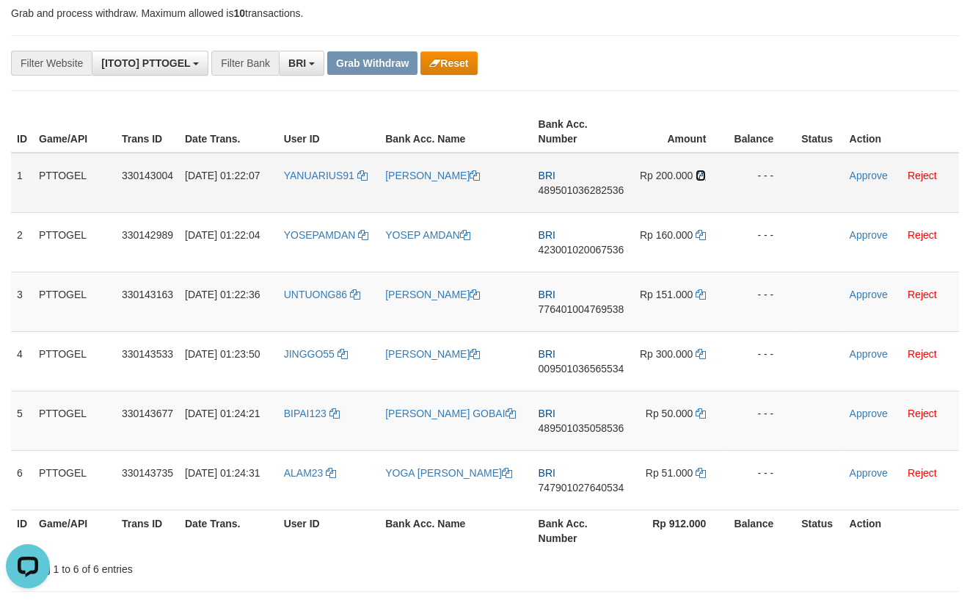
click at [702, 175] on icon at bounding box center [701, 175] width 10 height 10
click at [863, 178] on link "Approve" at bounding box center [869, 176] width 38 height 12
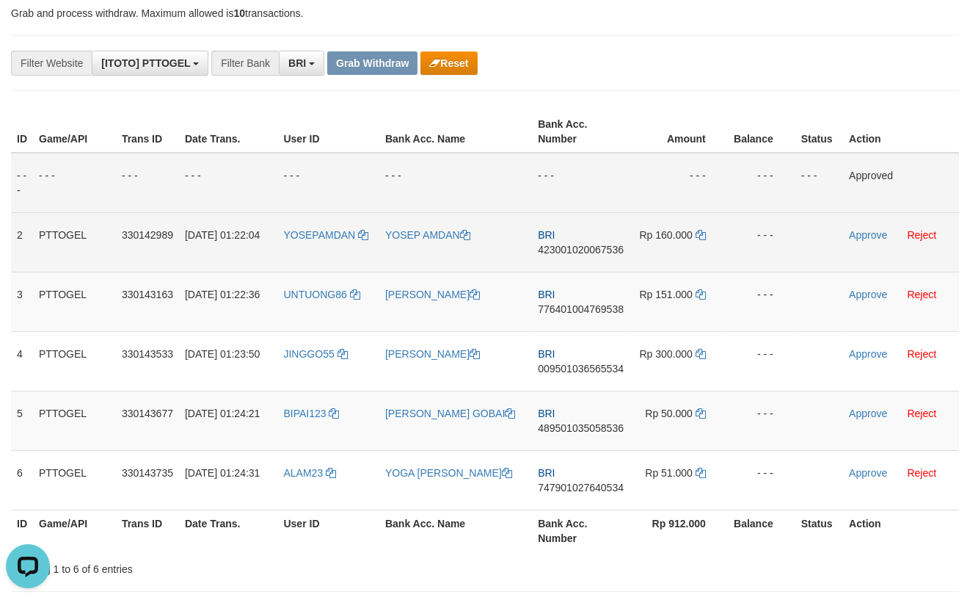
click at [561, 252] on span "423001020067536" at bounding box center [581, 250] width 86 height 12
copy span "423001020067536"
click at [699, 235] on icon at bounding box center [701, 235] width 10 height 10
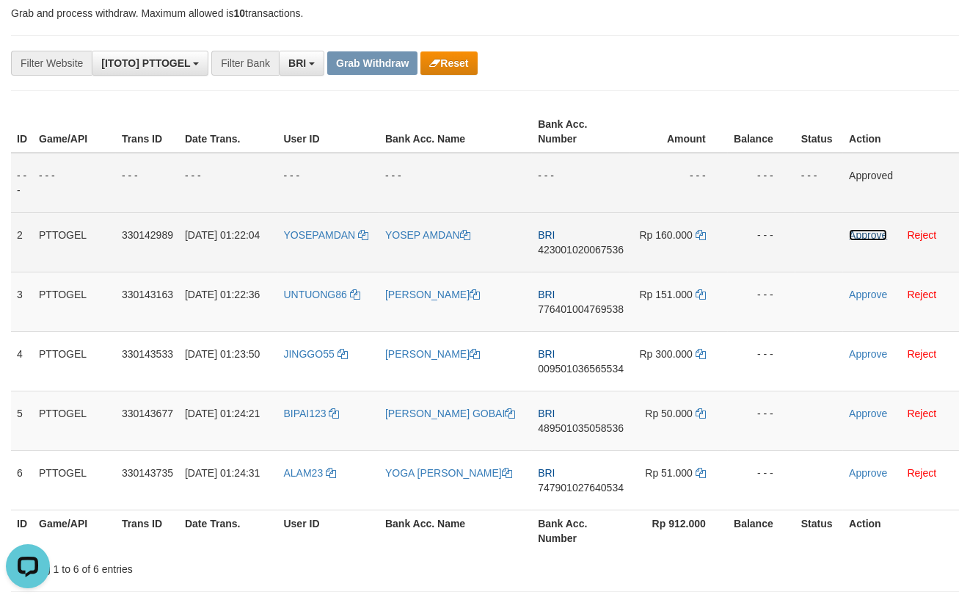
click at [861, 231] on link "Approve" at bounding box center [868, 235] width 38 height 12
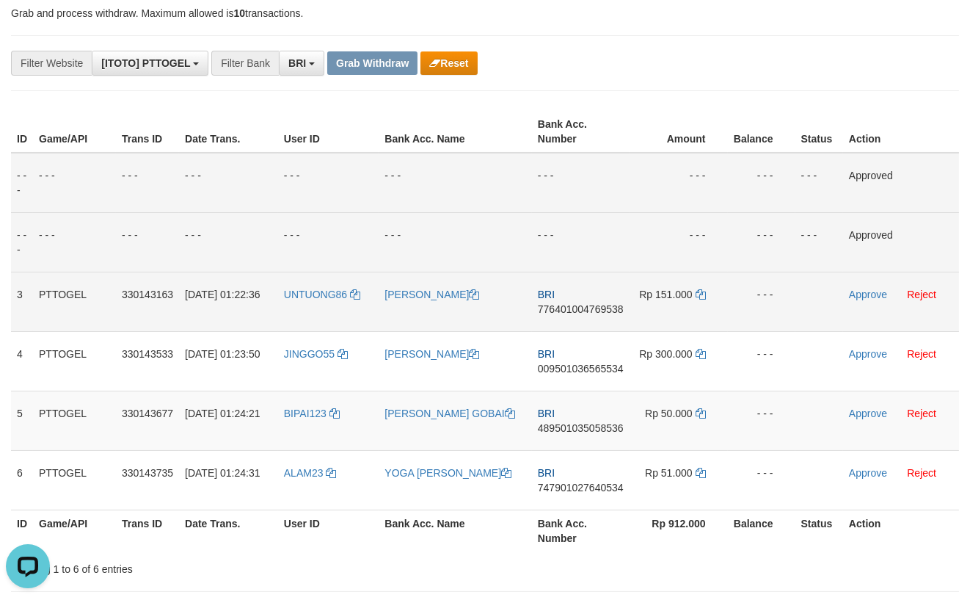
click at [572, 308] on span "776401004769538" at bounding box center [581, 309] width 86 height 12
copy span "776401004769538"
click at [699, 293] on icon at bounding box center [701, 294] width 10 height 10
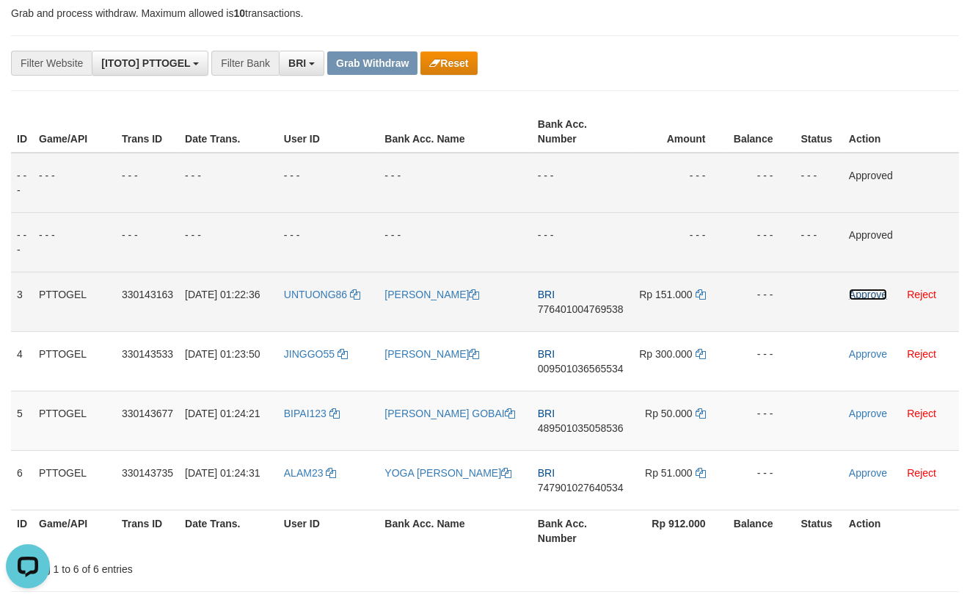
click at [860, 298] on link "Approve" at bounding box center [868, 294] width 38 height 12
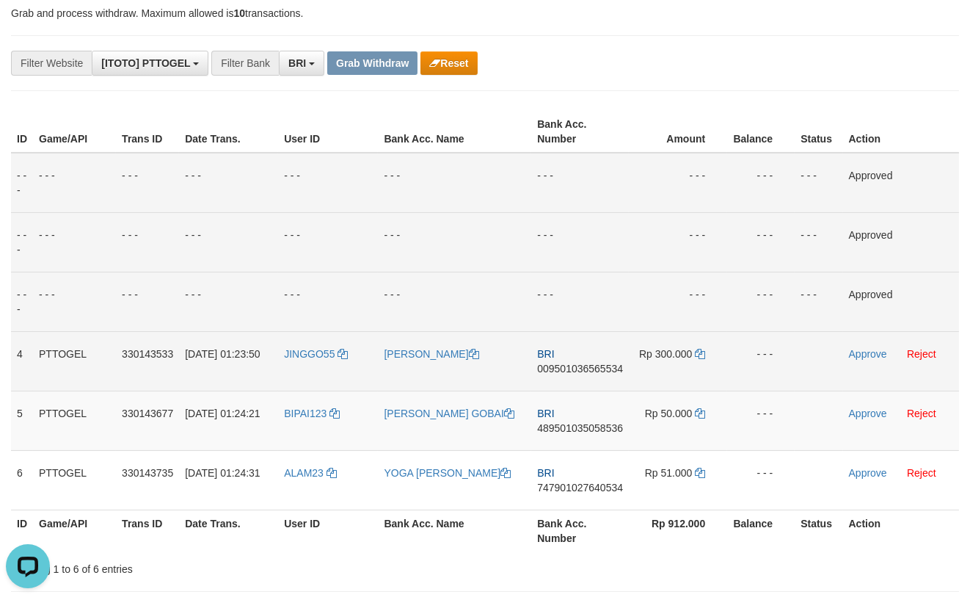
click at [577, 369] on span "009501036565534" at bounding box center [580, 368] width 86 height 12
copy span "009501036565534"
click at [702, 354] on icon at bounding box center [700, 354] width 10 height 10
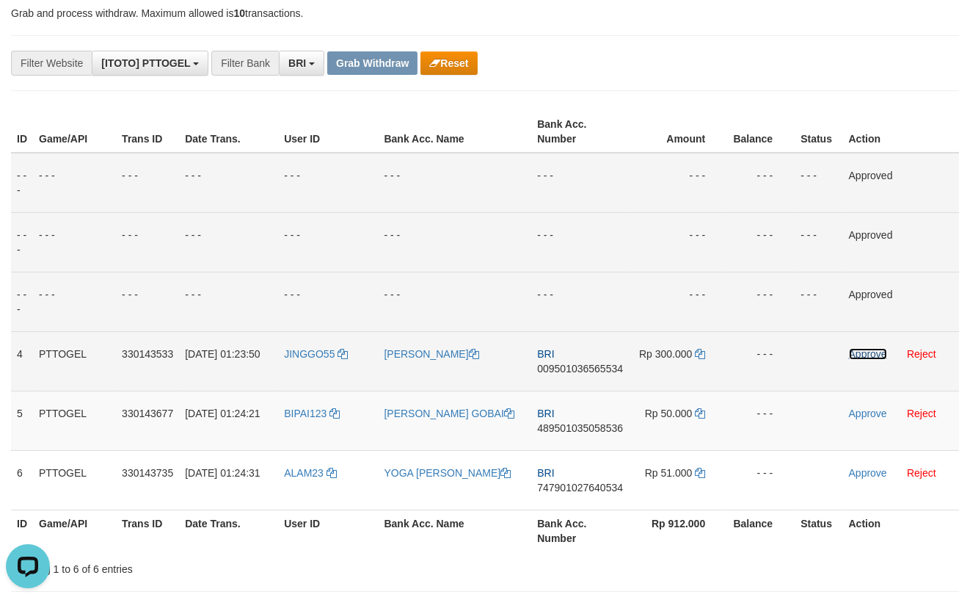
click at [850, 351] on link "Approve" at bounding box center [868, 354] width 38 height 12
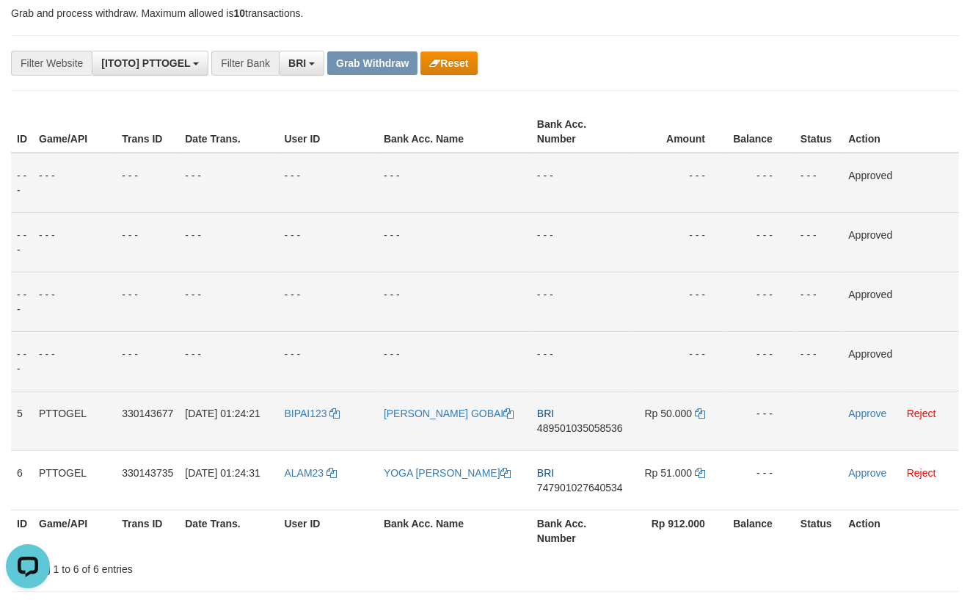
click at [564, 428] on span "489501035058536" at bounding box center [580, 428] width 86 height 12
copy span "489501035058536"
click at [703, 415] on icon at bounding box center [700, 413] width 10 height 10
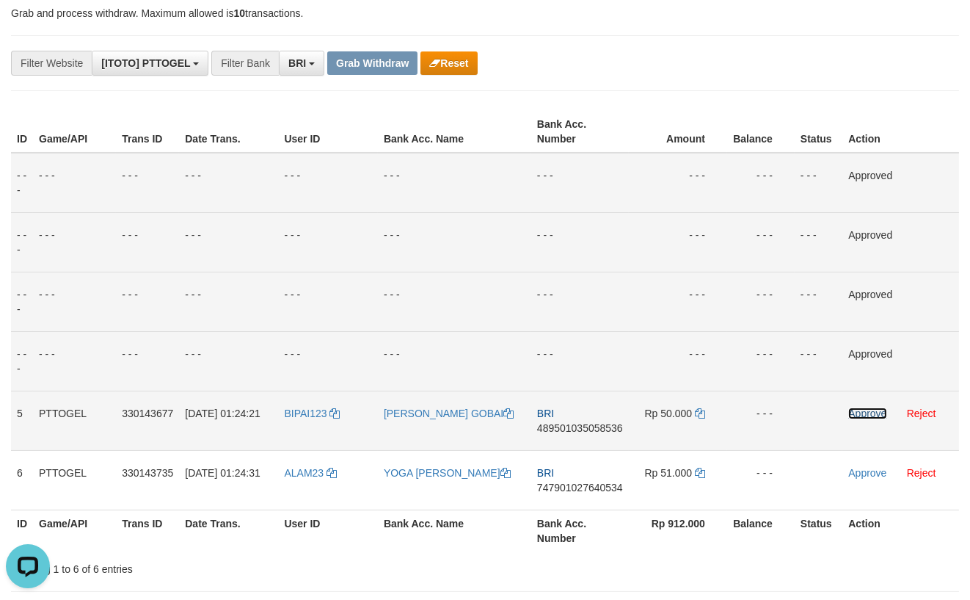
click at [863, 414] on link "Approve" at bounding box center [867, 413] width 38 height 12
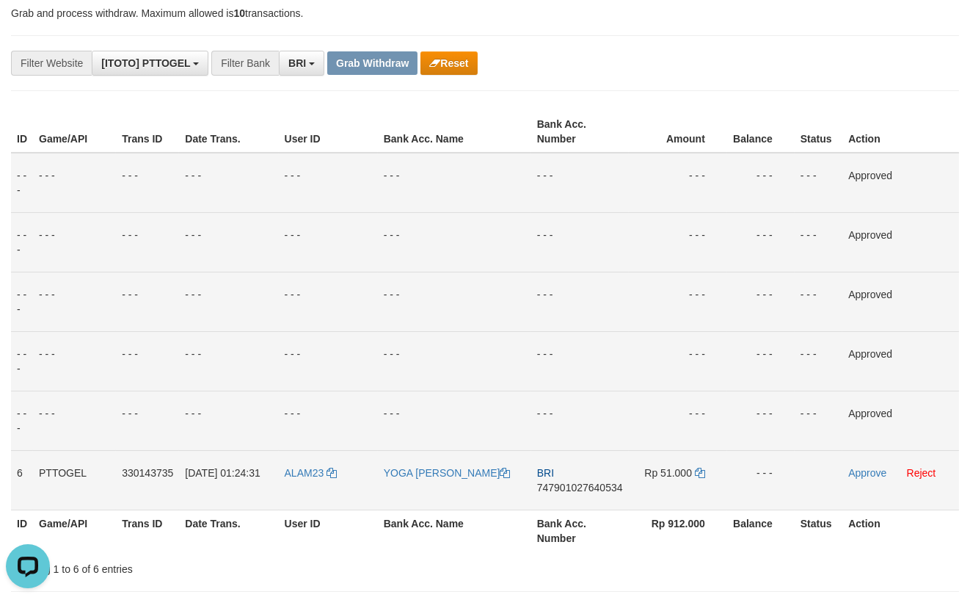
click at [580, 487] on span "747901027640534" at bounding box center [580, 487] width 86 height 12
copy span "747901027640534"
click at [702, 475] on icon at bounding box center [700, 472] width 10 height 10
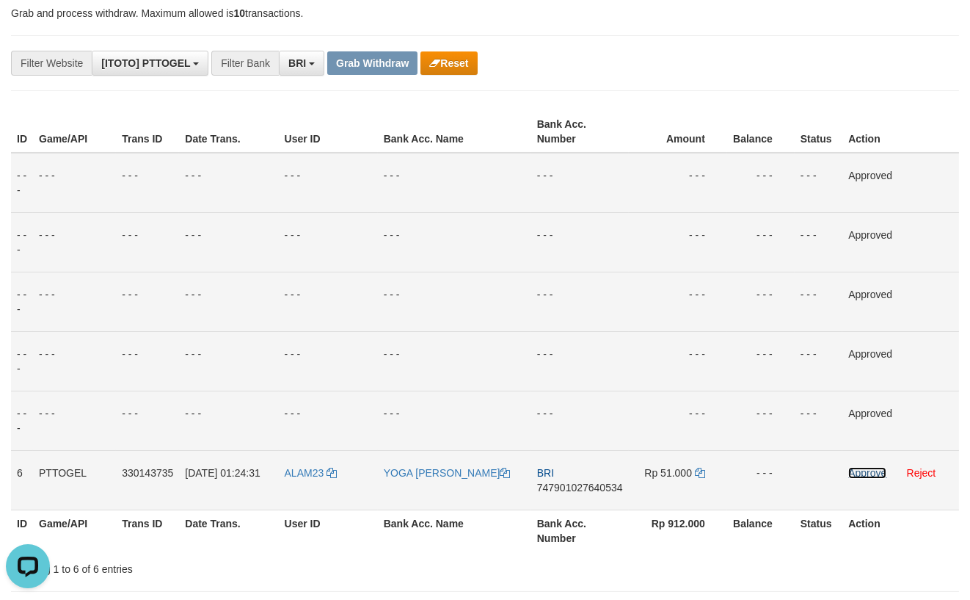
click at [864, 473] on link "Approve" at bounding box center [867, 473] width 38 height 12
